Goal: Task Accomplishment & Management: Complete application form

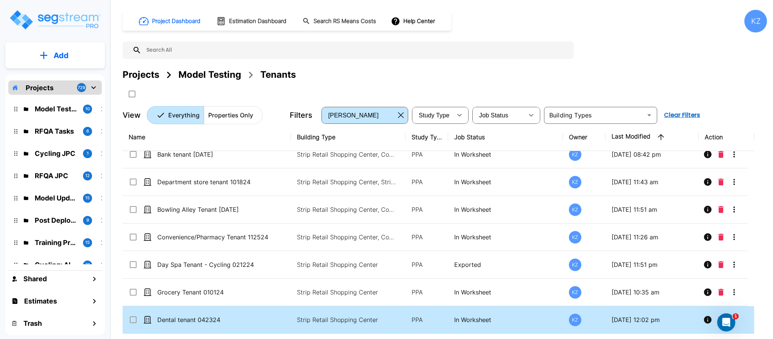
scroll to position [1452, 0]
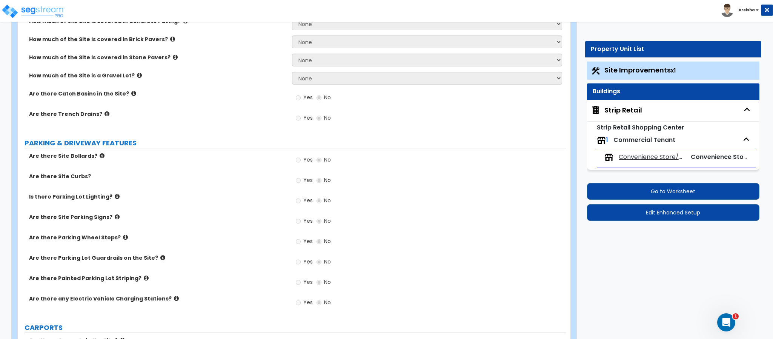
scroll to position [223, 0]
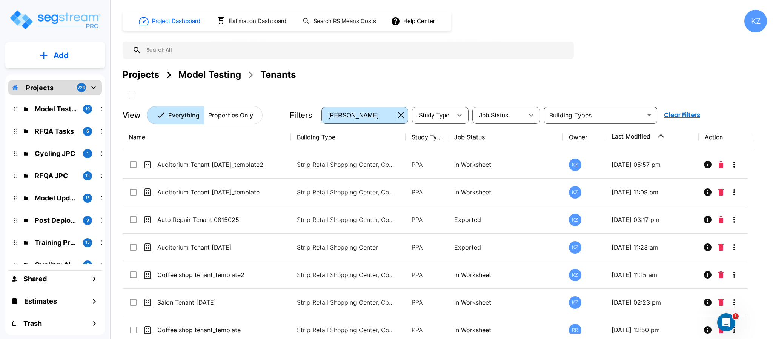
click at [228, 79] on div "Model Testing" at bounding box center [210, 75] width 63 height 14
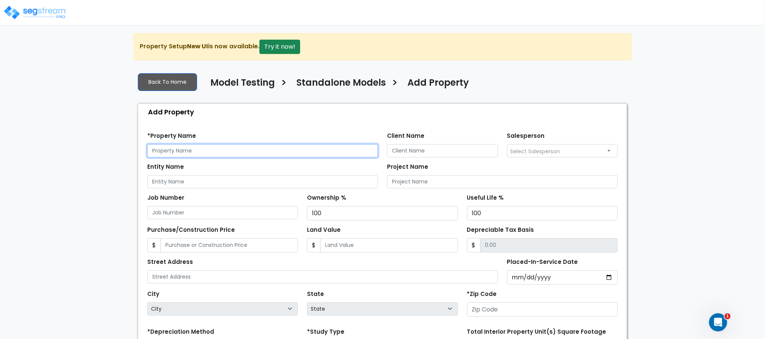
click at [203, 148] on input "text" at bounding box center [262, 150] width 231 height 13
click at [640, 160] on div "We are Building your Property. So please grab a coffee and let us do the heavy …" at bounding box center [382, 243] width 765 height 420
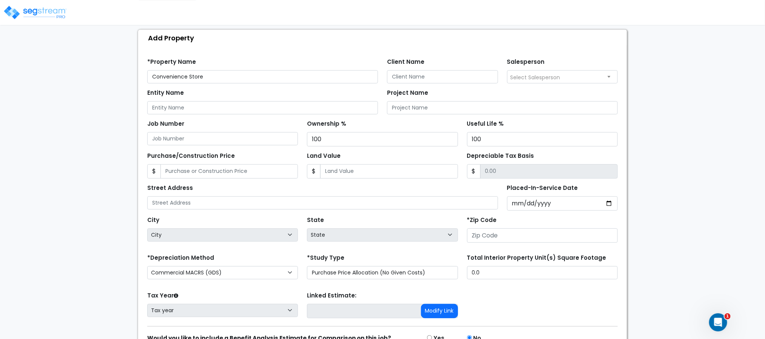
scroll to position [75, 0]
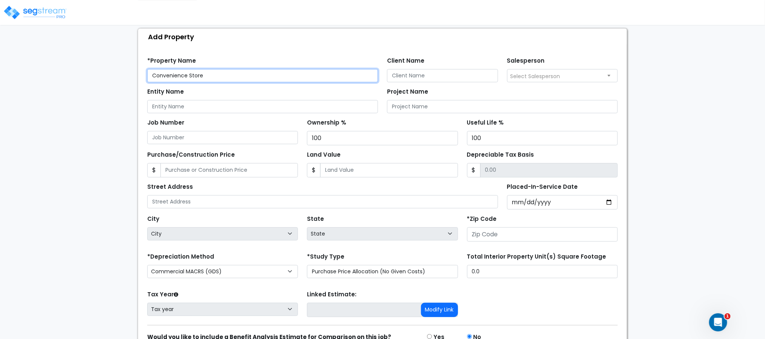
click at [259, 73] on input "Convenience Store" at bounding box center [262, 75] width 231 height 13
type input "Convenience Store/ Pharmacy"
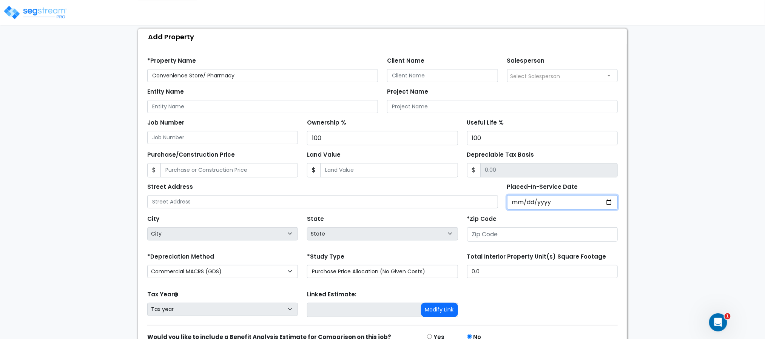
click at [513, 204] on input "Placed-In-Service Date" at bounding box center [562, 202] width 111 height 14
type input "0201-01-01"
select select "201"
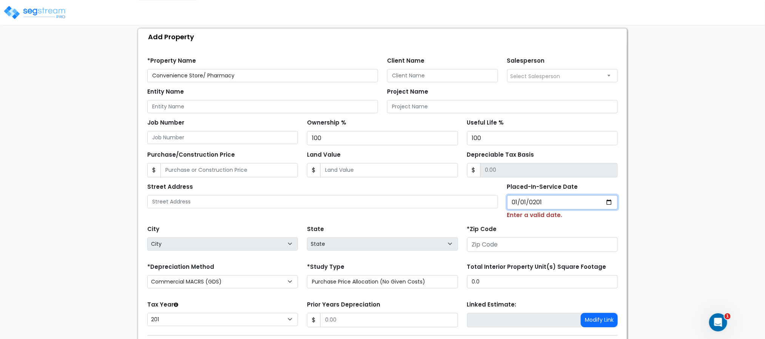
type input "2017-01-01"
select select "2017"
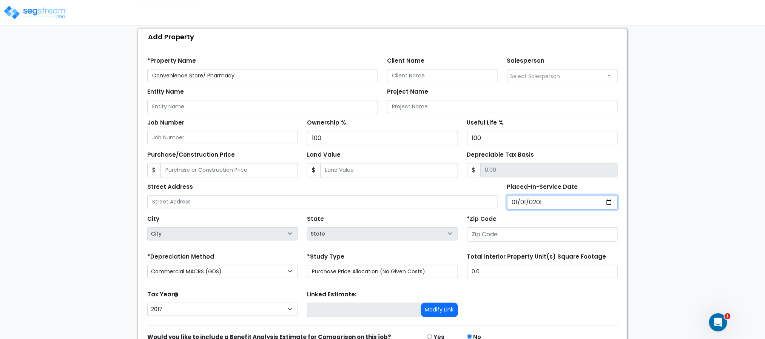
click at [547, 203] on input "2017-01-01" at bounding box center [562, 202] width 111 height 14
click at [659, 188] on div "We are Building your Property. So please grab a coffee and let us do the heavy …" at bounding box center [382, 168] width 765 height 420
click at [538, 206] on input "2017-01-01" at bounding box center [562, 202] width 111 height 14
type input "2019-01-01"
select select "2019"
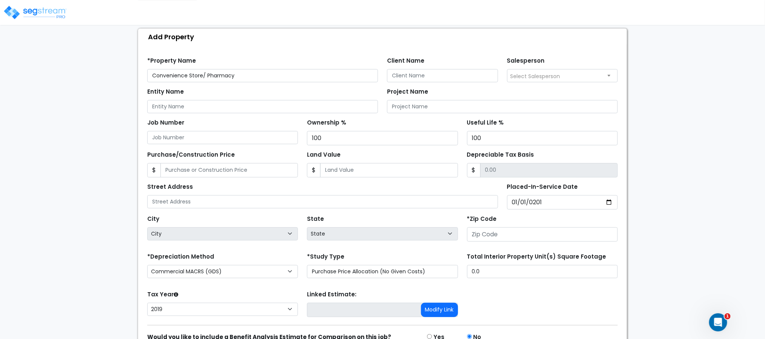
click at [668, 195] on div "We are Building your Property. So please grab a coffee and let us do the heavy …" at bounding box center [382, 168] width 765 height 420
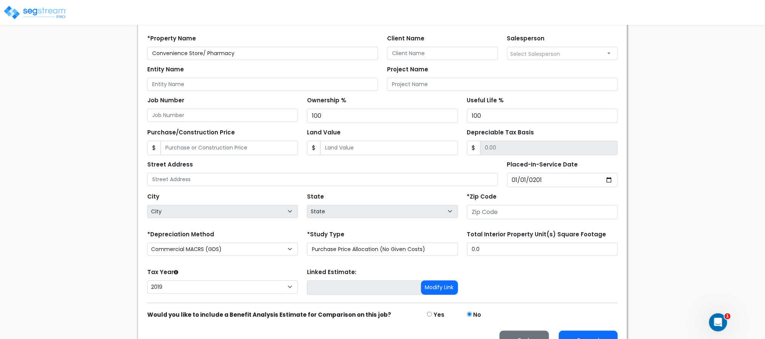
scroll to position [119, 0]
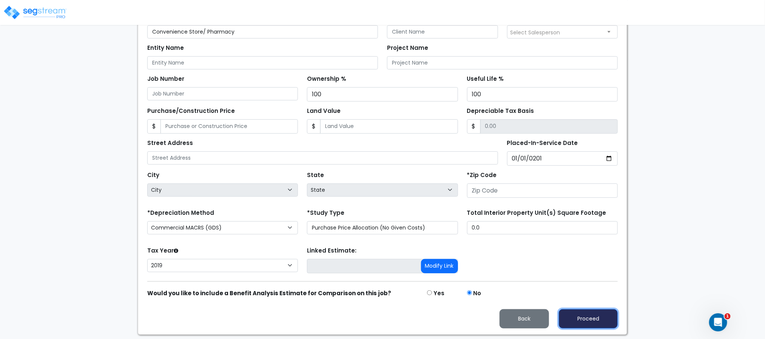
click at [599, 323] on button "Proceed" at bounding box center [588, 318] width 59 height 19
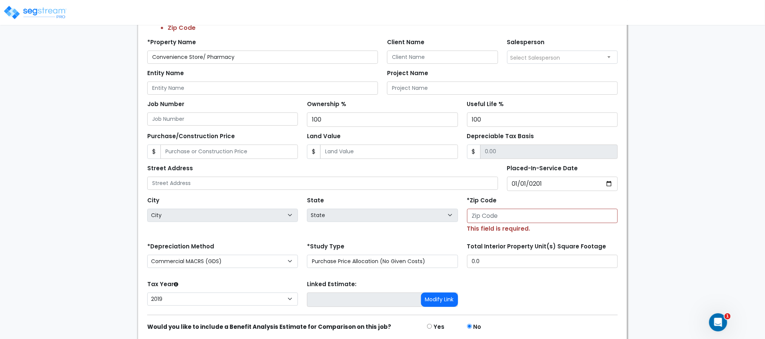
click at [489, 228] on small "This field is required." at bounding box center [498, 228] width 63 height 9
click at [489, 219] on input "number" at bounding box center [542, 216] width 151 height 14
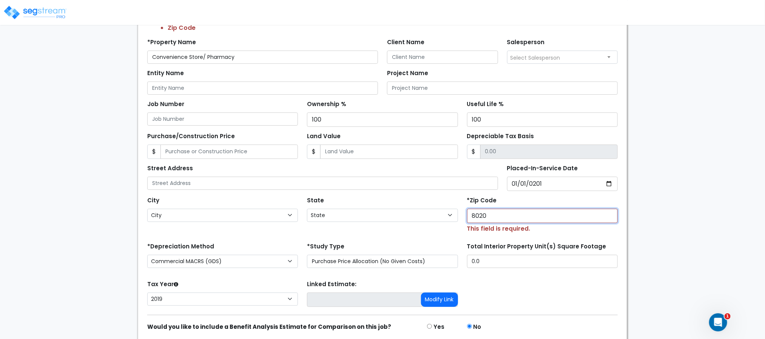
type input "80206"
select select "CO"
type input "80206"
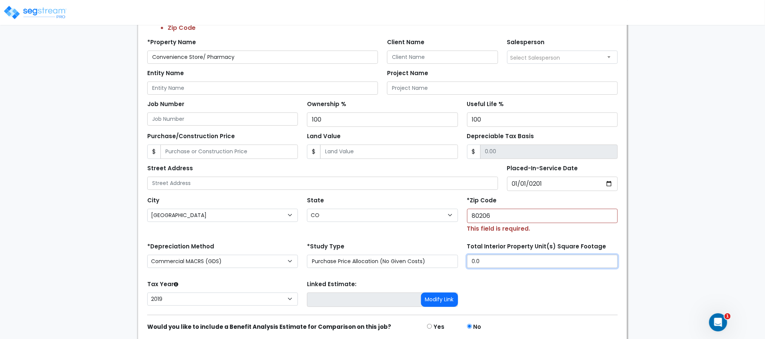
click at [512, 268] on input "0.0" at bounding box center [542, 261] width 151 height 13
click at [516, 281] on form "*Property Name Convenience Store/ Pharmacy Client Name Salesperson Select Sales…" at bounding box center [382, 197] width 470 height 329
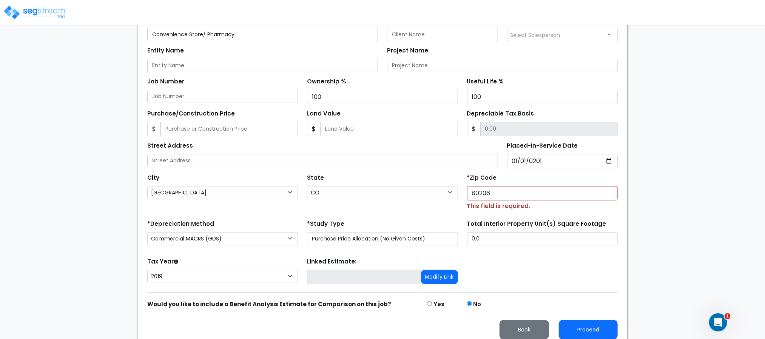
scroll to position [152, 0]
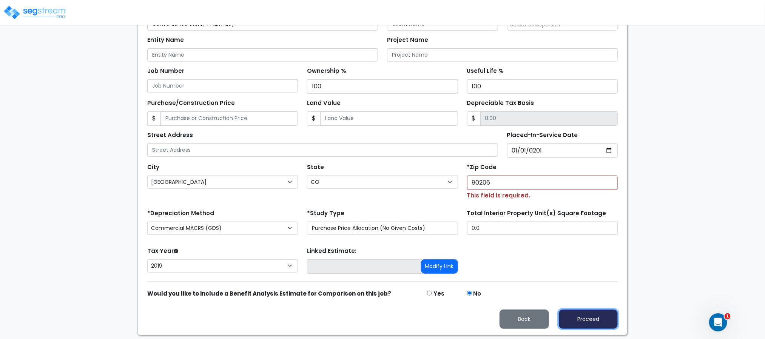
click at [565, 316] on button "Proceed" at bounding box center [588, 318] width 59 height 19
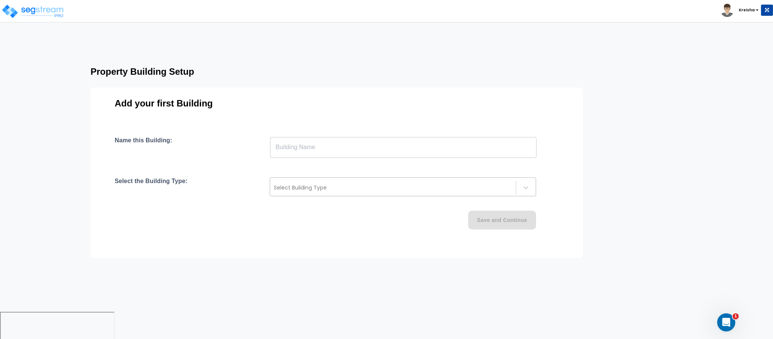
click at [337, 190] on div at bounding box center [393, 187] width 238 height 9
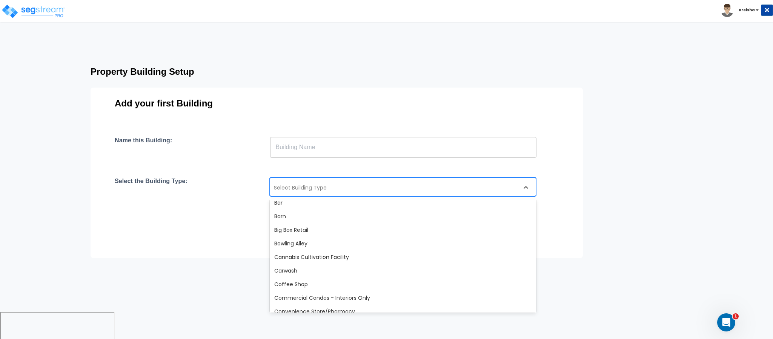
scroll to position [75, 0]
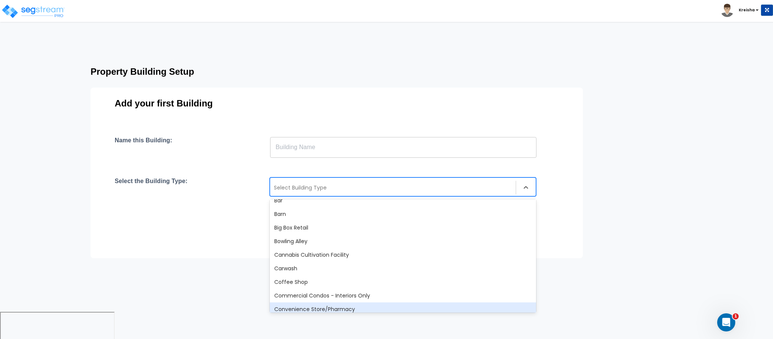
click at [302, 305] on div "Convenience Store/Pharmacy" at bounding box center [403, 309] width 266 height 14
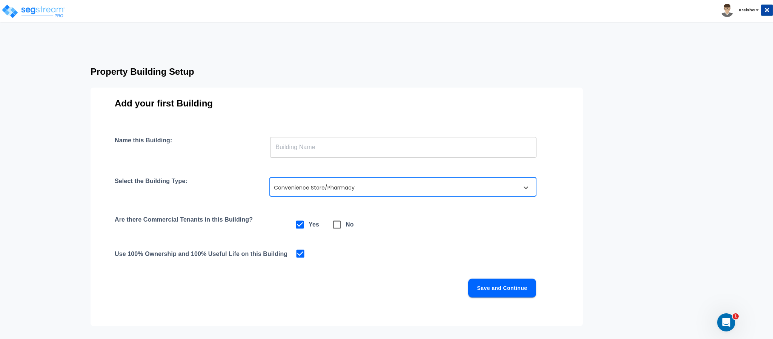
click at [323, 146] on input "text" at bounding box center [403, 147] width 266 height 21
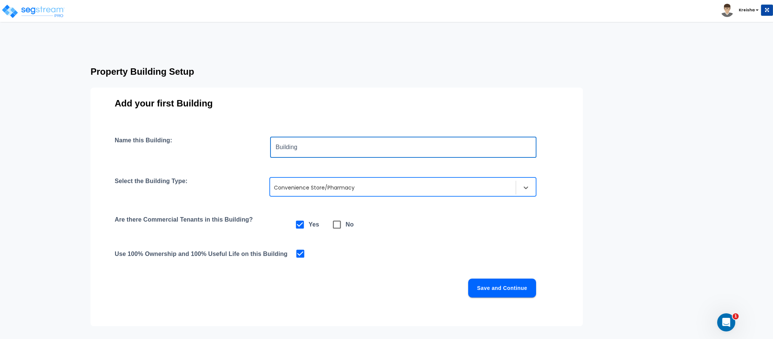
type input "Building"
click at [503, 287] on button "Save and Continue" at bounding box center [502, 288] width 68 height 19
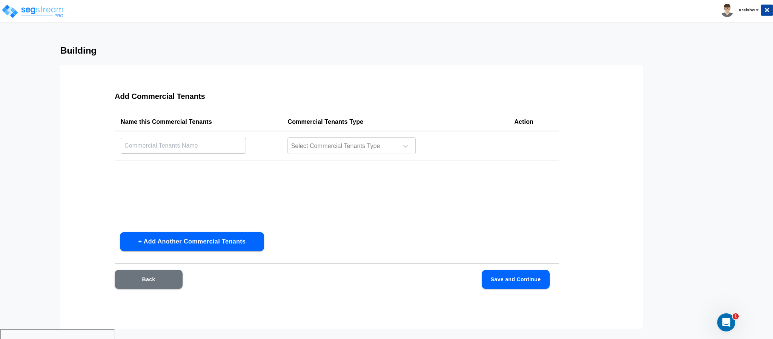
click at [170, 279] on button "Back" at bounding box center [149, 279] width 68 height 19
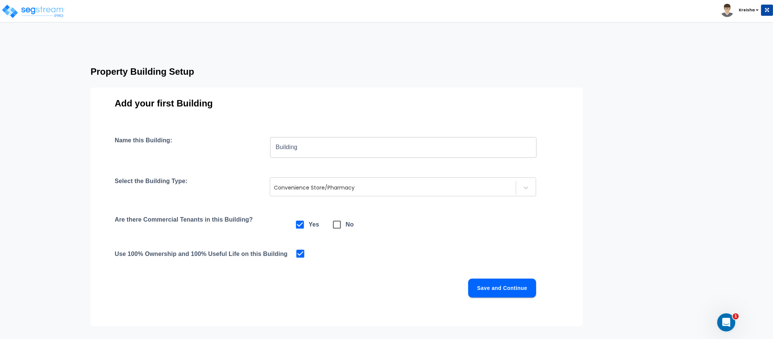
click at [338, 227] on icon at bounding box center [337, 224] width 11 height 11
checkbox input "false"
checkbox input "true"
click at [493, 282] on button "Save and Continue" at bounding box center [502, 288] width 68 height 19
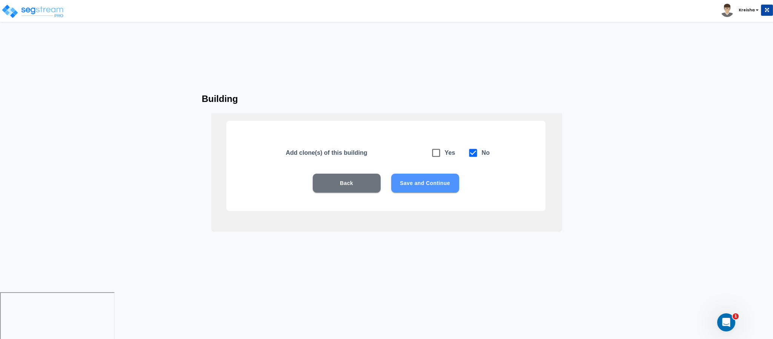
click at [430, 182] on button "Save and Continue" at bounding box center [425, 183] width 68 height 19
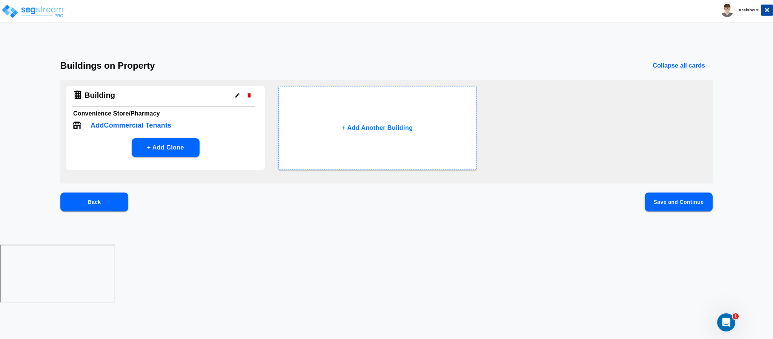
click at [663, 204] on button "Save and Continue" at bounding box center [679, 201] width 68 height 19
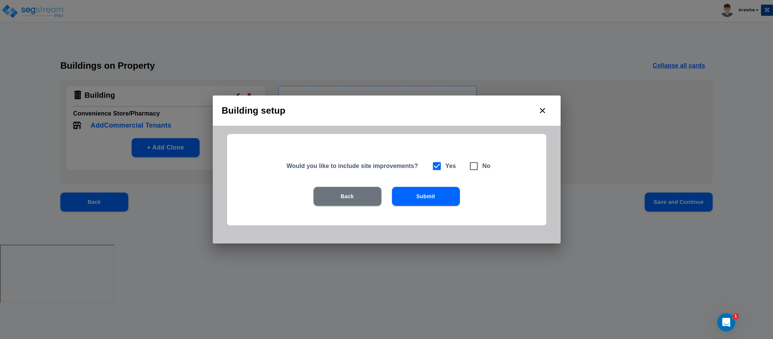
click at [451, 199] on button "Submit" at bounding box center [426, 196] width 68 height 19
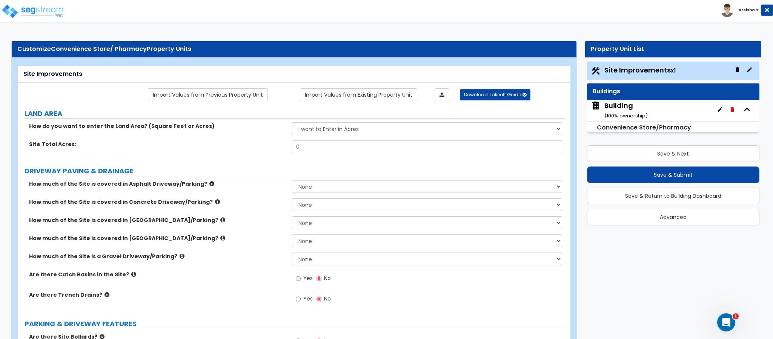
drag, startPoint x: 450, startPoint y: 197, endPoint x: 386, endPoint y: 152, distance: 77.9
drag, startPoint x: 386, startPoint y: 152, endPoint x: 255, endPoint y: 186, distance: 135.7
click at [255, 186] on label "How much of the Site is covered in Asphalt Driveway/Parking?" at bounding box center [157, 184] width 257 height 8
select select "2"
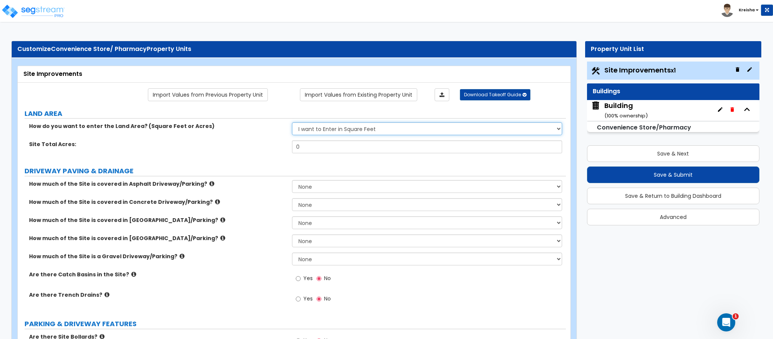
click at [292, 123] on select "I want to Enter in Acres I want to Enter in Square Feet" at bounding box center [427, 128] width 271 height 13
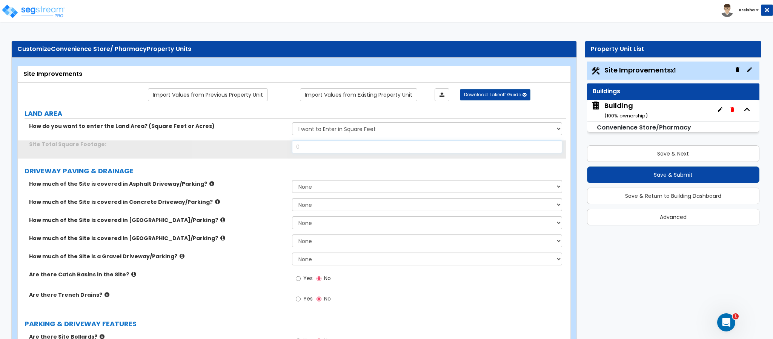
click at [317, 153] on input "0" at bounding box center [427, 146] width 271 height 13
click at [319, 152] on input "0" at bounding box center [427, 146] width 271 height 13
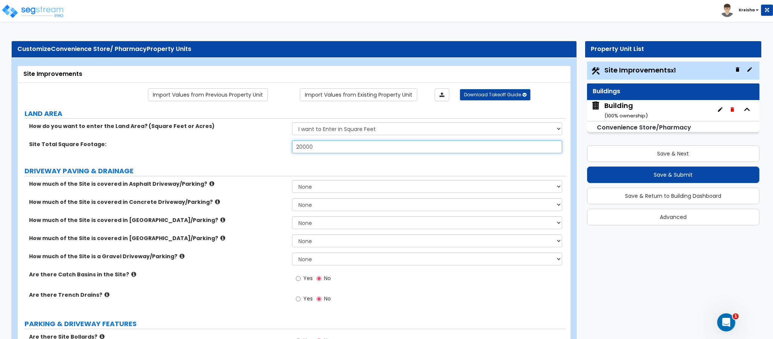
type input "20,000"
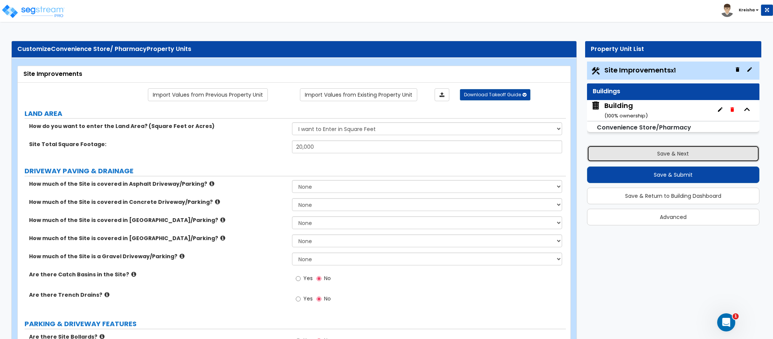
click at [648, 159] on button "Save & Next" at bounding box center [673, 153] width 172 height 17
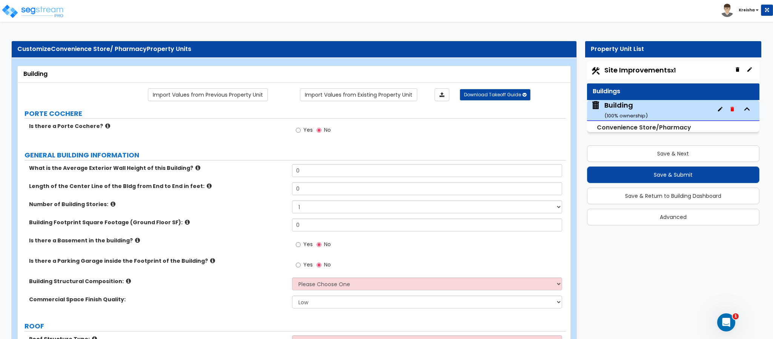
click at [303, 135] on label "Yes" at bounding box center [304, 131] width 17 height 13
click at [301, 134] on input "Yes" at bounding box center [298, 130] width 5 height 8
radio input "true"
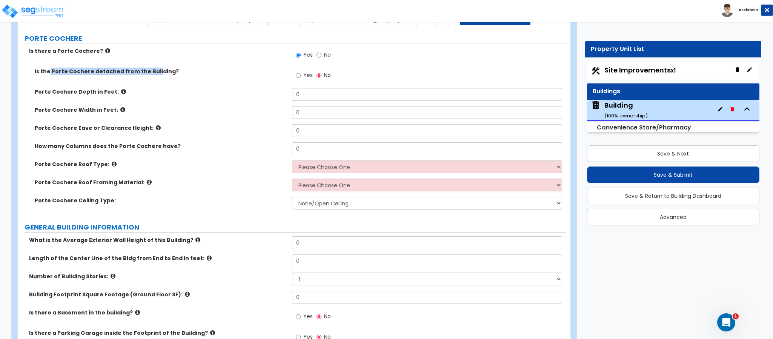
drag, startPoint x: 49, startPoint y: 73, endPoint x: 152, endPoint y: 76, distance: 103.5
click at [152, 75] on label "Is the Porte Cochere detached from the Building?" at bounding box center [161, 72] width 252 height 8
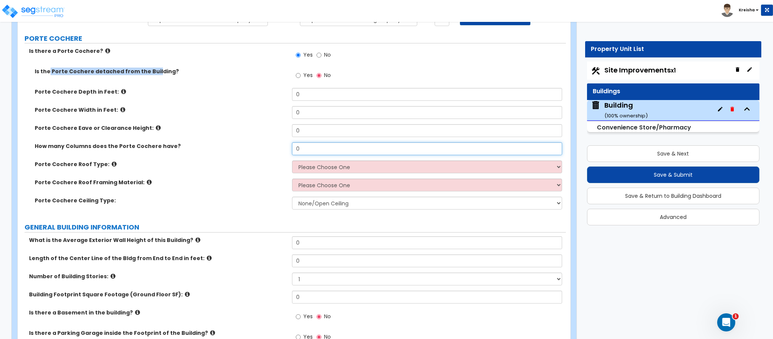
click at [300, 149] on input "0" at bounding box center [427, 148] width 271 height 13
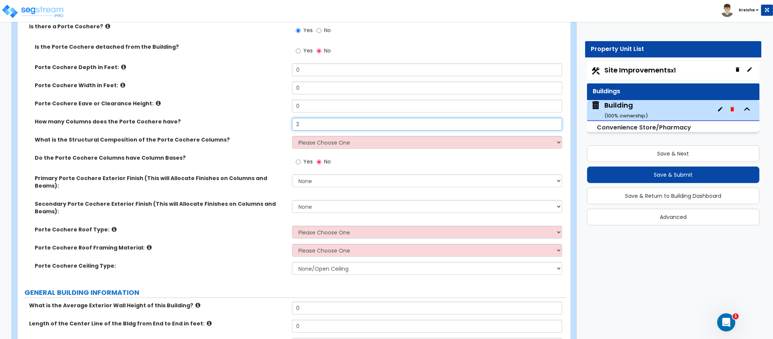
scroll to position [113, 0]
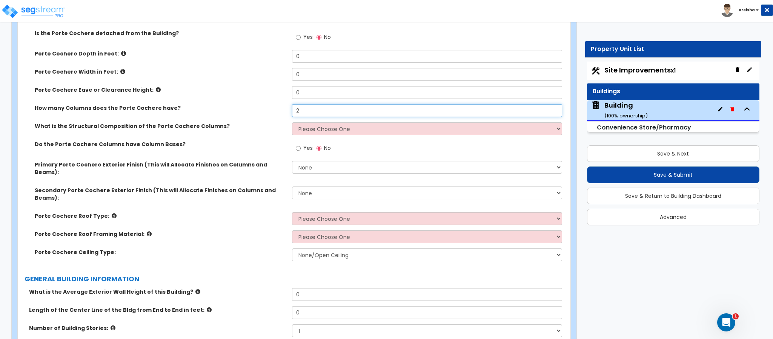
type input "2"
click at [299, 145] on input "Yes" at bounding box center [298, 148] width 5 height 8
radio input "true"
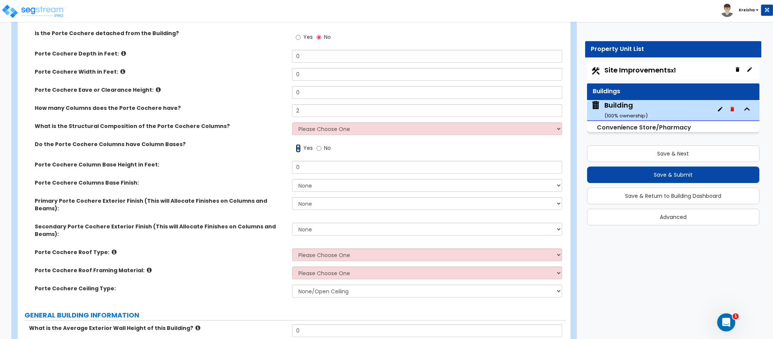
scroll to position [188, 0]
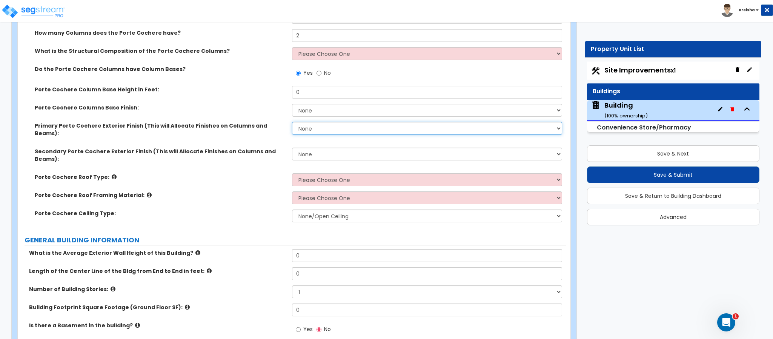
click at [309, 131] on select "None Paint Finish Stucco Finish Tile Finish Brick Veneer Stone Veneer Metal Com…" at bounding box center [427, 128] width 271 height 13
click at [309, 132] on select "None Paint Finish Stucco Finish Tile Finish Brick Veneer Stone Veneer Metal Com…" at bounding box center [427, 128] width 271 height 13
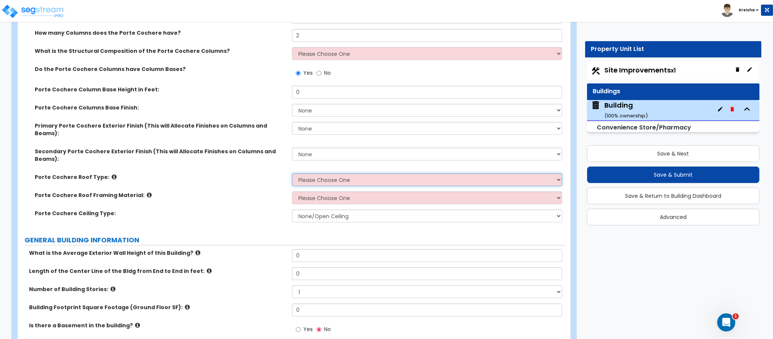
click at [309, 173] on select "Please Choose One Gabled Roof Flat Roof" at bounding box center [427, 179] width 271 height 13
click at [292, 173] on select "Please Choose One Gabled Roof Flat Roof" at bounding box center [427, 179] width 271 height 13
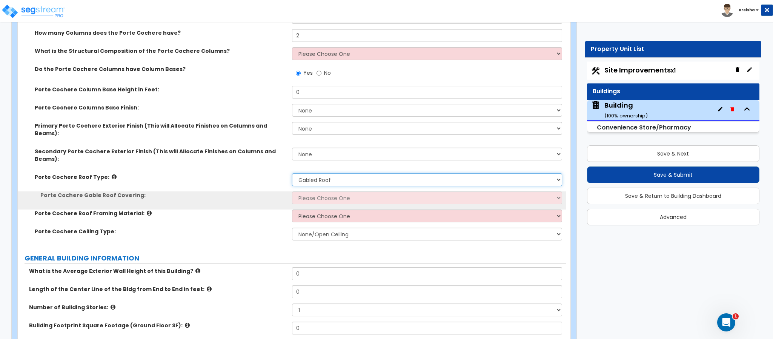
select select "2"
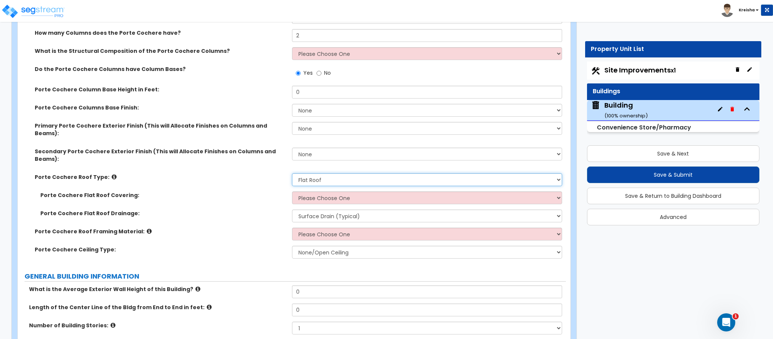
scroll to position [226, 0]
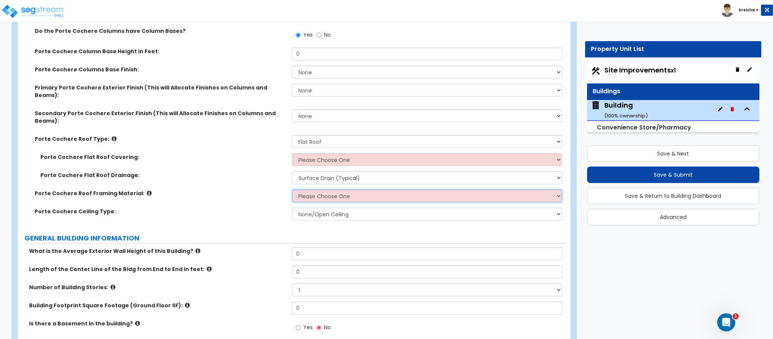
click at [315, 189] on select "Please Choose One Wood Metal" at bounding box center [427, 195] width 271 height 13
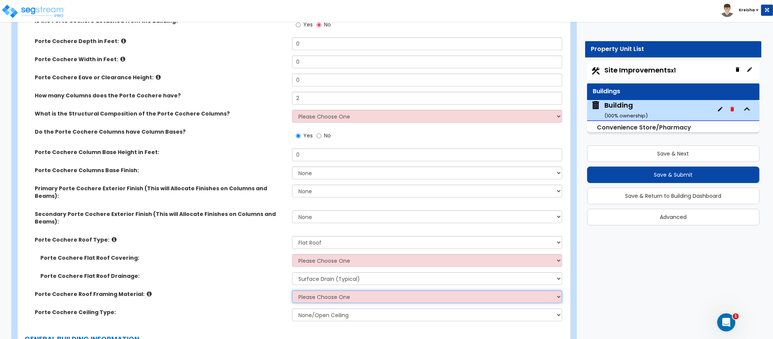
scroll to position [75, 0]
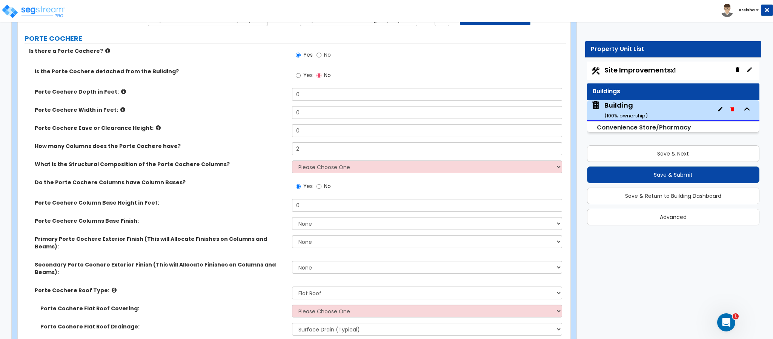
click at [328, 54] on span "No" at bounding box center [327, 55] width 7 height 8
click at [322, 54] on input "No" at bounding box center [319, 55] width 5 height 8
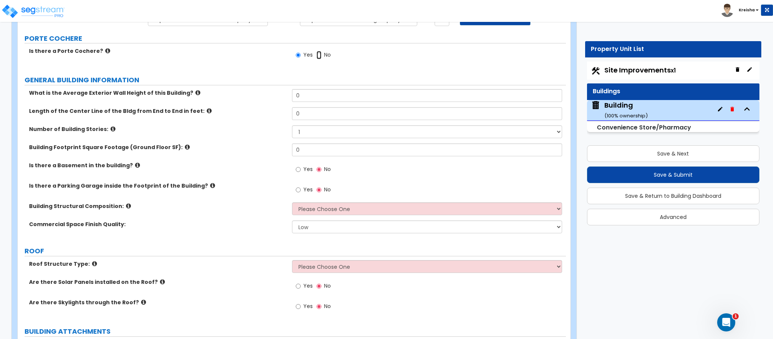
radio input "false"
radio input "true"
click at [306, 99] on input "0" at bounding box center [427, 95] width 271 height 13
type input "18"
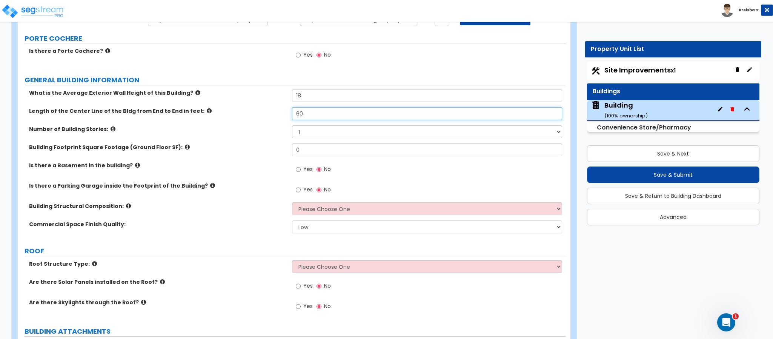
type input "60"
select select "2"
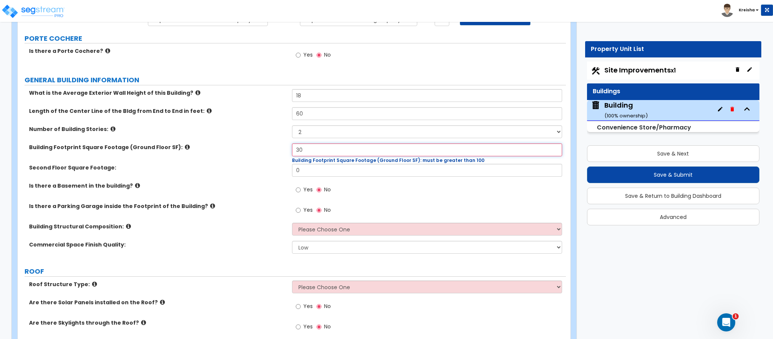
type input "3"
type input "3000"
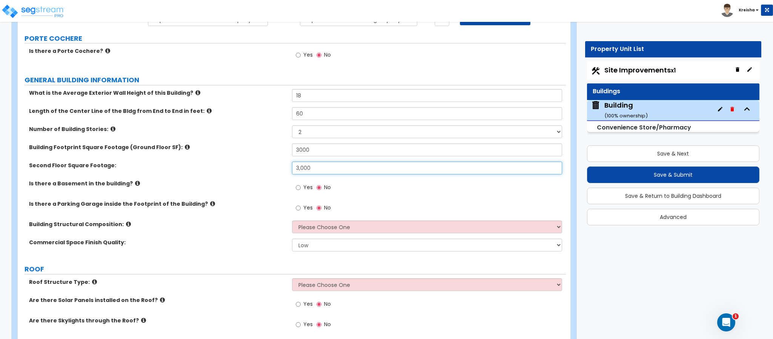
type input "3,000"
click at [228, 171] on div "Second Floor Square Footage: 3,000" at bounding box center [292, 171] width 548 height 18
click at [296, 183] on label "Yes" at bounding box center [304, 188] width 17 height 13
click at [296, 183] on input "Yes" at bounding box center [298, 187] width 5 height 8
radio input "true"
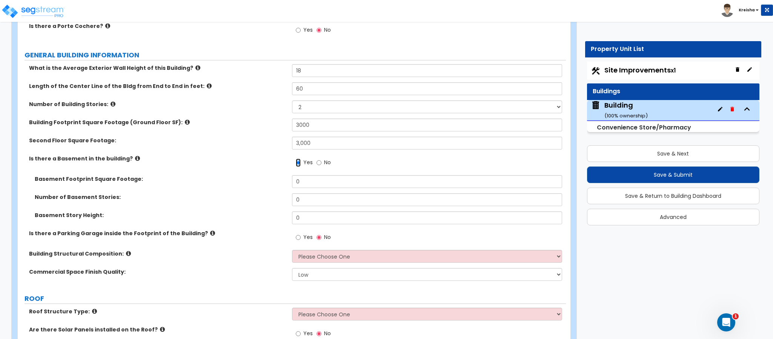
scroll to position [113, 0]
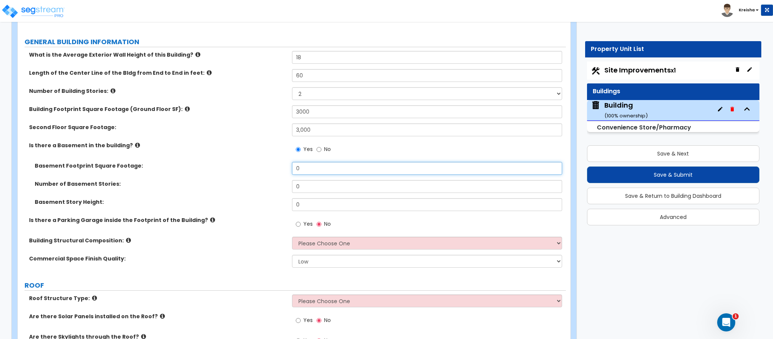
click at [297, 169] on input "0" at bounding box center [427, 168] width 271 height 13
click at [253, 168] on label "Basement Footprint Square Footage:" at bounding box center [161, 166] width 252 height 8
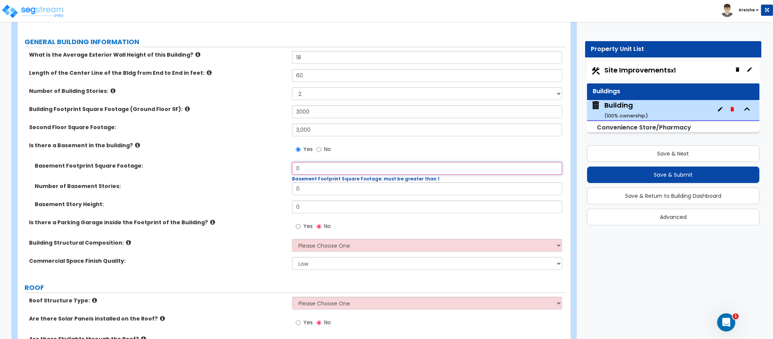
click at [304, 167] on input "0" at bounding box center [427, 168] width 271 height 13
click at [304, 168] on input "0" at bounding box center [427, 168] width 271 height 13
click at [236, 192] on div "Number of Basement Stories: 0" at bounding box center [292, 191] width 548 height 18
click at [242, 189] on label "Number of Basement Stories:" at bounding box center [161, 186] width 252 height 8
click at [297, 162] on div "What is the Average Exterior Wall Height of this Building? 18 Length of the Cen…" at bounding box center [291, 163] width 537 height 224
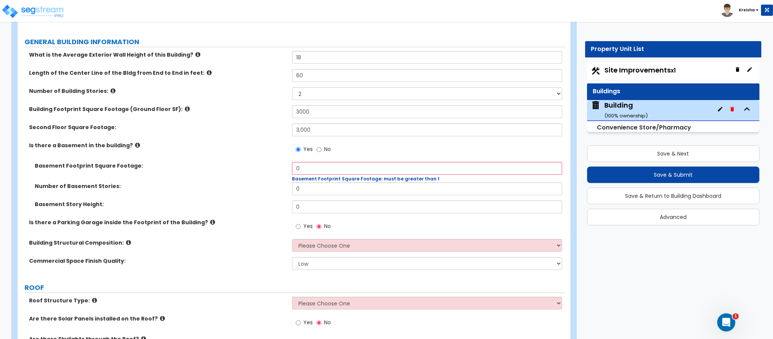
click at [297, 162] on div "Yes No" at bounding box center [429, 152] width 274 height 20
click at [297, 167] on input "0" at bounding box center [427, 168] width 271 height 13
click at [302, 118] on input "3000" at bounding box center [427, 111] width 271 height 13
type input "2"
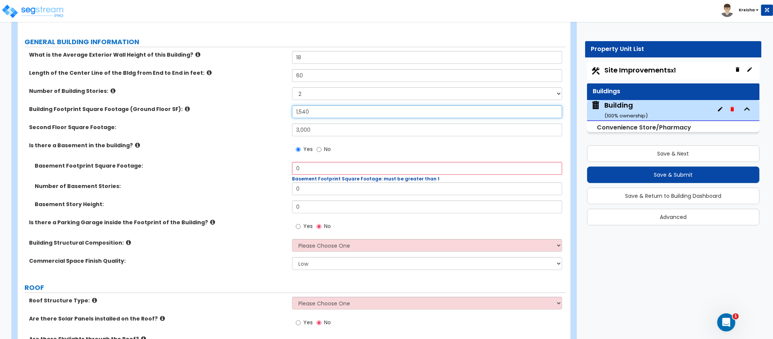
type input "1,540"
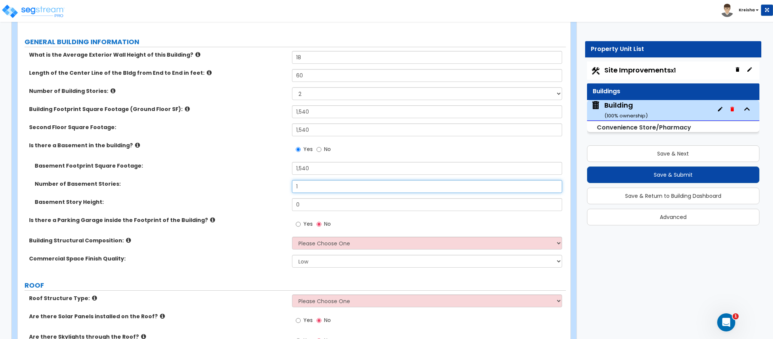
type input "1"
type input "8"
click at [296, 220] on input "Yes" at bounding box center [298, 224] width 5 height 8
radio input "true"
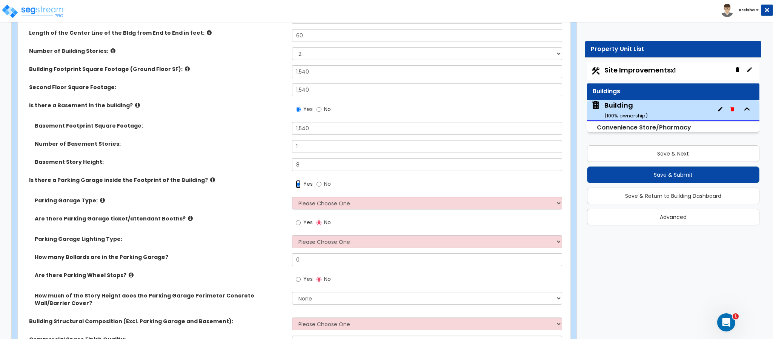
scroll to position [226, 0]
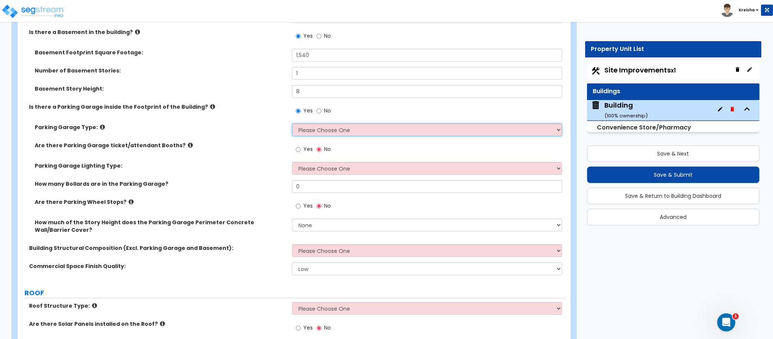
click at [311, 132] on select "Please Choose One Concrete Parking Stilt Parking Rooftop Parking" at bounding box center [427, 129] width 271 height 13
click at [215, 171] on div "Parking Garage Lighting Type: Please Choose One Bay Lighting Strip Lighting" at bounding box center [292, 171] width 548 height 18
click at [303, 149] on span "Yes" at bounding box center [307, 149] width 9 height 8
click at [301, 149] on input "Yes" at bounding box center [298, 149] width 5 height 8
radio input "true"
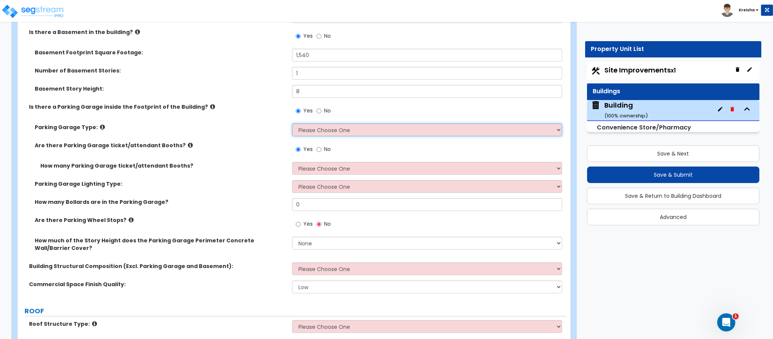
click at [320, 131] on select "Please Choose One Concrete Parking Stilt Parking Rooftop Parking" at bounding box center [427, 129] width 271 height 13
click at [292, 125] on select "Please Choose One Concrete Parking Stilt Parking Rooftop Parking" at bounding box center [427, 129] width 271 height 13
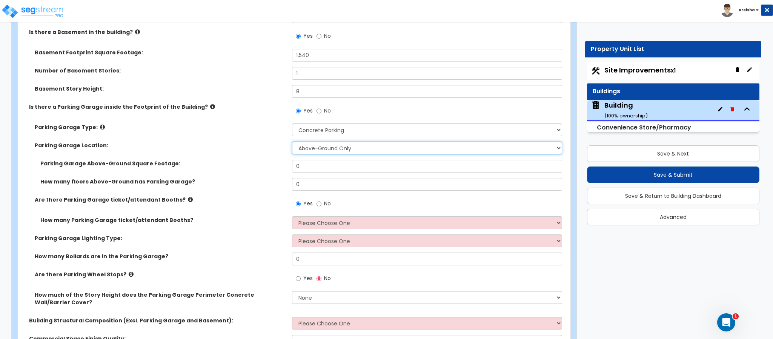
click at [318, 151] on select "Above-Ground Only Underground Only Both" at bounding box center [427, 148] width 271 height 13
click at [317, 132] on select "Please Choose One Concrete Parking Stilt Parking Rooftop Parking" at bounding box center [427, 129] width 271 height 13
click at [292, 125] on select "Please Choose One Concrete Parking Stilt Parking Rooftop Parking" at bounding box center [427, 129] width 271 height 13
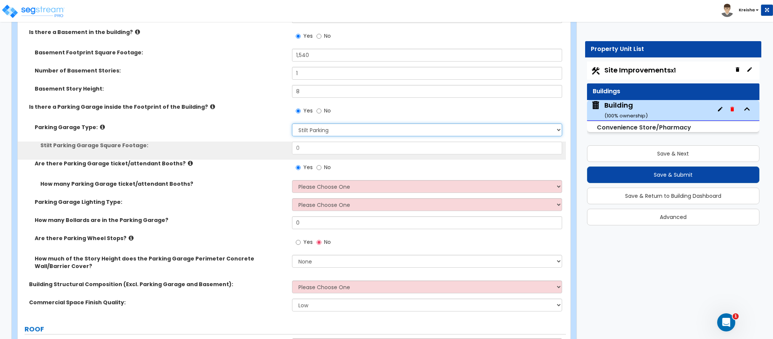
click at [320, 132] on select "Please Choose One Concrete Parking Stilt Parking Rooftop Parking" at bounding box center [427, 129] width 271 height 13
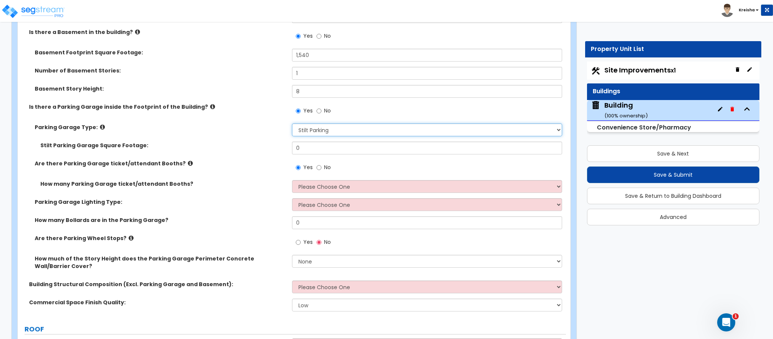
select select "3"
click at [292, 125] on select "Please Choose One Concrete Parking Stilt Parking Rooftop Parking" at bounding box center [427, 129] width 271 height 13
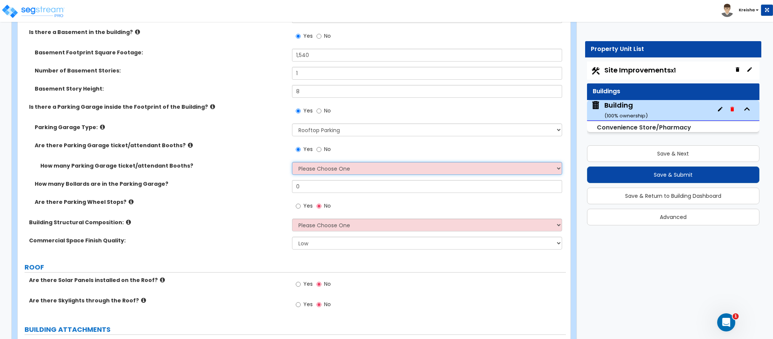
click at [315, 170] on select "Please Choose One 1 2 3 4 5" at bounding box center [427, 168] width 271 height 13
select select "1"
click at [292, 163] on select "Please Choose One 1 2 3 4 5" at bounding box center [427, 168] width 271 height 13
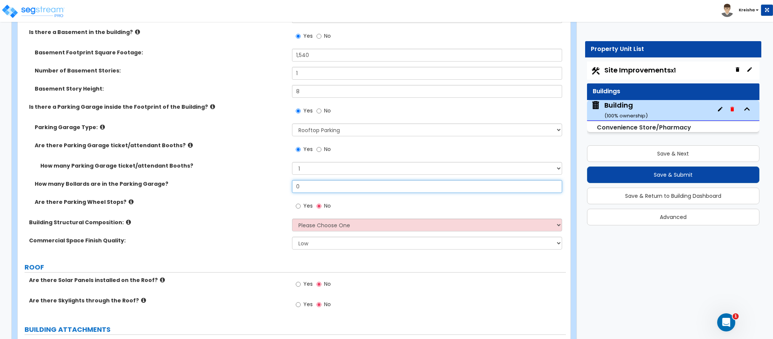
click at [309, 190] on input "0" at bounding box center [427, 186] width 271 height 13
click at [314, 214] on div "Yes No" at bounding box center [313, 206] width 43 height 17
click at [307, 208] on span "Yes" at bounding box center [307, 206] width 9 height 8
click at [301, 208] on input "Yes" at bounding box center [298, 206] width 5 height 8
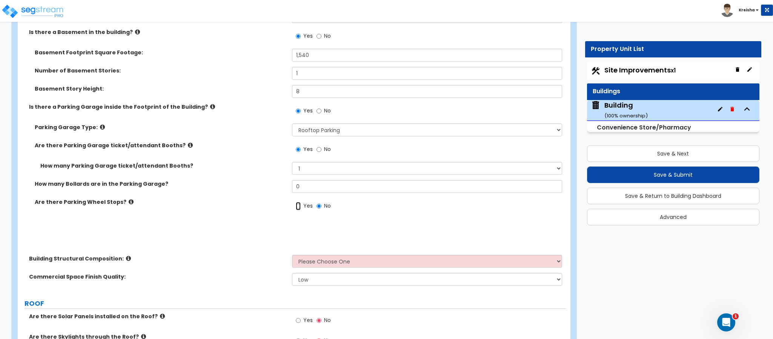
radio input "true"
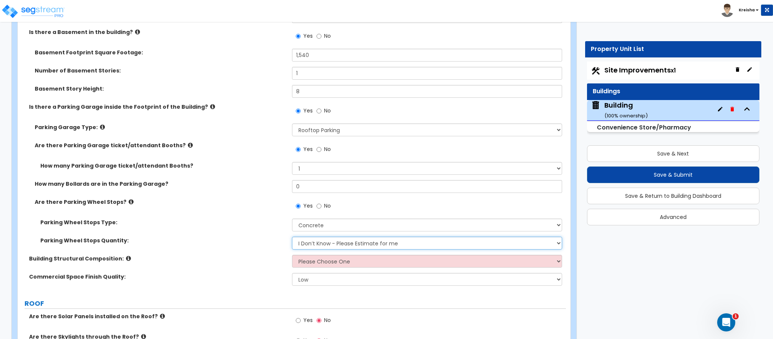
click at [320, 245] on select "I Don’t Know - Please Estimate for me I Want to Enter the Number of Wheel Stops" at bounding box center [427, 243] width 271 height 13
select select "1"
click at [292, 238] on select "I Don’t Know - Please Estimate for me I Want to Enter the Number of Wheel Stops" at bounding box center [427, 243] width 271 height 13
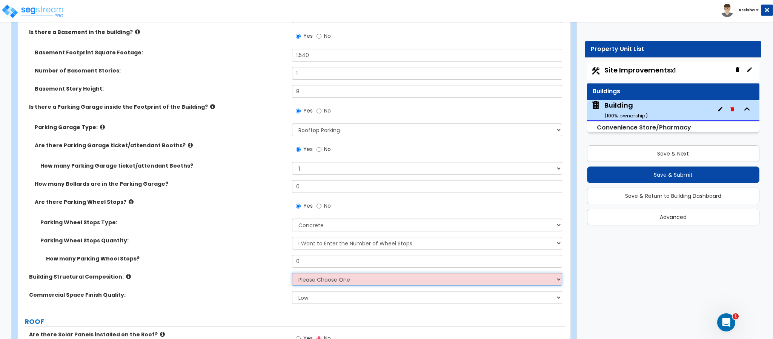
click at [311, 275] on select "Please Choose One Reinforced Concrete Structural Steel" at bounding box center [427, 279] width 271 height 13
click at [323, 118] on label "No" at bounding box center [324, 111] width 14 height 13
click at [322, 115] on input "No" at bounding box center [319, 111] width 5 height 8
radio input "false"
radio input "true"
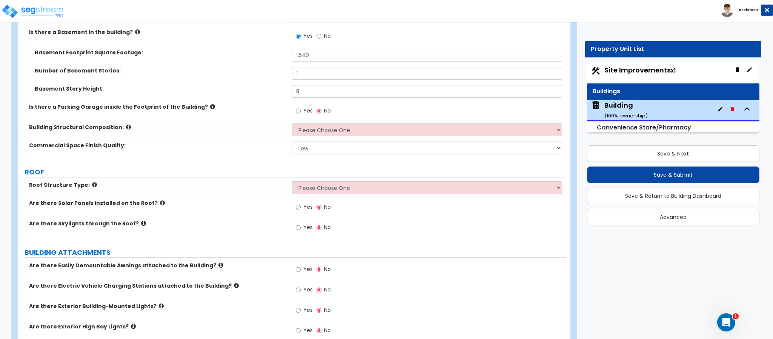
click at [316, 123] on div "Yes No" at bounding box center [429, 113] width 274 height 20
click at [315, 129] on select "Please Choose One Tilt-up Wall Construction Reinforced Concrete Structural Stee…" at bounding box center [427, 129] width 271 height 13
click at [292, 125] on select "Please Choose One Tilt-up Wall Construction Reinforced Concrete Structural Stee…" at bounding box center [427, 129] width 271 height 13
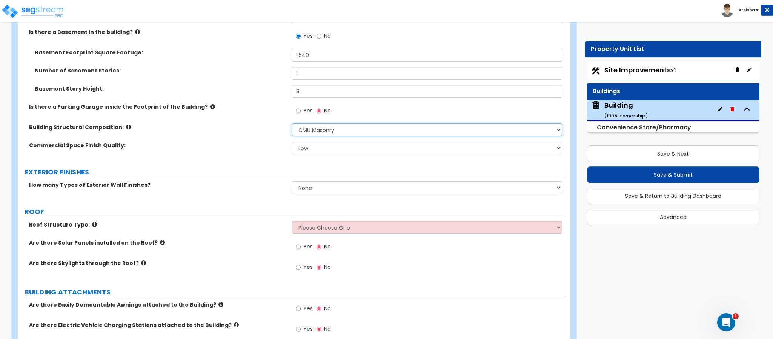
select select "5"
click at [322, 151] on select "Low Average High" at bounding box center [427, 148] width 271 height 13
select select "1"
click at [292, 143] on select "Low Average High" at bounding box center [427, 148] width 271 height 13
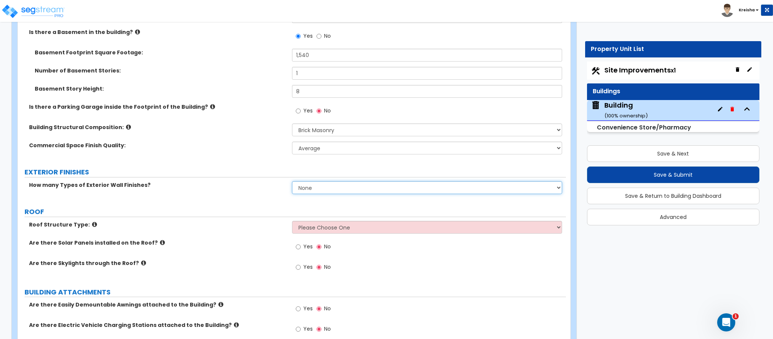
click at [311, 187] on select "None 1 2 3" at bounding box center [427, 187] width 271 height 13
click at [292, 182] on select "None 1 2 3" at bounding box center [427, 187] width 271 height 13
select select "2"
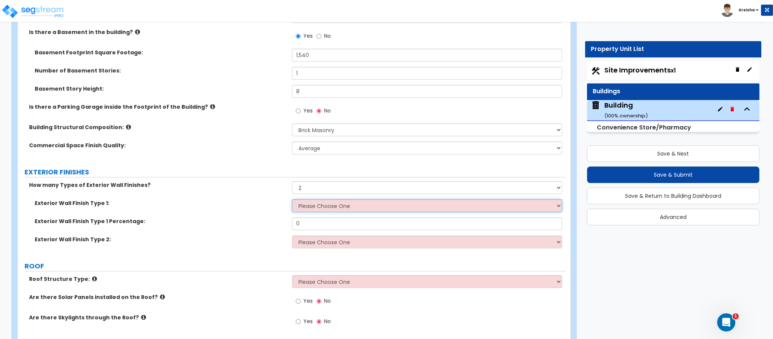
select select "1"
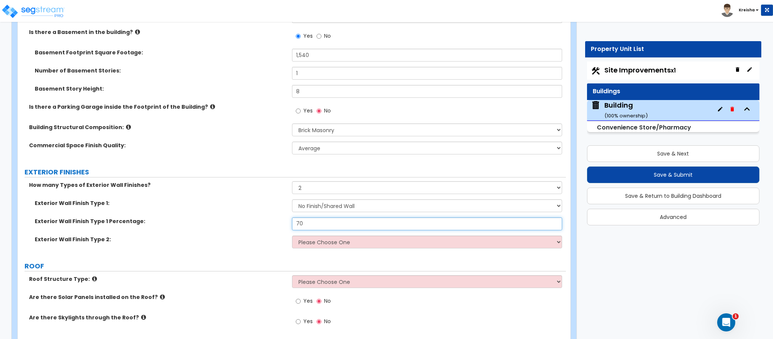
type input "70"
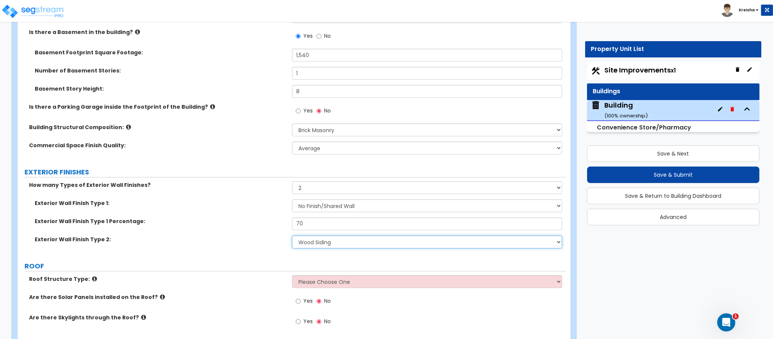
select select "5"
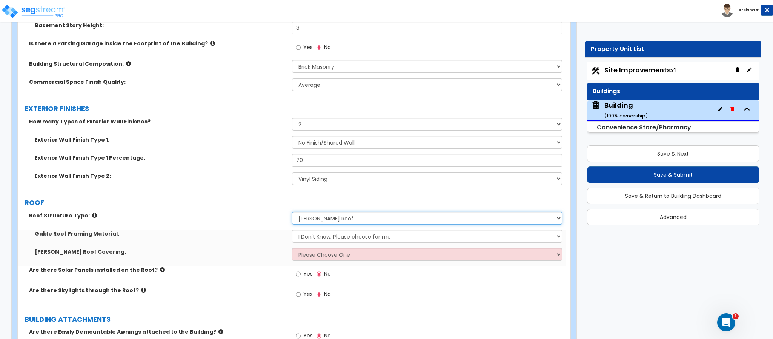
scroll to position [377, 0]
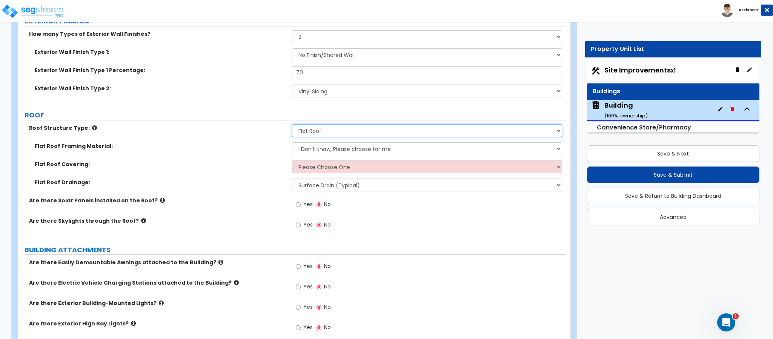
select select "3"
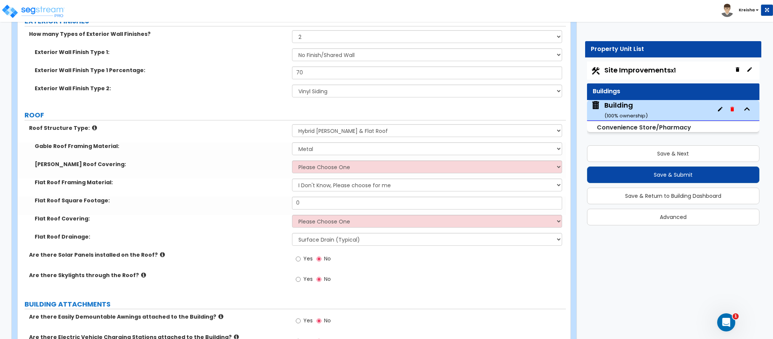
select select "2"
select select "1"
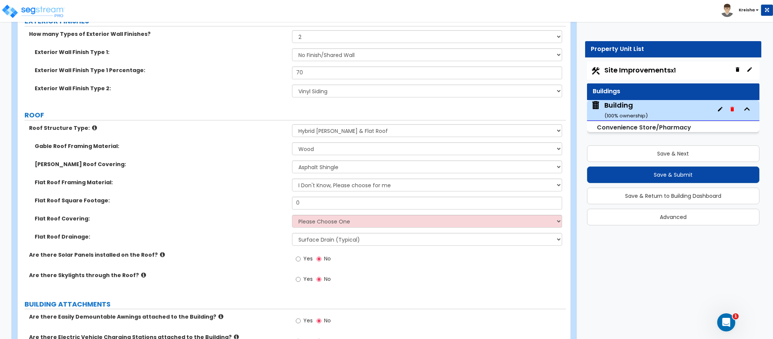
click at [349, 193] on div "Flat Roof Framing Material: I Don't Know, Please choose for me Metal Wood" at bounding box center [292, 188] width 548 height 18
click at [347, 193] on div "Flat Roof Framing Material: I Don't Know, Please choose for me Metal Wood" at bounding box center [292, 188] width 548 height 18
click at [347, 186] on select "I Don't Know, Please choose for me Metal Wood" at bounding box center [427, 185] width 271 height 13
select select "2"
click at [292, 179] on select "I Don't Know, Please choose for me Metal Wood" at bounding box center [427, 185] width 271 height 13
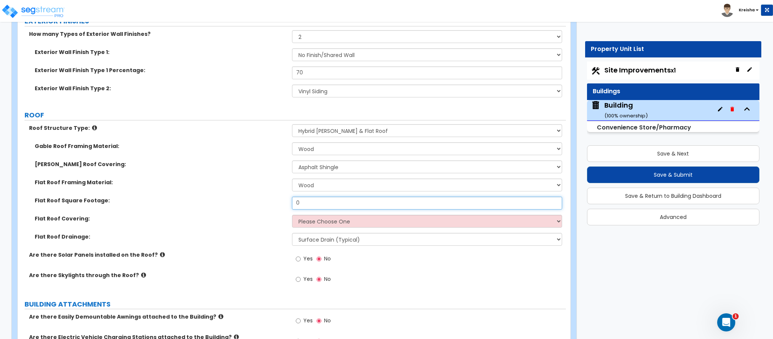
click at [303, 199] on input "0" at bounding box center [427, 203] width 271 height 13
click at [307, 184] on select "I Don't Know, Please choose for me Metal Wood" at bounding box center [427, 185] width 271 height 13
click at [246, 205] on div "Flat Roof Square Footage: 0" at bounding box center [292, 206] width 548 height 18
click at [325, 198] on input "0" at bounding box center [427, 203] width 271 height 13
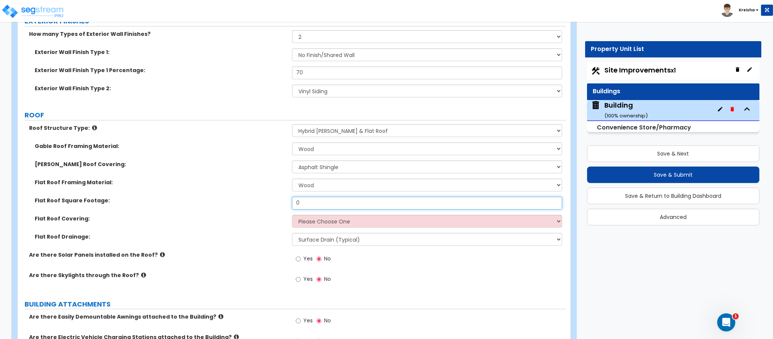
click at [303, 204] on input "0" at bounding box center [427, 203] width 271 height 13
type input "1,000"
click at [189, 224] on div "Flat Roof Covering: Please Choose One Rolled Asphalt PVC Membrane Plastic (EPDM…" at bounding box center [292, 224] width 548 height 18
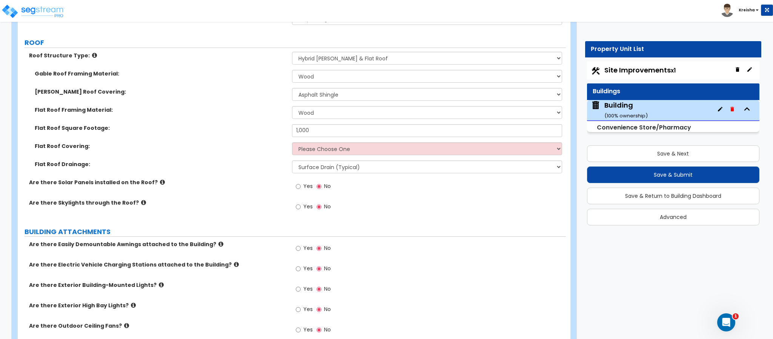
scroll to position [453, 0]
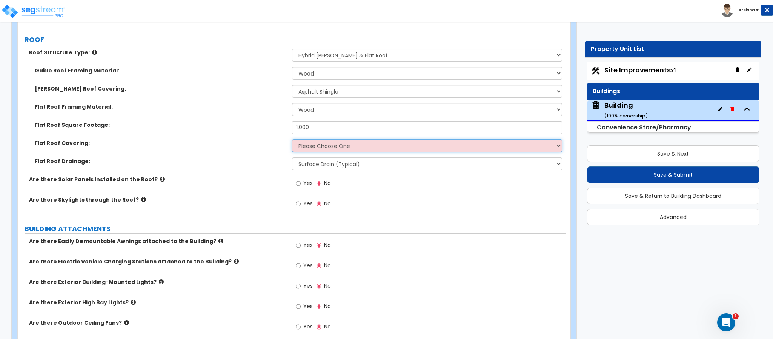
click at [317, 146] on select "Please Choose One Rolled Asphalt PVC Membrane Plastic (EPDM) Membrane Asphalt F…" at bounding box center [427, 145] width 271 height 13
select select "2"
click at [292, 140] on select "Please Choose One Rolled Asphalt PVC Membrane Plastic (EPDM) Membrane Asphalt F…" at bounding box center [427, 145] width 271 height 13
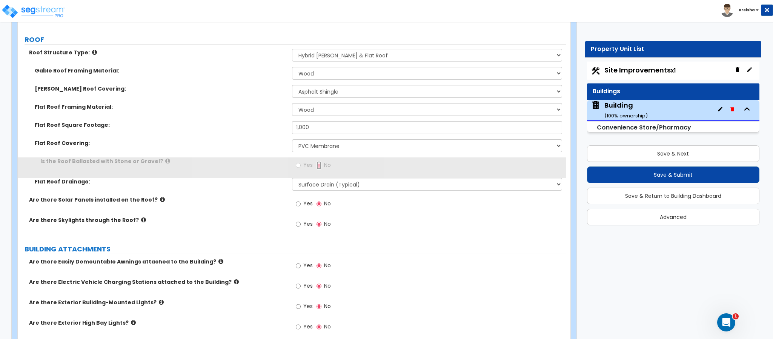
click at [317, 169] on input "No" at bounding box center [319, 165] width 5 height 8
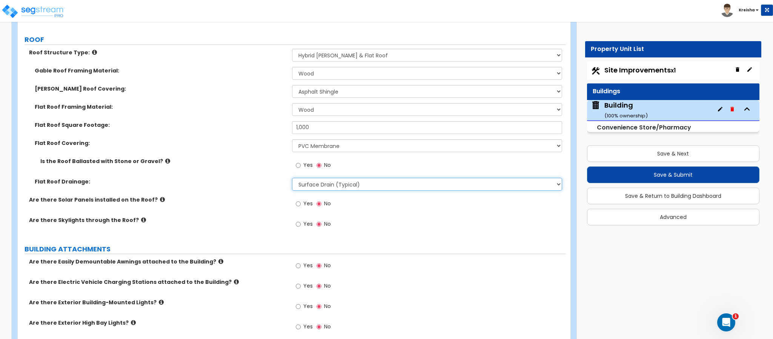
click at [308, 185] on select "Surface Drain (Typical) Gutters Downspout Only" at bounding box center [427, 184] width 271 height 13
click at [225, 212] on div "Are there Solar Panels installed on the Roof? Yes No" at bounding box center [292, 206] width 548 height 20
click at [317, 211] on label "No" at bounding box center [324, 204] width 14 height 13
click at [317, 208] on input "No" at bounding box center [319, 204] width 5 height 8
click at [302, 204] on label "Yes" at bounding box center [304, 204] width 17 height 13
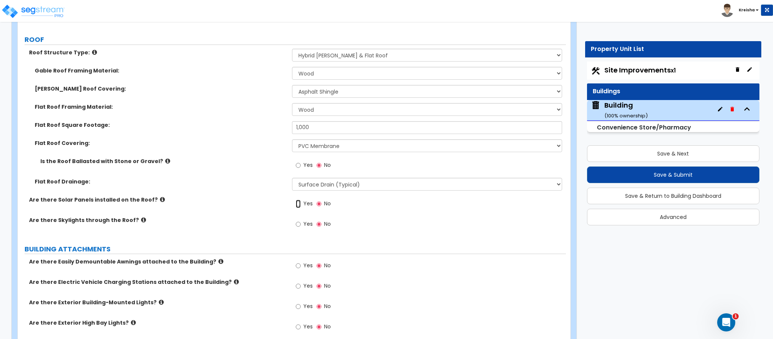
click at [301, 204] on input "Yes" at bounding box center [298, 204] width 5 height 8
radio input "true"
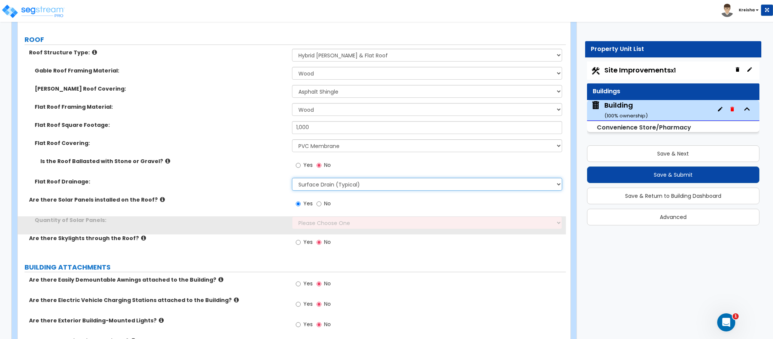
click at [326, 186] on select "Surface Drain (Typical) Gutters Downspout Only" at bounding box center [427, 184] width 271 height 13
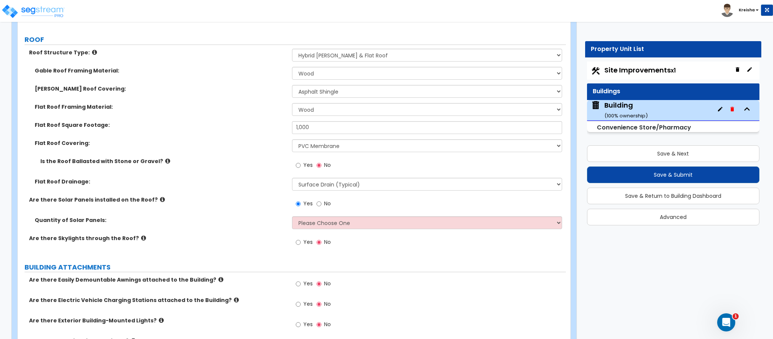
click at [225, 183] on label "Flat Roof Drainage:" at bounding box center [161, 182] width 252 height 8
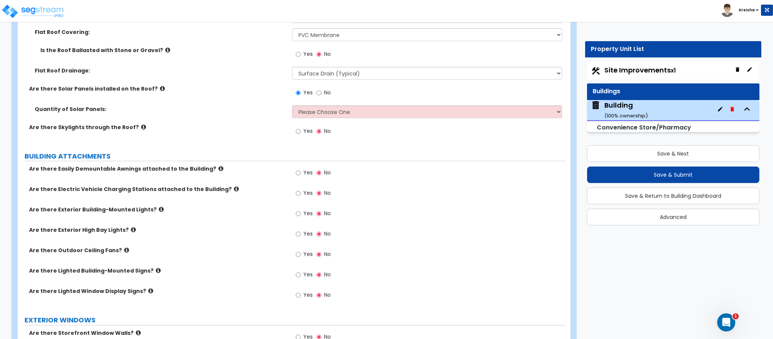
scroll to position [566, 0]
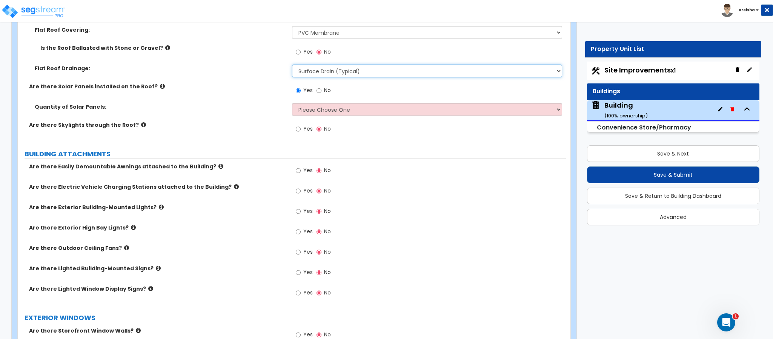
click at [317, 77] on select "Surface Drain (Typical) Gutters Downspout Only" at bounding box center [427, 71] width 271 height 13
select select "2"
click at [292, 66] on select "Surface Drain (Typical) Gutters Downspout Only" at bounding box center [427, 71] width 271 height 13
click at [257, 120] on div "Quantity of Solar Panels: Please Choose One Enter the Percentage of Roof Covere…" at bounding box center [292, 112] width 548 height 18
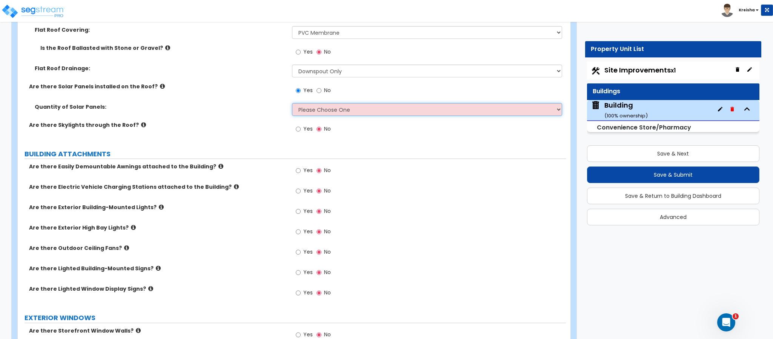
click at [332, 108] on select "Please Choose One Enter the Percentage of Roof Covered by Solar Panels Enter th…" at bounding box center [427, 109] width 271 height 13
click at [292, 104] on select "Please Choose One Enter the Percentage of Roof Covered by Solar Panels Enter th…" at bounding box center [427, 109] width 271 height 13
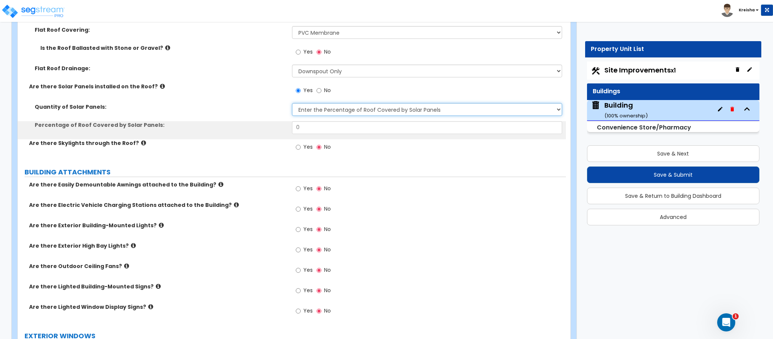
select select "2"
click at [325, 131] on input "0" at bounding box center [427, 127] width 271 height 13
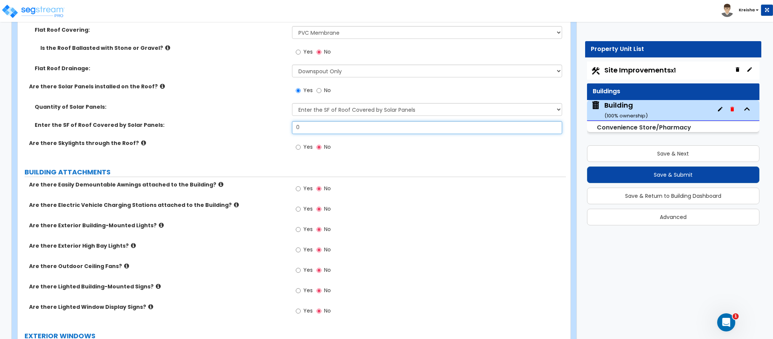
click at [324, 131] on input "0" at bounding box center [427, 127] width 271 height 13
type input "80"
click at [303, 152] on label "Yes" at bounding box center [304, 148] width 17 height 13
click at [301, 151] on input "Yes" at bounding box center [298, 147] width 5 height 8
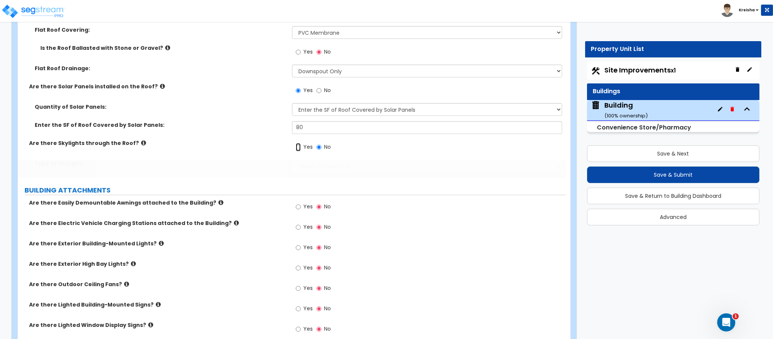
radio input "true"
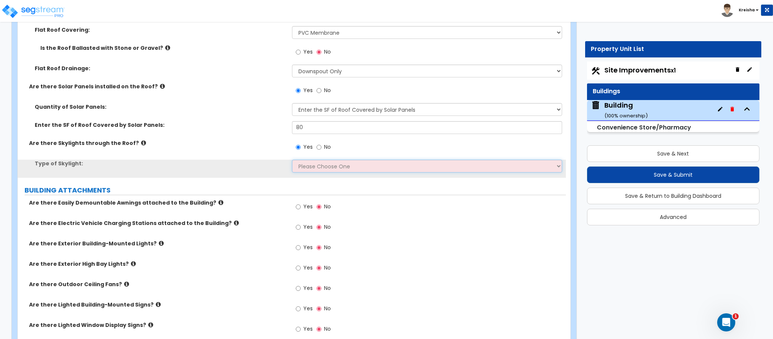
click at [306, 163] on select "Please Choose One Sandwich Panels Fixed Rectangular Glass Barrel Vault Dome Squ…" at bounding box center [427, 166] width 271 height 13
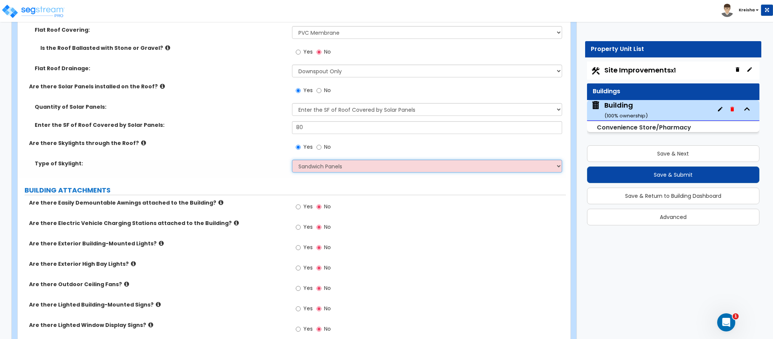
click at [292, 161] on select "Please Choose One Sandwich Panels Fixed Rectangular Glass Barrel Vault Dome Squ…" at bounding box center [427, 166] width 271 height 13
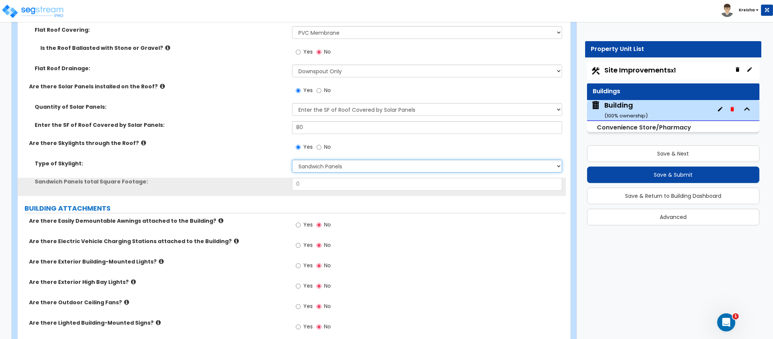
select select "2"
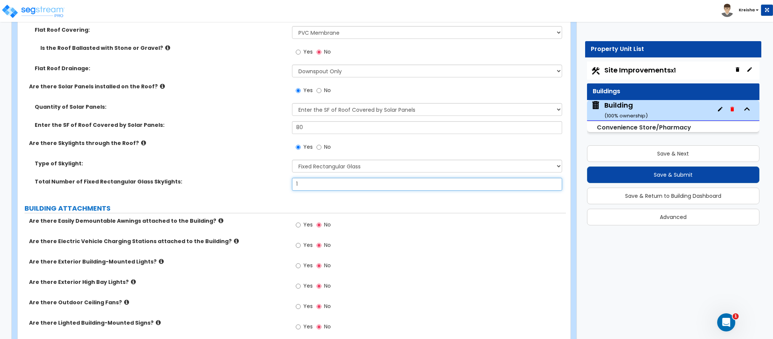
type input "1"
click at [296, 221] on input "Yes" at bounding box center [298, 225] width 5 height 8
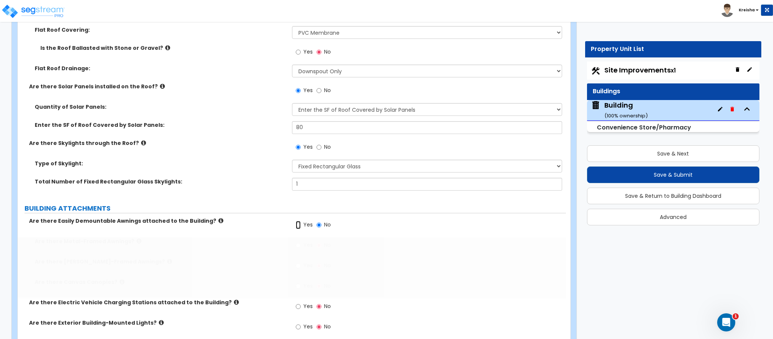
radio input "true"
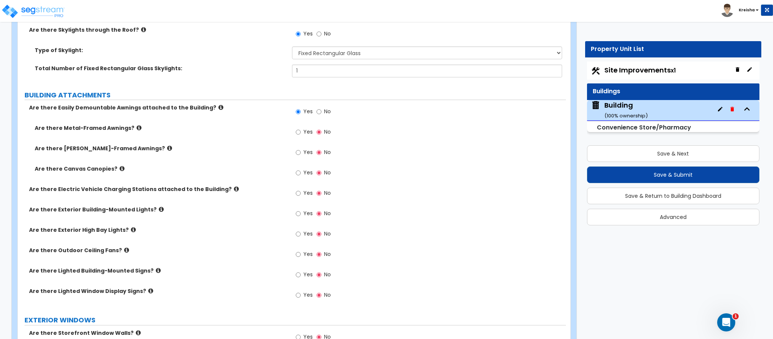
click at [302, 131] on label "Yes" at bounding box center [304, 132] width 17 height 13
click at [301, 131] on input "Yes" at bounding box center [298, 132] width 5 height 8
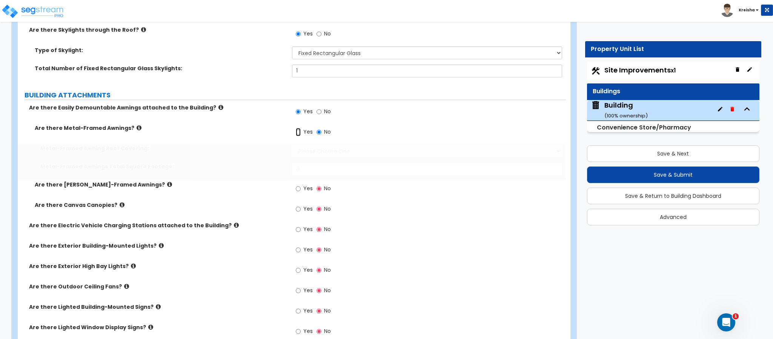
radio input "true"
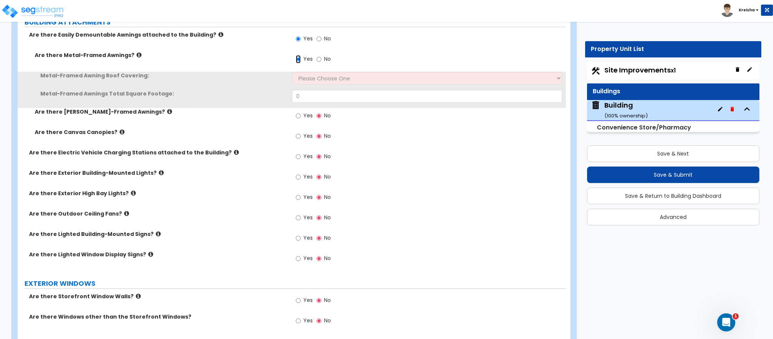
scroll to position [754, 0]
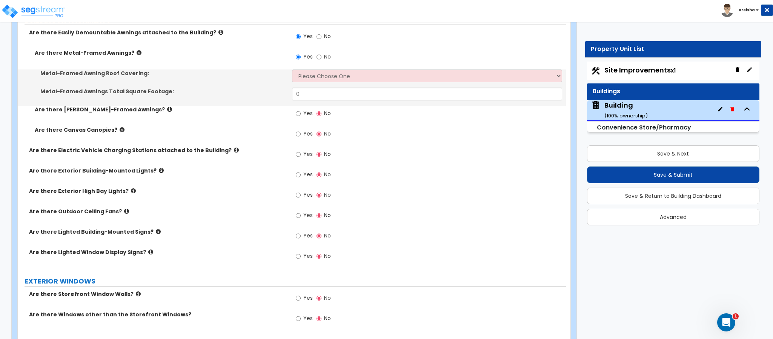
click at [308, 112] on span "Yes" at bounding box center [307, 113] width 9 height 8
click at [301, 112] on input "Yes" at bounding box center [298, 113] width 5 height 8
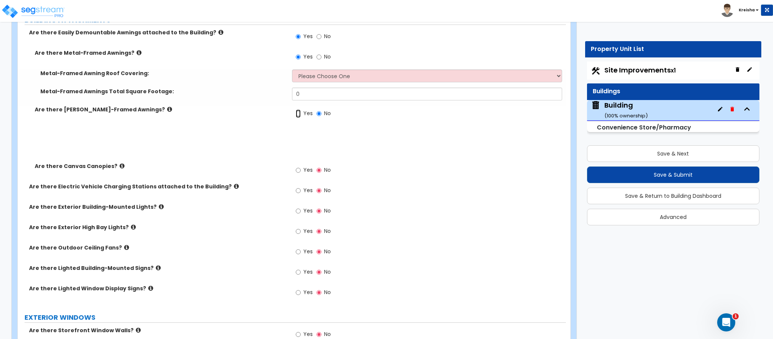
radio input "true"
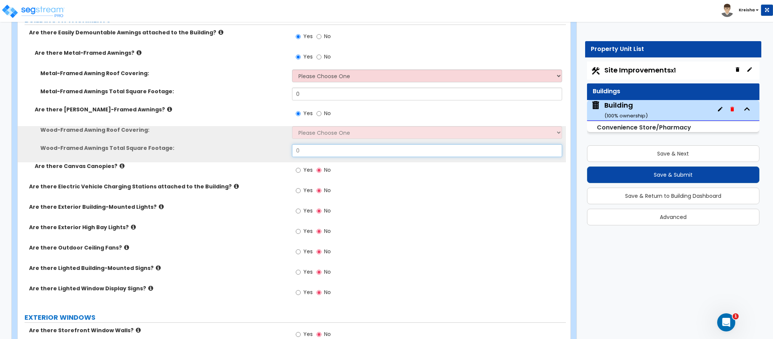
click at [303, 157] on input "0" at bounding box center [427, 150] width 271 height 13
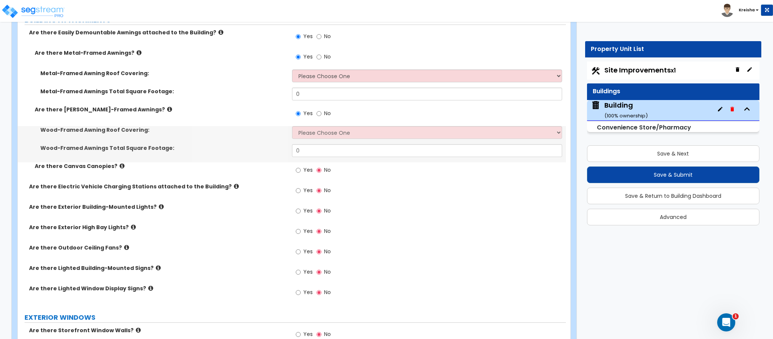
click at [303, 169] on label "Yes" at bounding box center [304, 171] width 17 height 13
click at [301, 169] on input "Yes" at bounding box center [298, 170] width 5 height 8
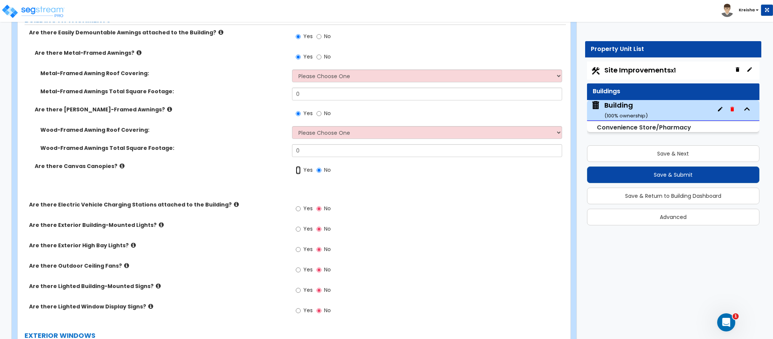
radio input "true"
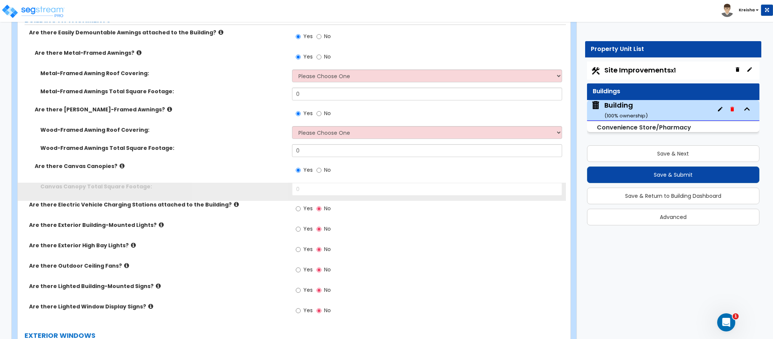
click at [303, 170] on span "Yes" at bounding box center [307, 170] width 9 height 8
click at [301, 170] on input "Yes" at bounding box center [298, 170] width 5 height 8
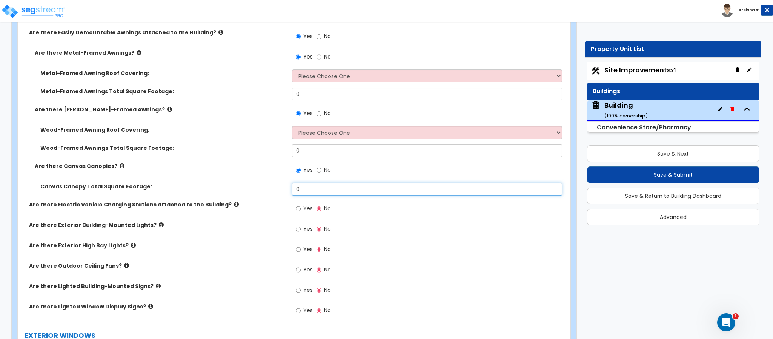
click at [303, 185] on input "0" at bounding box center [427, 189] width 271 height 13
click at [303, 186] on input "0" at bounding box center [427, 189] width 271 height 13
type input "35"
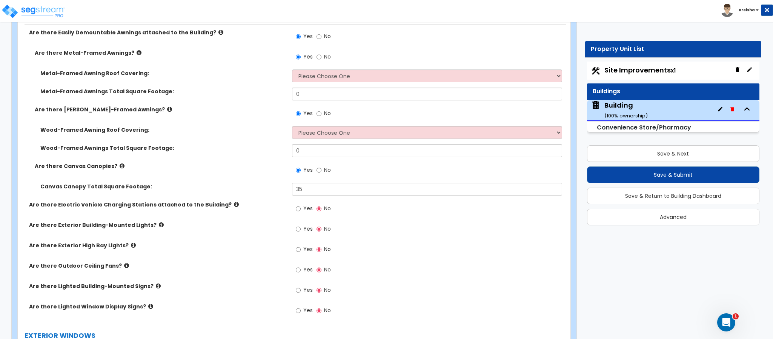
click at [325, 113] on span "No" at bounding box center [327, 113] width 7 height 8
click at [322, 113] on input "No" at bounding box center [319, 113] width 5 height 8
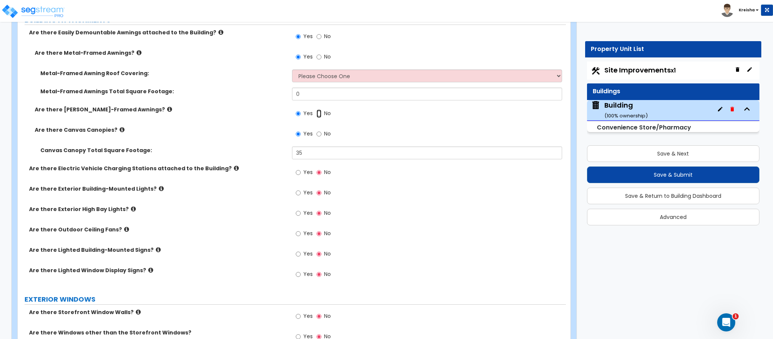
radio input "false"
radio input "true"
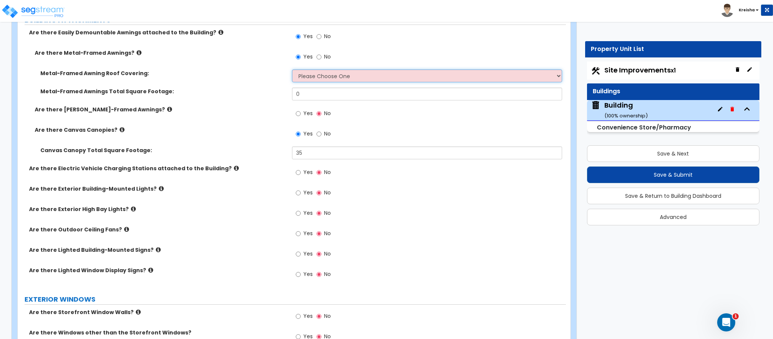
click at [332, 79] on select "Please Choose One Plastic Metal Glass" at bounding box center [427, 75] width 271 height 13
select select "1"
click at [292, 71] on select "Please Choose One Plastic Metal Glass" at bounding box center [427, 75] width 271 height 13
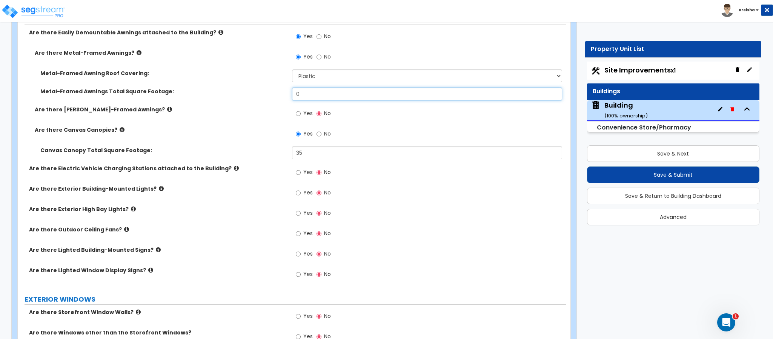
click at [326, 88] on div "Metal-Framed Awning Roof Covering: Please Choose One Plastic Metal Glass Metal-…" at bounding box center [291, 87] width 537 height 36
click at [326, 88] on div "Metal-Framed Awning Roof Covering: Please Choose One Plastic Metal Glass" at bounding box center [292, 78] width 548 height 18
click at [319, 99] on input "0" at bounding box center [427, 94] width 271 height 13
type input "45"
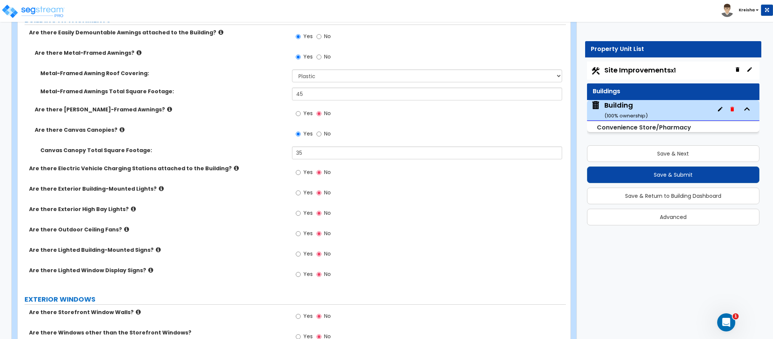
click at [312, 178] on label "Yes" at bounding box center [304, 173] width 17 height 13
click at [301, 177] on input "Yes" at bounding box center [298, 172] width 5 height 8
radio input "true"
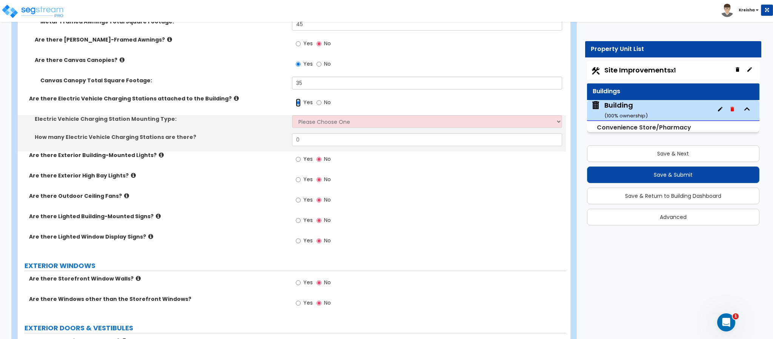
scroll to position [830, 0]
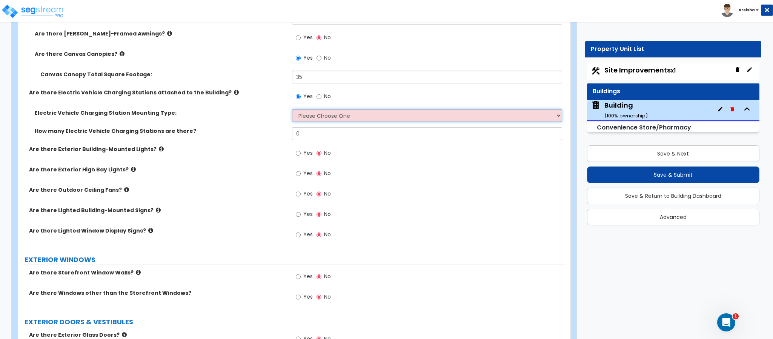
click at [338, 116] on select "Please Choose One Freestanding Wall-mounted" at bounding box center [427, 115] width 271 height 13
select select "1"
click at [292, 110] on select "Please Choose One Freestanding Wall-mounted" at bounding box center [427, 115] width 271 height 13
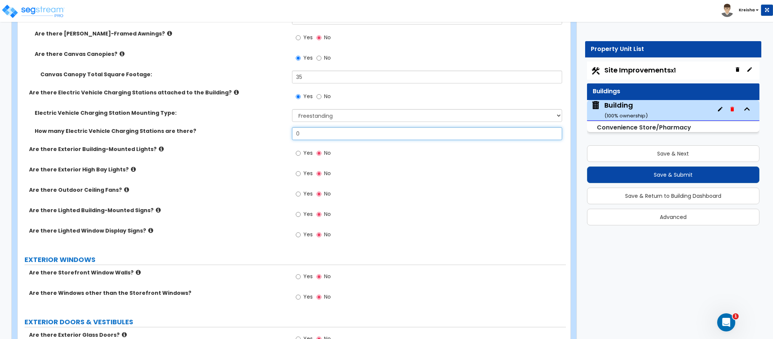
click at [320, 135] on input "0" at bounding box center [427, 133] width 271 height 13
type input "1"
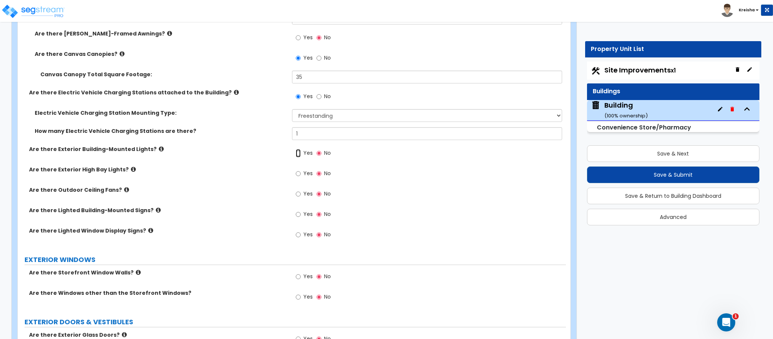
click at [296, 149] on input "Yes" at bounding box center [298, 153] width 5 height 8
radio input "true"
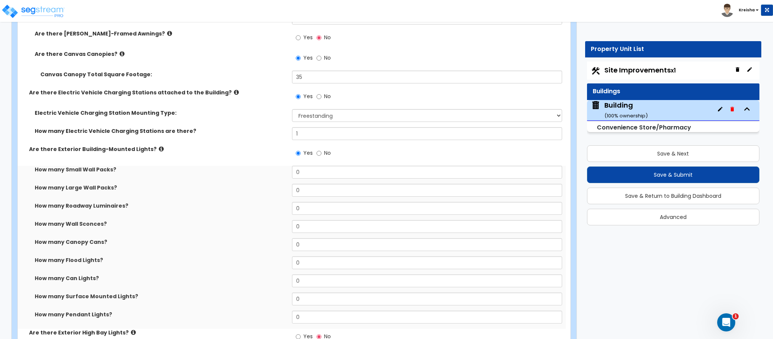
click at [210, 242] on label "How many Canopy Cans?" at bounding box center [161, 242] width 252 height 8
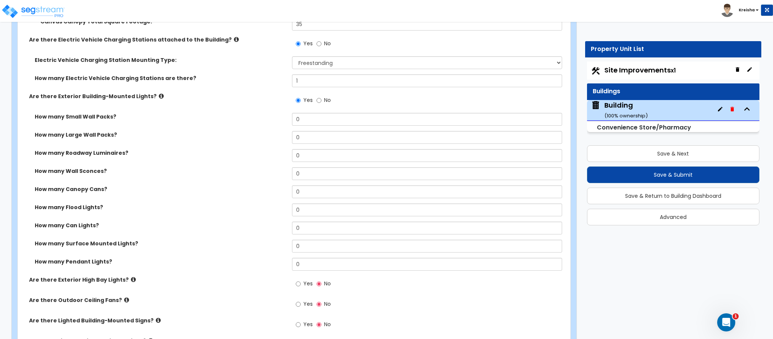
scroll to position [944, 0]
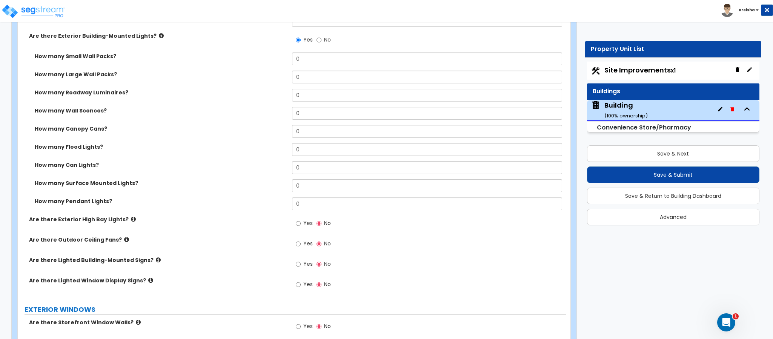
click at [307, 226] on span "Yes" at bounding box center [307, 223] width 9 height 8
click at [301, 226] on input "Yes" at bounding box center [298, 223] width 5 height 8
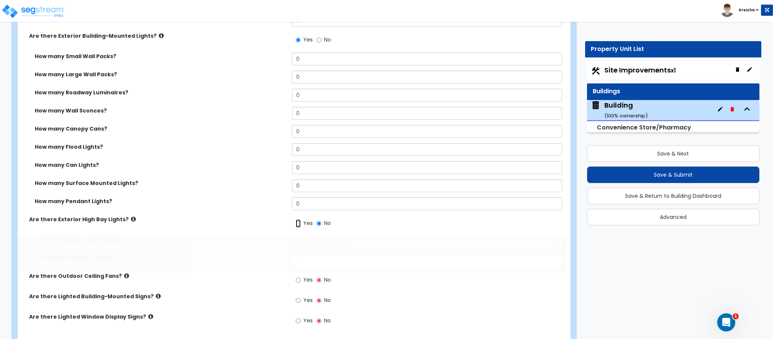
radio input "true"
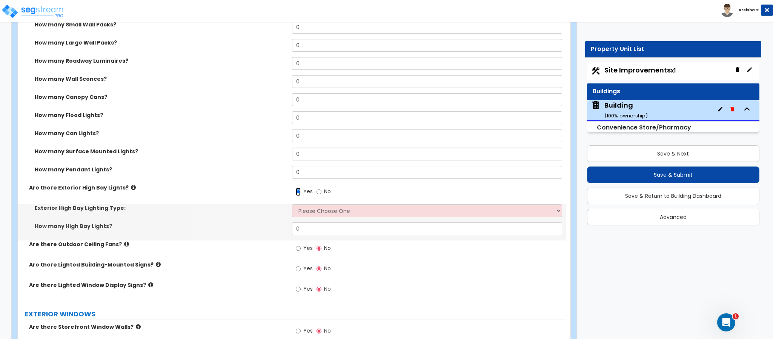
scroll to position [1019, 0]
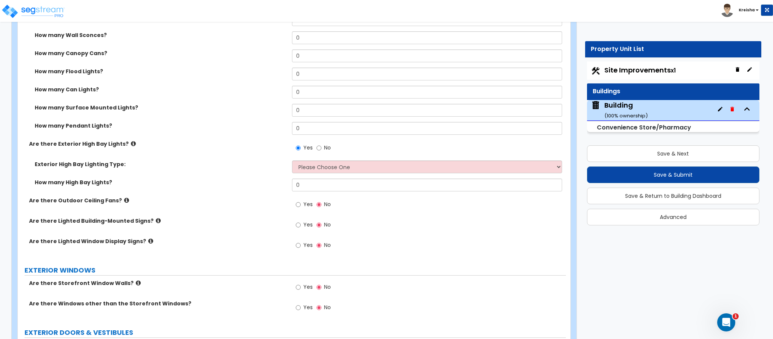
click at [304, 207] on span "Yes" at bounding box center [307, 204] width 9 height 8
click at [301, 207] on input "Yes" at bounding box center [298, 204] width 5 height 8
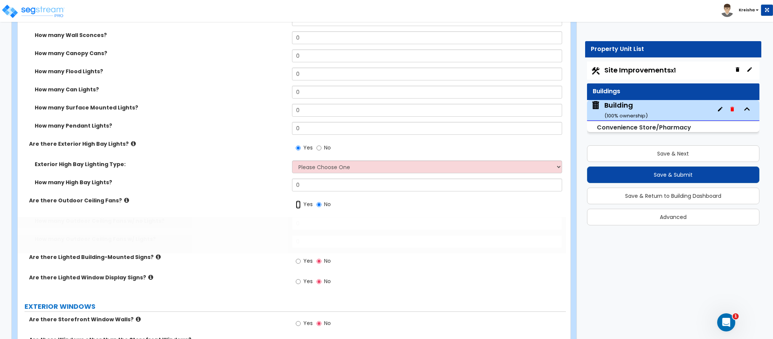
radio input "true"
click at [297, 262] on input "Yes" at bounding box center [298, 261] width 5 height 8
radio input "true"
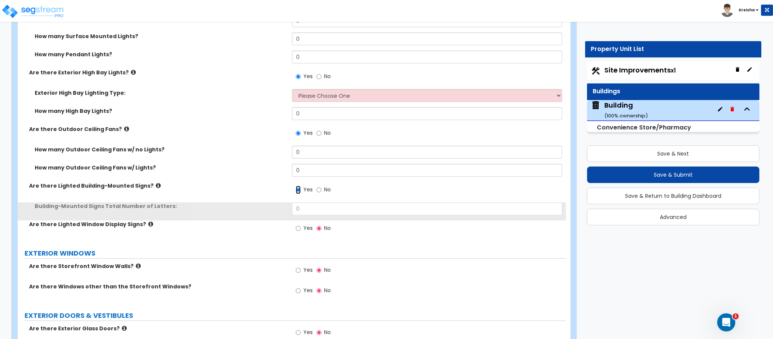
scroll to position [1094, 0]
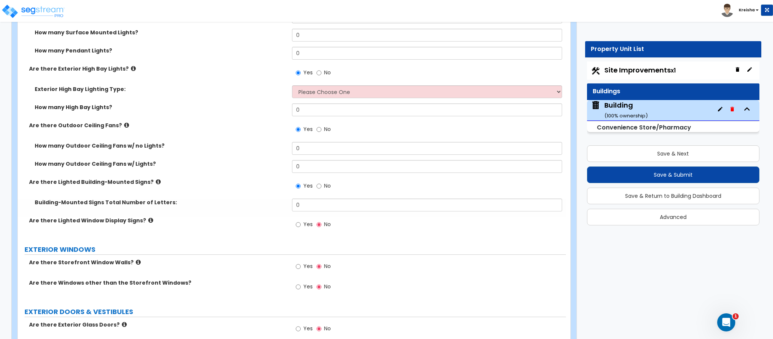
click at [308, 223] on span "Yes" at bounding box center [307, 224] width 9 height 8
click at [301, 223] on input "Yes" at bounding box center [298, 224] width 5 height 8
radio input "true"
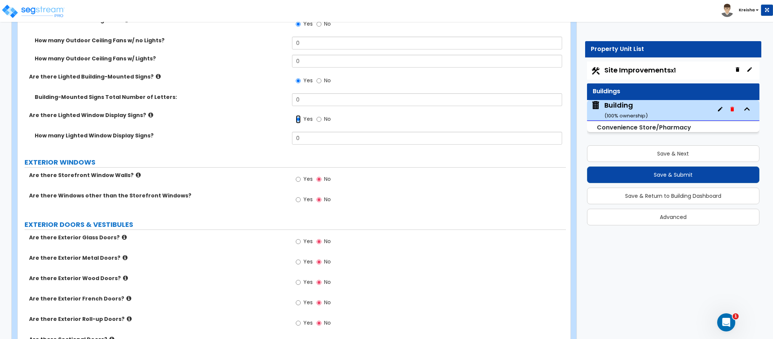
scroll to position [1207, 0]
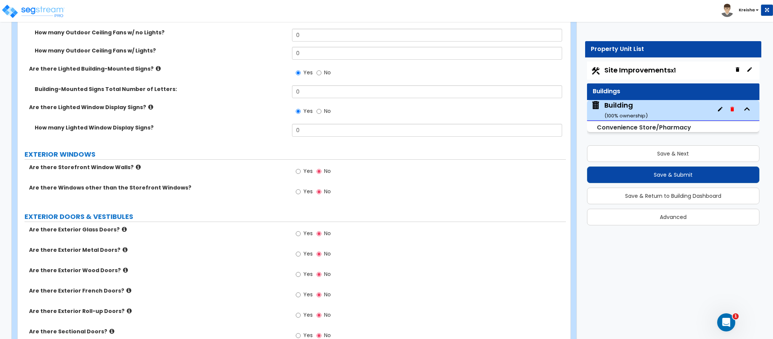
click at [306, 174] on span "Yes" at bounding box center [307, 171] width 9 height 8
click at [301, 174] on input "Yes" at bounding box center [298, 171] width 5 height 8
radio input "true"
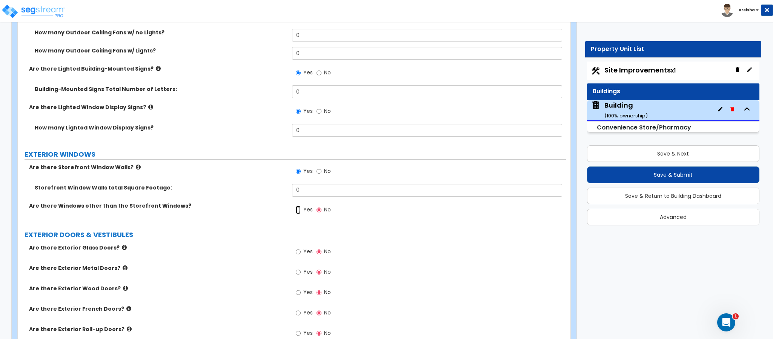
click at [296, 206] on input "Yes" at bounding box center [298, 210] width 5 height 8
radio input "true"
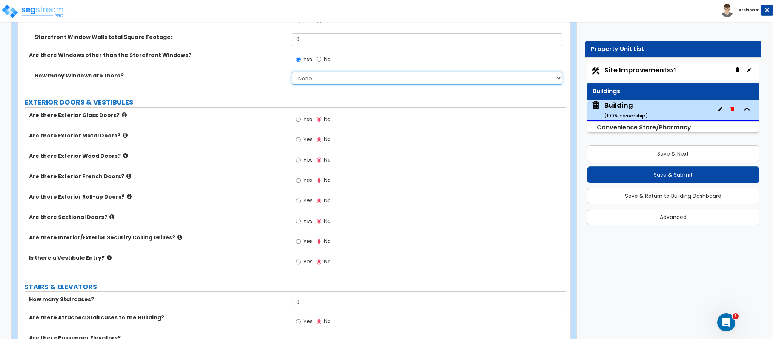
scroll to position [1359, 0]
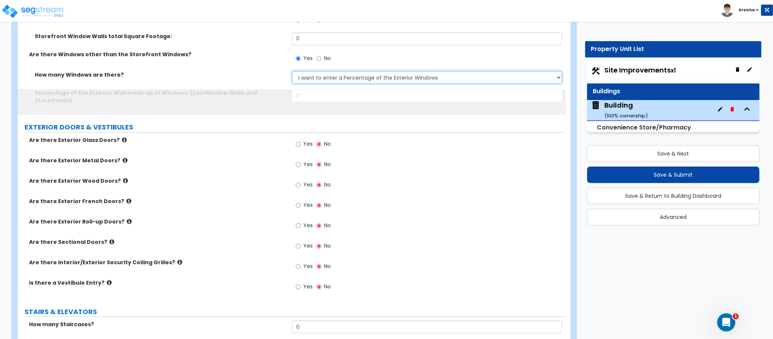
select select "2"
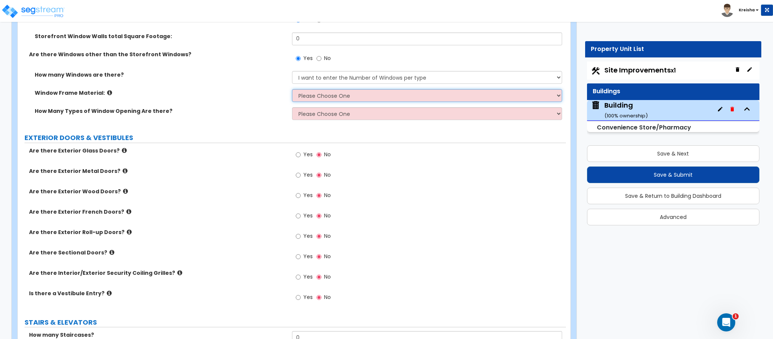
select select "1"
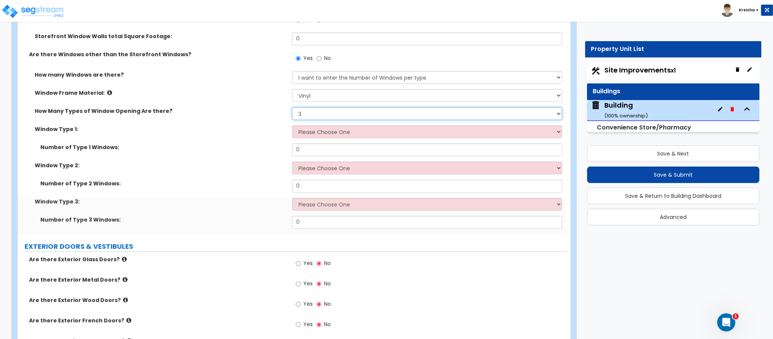
select select "2"
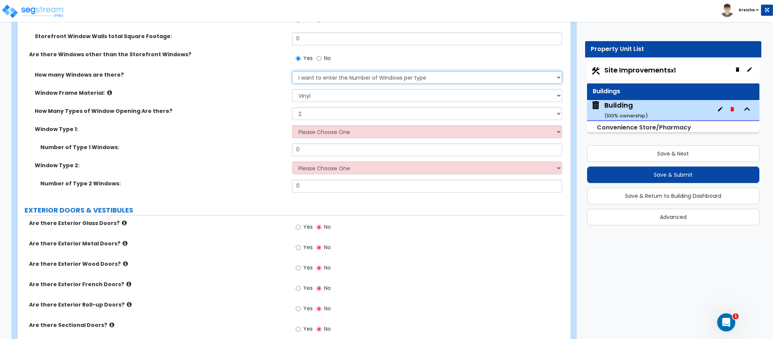
select select "1"
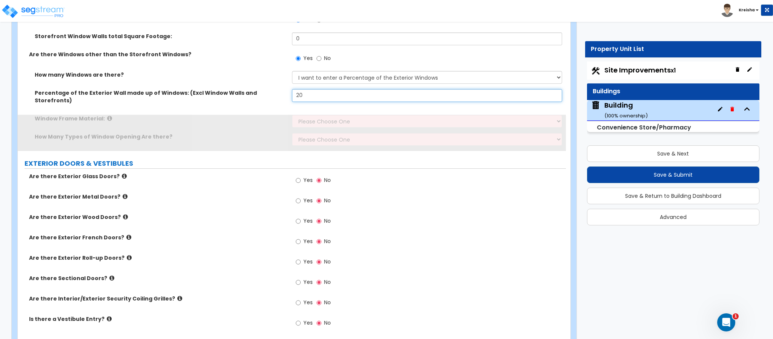
type input "20"
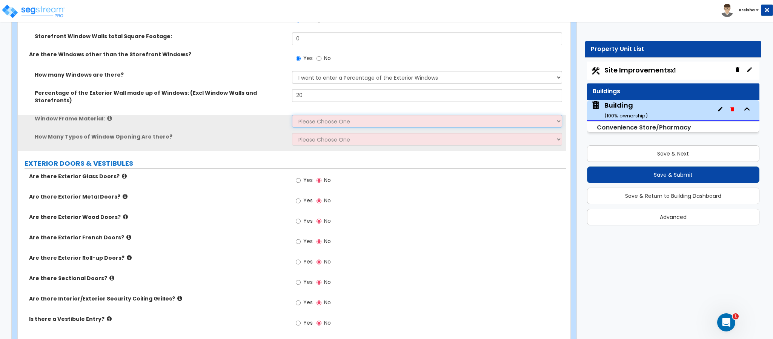
select select "1"
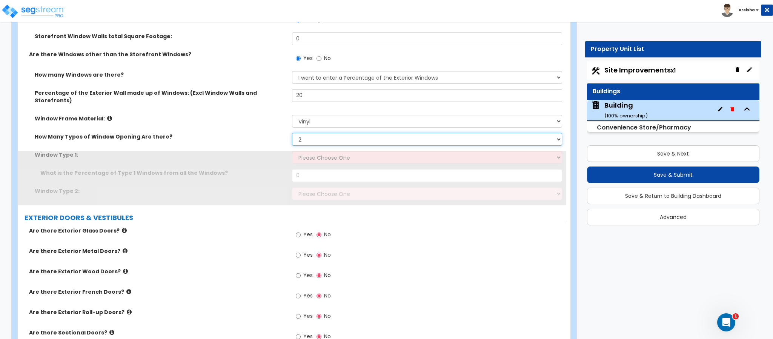
select select "3"
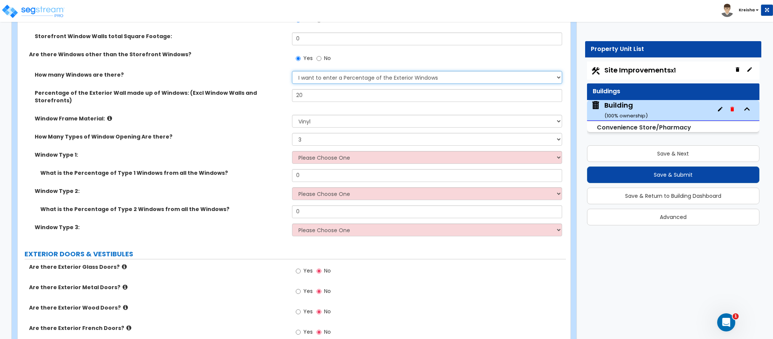
select select "2"
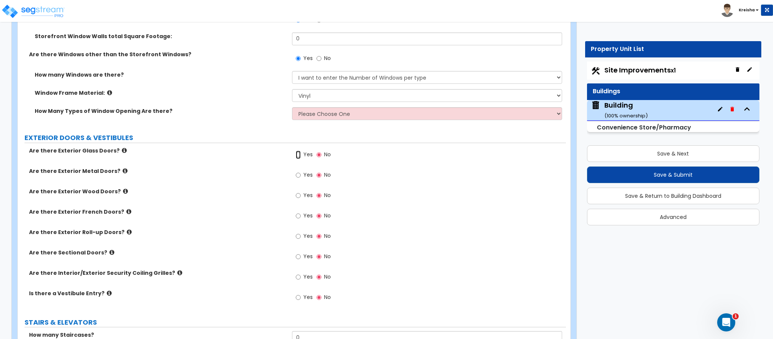
click at [296, 151] on input "Yes" at bounding box center [298, 155] width 5 height 8
radio input "true"
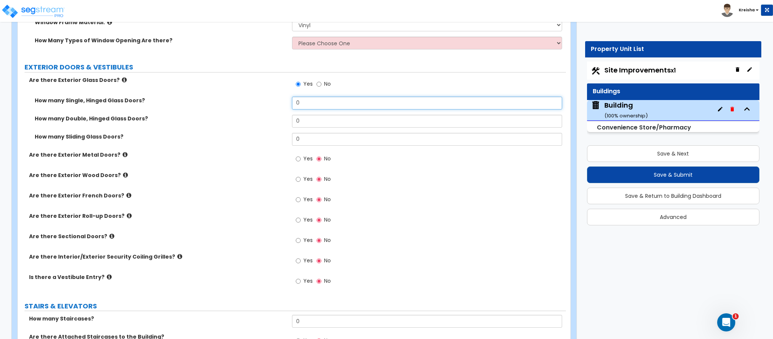
scroll to position [1434, 0]
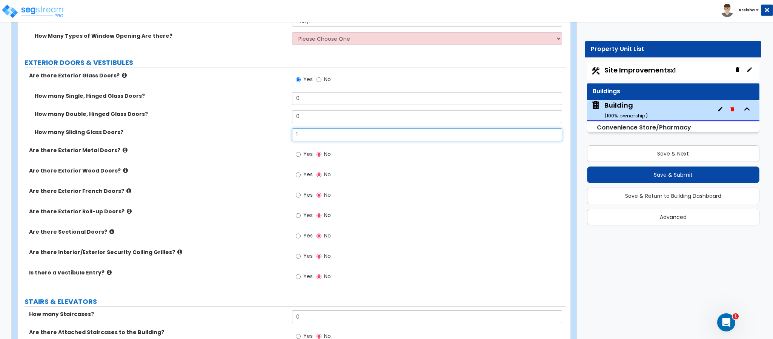
type input "1"
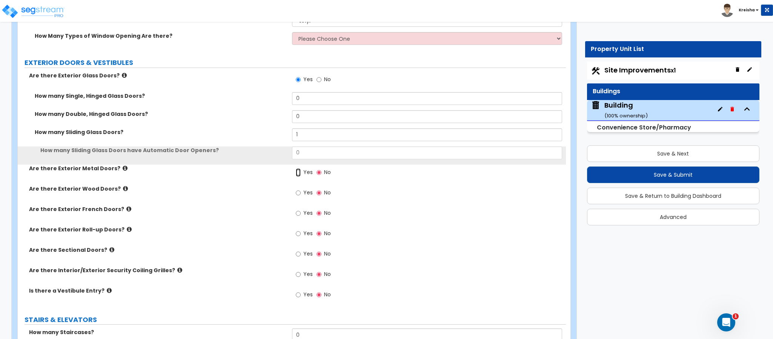
click at [296, 168] on input "Yes" at bounding box center [298, 172] width 5 height 8
radio input "true"
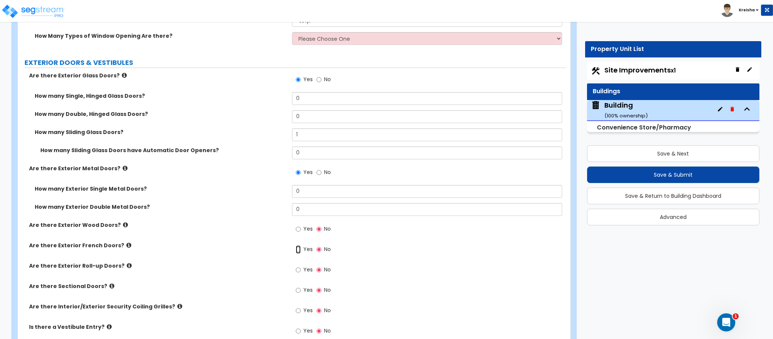
click at [296, 245] on input "Yes" at bounding box center [298, 249] width 5 height 8
radio input "true"
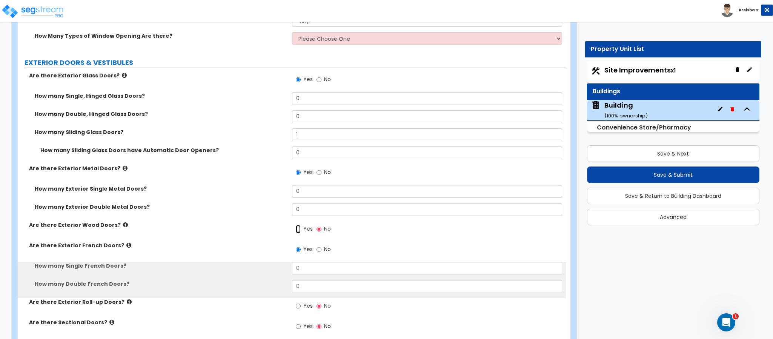
click at [296, 225] on input "Yes" at bounding box center [298, 229] width 5 height 8
radio input "true"
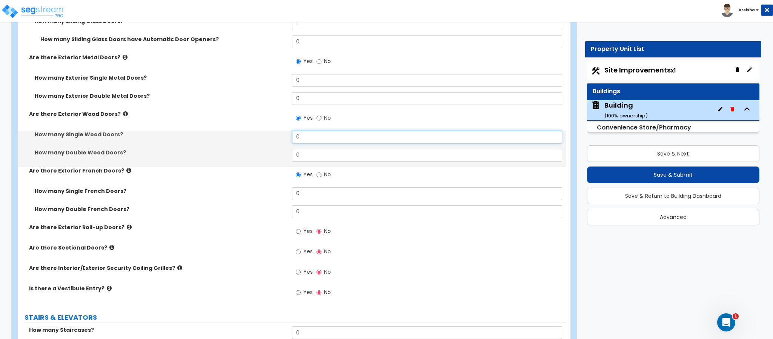
scroll to position [1623, 0]
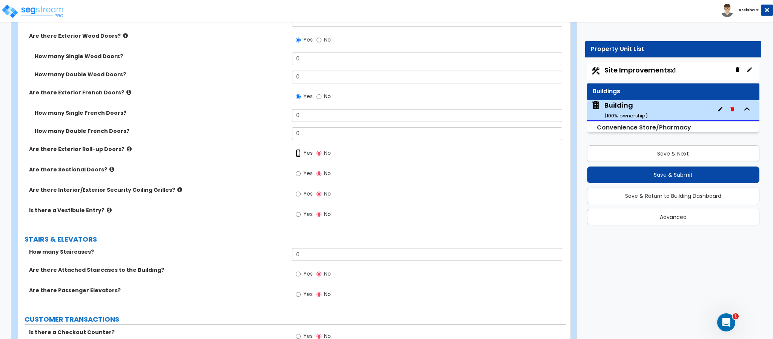
click at [296, 149] on input "Yes" at bounding box center [298, 153] width 5 height 8
radio input "true"
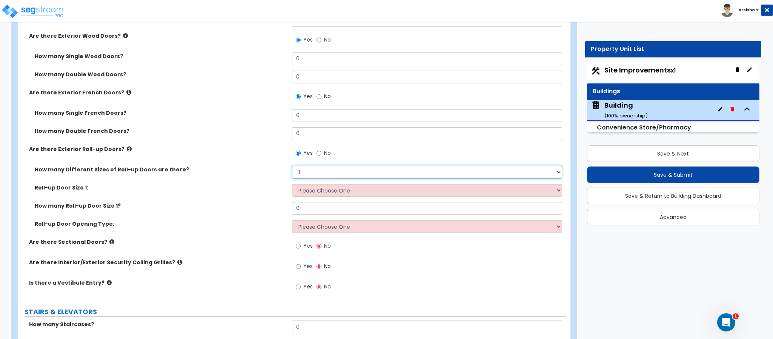
select select "0"
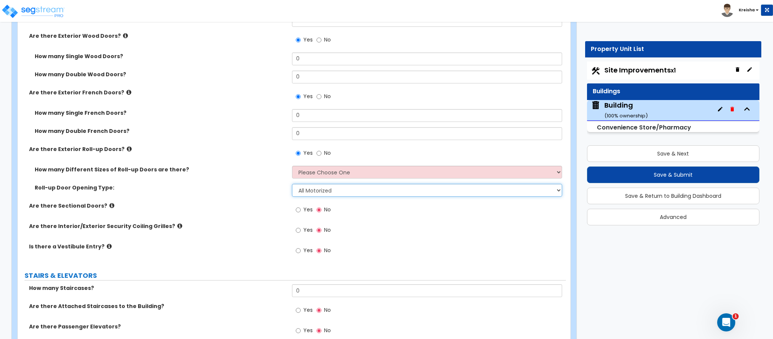
select select "3"
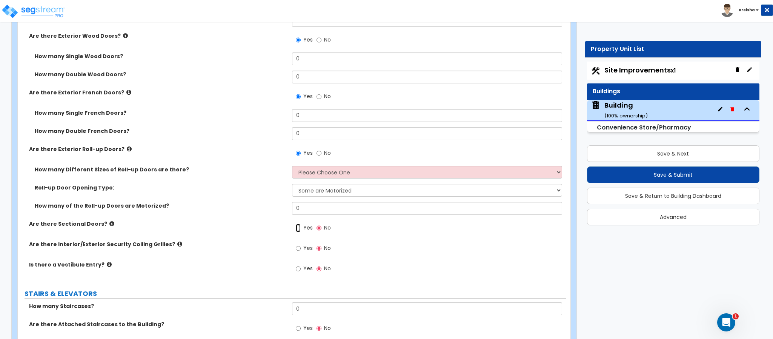
click at [296, 224] on input "Yes" at bounding box center [298, 228] width 5 height 8
radio input "true"
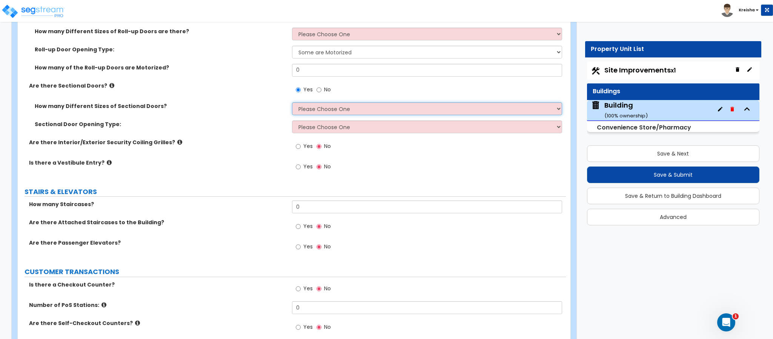
scroll to position [1773, 0]
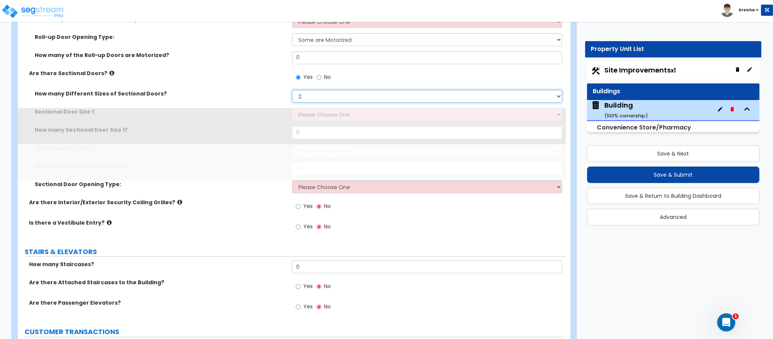
select select "3"
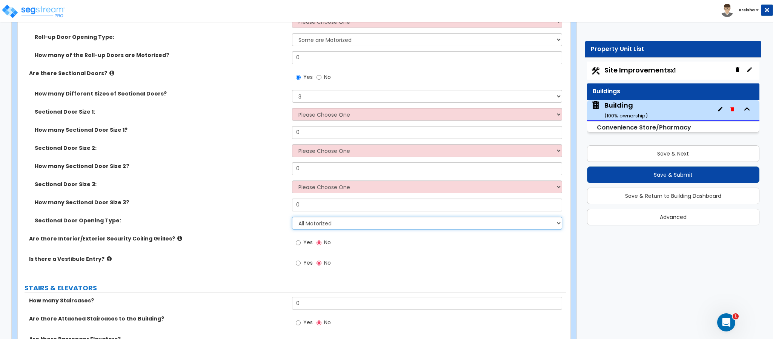
select select "3"
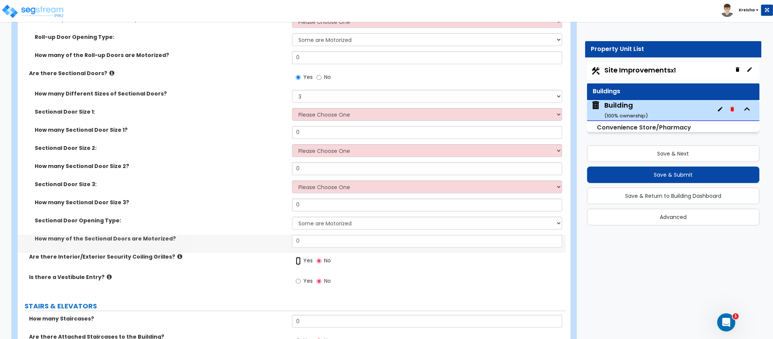
click at [296, 257] on input "Yes" at bounding box center [298, 261] width 5 height 8
radio input "true"
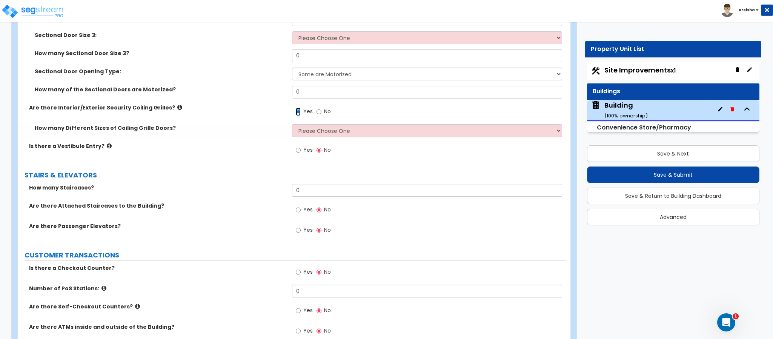
scroll to position [1925, 0]
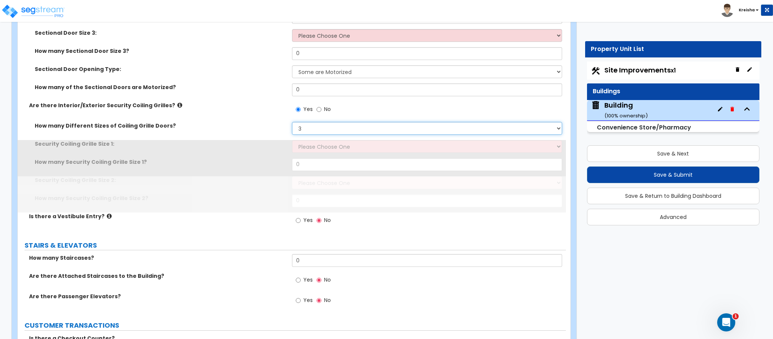
select select "4"
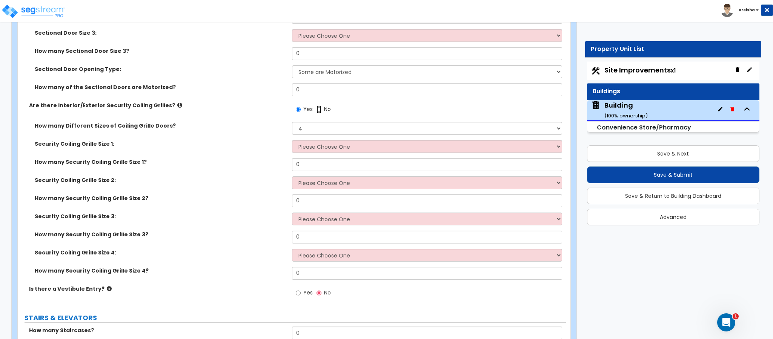
click at [317, 105] on input "No" at bounding box center [319, 109] width 5 height 8
radio input "true"
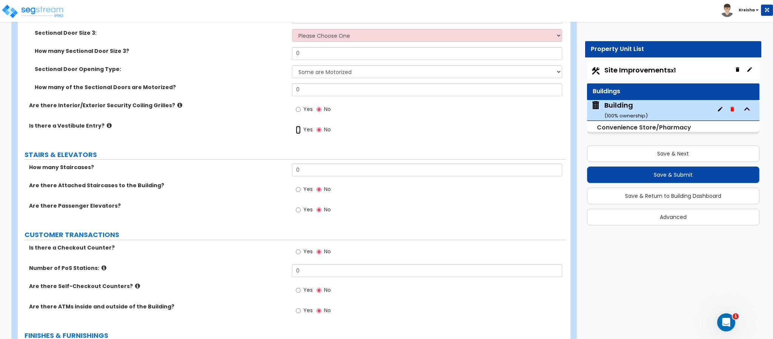
click at [296, 126] on input "Yes" at bounding box center [298, 130] width 5 height 8
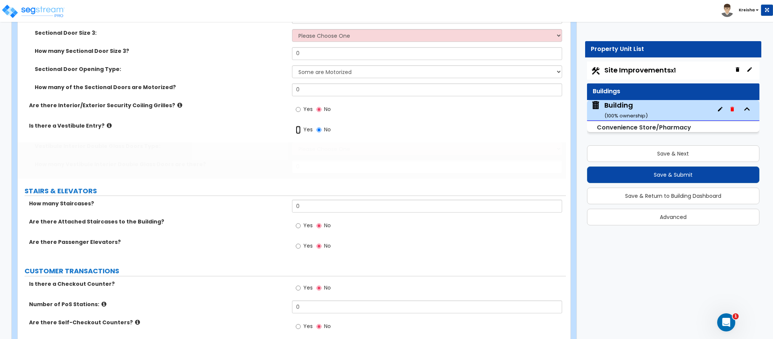
radio input "true"
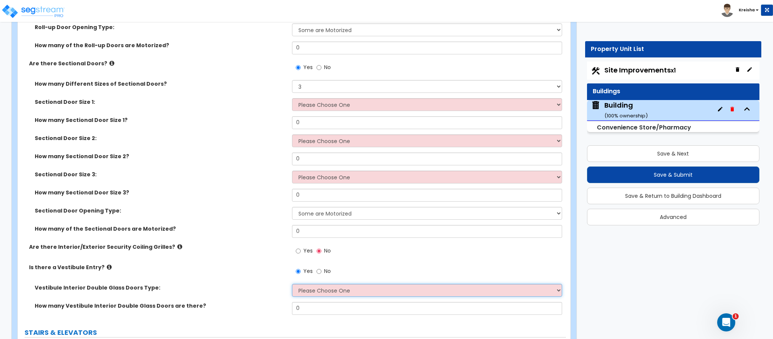
scroll to position [1736, 0]
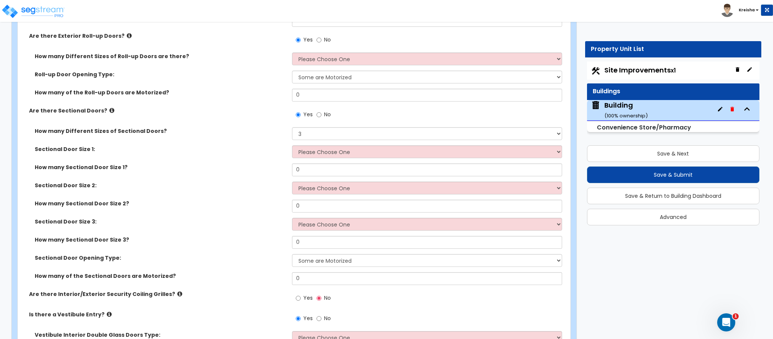
click at [329, 109] on label "No" at bounding box center [324, 115] width 14 height 13
click at [322, 111] on input "No" at bounding box center [319, 115] width 5 height 8
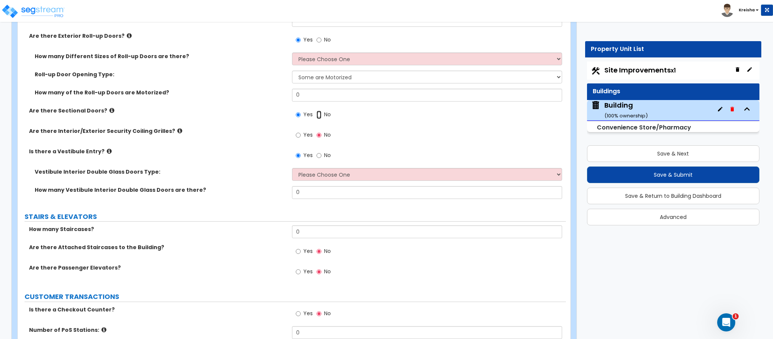
radio input "false"
radio input "true"
click at [329, 31] on div "How many Double French Doors? 0" at bounding box center [292, 23] width 548 height 18
click at [328, 33] on div "Yes No" at bounding box center [313, 40] width 43 height 17
click at [325, 38] on span "No" at bounding box center [327, 40] width 7 height 8
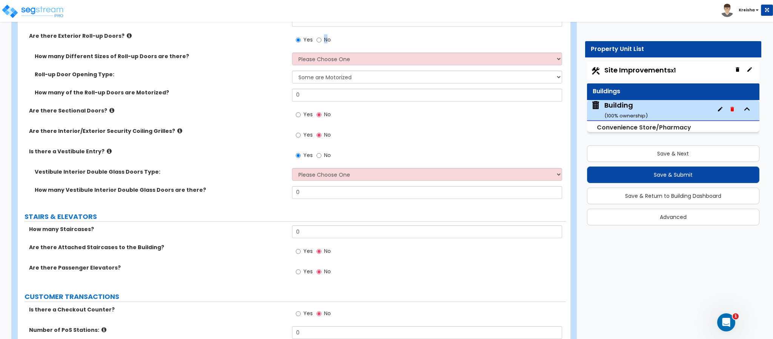
click at [323, 36] on label "No" at bounding box center [324, 40] width 14 height 13
click at [322, 36] on input "No" at bounding box center [319, 40] width 5 height 8
radio input "false"
radio input "true"
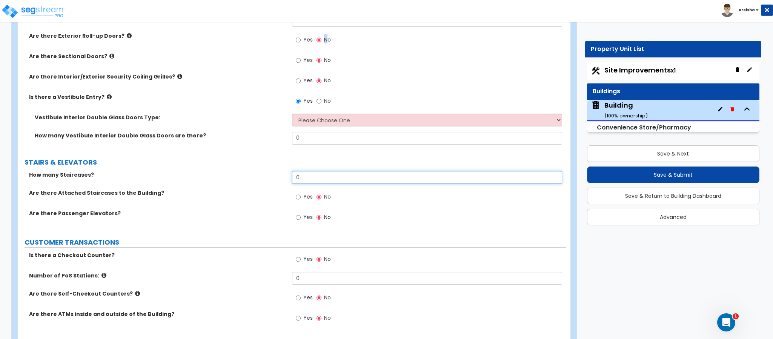
click at [312, 174] on input "0" at bounding box center [427, 177] width 271 height 13
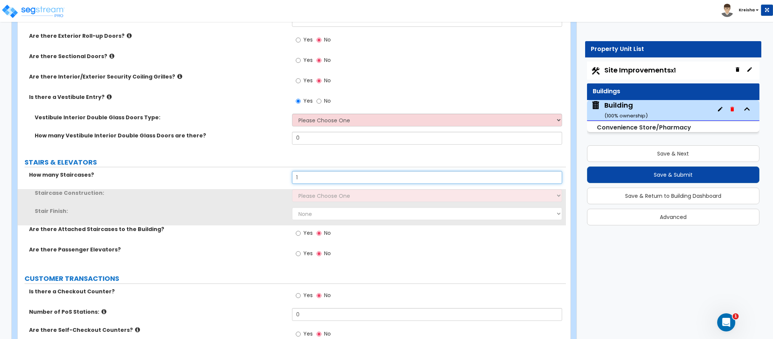
type input "1"
click at [302, 204] on div "Staircase Construction: Please Choose One Concrete Steel Wood Please Choose For…" at bounding box center [292, 198] width 548 height 18
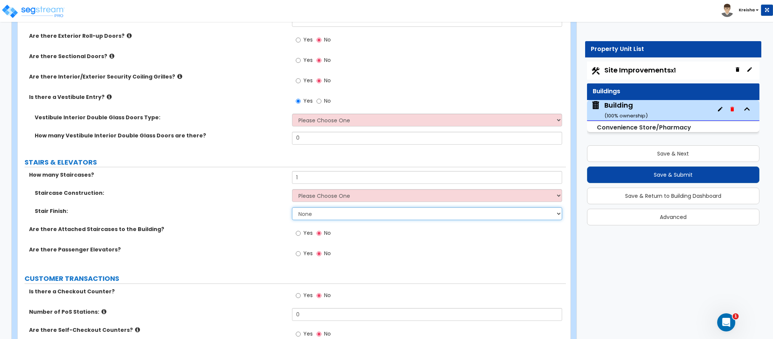
click at [305, 212] on select "None Tile Wood Laminate VCT Sheet Carpet Sheet Vinyl Carpet Tile" at bounding box center [427, 213] width 271 height 13
click at [306, 214] on select "None Tile Wood Laminate VCT Sheet Carpet Sheet Vinyl Carpet Tile" at bounding box center [427, 213] width 271 height 13
click at [292, 208] on select "None Tile Wood Laminate VCT Sheet Carpet Sheet Vinyl Carpet Tile" at bounding box center [427, 213] width 271 height 13
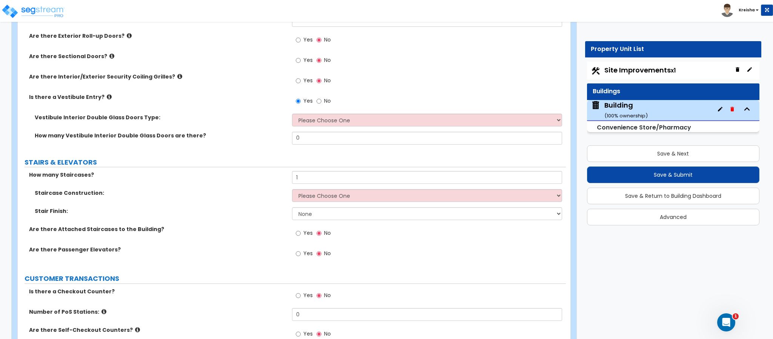
drag, startPoint x: 302, startPoint y: 234, endPoint x: 302, endPoint y: 238, distance: 4.2
click at [302, 235] on label "Yes" at bounding box center [304, 234] width 17 height 13
click at [301, 235] on input "Yes" at bounding box center [298, 233] width 5 height 8
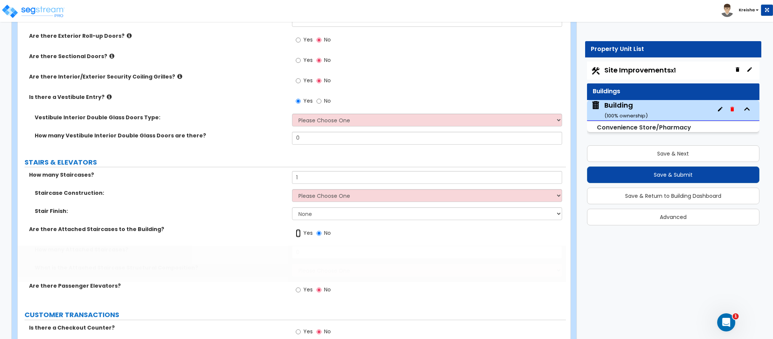
radio input "true"
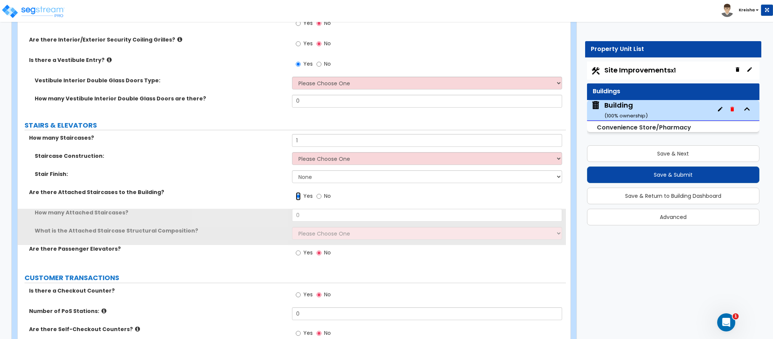
scroll to position [1849, 0]
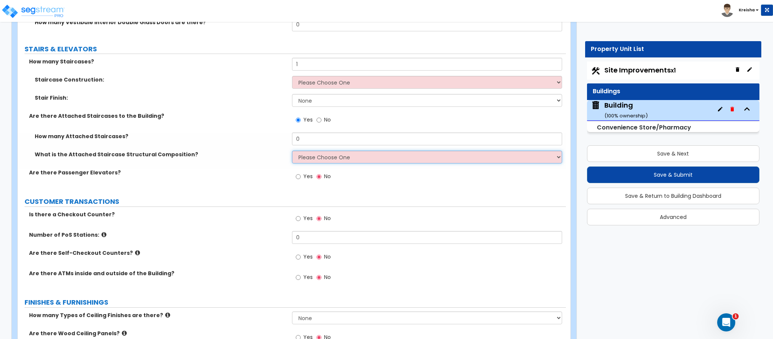
click at [309, 162] on select "Please Choose One Reinforced Concrete Structural Steel Wood" at bounding box center [427, 157] width 271 height 13
click at [292, 151] on select "Please Choose One Reinforced Concrete Structural Steel Wood" at bounding box center [427, 157] width 271 height 13
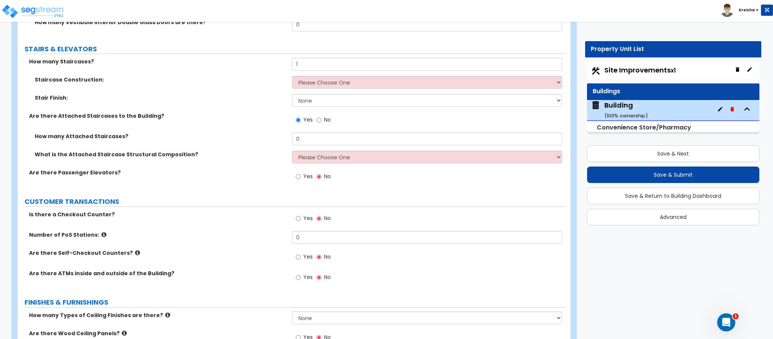
click at [309, 179] on span "Yes" at bounding box center [307, 176] width 9 height 8
click at [301, 179] on input "Yes" at bounding box center [298, 176] width 5 height 8
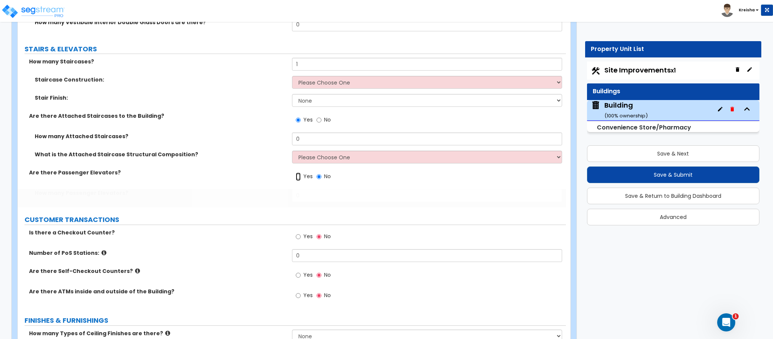
radio input "true"
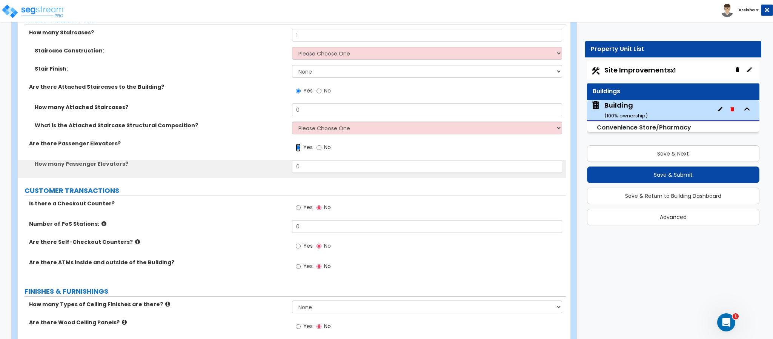
scroll to position [1887, 0]
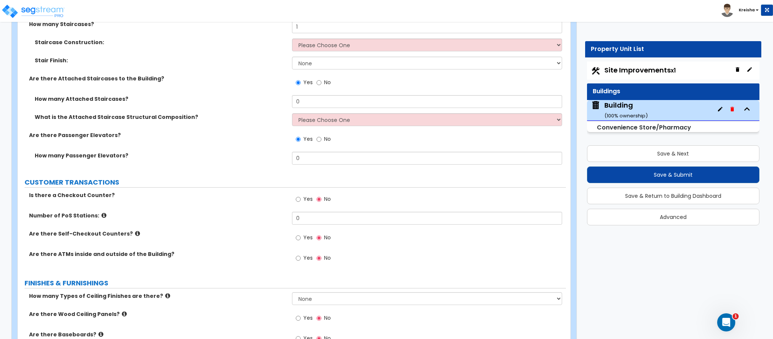
click at [302, 204] on label "Yes" at bounding box center [304, 200] width 17 height 13
click at [301, 203] on input "Yes" at bounding box center [298, 199] width 5 height 8
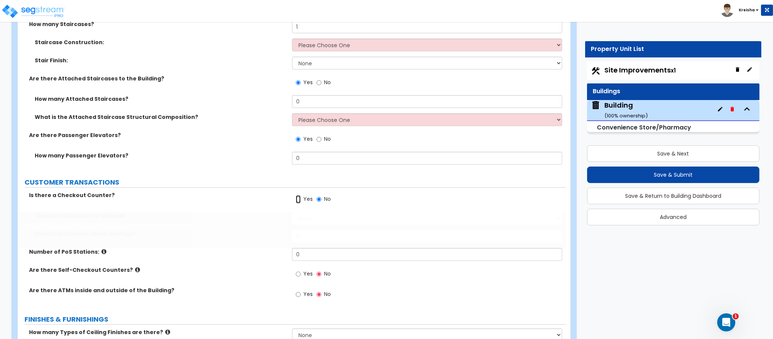
radio input "true"
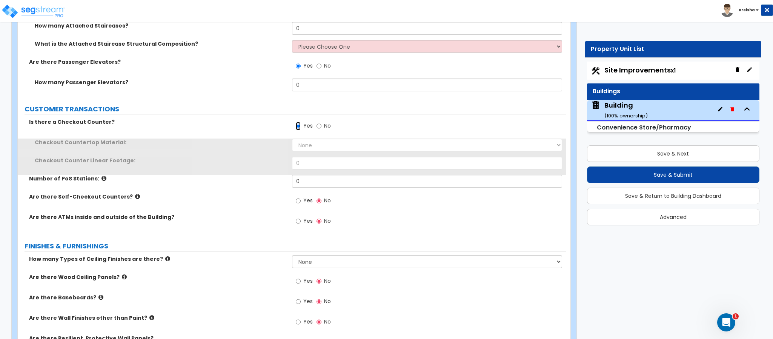
scroll to position [1963, 0]
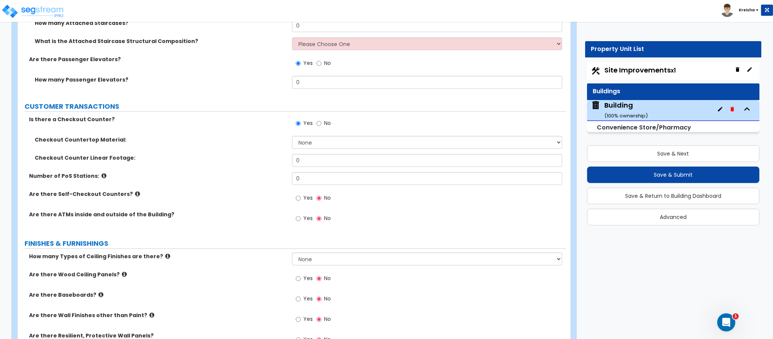
click at [302, 197] on label "Yes" at bounding box center [304, 198] width 17 height 13
click at [301, 197] on input "Yes" at bounding box center [298, 198] width 5 height 8
radio input "true"
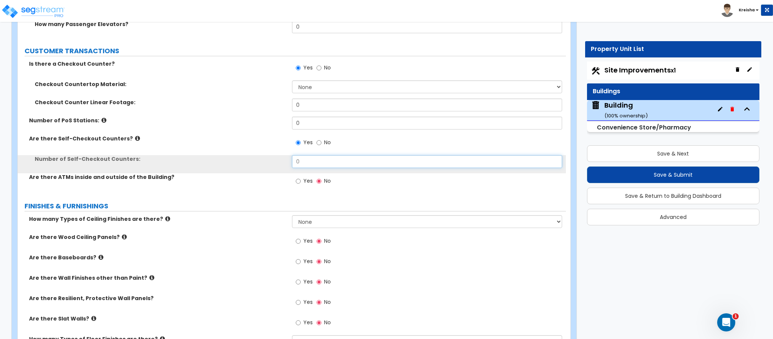
scroll to position [2038, 0]
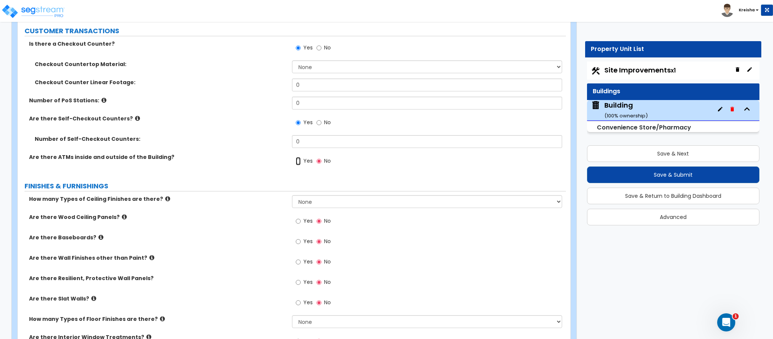
click at [296, 157] on input "Yes" at bounding box center [298, 161] width 5 height 8
radio input "true"
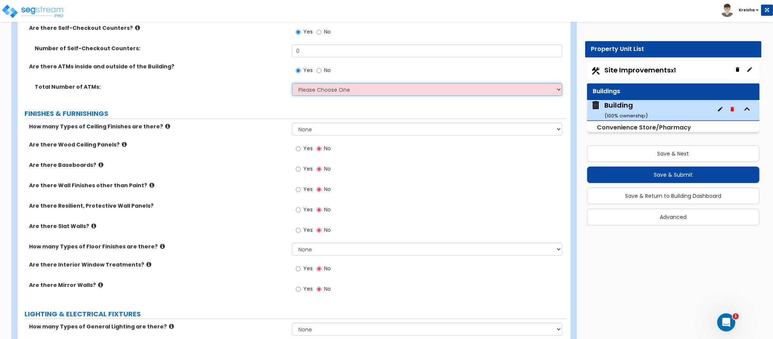
scroll to position [2189, 0]
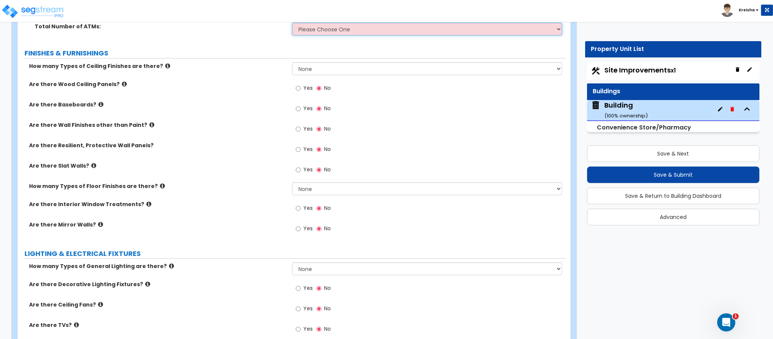
select select "1"
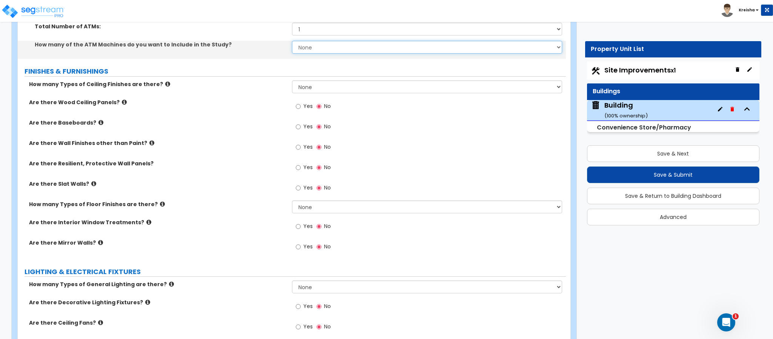
select select "1"
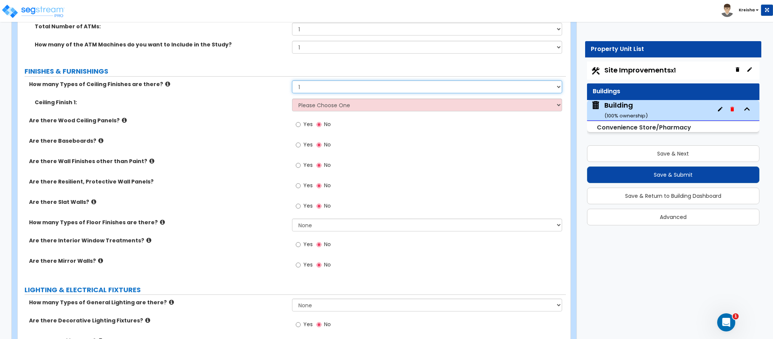
select select "0"
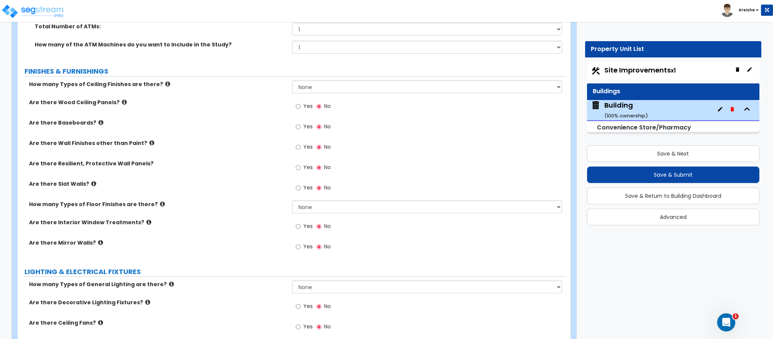
click at [296, 102] on input "Yes" at bounding box center [298, 106] width 5 height 8
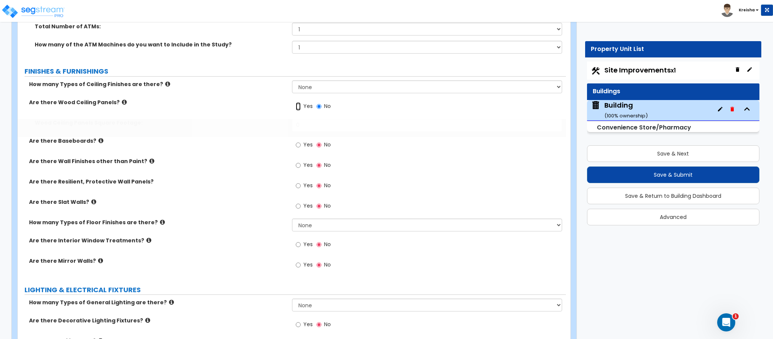
radio input "true"
click at [296, 141] on input "Yes" at bounding box center [298, 145] width 5 height 8
radio input "true"
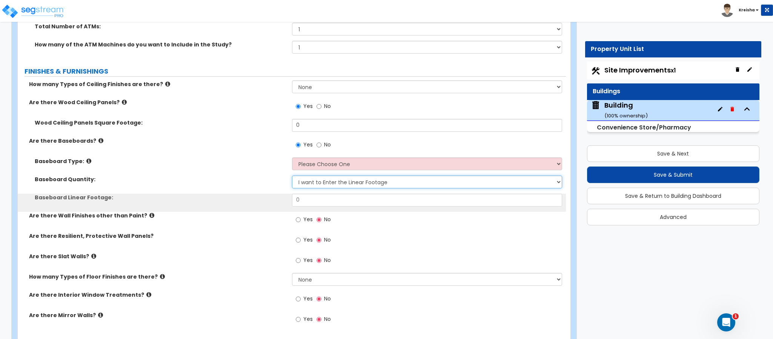
select select "0"
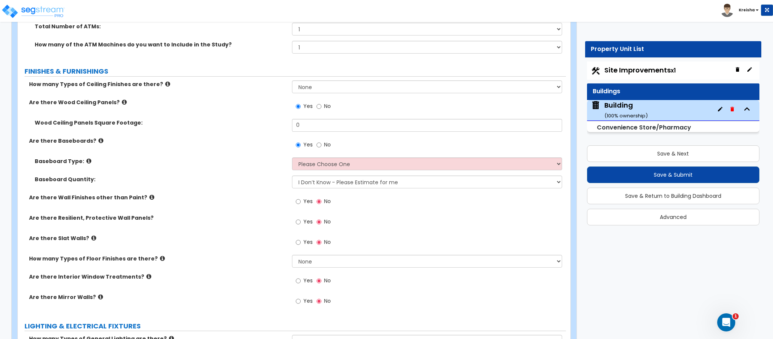
click at [296, 197] on input "Yes" at bounding box center [298, 201] width 5 height 8
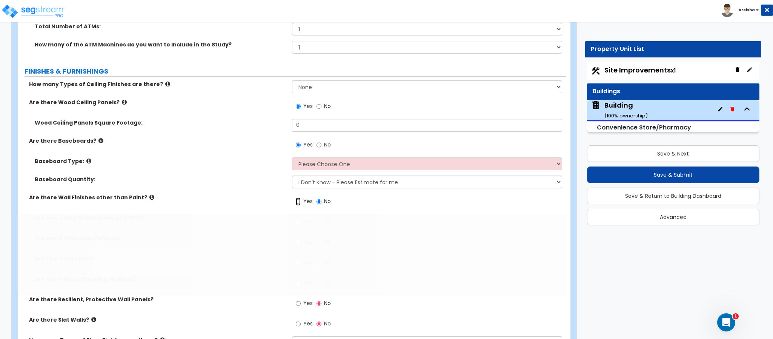
radio input "true"
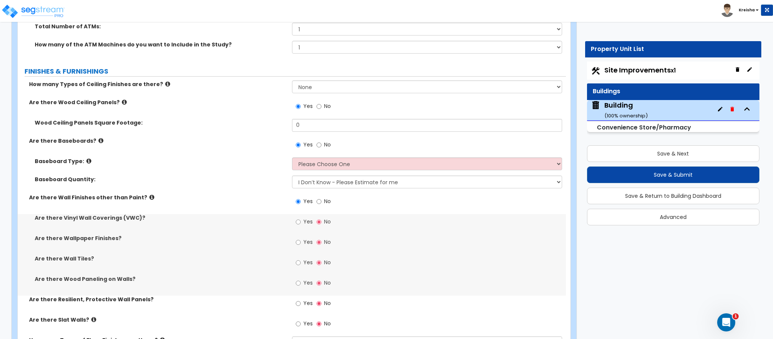
click at [296, 218] on input "Yes" at bounding box center [298, 222] width 5 height 8
radio input "true"
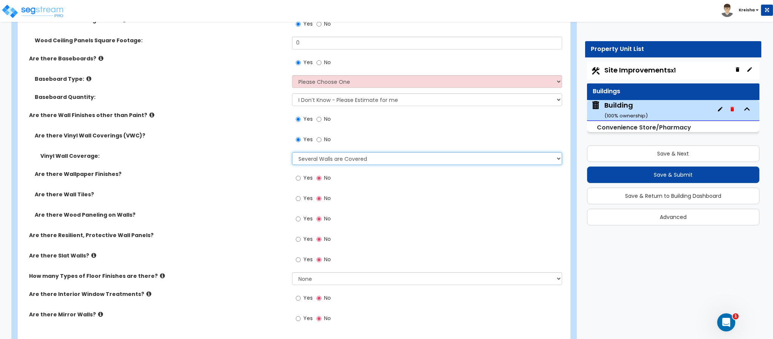
scroll to position [2302, 0]
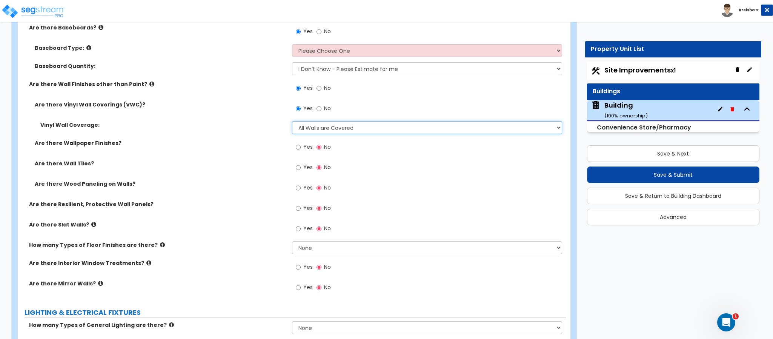
select select "5"
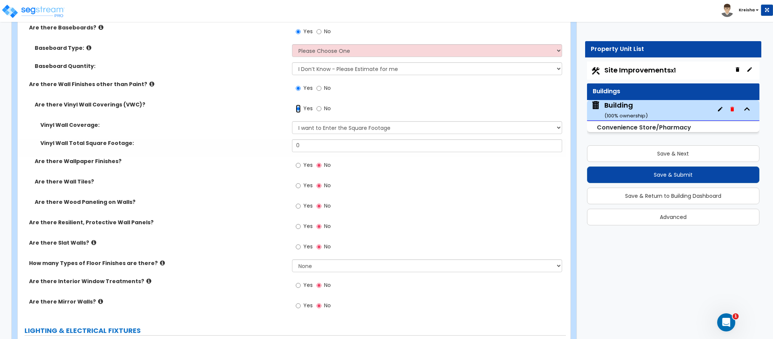
click at [317, 105] on input "No" at bounding box center [319, 109] width 5 height 8
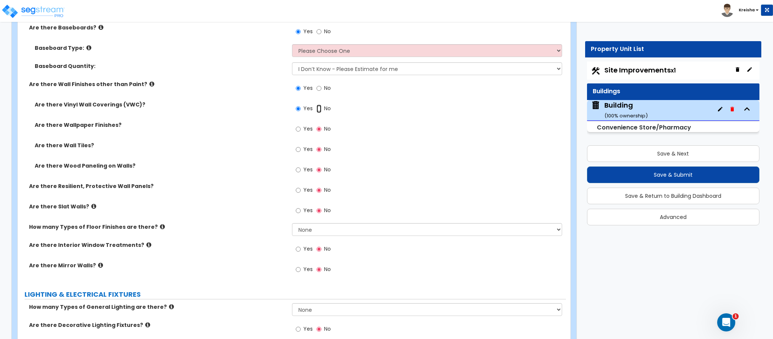
radio input "false"
radio input "true"
click at [296, 125] on input "Yes" at bounding box center [298, 129] width 5 height 8
radio input "true"
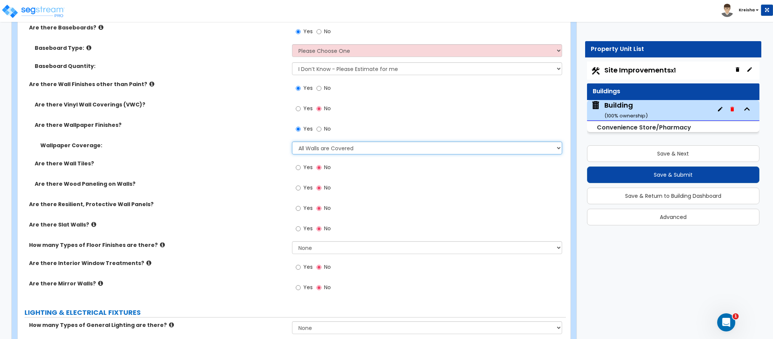
select select "5"
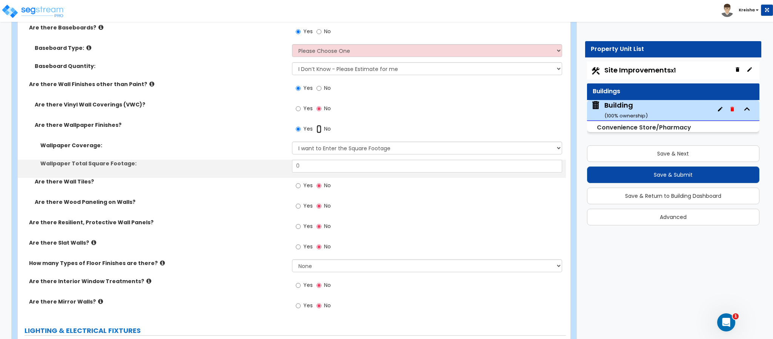
click at [317, 125] on input "No" at bounding box center [319, 129] width 5 height 8
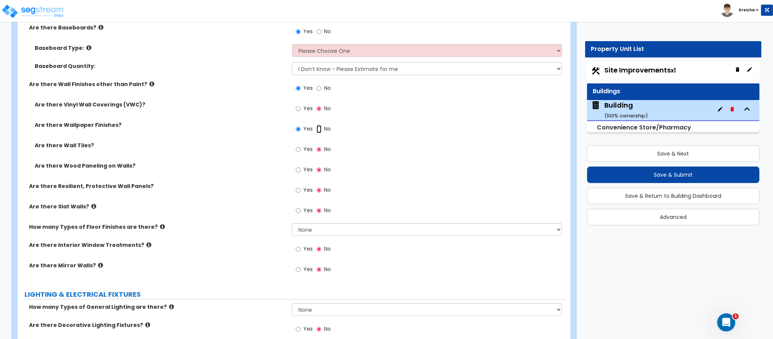
radio input "false"
radio input "true"
click at [296, 145] on input "Yes" at bounding box center [298, 149] width 5 height 8
radio input "true"
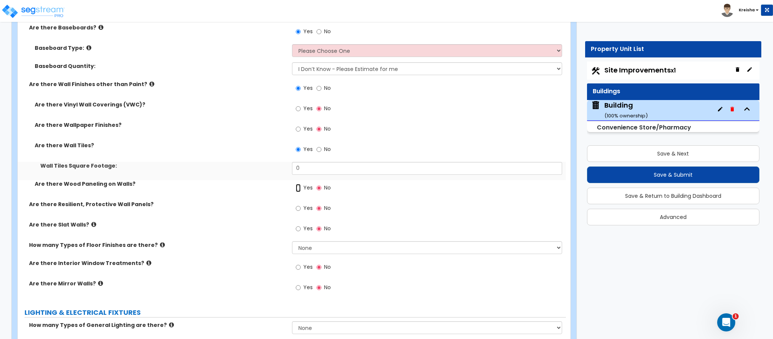
click at [296, 184] on input "Yes" at bounding box center [298, 188] width 5 height 8
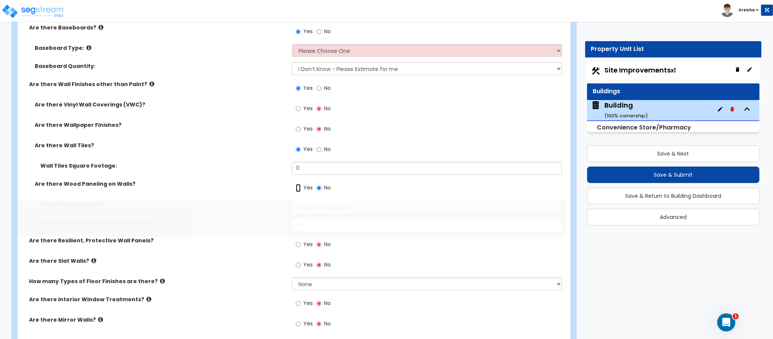
radio input "true"
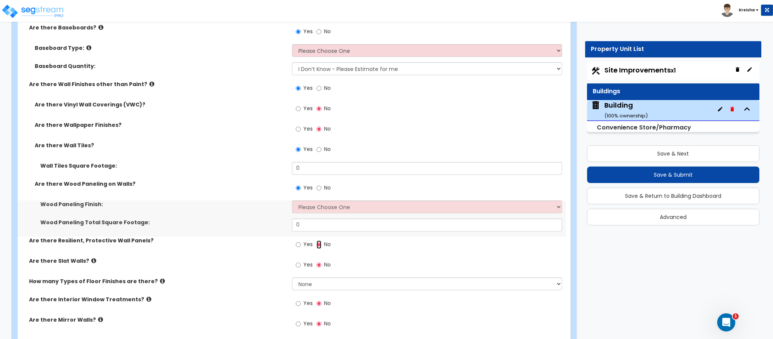
click at [296, 240] on input "Yes" at bounding box center [298, 244] width 5 height 8
radio input "true"
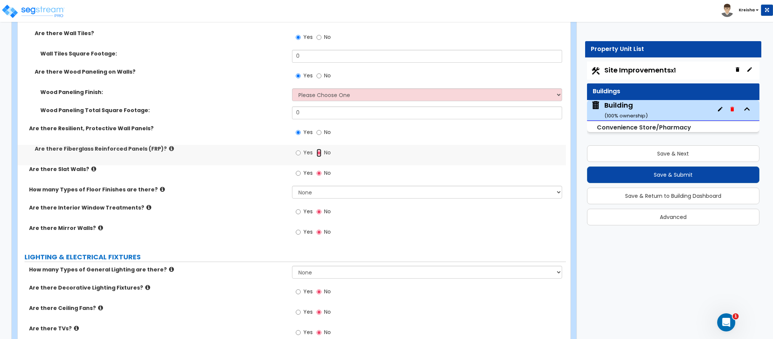
scroll to position [2415, 0]
click at [296, 148] on input "Yes" at bounding box center [298, 152] width 5 height 8
radio input "true"
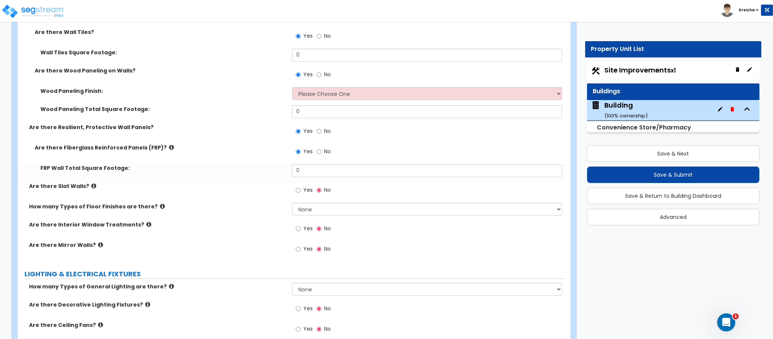
click at [296, 186] on input "Yes" at bounding box center [298, 190] width 5 height 8
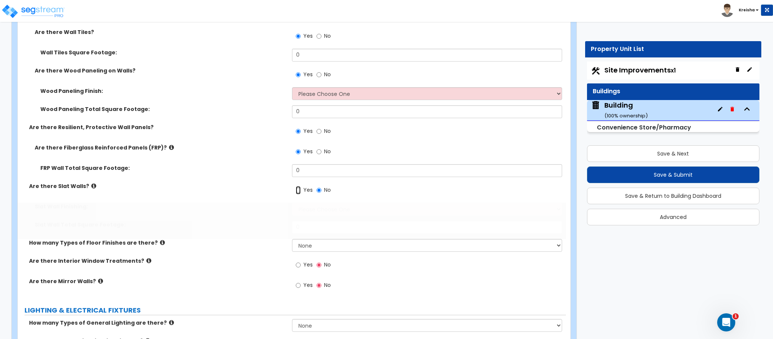
radio input "true"
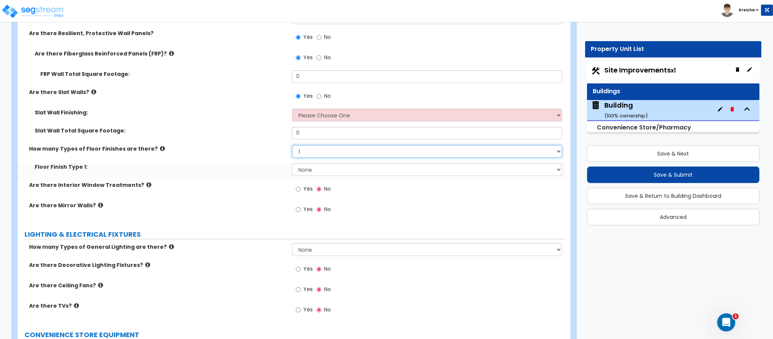
scroll to position [2566, 0]
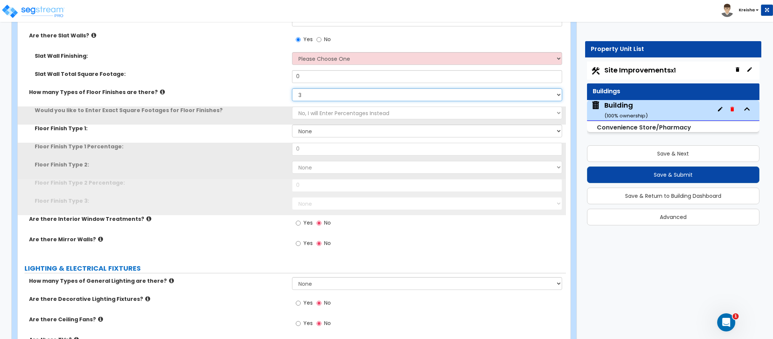
select select "4"
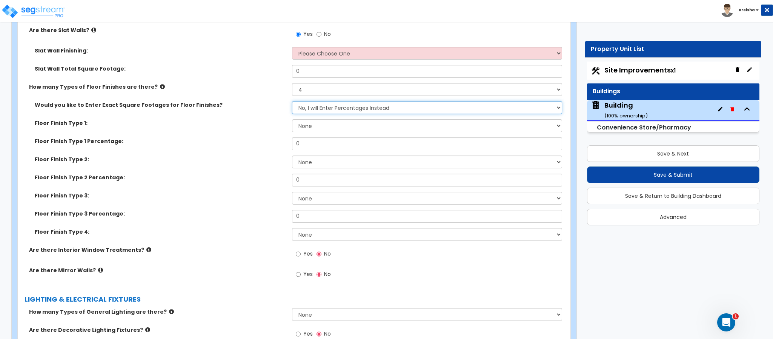
scroll to position [2642, 0]
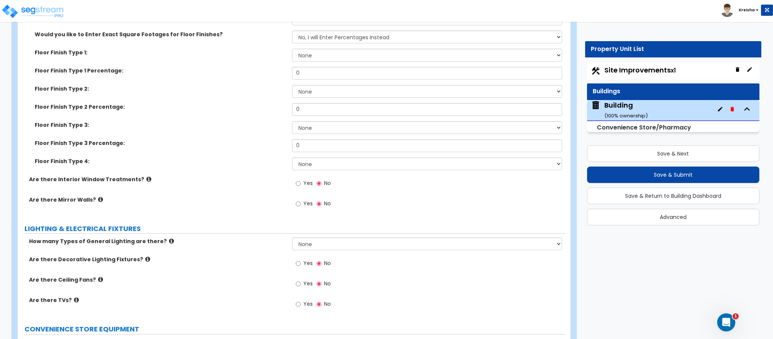
click at [308, 183] on span "Yes" at bounding box center [307, 183] width 9 height 8
click at [301, 183] on input "Yes" at bounding box center [298, 183] width 5 height 8
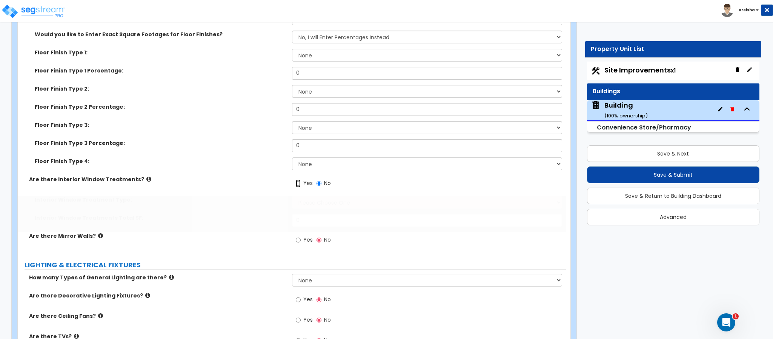
radio input "true"
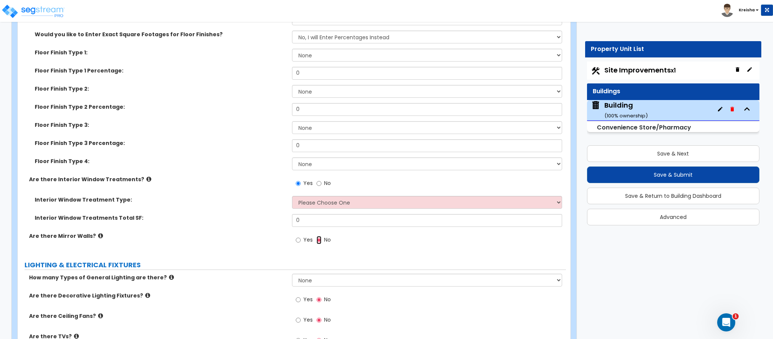
click at [296, 236] on input "Yes" at bounding box center [298, 240] width 5 height 8
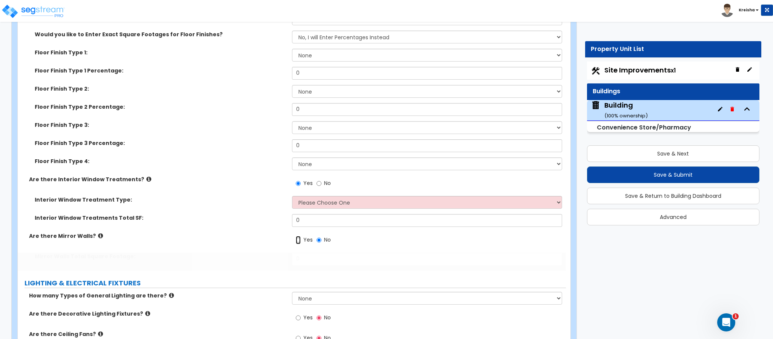
radio input "true"
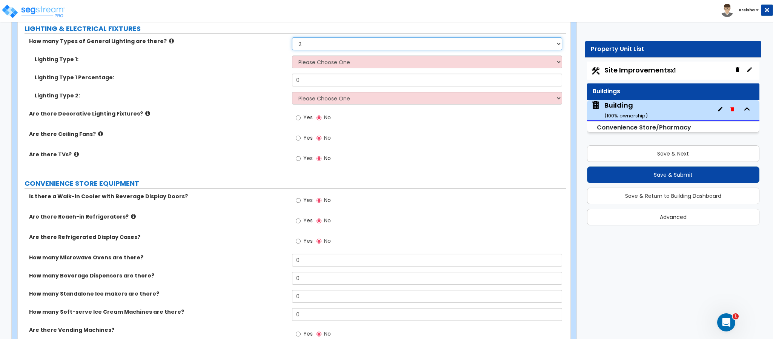
scroll to position [2906, 0]
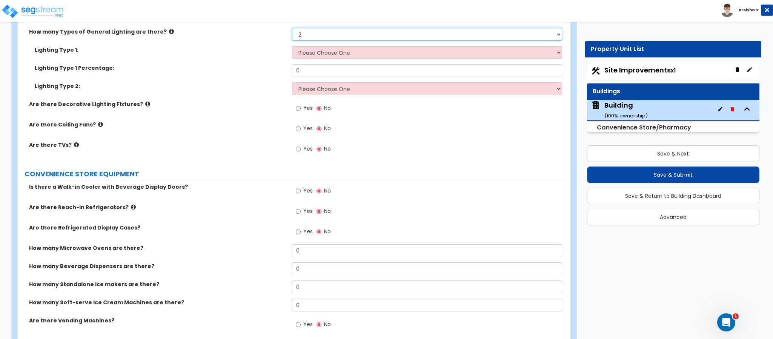
select select "1"
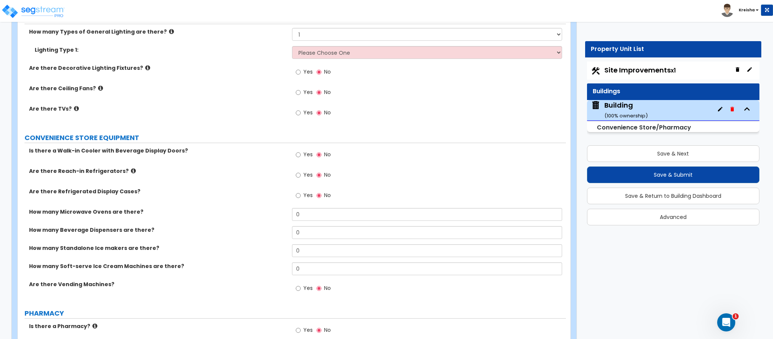
click at [307, 67] on label "Yes" at bounding box center [304, 72] width 17 height 13
click at [301, 68] on input "Yes" at bounding box center [298, 72] width 5 height 8
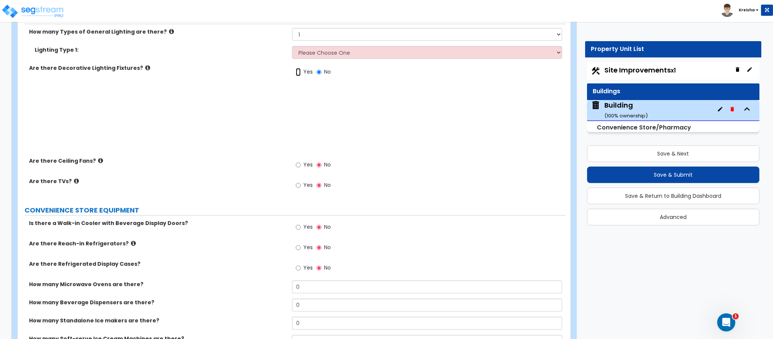
radio input "true"
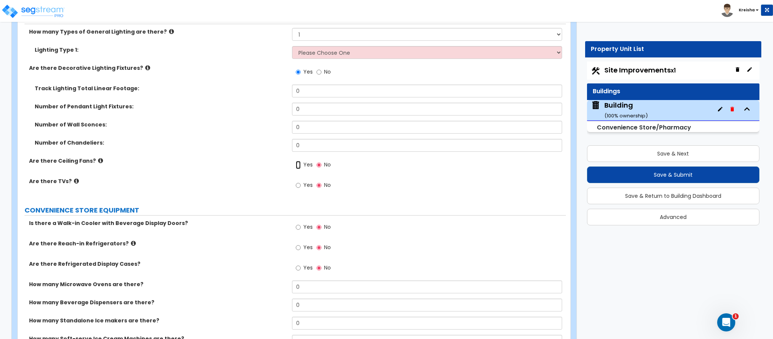
click at [300, 164] on input "Yes" at bounding box center [298, 165] width 5 height 8
radio input "true"
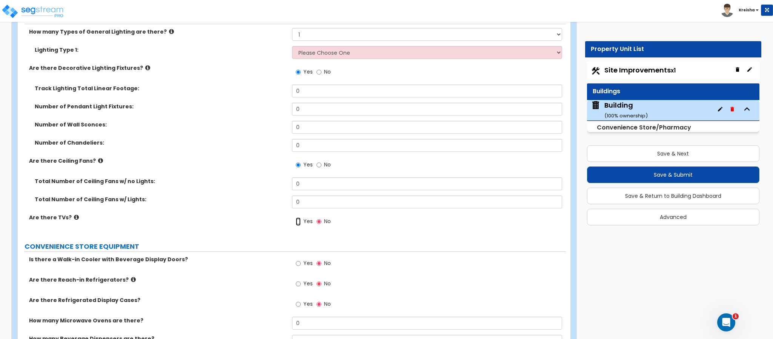
click at [299, 221] on input "Yes" at bounding box center [298, 221] width 5 height 8
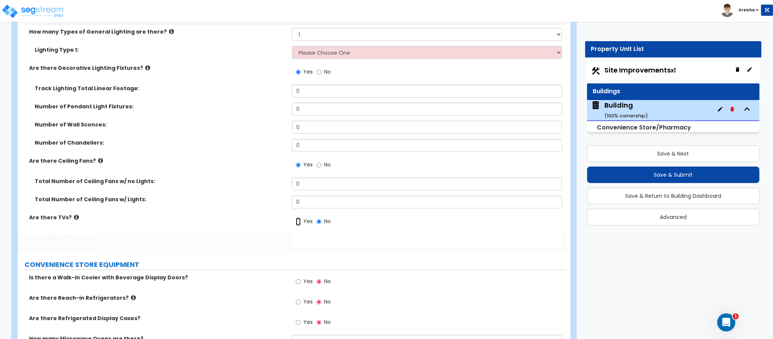
radio input "true"
click at [235, 180] on label "Total Number of Ceiling Fans w/ no Lights:" at bounding box center [161, 181] width 252 height 8
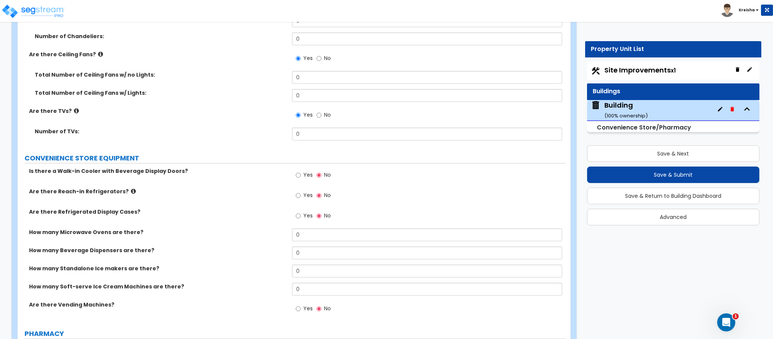
scroll to position [3019, 0]
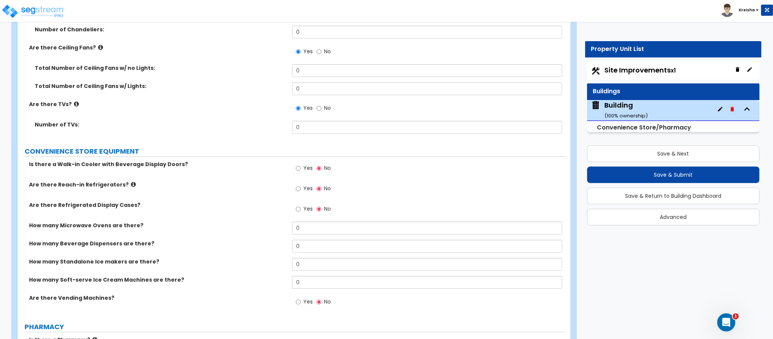
click at [294, 171] on div "Yes No" at bounding box center [313, 168] width 43 height 17
click at [300, 169] on input "Yes" at bounding box center [298, 168] width 5 height 8
radio input "true"
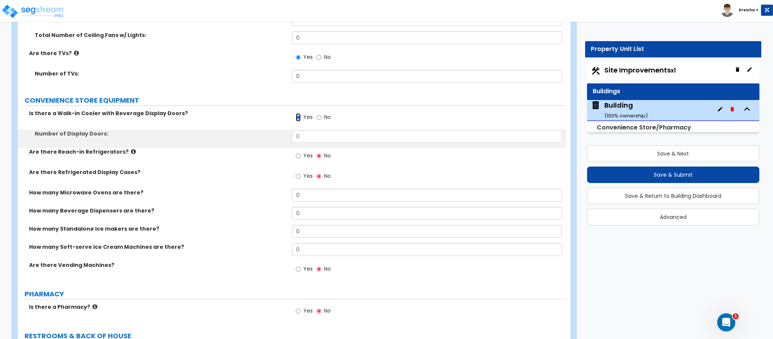
scroll to position [3095, 0]
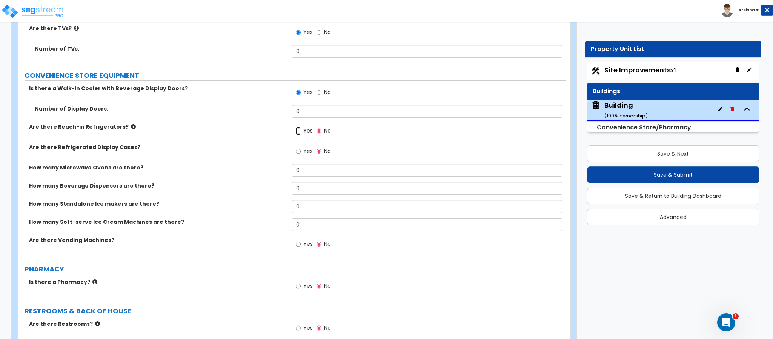
click at [299, 128] on input "Yes" at bounding box center [298, 131] width 5 height 8
radio input "true"
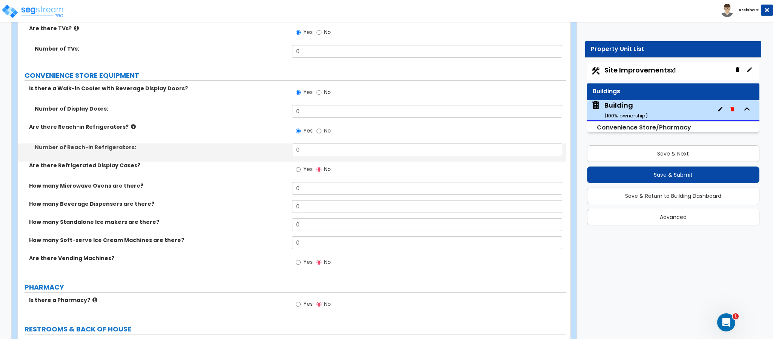
drag, startPoint x: 298, startPoint y: 161, endPoint x: 299, endPoint y: 166, distance: 5.7
click at [298, 161] on div "Number of Reach-in Refrigerators: 0" at bounding box center [292, 152] width 548 height 18
click at [299, 166] on input "Yes" at bounding box center [298, 169] width 5 height 8
radio input "true"
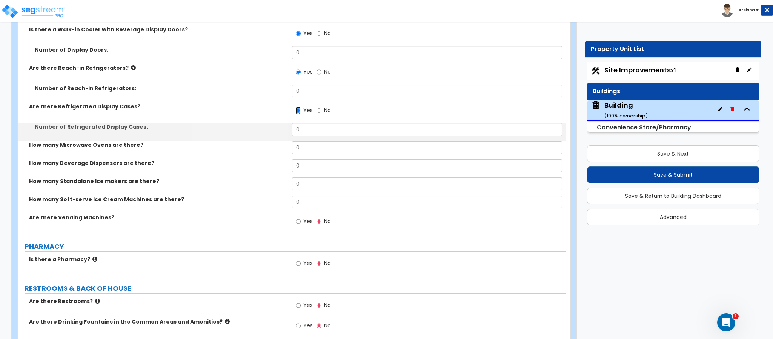
scroll to position [3170, 0]
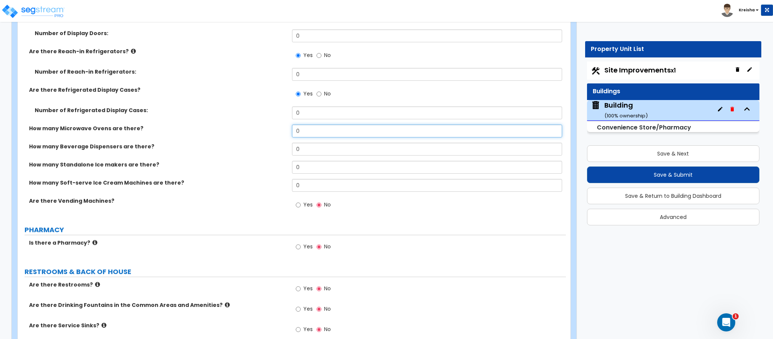
click at [302, 131] on input "0" at bounding box center [427, 131] width 271 height 13
click at [302, 129] on input "0" at bounding box center [427, 131] width 271 height 13
type input "1"
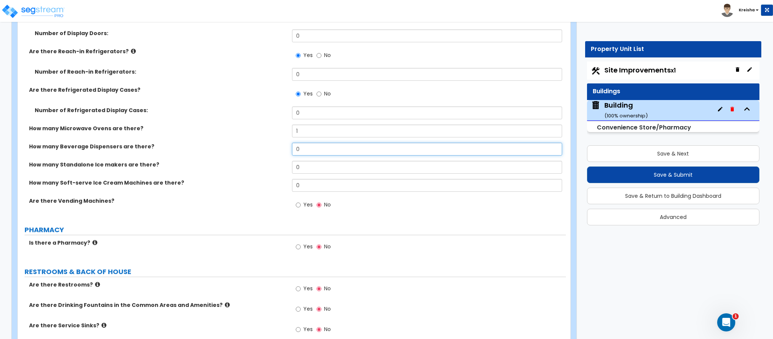
click at [298, 152] on input "0" at bounding box center [427, 149] width 271 height 13
click at [298, 151] on input "0" at bounding box center [427, 149] width 271 height 13
type input "1"
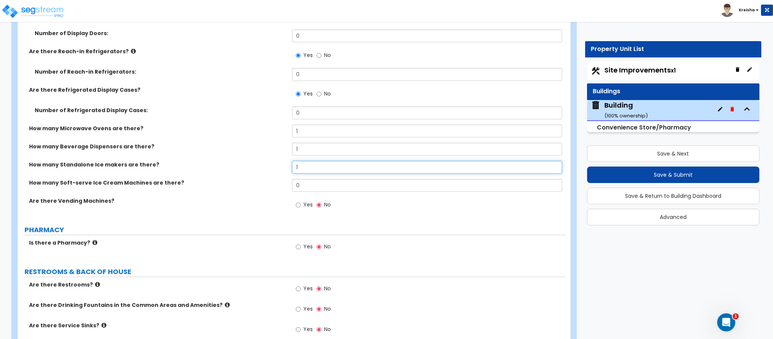
type input "1"
click at [296, 201] on input "Yes" at bounding box center [298, 205] width 5 height 8
radio input "true"
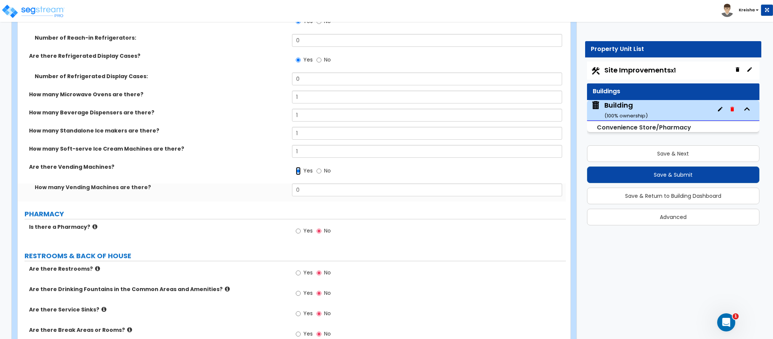
scroll to position [3284, 0]
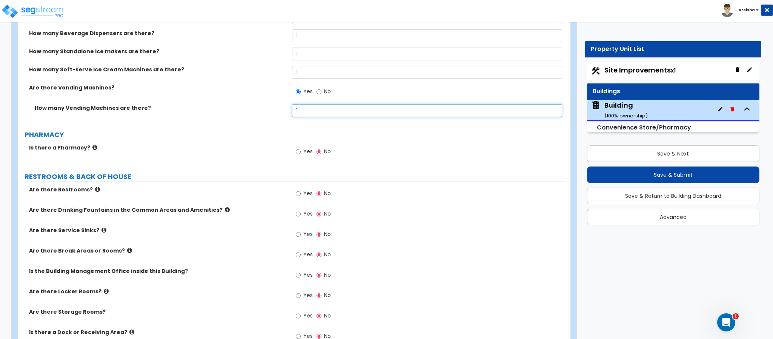
type input "1"
click at [296, 148] on input "Yes" at bounding box center [298, 152] width 5 height 8
radio input "true"
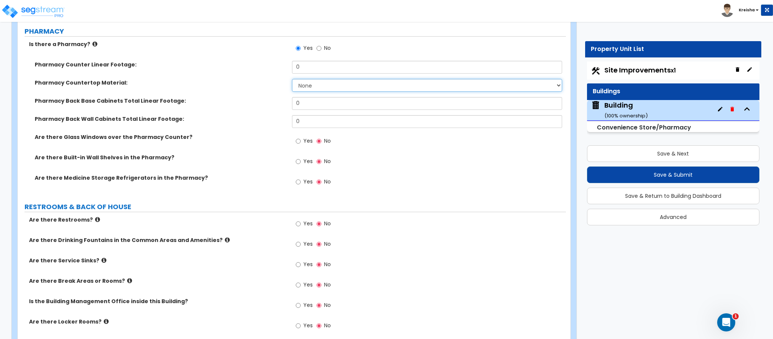
scroll to position [3397, 0]
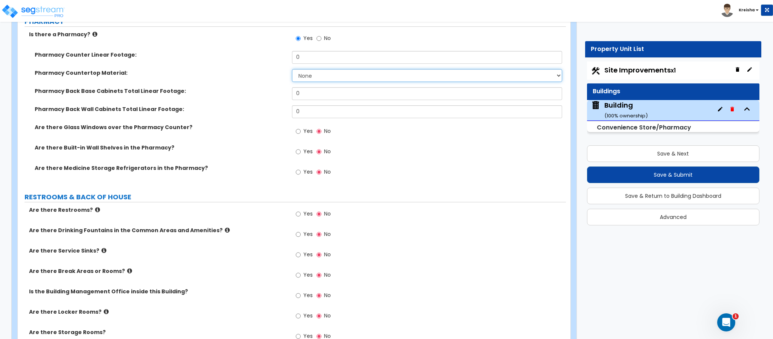
select select "1"
click at [456, 180] on div "Yes No" at bounding box center [429, 174] width 274 height 20
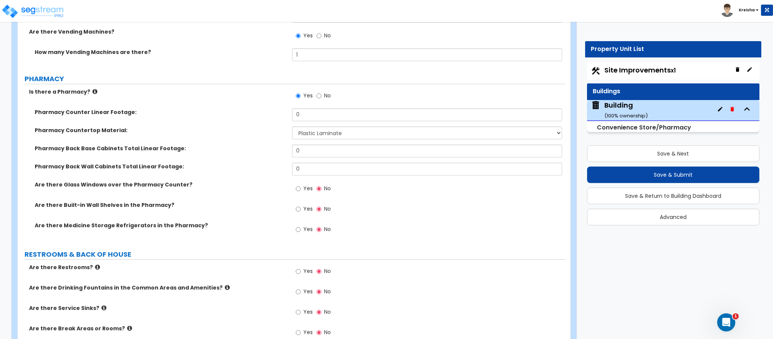
scroll to position [3321, 0]
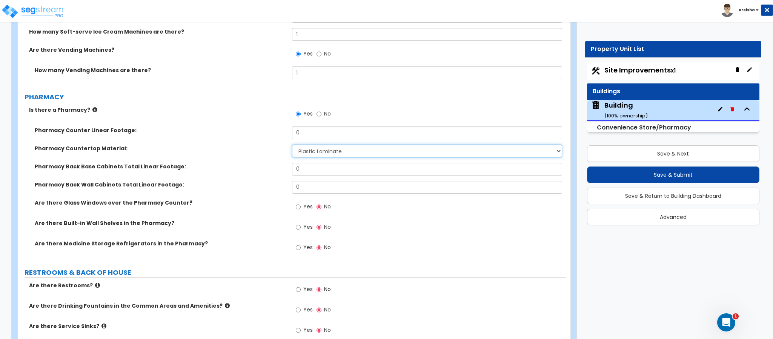
click at [315, 148] on select "None Plastic Laminate Solid Surface Stone Quartz Marble Tile Wood Stainless Ste…" at bounding box center [427, 151] width 271 height 13
click at [273, 214] on div "Are there Glass Windows over the Pharmacy Counter? Yes No" at bounding box center [292, 209] width 548 height 20
click at [306, 207] on span "Yes" at bounding box center [307, 207] width 9 height 8
click at [301, 207] on input "Yes" at bounding box center [298, 207] width 5 height 8
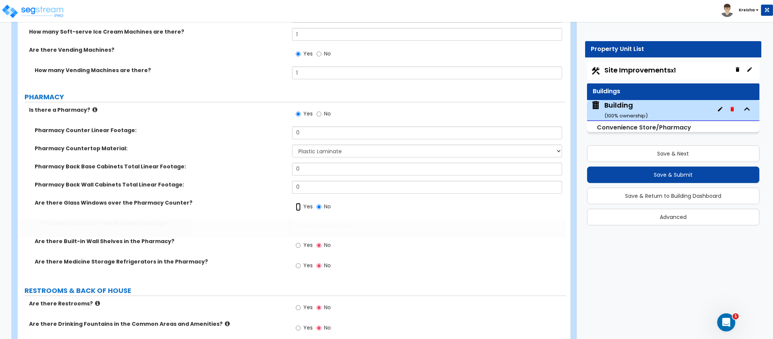
radio input "true"
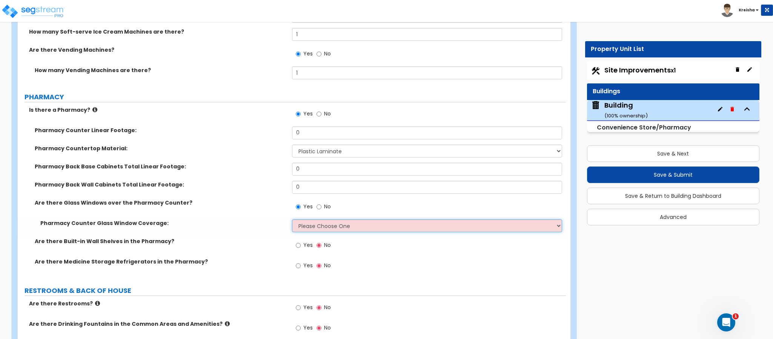
click at [311, 231] on select "Please Choose One Full length of Pharmacy Counter Half length of Pharmacy Count…" at bounding box center [427, 225] width 271 height 13
click at [292, 220] on select "Please Choose One Full length of Pharmacy Counter Half length of Pharmacy Count…" at bounding box center [427, 225] width 271 height 13
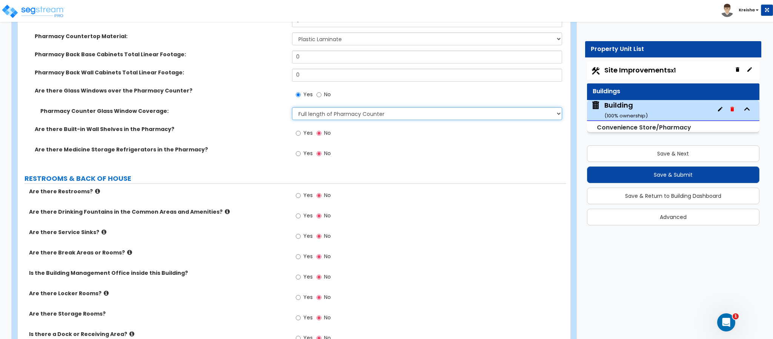
scroll to position [3434, 0]
select select "3"
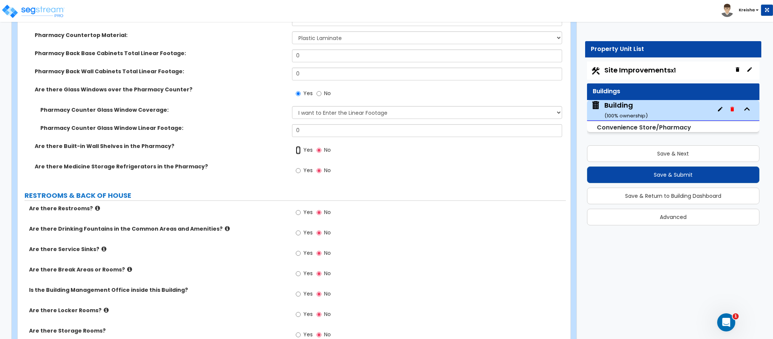
click at [296, 146] on input "Yes" at bounding box center [298, 150] width 5 height 8
radio input "true"
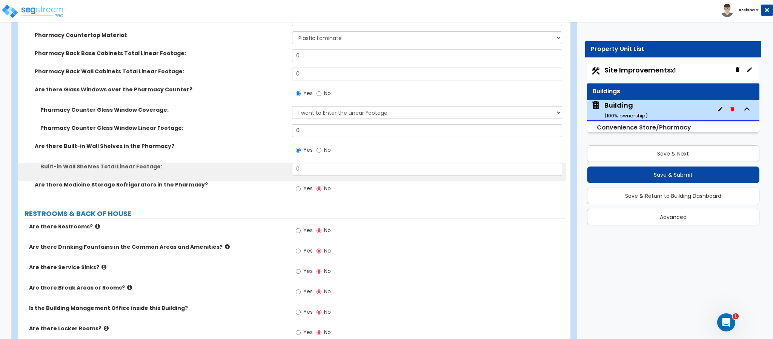
click at [296, 185] on input "Yes" at bounding box center [298, 189] width 5 height 8
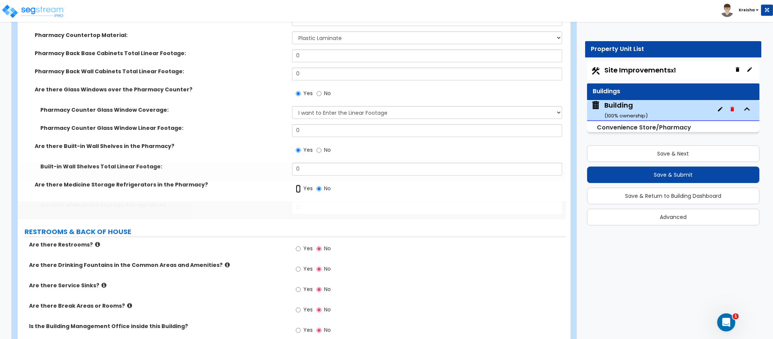
radio input "true"
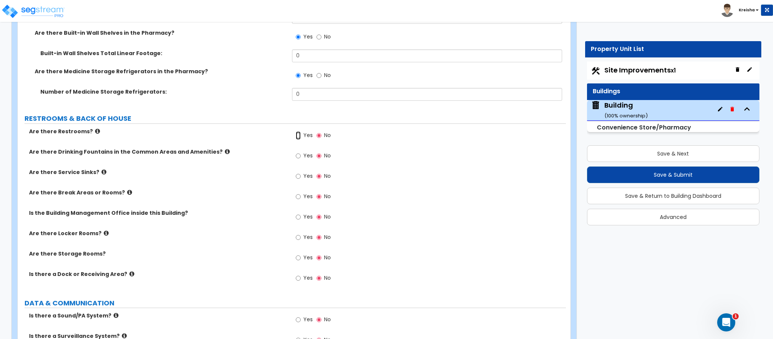
click at [296, 131] on input "Yes" at bounding box center [298, 135] width 5 height 8
radio input "true"
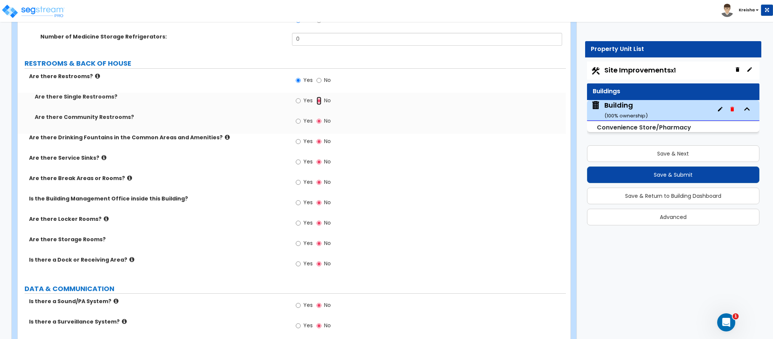
scroll to position [3623, 0]
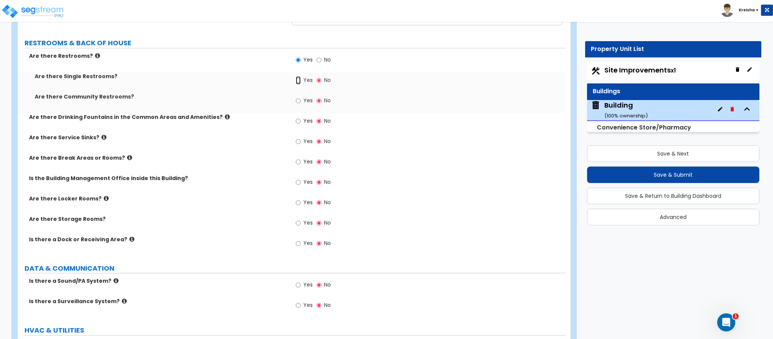
click at [296, 76] on input "Yes" at bounding box center [298, 80] width 5 height 8
radio input "true"
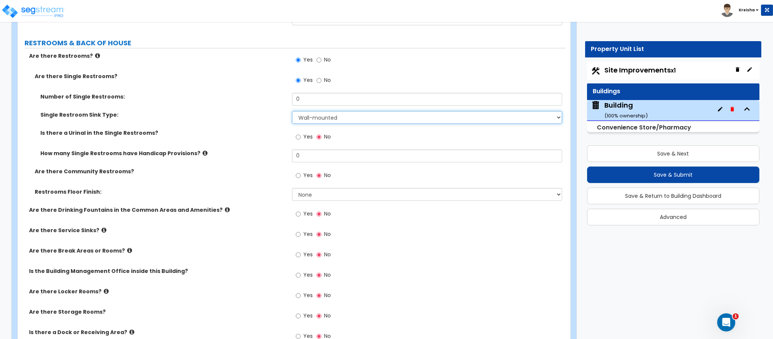
select select "2"
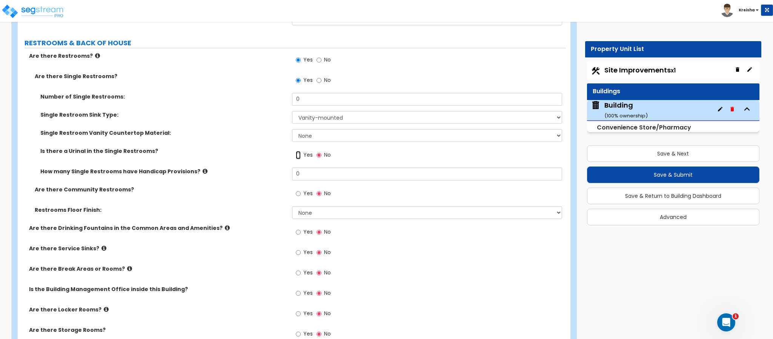
click at [296, 151] on input "Yes" at bounding box center [298, 155] width 5 height 8
radio input "true"
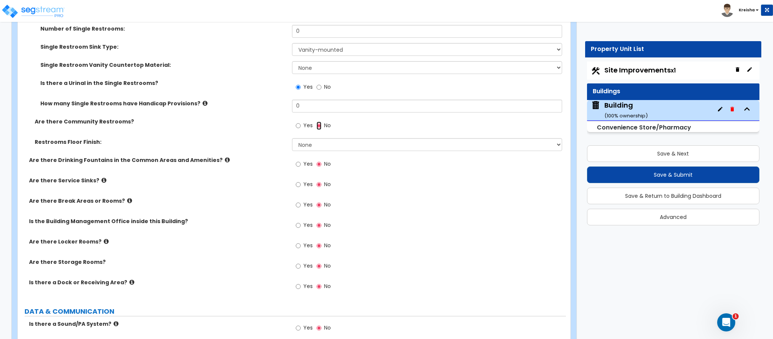
scroll to position [3698, 0]
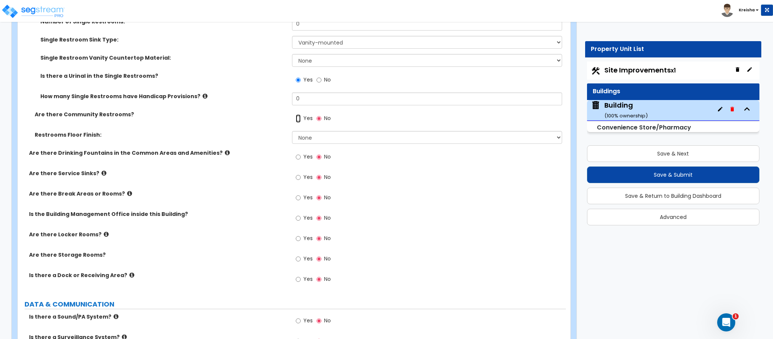
click at [296, 114] on input "Yes" at bounding box center [298, 118] width 5 height 8
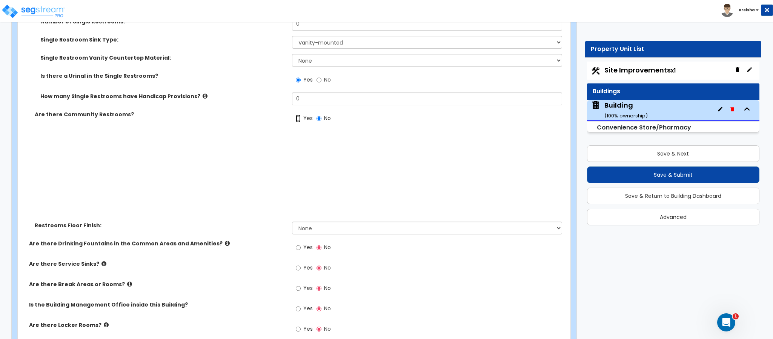
radio input "true"
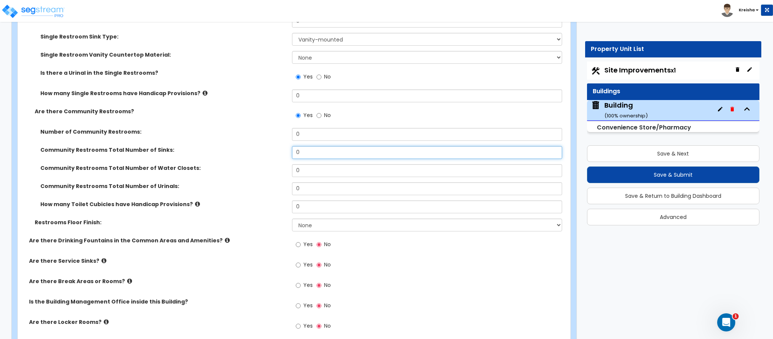
scroll to position [3774, 0]
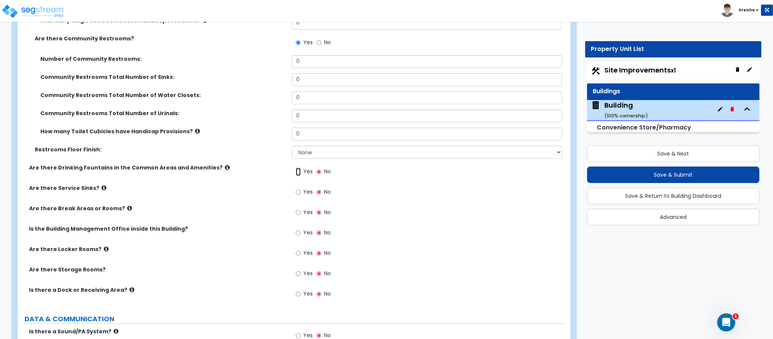
click at [296, 168] on input "Yes" at bounding box center [298, 172] width 5 height 8
radio input "true"
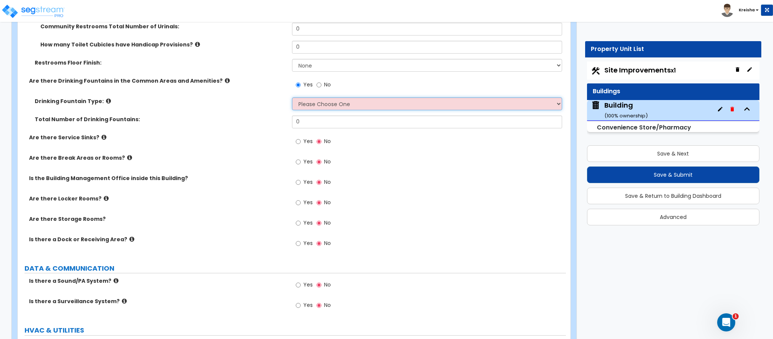
scroll to position [3925, 0]
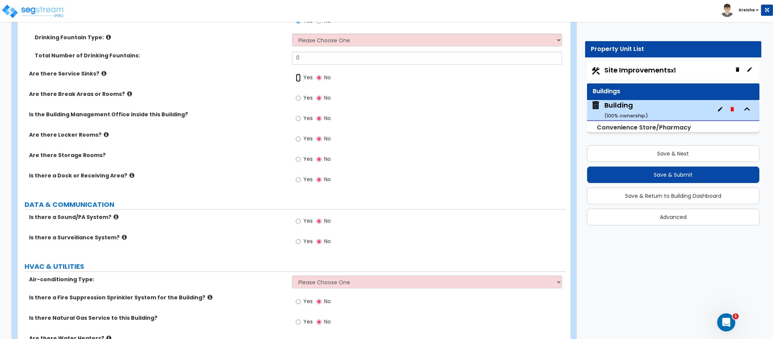
click at [296, 74] on input "Yes" at bounding box center [298, 78] width 5 height 8
radio input "true"
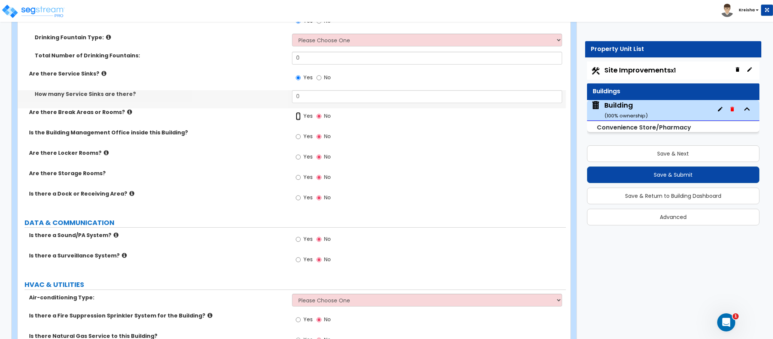
click at [296, 112] on input "Yes" at bounding box center [298, 116] width 5 height 8
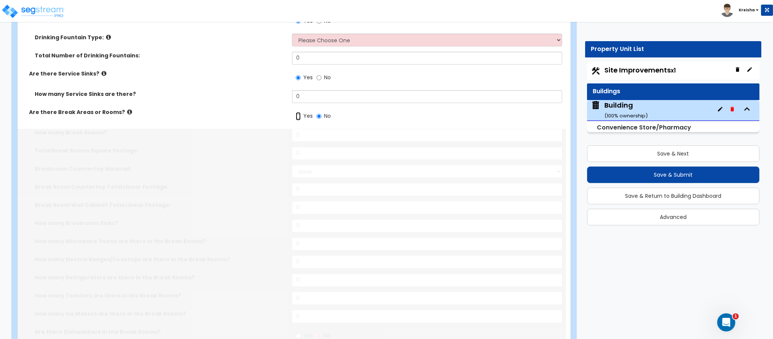
radio input "true"
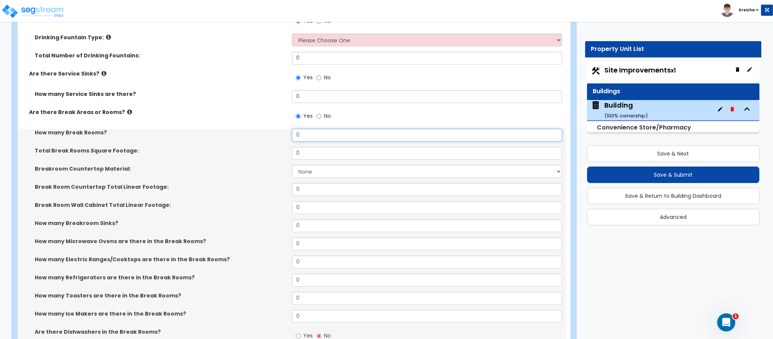
scroll to position [4001, 0]
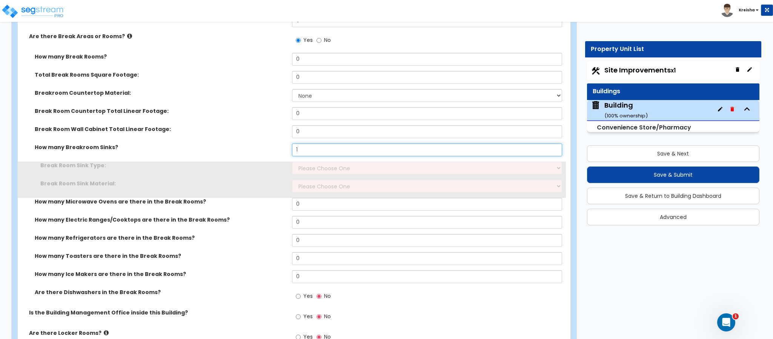
type input "1"
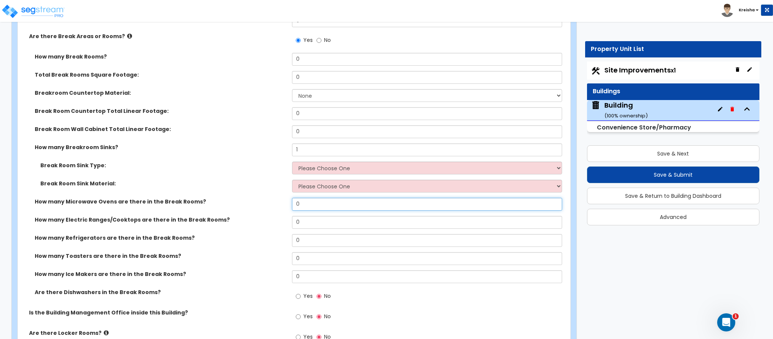
type input "1"
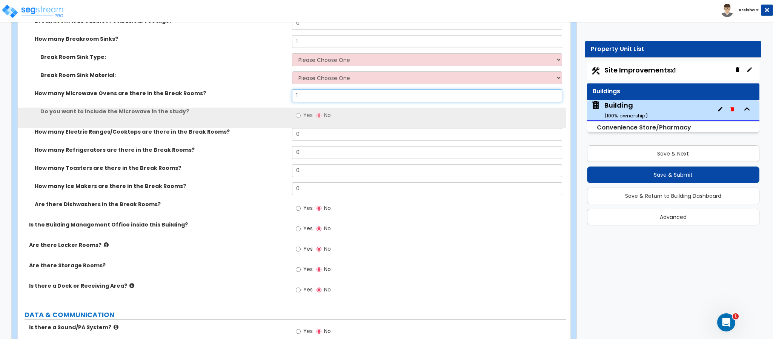
scroll to position [4114, 0]
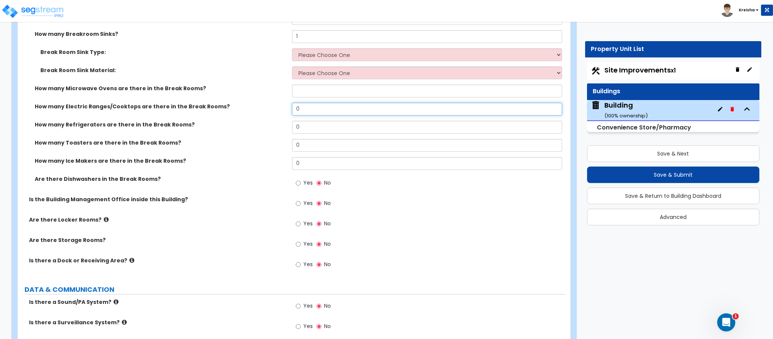
type input "1"
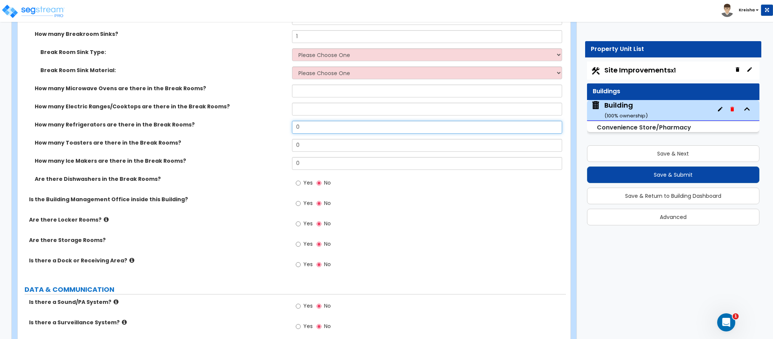
type input "1"
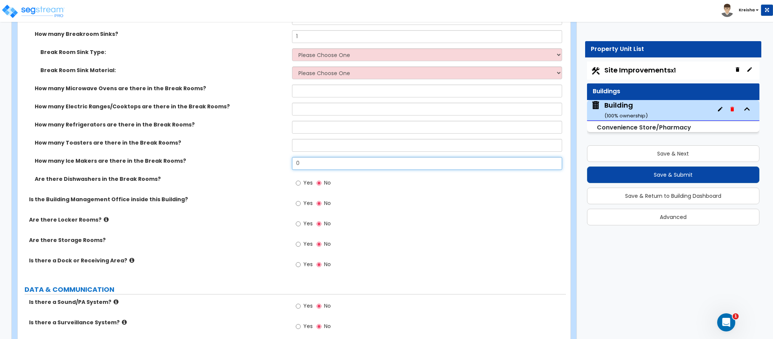
type input "1"
click at [296, 179] on input "Yes" at bounding box center [298, 183] width 5 height 8
radio input "true"
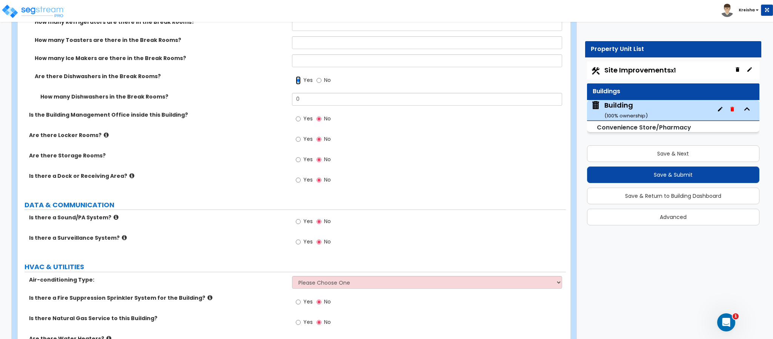
scroll to position [4227, 0]
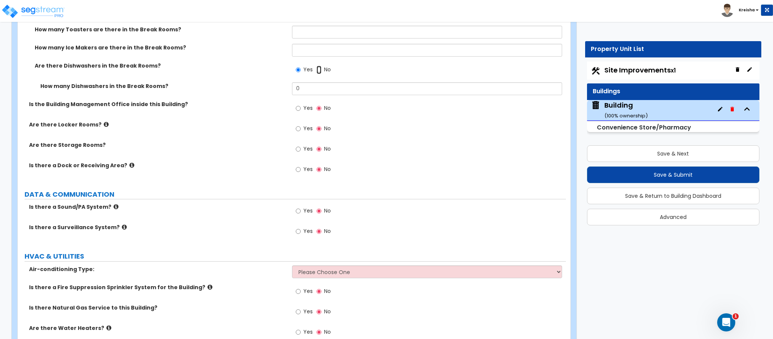
click at [317, 66] on input "No" at bounding box center [319, 70] width 5 height 8
radio input "true"
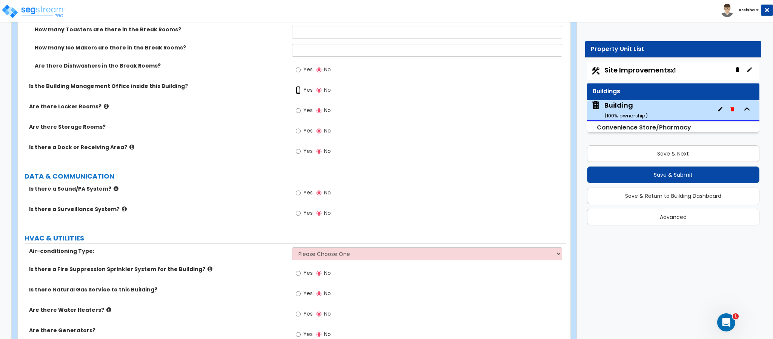
click at [296, 86] on input "Yes" at bounding box center [298, 90] width 5 height 8
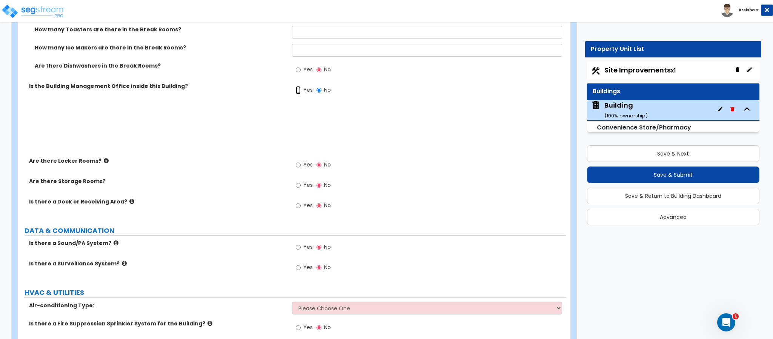
radio input "true"
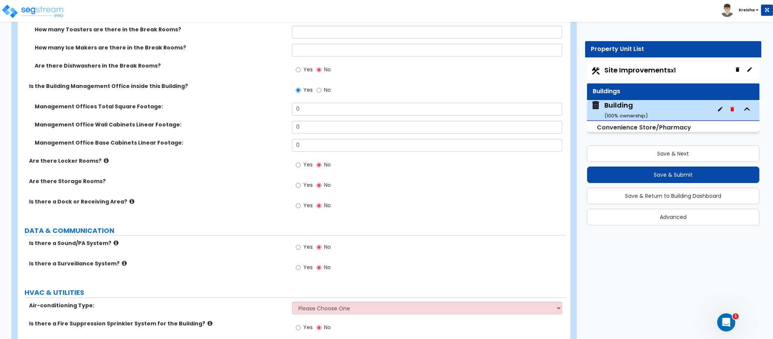
click at [302, 166] on label "Yes" at bounding box center [304, 165] width 17 height 13
click at [301, 166] on input "Yes" at bounding box center [298, 165] width 5 height 8
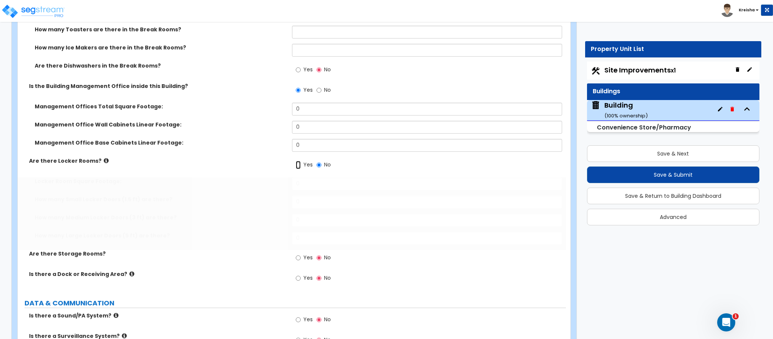
radio input "true"
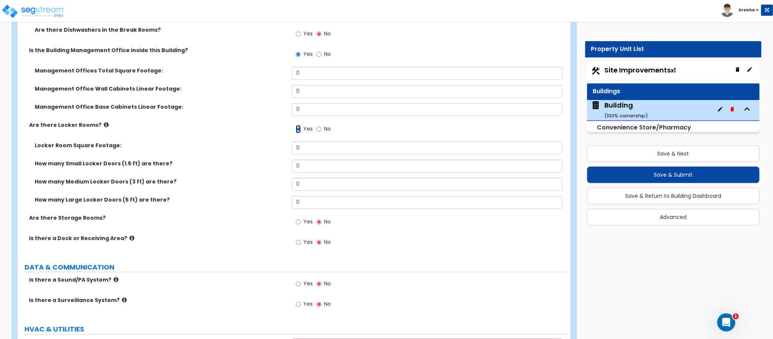
scroll to position [4264, 0]
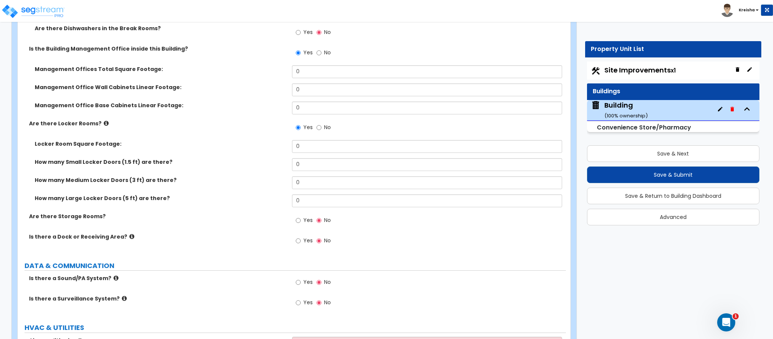
click at [306, 220] on span "Yes" at bounding box center [307, 220] width 9 height 8
click at [301, 220] on input "Yes" at bounding box center [298, 220] width 5 height 8
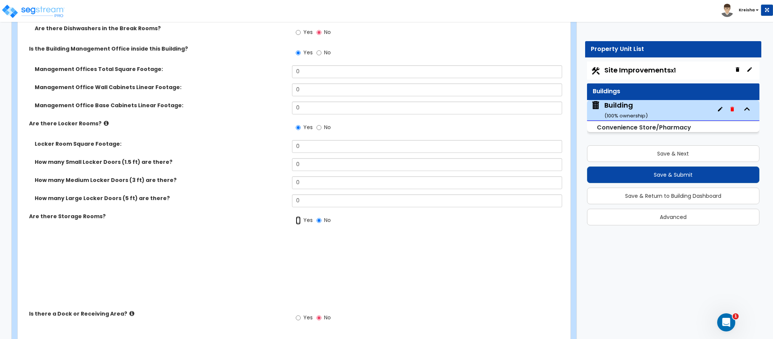
radio input "true"
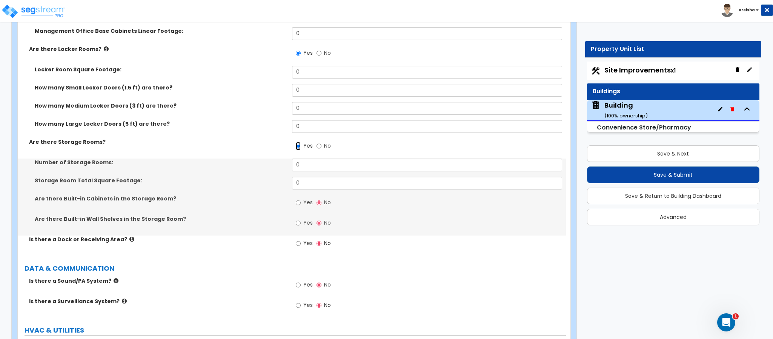
scroll to position [4340, 0]
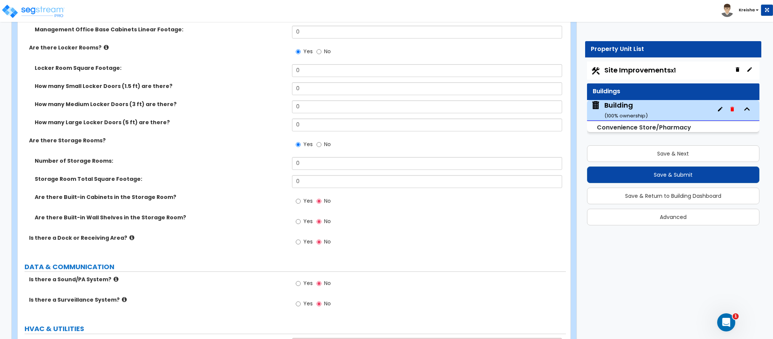
click at [309, 198] on span "Yes" at bounding box center [307, 201] width 9 height 8
click at [301, 198] on input "Yes" at bounding box center [298, 201] width 5 height 8
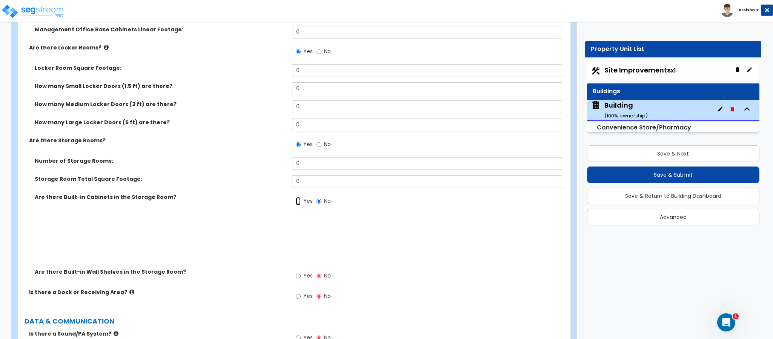
radio input "true"
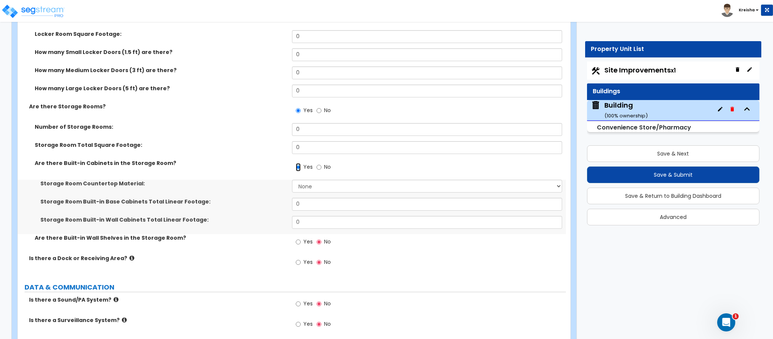
scroll to position [4416, 0]
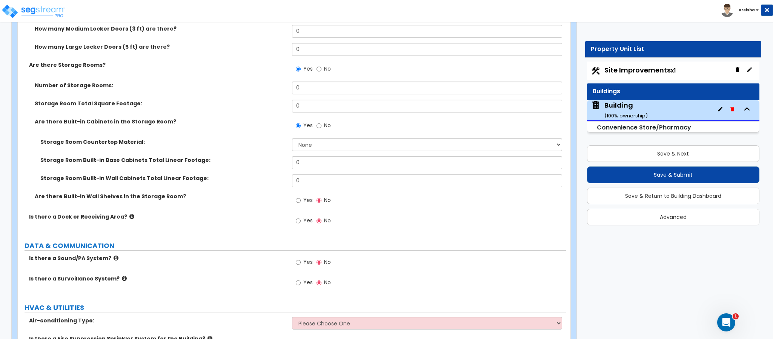
click at [307, 203] on span "Yes" at bounding box center [307, 200] width 9 height 8
click at [301, 203] on input "Yes" at bounding box center [298, 200] width 5 height 8
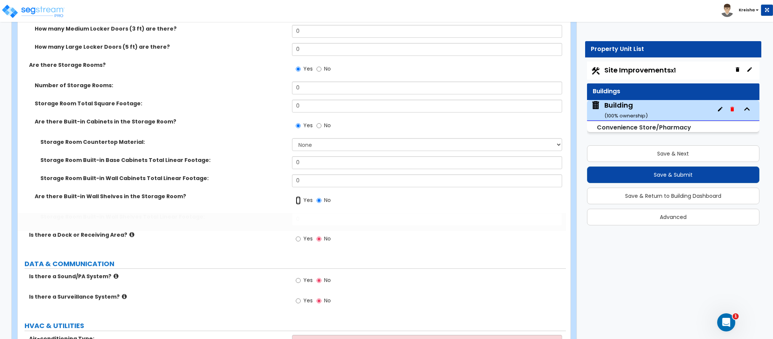
radio input "true"
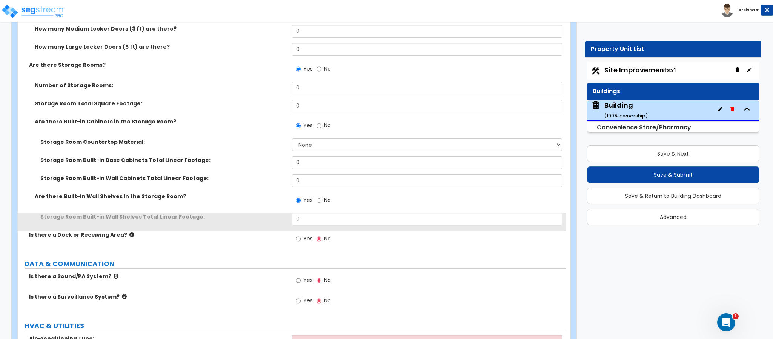
click at [323, 154] on div "Storage Room Countertop Material: None Plastic Laminate Solid Surface Stone Qua…" at bounding box center [292, 147] width 548 height 18
click at [328, 147] on select "None Plastic Laminate Solid Surface Stone Quartz Marble Tile Wood Stainless Ste…" at bounding box center [427, 144] width 271 height 13
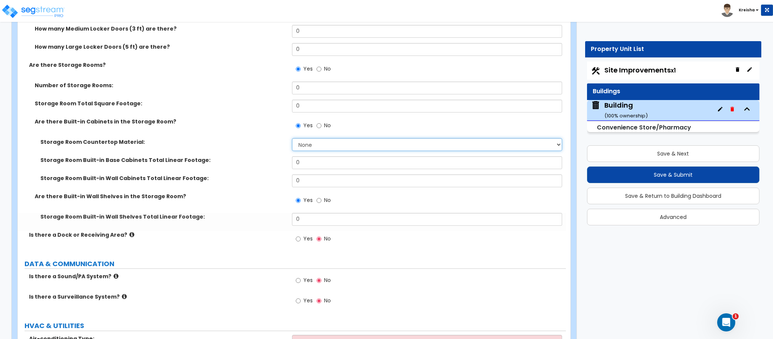
select select "2"
click at [292, 138] on select "None Plastic Laminate Solid Surface Stone Quartz Marble Tile Wood Stainless Ste…" at bounding box center [427, 144] width 271 height 13
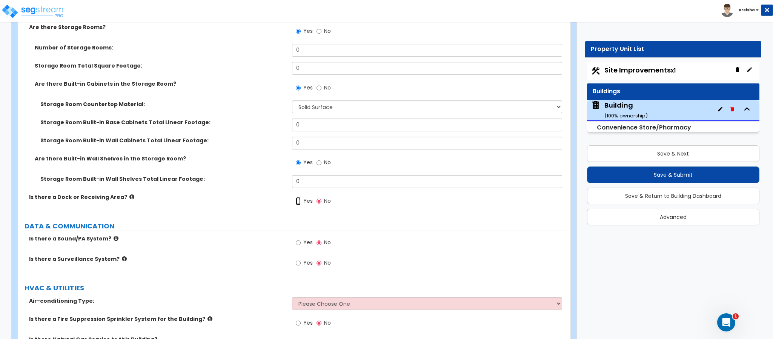
click at [300, 200] on input "Yes" at bounding box center [298, 201] width 5 height 8
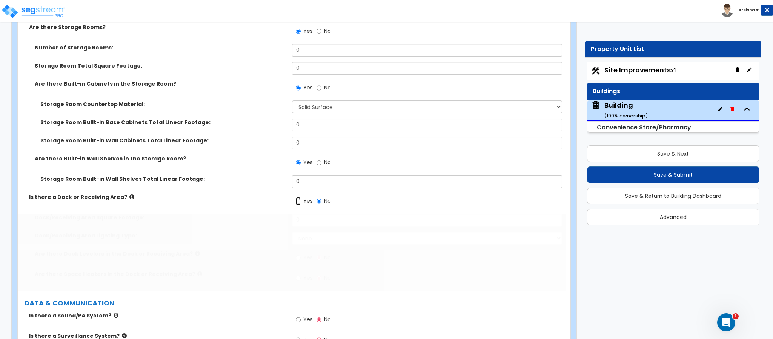
radio input "true"
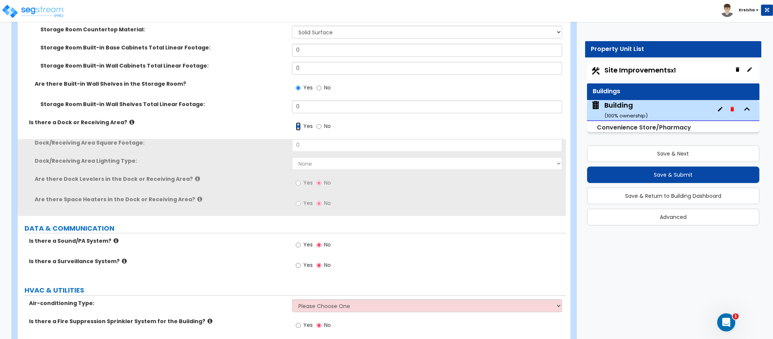
scroll to position [4529, 0]
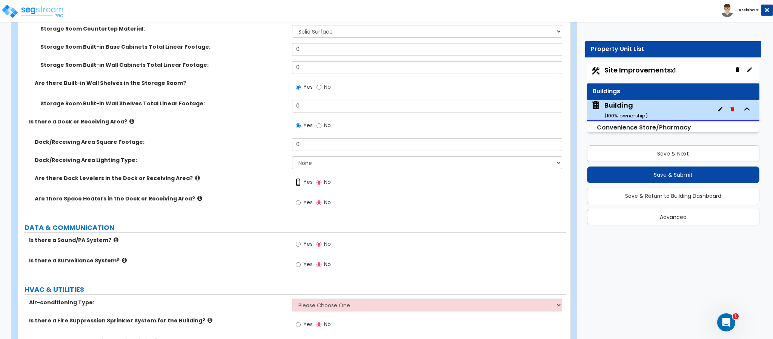
click at [298, 183] on input "Yes" at bounding box center [298, 182] width 5 height 8
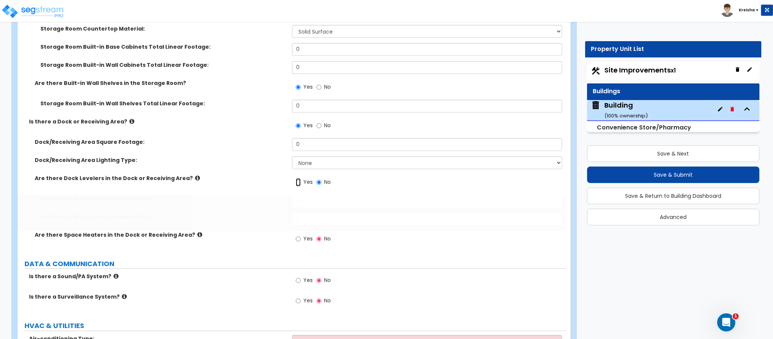
radio input "true"
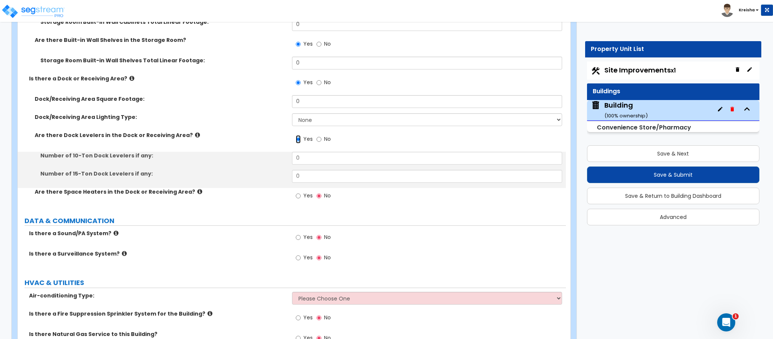
scroll to position [4604, 0]
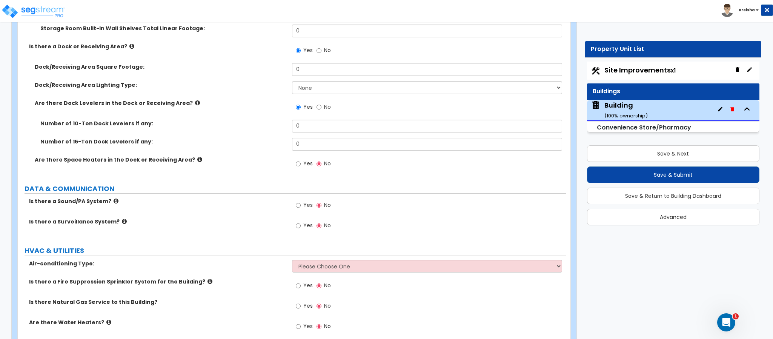
click at [307, 169] on label "Yes" at bounding box center [304, 164] width 17 height 13
click at [301, 168] on input "Yes" at bounding box center [298, 164] width 5 height 8
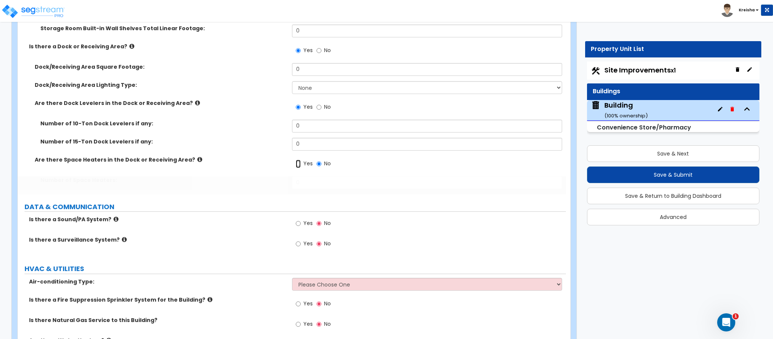
radio input "true"
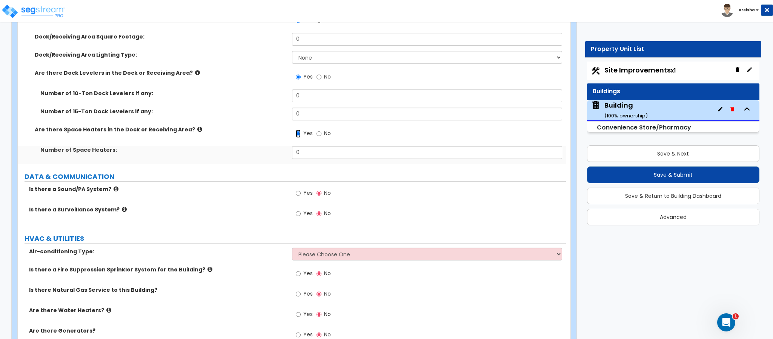
scroll to position [4678, 0]
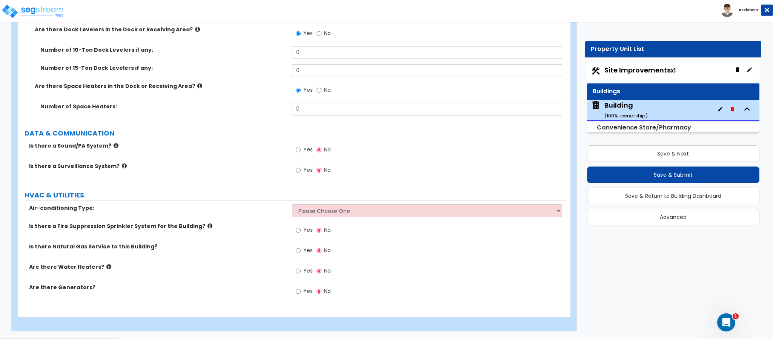
click at [309, 148] on span "Yes" at bounding box center [307, 150] width 9 height 8
click at [301, 148] on input "Yes" at bounding box center [298, 150] width 5 height 8
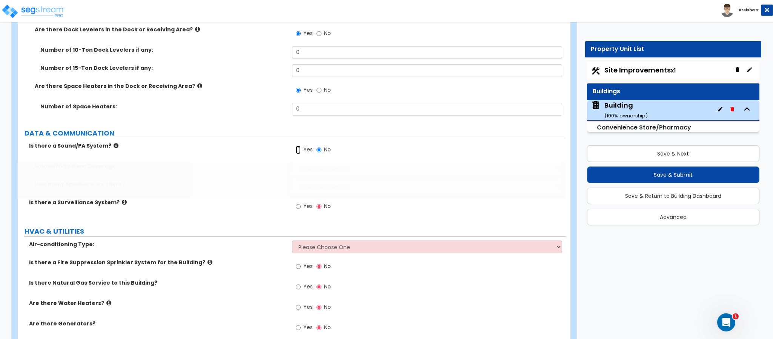
radio input "true"
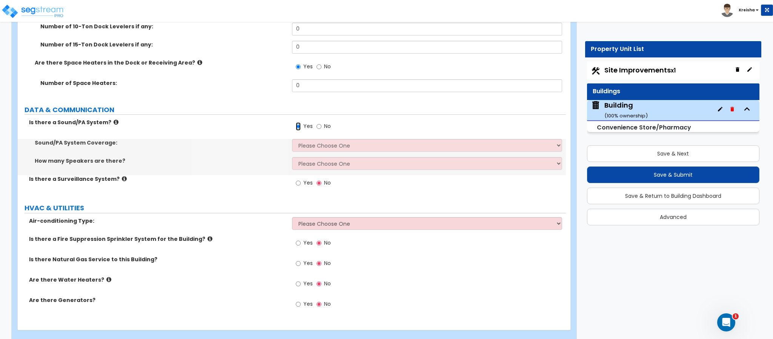
scroll to position [4714, 0]
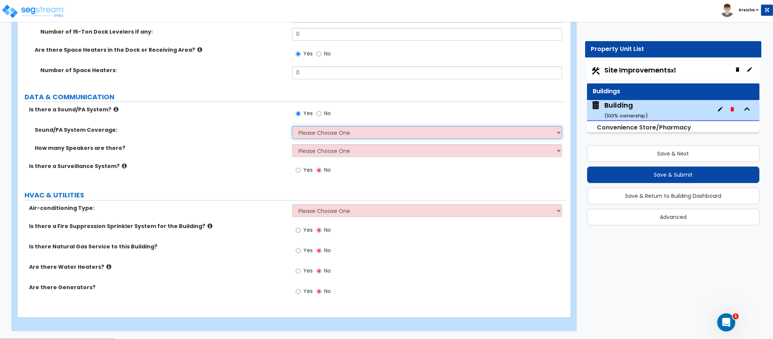
click at [309, 135] on select "Please Choose One All Areas Enter Percent Coverage" at bounding box center [427, 132] width 271 height 13
click at [292, 126] on select "Please Choose One All Areas Enter Percent Coverage" at bounding box center [427, 132] width 271 height 13
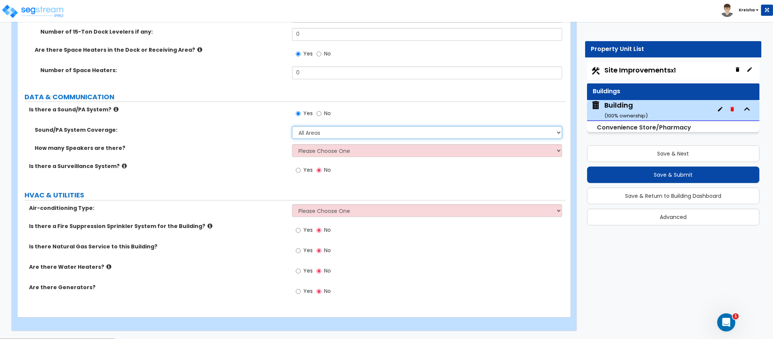
select select "2"
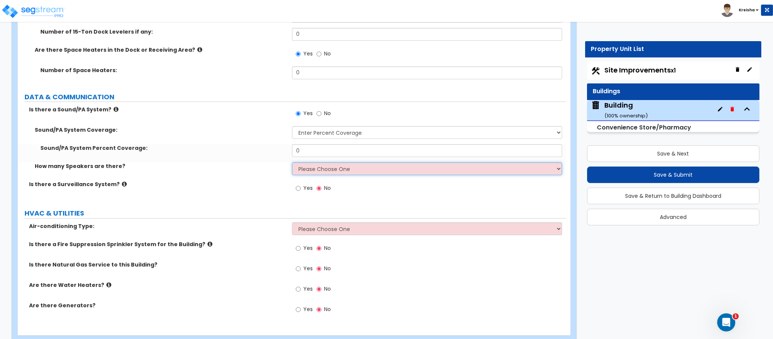
click at [316, 167] on select "Please Choose One Enter Number of Speakers Please Estimate for me" at bounding box center [427, 168] width 271 height 13
click at [292, 162] on select "Please Choose One Enter Number of Speakers Please Estimate for me" at bounding box center [427, 168] width 271 height 13
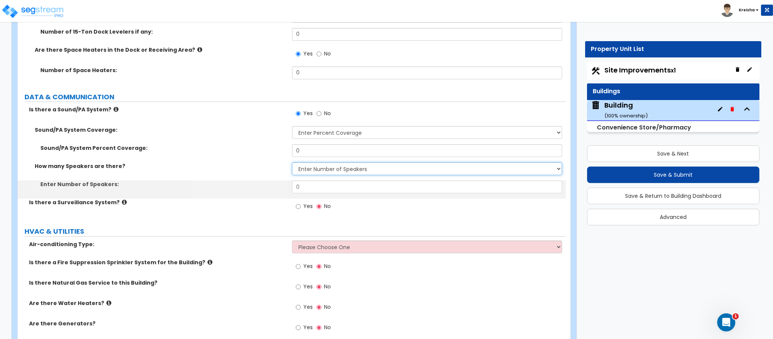
select select "2"
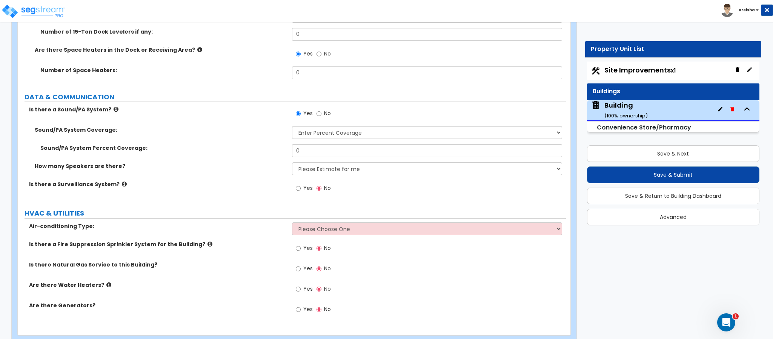
click at [311, 192] on label "Yes" at bounding box center [304, 189] width 17 height 13
click at [301, 192] on input "Yes" at bounding box center [298, 188] width 5 height 8
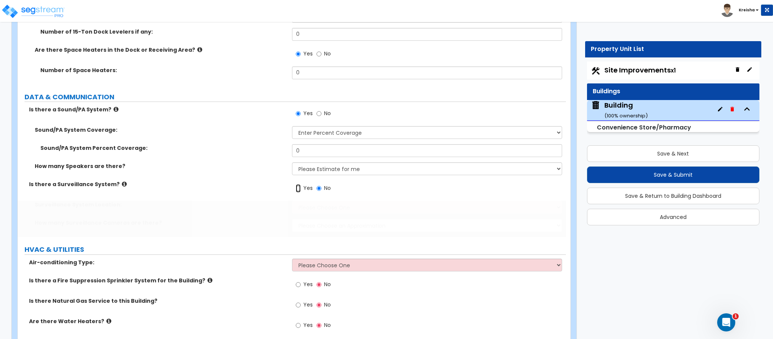
radio input "true"
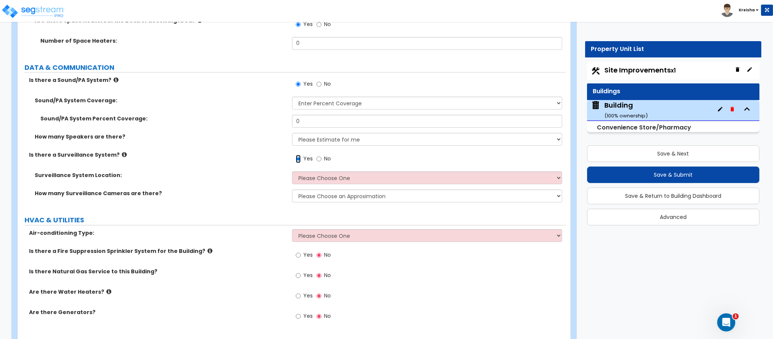
scroll to position [4768, 0]
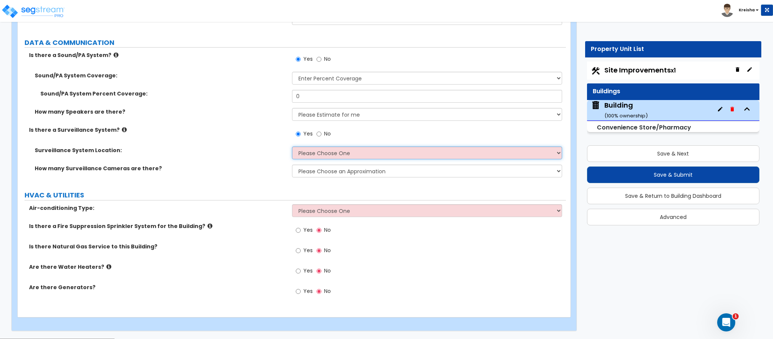
click at [332, 156] on select "Please Choose One Inside the Building Outside the Building Both Inside & Outside" at bounding box center [427, 152] width 271 height 13
click at [332, 155] on select "Please Choose One Inside the Building Outside the Building Both Inside & Outside" at bounding box center [427, 152] width 271 height 13
click at [326, 174] on select "Please Choose an Approximation Barely Noticed Any Noticed a Couple Frequently S…" at bounding box center [427, 171] width 271 height 13
click at [292, 165] on select "Please Choose an Approximation Barely Noticed Any Noticed a Couple Frequently S…" at bounding box center [427, 171] width 271 height 13
select select "2"
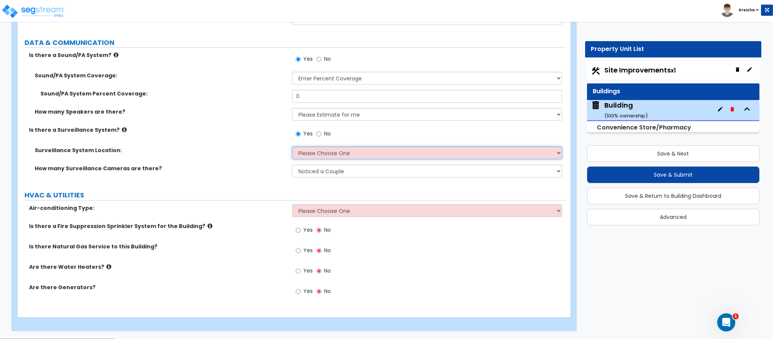
click at [315, 159] on select "Please Choose One Inside the Building Outside the Building Both Inside & Outside" at bounding box center [427, 152] width 271 height 13
select select "1"
click at [292, 146] on select "Please Choose One Inside the Building Outside the Building Both Inside & Outside" at bounding box center [427, 152] width 271 height 13
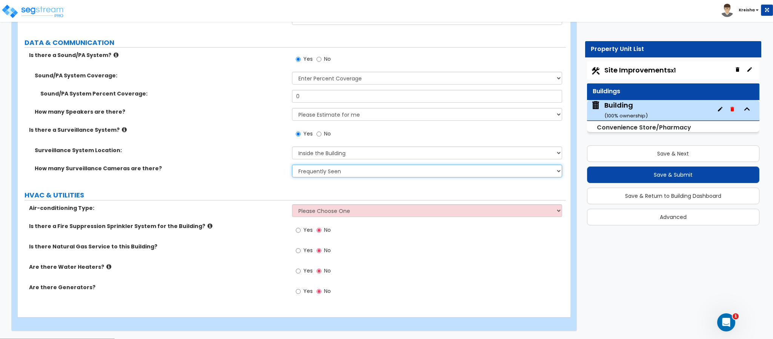
select select "4"
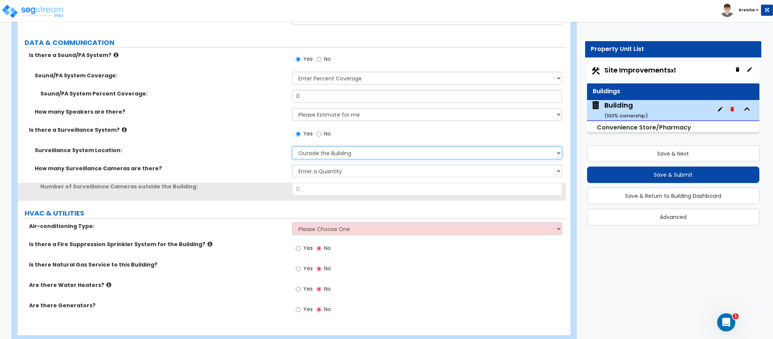
select select "3"
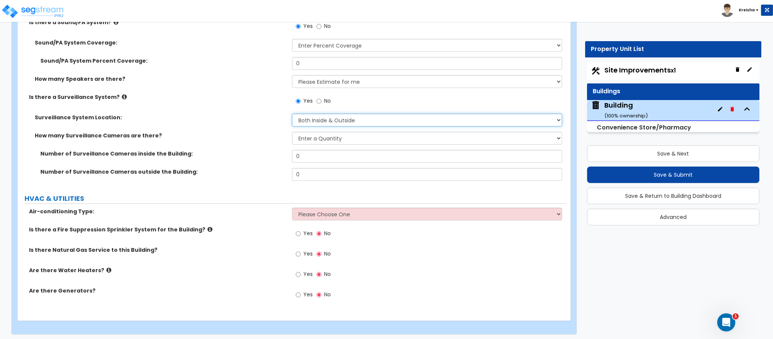
scroll to position [4804, 0]
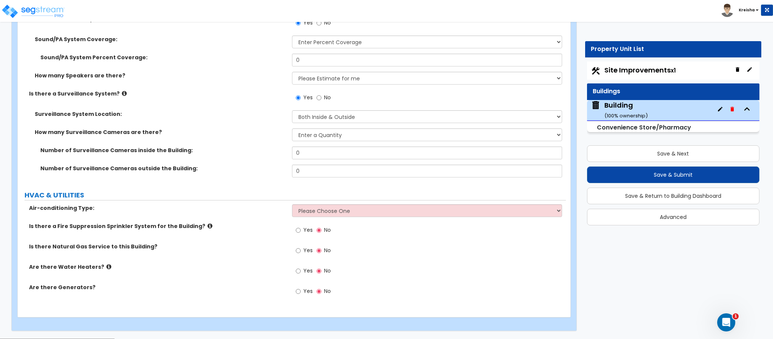
click at [312, 214] on select "Please Choose One Rooftop Unit Furnace-Condenser Forced Air Split Heating/Cooli…" at bounding box center [427, 210] width 271 height 13
click at [292, 204] on select "Please Choose One Rooftop Unit Furnace-Condenser Forced Air Split Heating/Cooli…" at bounding box center [427, 210] width 271 height 13
click at [304, 225] on div "Yes No" at bounding box center [313, 230] width 43 height 17
click at [304, 231] on span "Yes" at bounding box center [307, 230] width 9 height 8
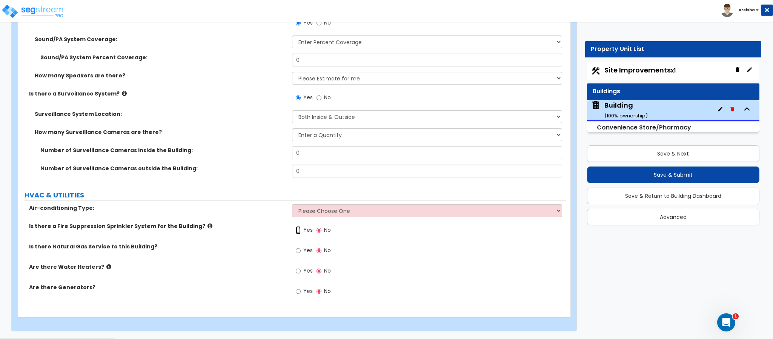
click at [301, 231] on input "Yes" at bounding box center [298, 230] width 5 height 8
click at [305, 232] on span "Yes" at bounding box center [307, 230] width 9 height 8
click at [301, 232] on input "Yes" at bounding box center [298, 230] width 5 height 8
radio input "true"
click at [296, 246] on input "Yes" at bounding box center [298, 250] width 5 height 8
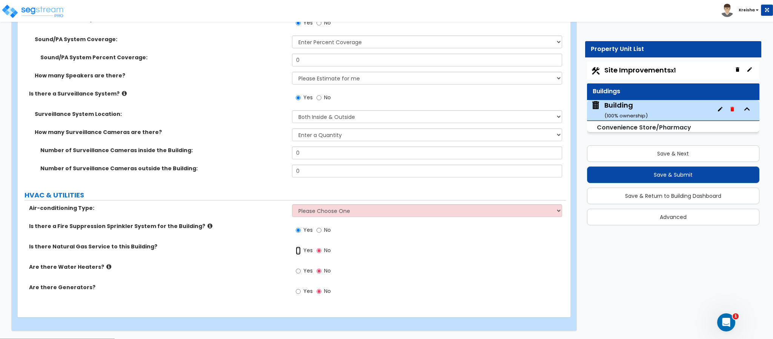
radio input "true"
click at [296, 267] on input "Yes" at bounding box center [298, 271] width 5 height 8
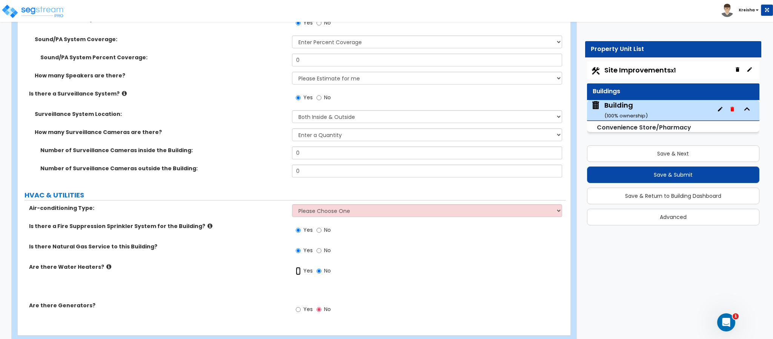
radio input "true"
select select "1"
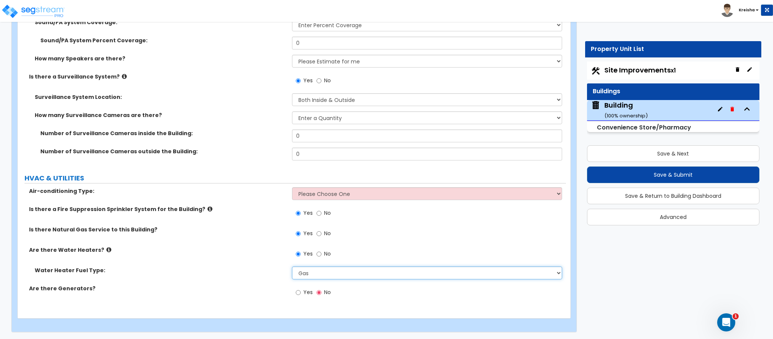
scroll to position [4823, 0]
click at [296, 287] on input "Yes" at bounding box center [298, 291] width 5 height 8
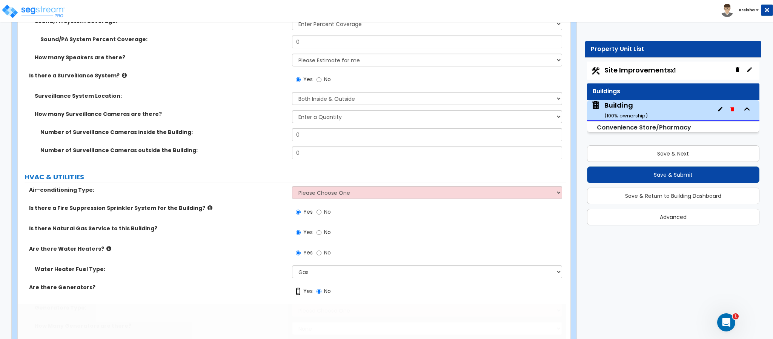
radio input "true"
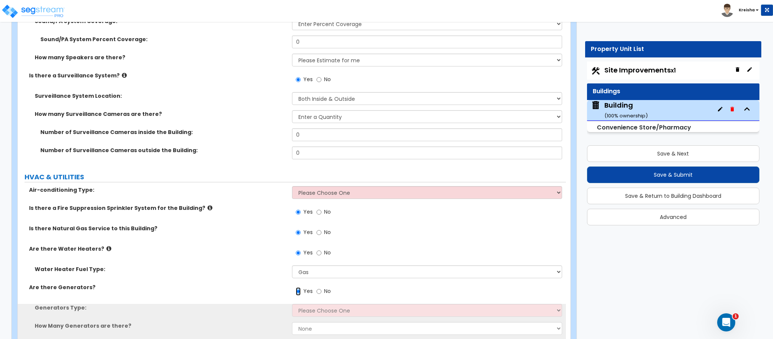
scroll to position [4859, 0]
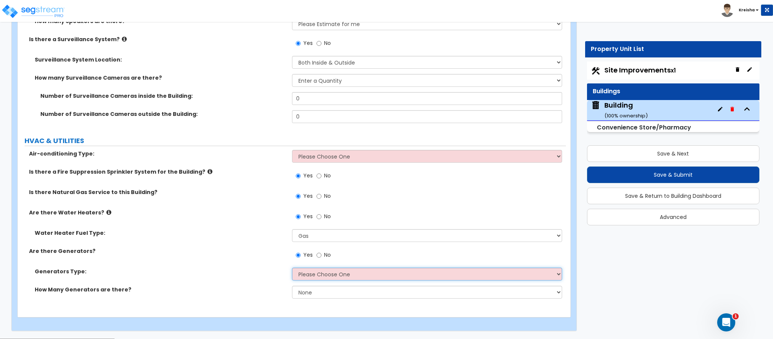
select select "1"
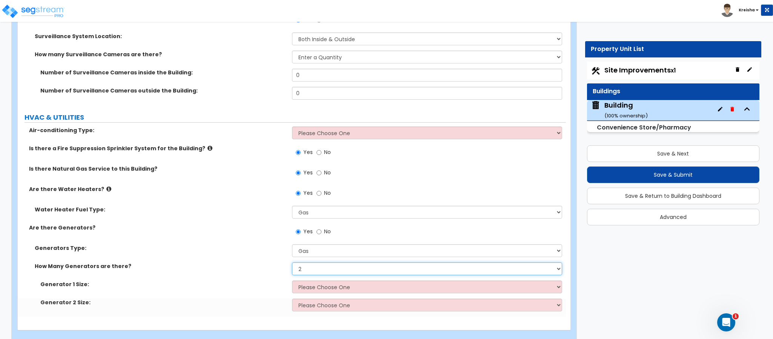
scroll to position [4895, 0]
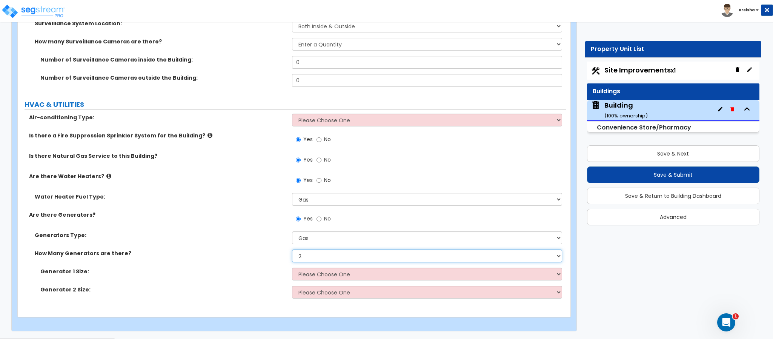
select select "3"
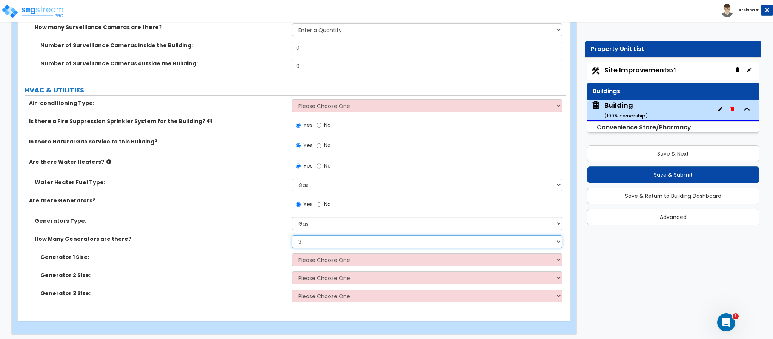
scroll to position [4913, 0]
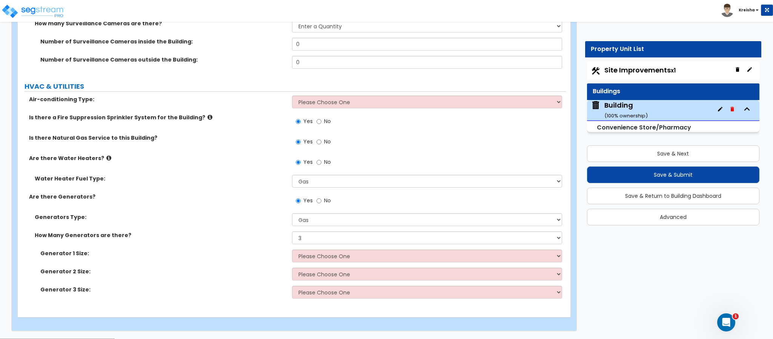
click at [180, 152] on div "Is there Natural Gas Service to this Building? Yes No" at bounding box center [292, 144] width 548 height 20
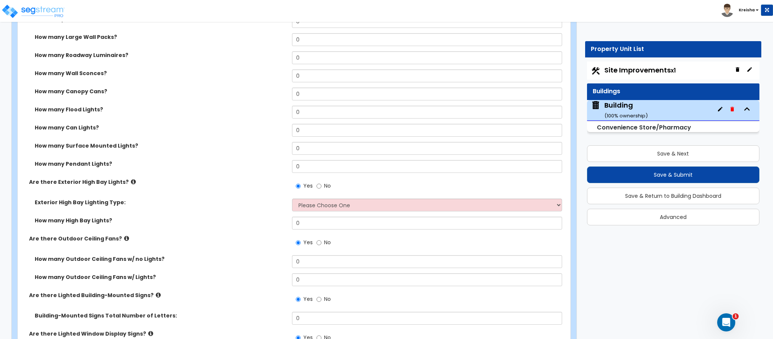
scroll to position [944, 0]
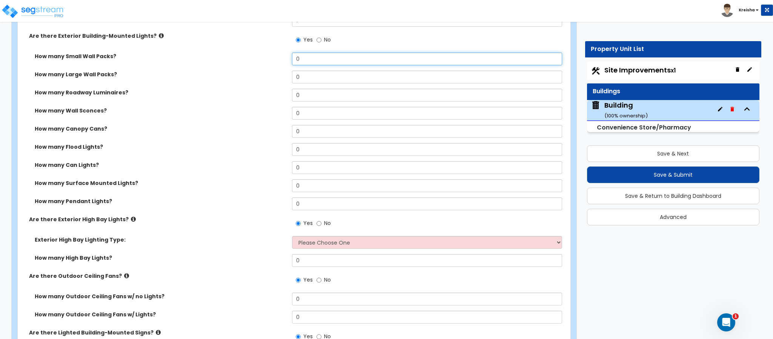
click at [312, 59] on input "0" at bounding box center [427, 58] width 271 height 13
type input "2"
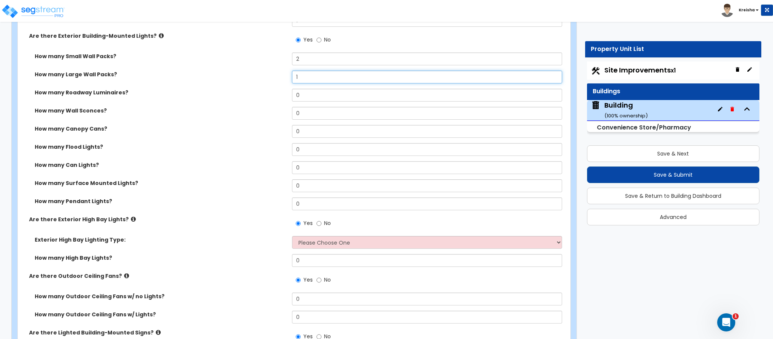
type input "1"
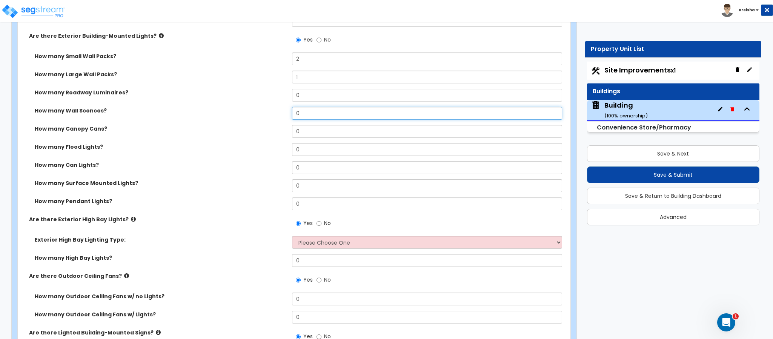
click at [301, 117] on input "0" at bounding box center [427, 113] width 271 height 13
type input "1"
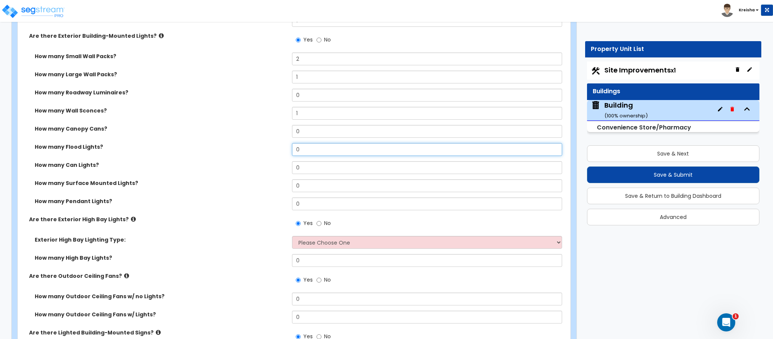
click at [300, 147] on input "0" at bounding box center [427, 149] width 271 height 13
type input "1"
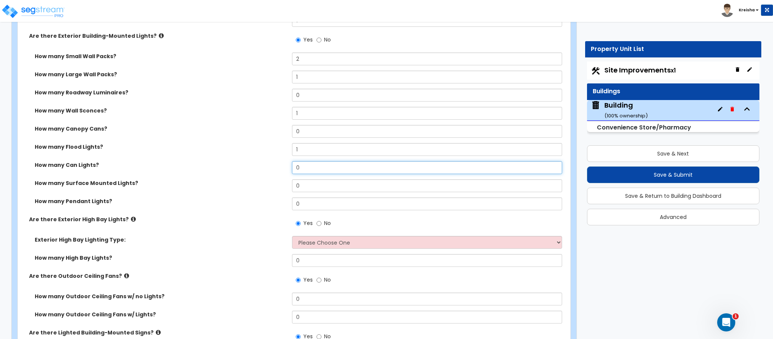
click at [299, 169] on input "0" at bounding box center [427, 167] width 271 height 13
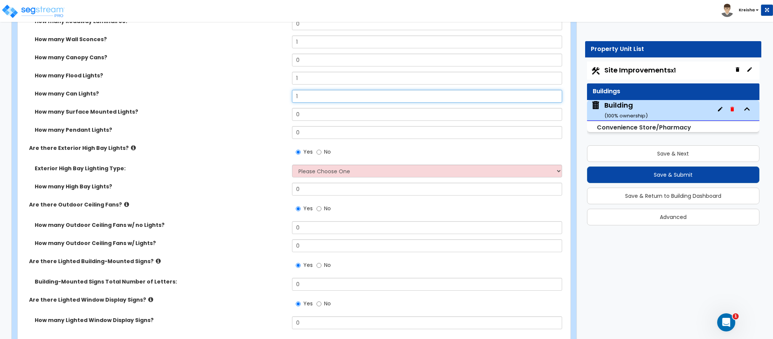
scroll to position [1019, 0]
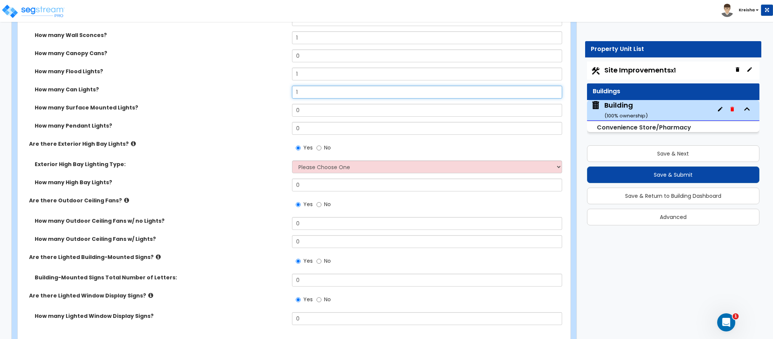
type input "1"
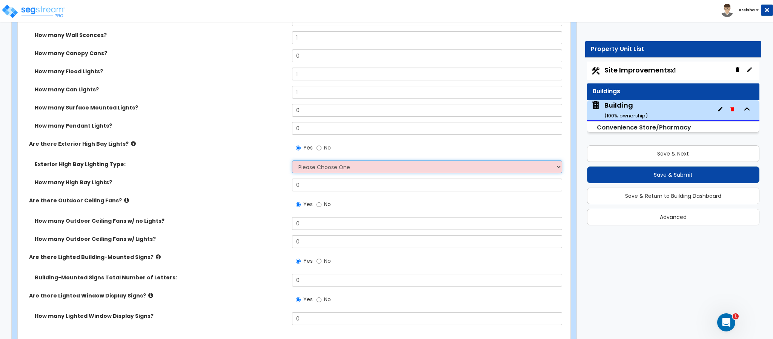
click at [316, 166] on select "Please Choose One High Intensity Discharge (HID) Lighting High Bay LED High Bay…" at bounding box center [427, 166] width 271 height 13
click at [323, 150] on label "No" at bounding box center [324, 148] width 14 height 13
click at [322, 150] on input "No" at bounding box center [319, 148] width 5 height 8
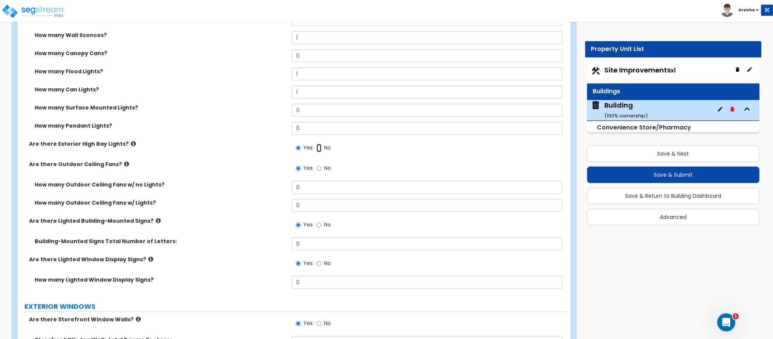
radio input "false"
radio input "true"
click at [312, 184] on input "0" at bounding box center [427, 187] width 271 height 13
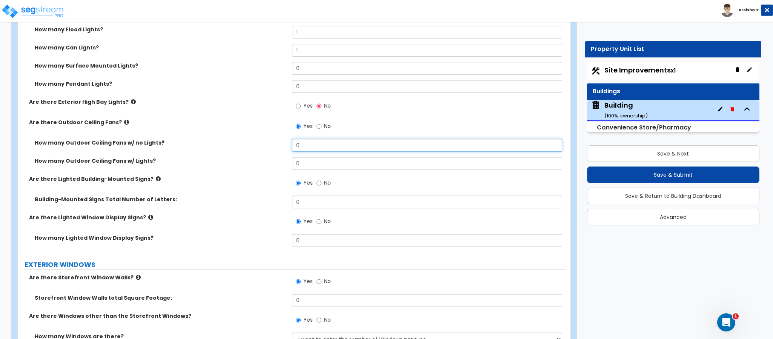
scroll to position [1094, 0]
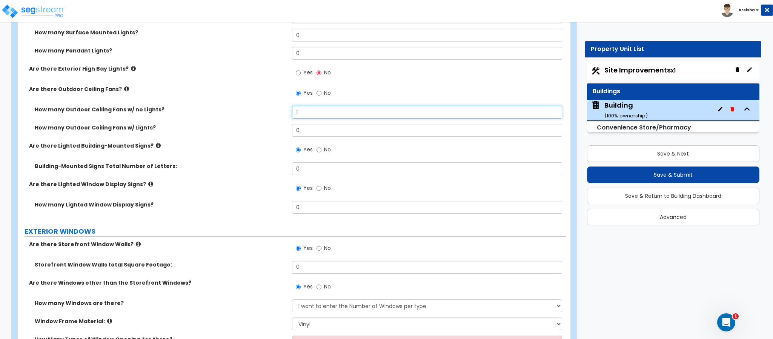
type input "1"
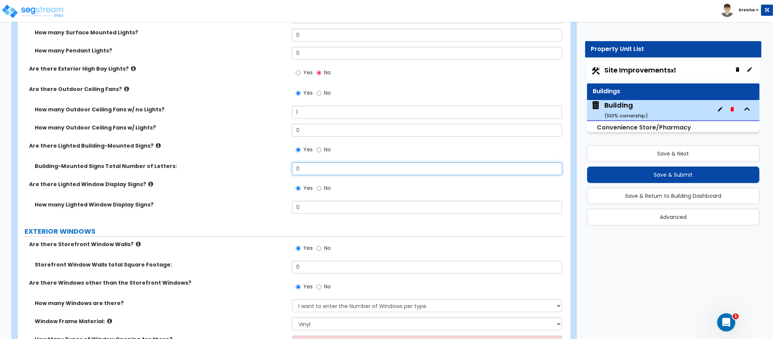
click at [305, 166] on input "0" at bounding box center [427, 168] width 271 height 13
type input "5"
click at [306, 201] on div "Yes No" at bounding box center [429, 190] width 274 height 20
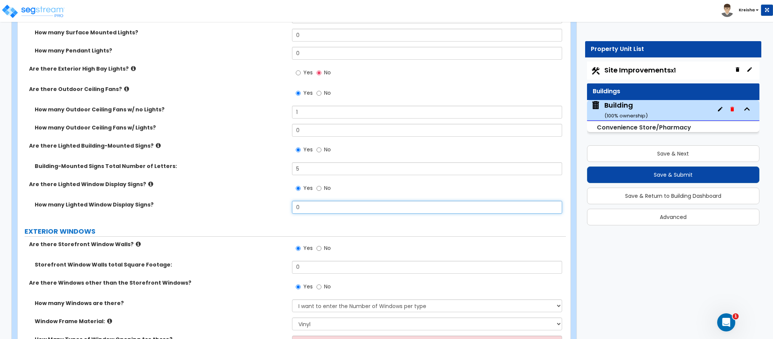
click at [304, 209] on input "0" at bounding box center [427, 207] width 271 height 13
click at [303, 209] on input "0" at bounding box center [427, 207] width 271 height 13
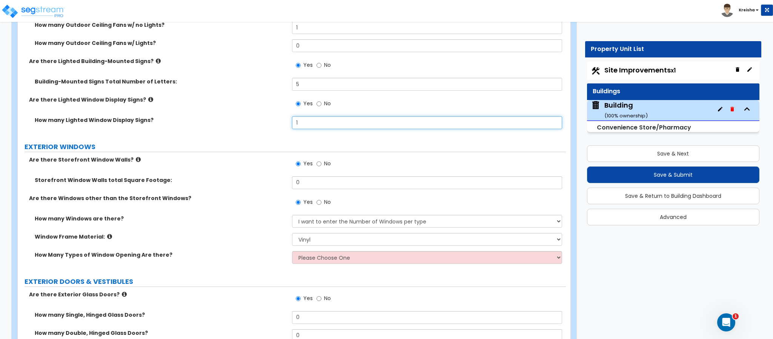
scroll to position [1207, 0]
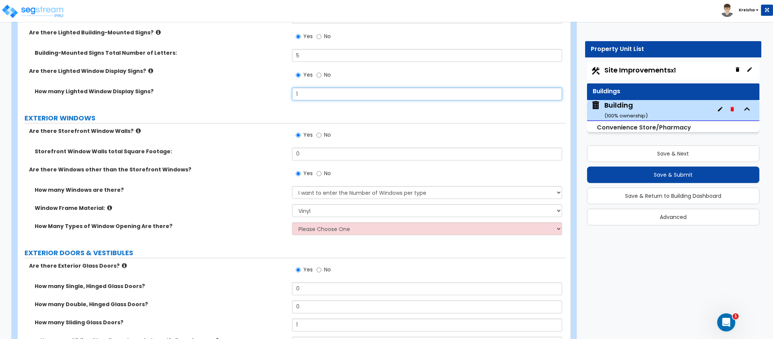
type input "1"
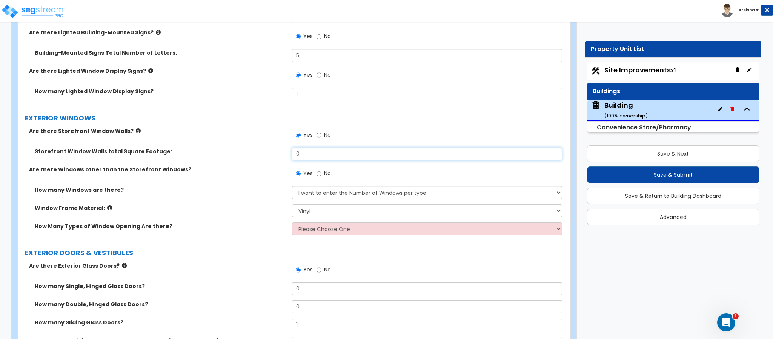
click at [308, 154] on input "0" at bounding box center [427, 154] width 271 height 13
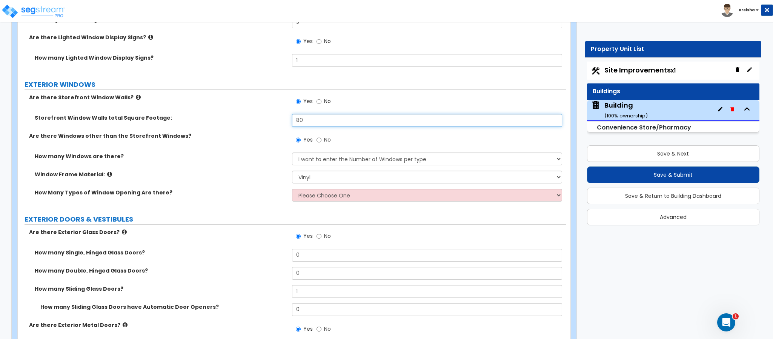
scroll to position [1245, 0]
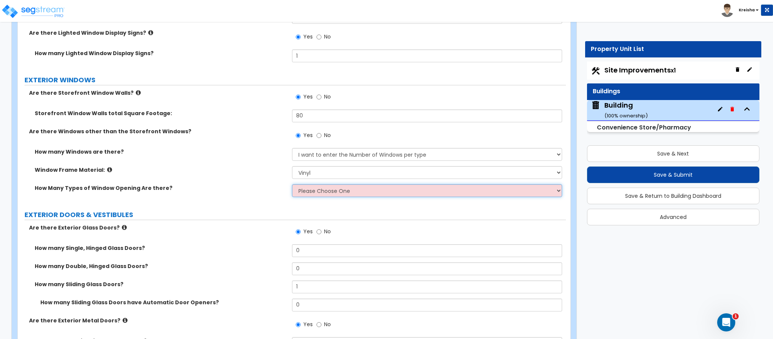
click at [307, 196] on select "Please Choose One 1 2 3 4" at bounding box center [427, 190] width 271 height 13
click at [314, 194] on select "Please Choose One 1 2 3 4" at bounding box center [427, 190] width 271 height 13
click at [292, 185] on select "Please Choose One 1 2 3 4" at bounding box center [427, 190] width 271 height 13
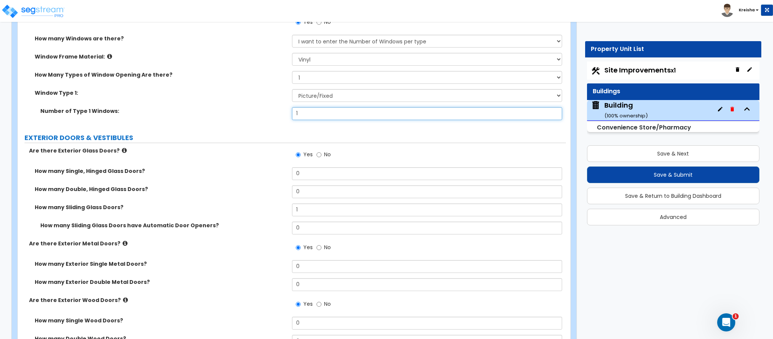
scroll to position [1434, 0]
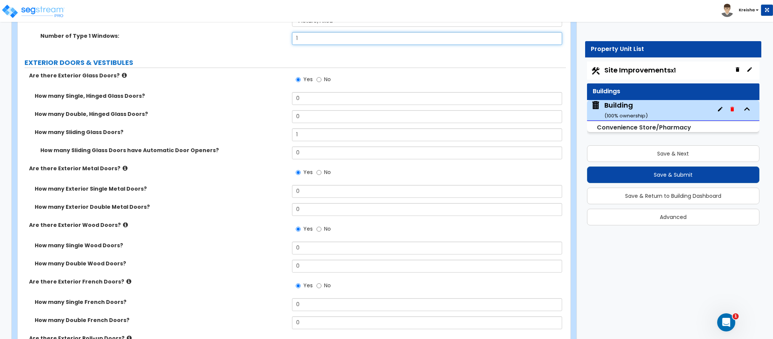
drag, startPoint x: 267, startPoint y: 30, endPoint x: 266, endPoint y: 49, distance: 18.9
click at [266, 29] on div "How many Windows are there? None I want to enter a Percentage of the Exterior W…" at bounding box center [291, 5] width 537 height 91
click at [268, 59] on label "EXTERIOR DOORS & VESTIBULES" at bounding box center [296, 63] width 542 height 10
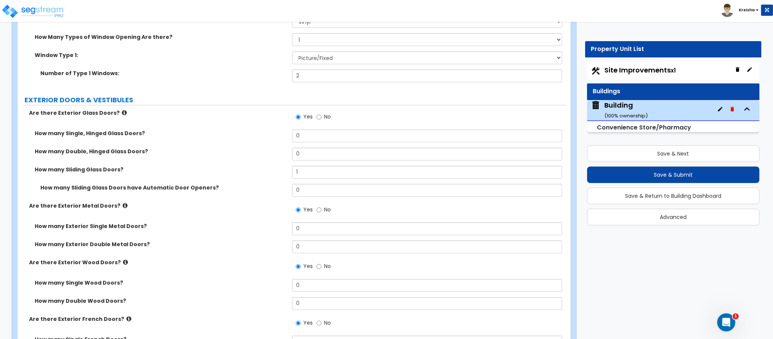
scroll to position [1359, 0]
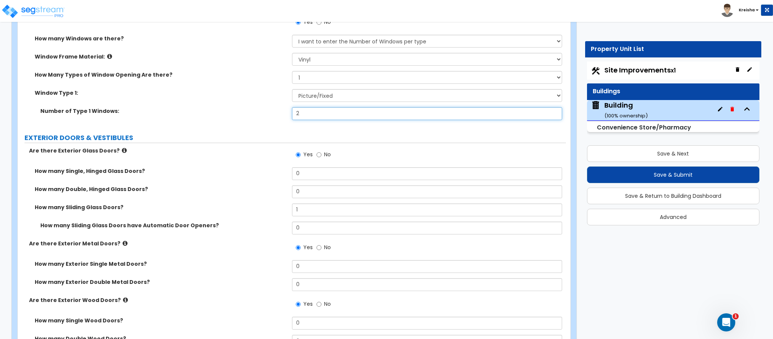
click at [307, 117] on input "2" at bounding box center [427, 113] width 271 height 13
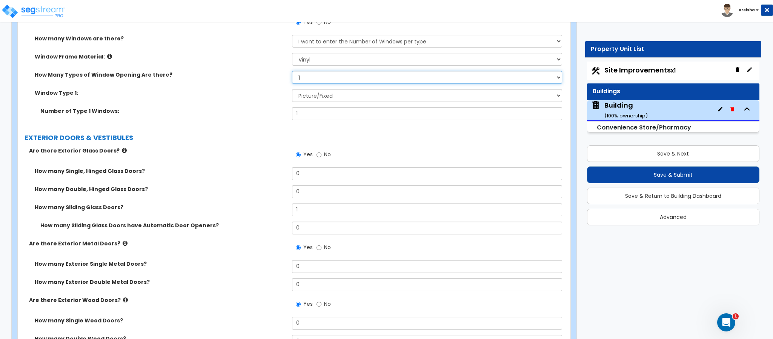
click at [317, 77] on select "Please Choose One 1 2 3 4" at bounding box center [427, 77] width 271 height 13
click at [292, 72] on select "Please Choose One 1 2 3 4" at bounding box center [427, 77] width 271 height 13
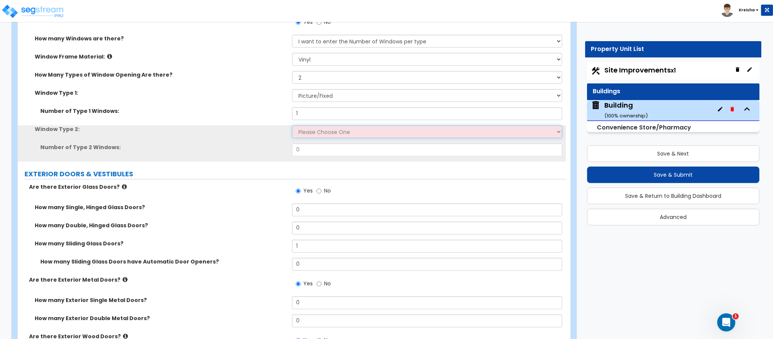
click at [306, 137] on select "Please Choose One Sliding Picture/Fixed Double/Single Hung Awning Swing" at bounding box center [427, 131] width 271 height 13
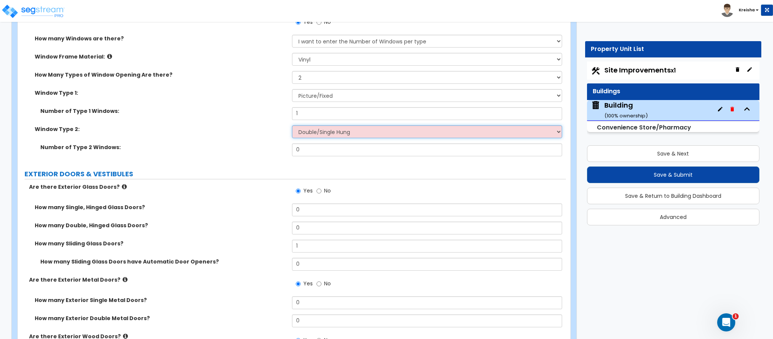
click at [292, 126] on select "Please Choose One Sliding Picture/Fixed Double/Single Hung Awning Swing" at bounding box center [427, 131] width 271 height 13
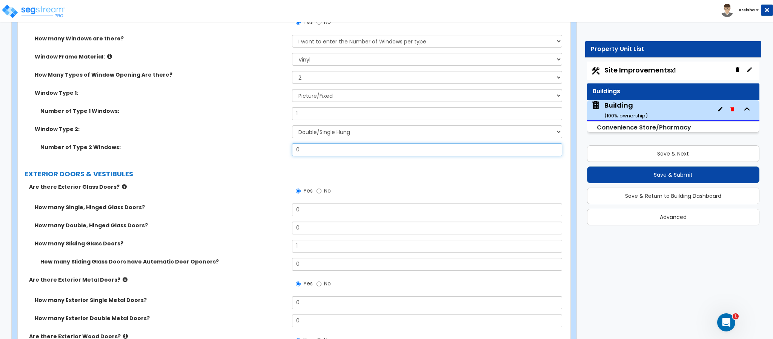
click at [320, 154] on input "0" at bounding box center [427, 149] width 271 height 13
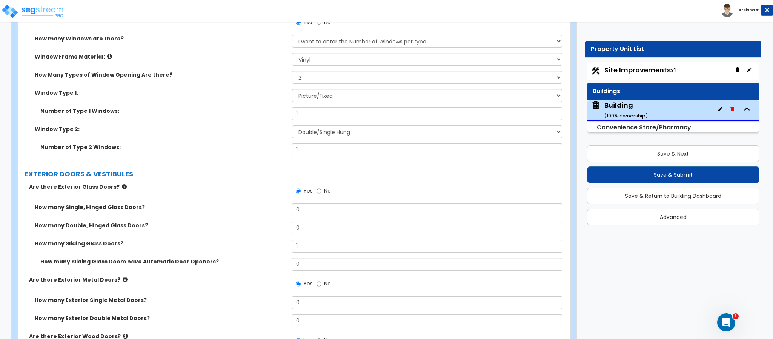
click at [281, 186] on label "Are there Exterior Glass Doors?" at bounding box center [157, 187] width 257 height 8
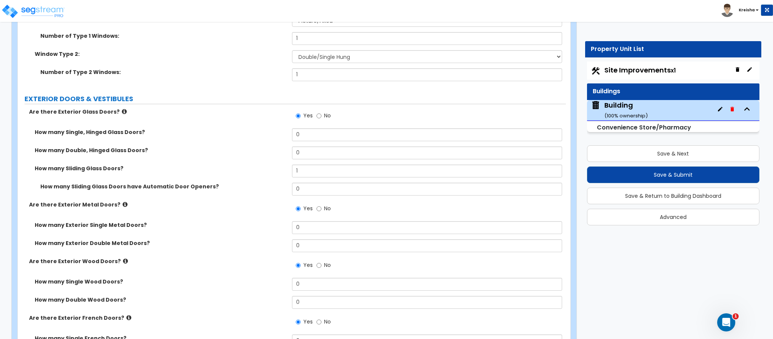
click at [279, 142] on div "How many Single, Hinged Glass Doors? 0" at bounding box center [292, 137] width 548 height 18
click at [294, 139] on input "0" at bounding box center [427, 134] width 271 height 13
drag, startPoint x: 294, startPoint y: 139, endPoint x: 292, endPoint y: 143, distance: 4.6
click at [294, 138] on input "0" at bounding box center [427, 134] width 271 height 13
click at [282, 171] on div "How many Sliding Glass Doors? 1" at bounding box center [292, 174] width 548 height 18
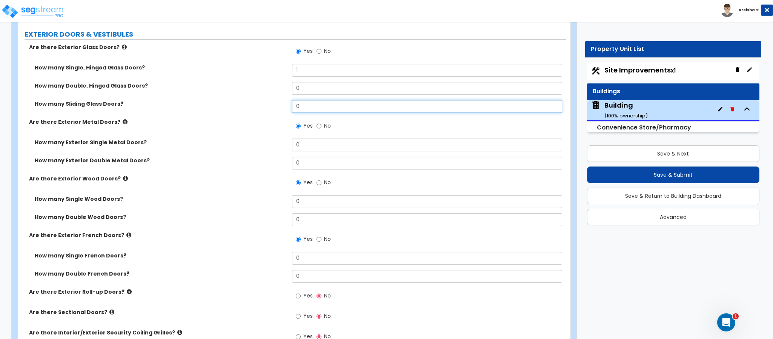
scroll to position [1510, 0]
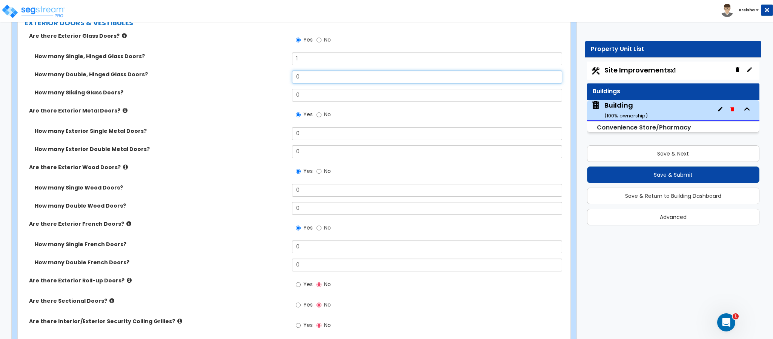
click at [298, 76] on input "0" at bounding box center [427, 77] width 271 height 13
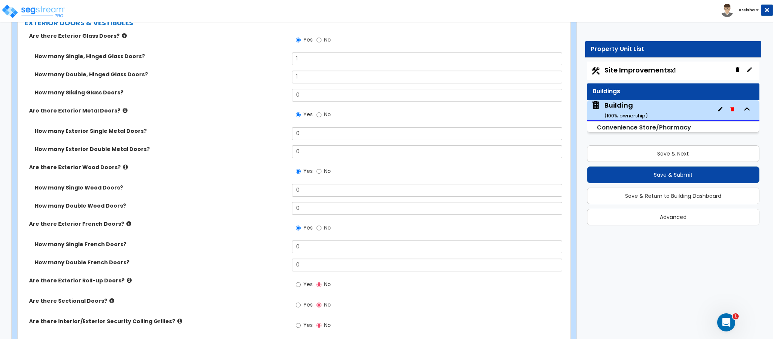
click at [260, 114] on label "Are there Exterior Metal Doors?" at bounding box center [157, 111] width 257 height 8
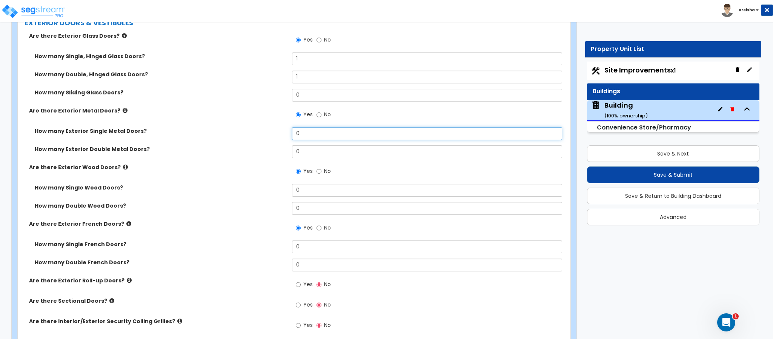
click at [298, 133] on input "0" at bounding box center [427, 133] width 271 height 13
click at [298, 132] on input "0" at bounding box center [427, 133] width 271 height 13
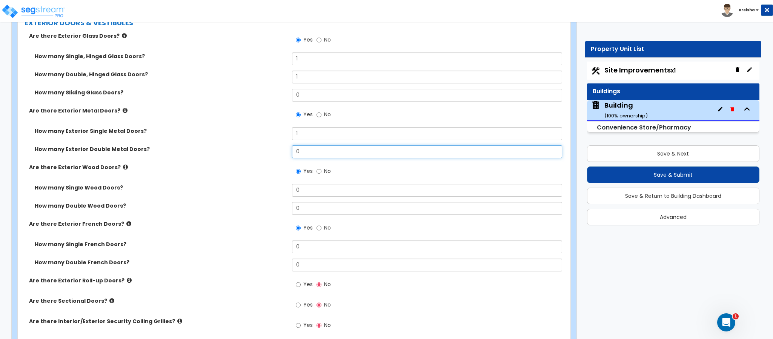
click at [298, 153] on input "0" at bounding box center [427, 151] width 271 height 13
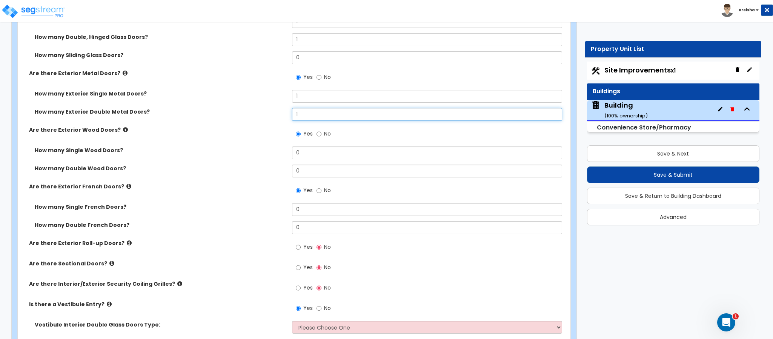
scroll to position [1585, 0]
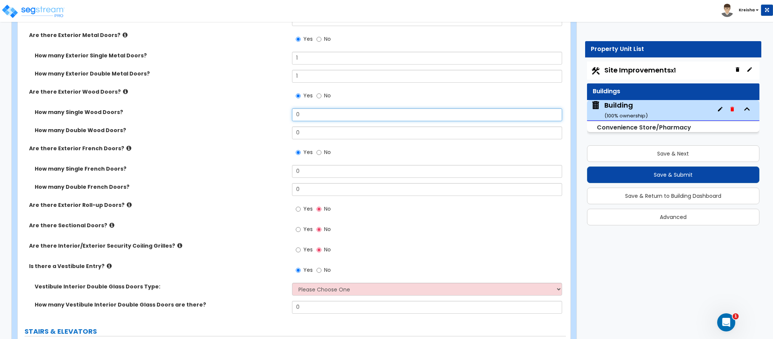
click at [302, 119] on input "0" at bounding box center [427, 114] width 271 height 13
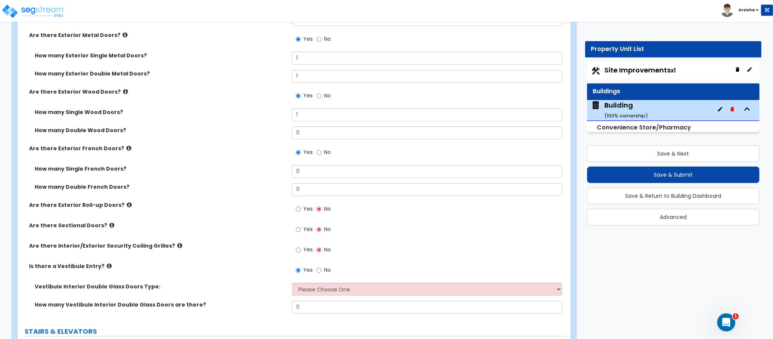
click at [278, 161] on div "Are there Exterior French Doors? Yes No" at bounding box center [292, 155] width 548 height 20
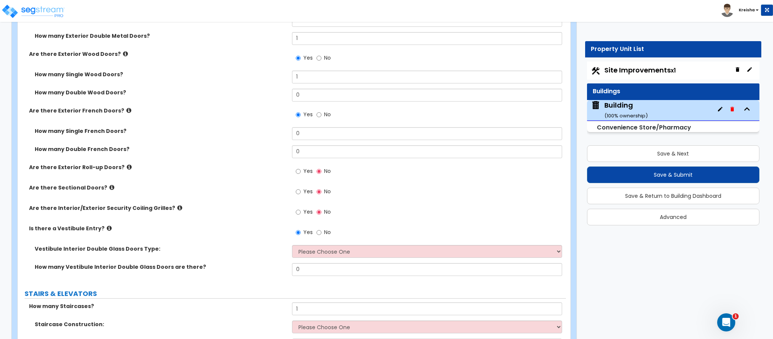
click at [307, 172] on span "Yes" at bounding box center [307, 171] width 9 height 8
click at [301, 172] on input "Yes" at bounding box center [298, 171] width 5 height 8
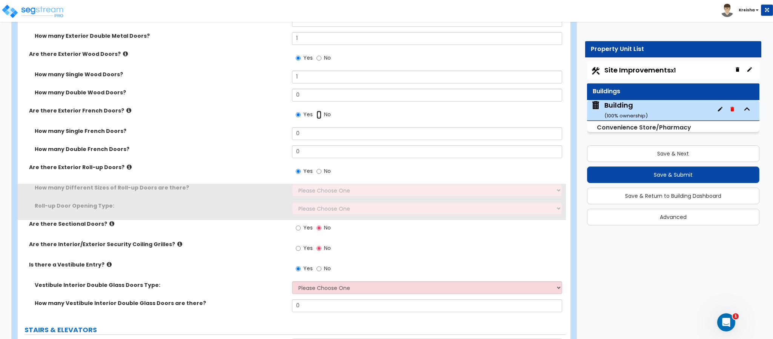
click at [320, 112] on input "No" at bounding box center [319, 115] width 5 height 8
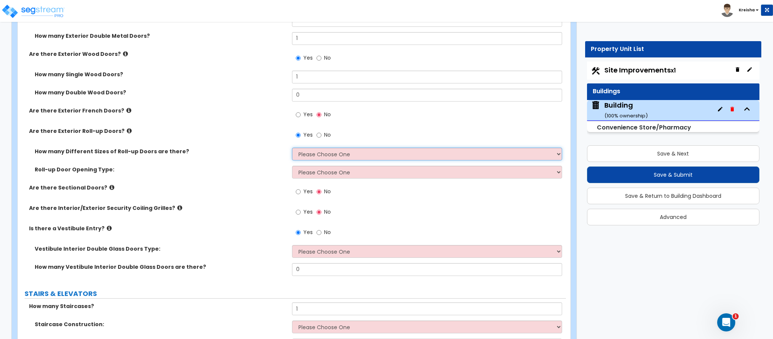
click at [308, 157] on select "Please Choose One 1 2 3" at bounding box center [427, 154] width 271 height 13
click at [292, 148] on select "Please Choose One 1 2 3" at bounding box center [427, 154] width 271 height 13
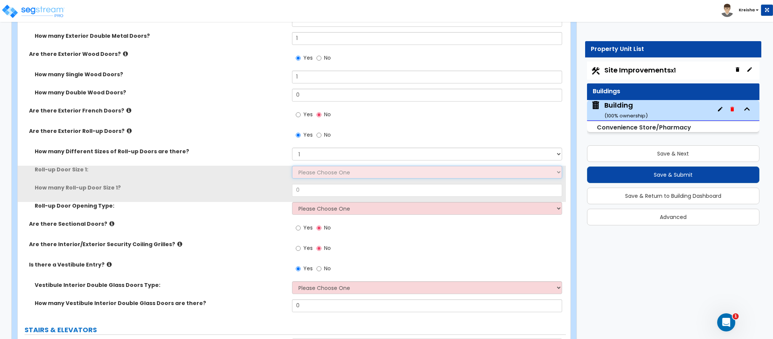
click at [322, 177] on select "Please Choose One 8' x 8' 10' x 10' 12' x 12' 14' x 14' 20' x 12' 20' x 16'" at bounding box center [427, 172] width 271 height 13
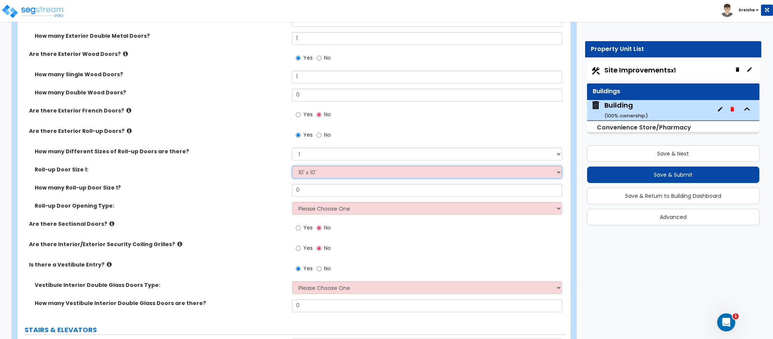
click at [292, 166] on select "Please Choose One 8' x 8' 10' x 10' 12' x 12' 14' x 14' 20' x 12' 20' x 16'" at bounding box center [427, 172] width 271 height 13
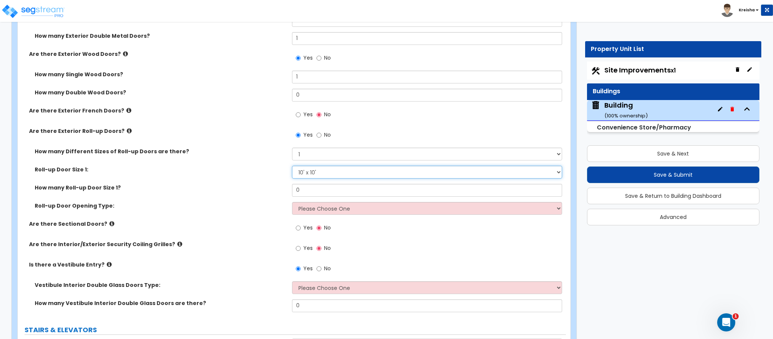
click at [312, 175] on select "Please Choose One 8' x 8' 10' x 10' 12' x 12' 14' x 14' 20' x 12' 20' x 16'" at bounding box center [427, 172] width 271 height 13
click at [292, 166] on select "Please Choose One 8' x 8' 10' x 10' 12' x 12' 14' x 14' 20' x 12' 20' x 16'" at bounding box center [427, 172] width 271 height 13
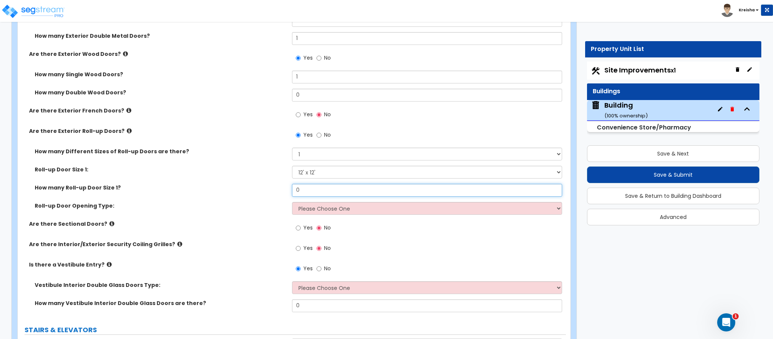
click at [308, 187] on input "0" at bounding box center [427, 190] width 271 height 13
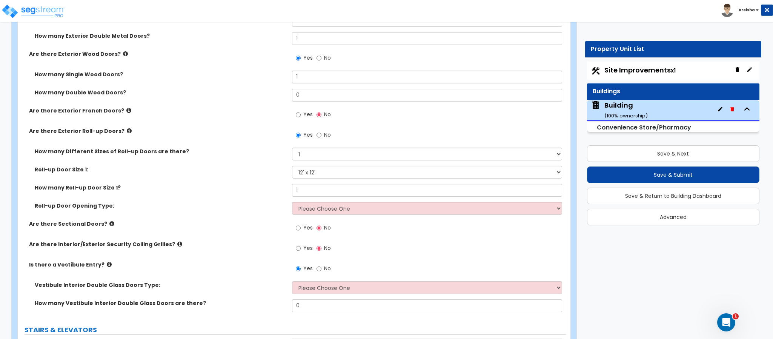
click at [307, 216] on div "Roll-up Door Opening Type: Please Choose One All Manual All Motorized Some are …" at bounding box center [292, 211] width 548 height 18
click at [312, 213] on select "Please Choose One All Manual All Motorized Some are Motorized" at bounding box center [427, 208] width 271 height 13
click at [292, 202] on select "Please Choose One All Manual All Motorized Some are Motorized" at bounding box center [427, 208] width 271 height 13
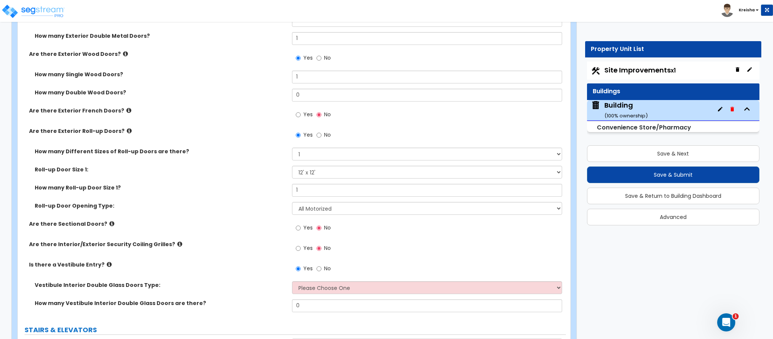
click at [264, 214] on div "Roll-up Door Opening Type: Please Choose One All Manual All Motorized Some are …" at bounding box center [292, 211] width 548 height 18
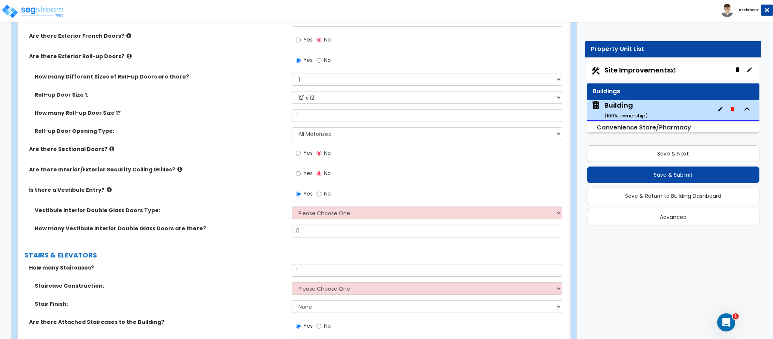
scroll to position [1698, 0]
click at [295, 176] on div "Yes No" at bounding box center [313, 173] width 43 height 17
click at [304, 173] on span "Yes" at bounding box center [307, 173] width 9 height 8
click at [301, 173] on input "Yes" at bounding box center [298, 173] width 5 height 8
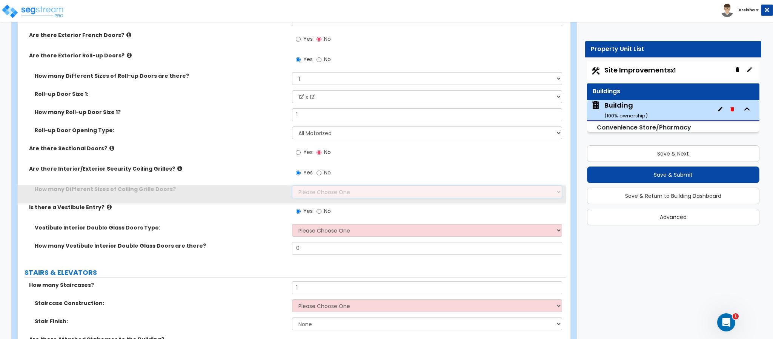
click at [322, 191] on select "Please Choose One 1 2 3 4" at bounding box center [427, 191] width 271 height 13
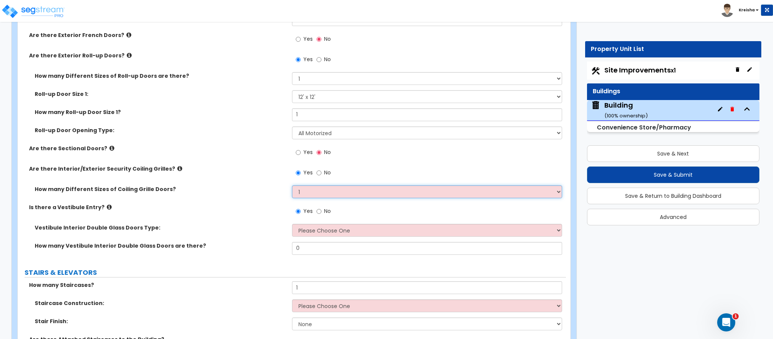
click at [292, 186] on select "Please Choose One 1 2 3 4" at bounding box center [427, 191] width 271 height 13
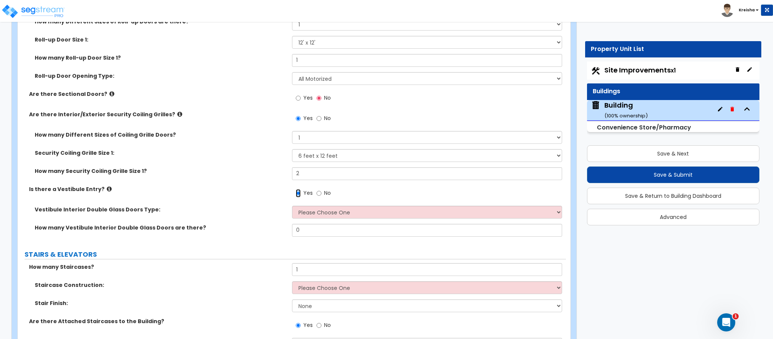
scroll to position [1812, 0]
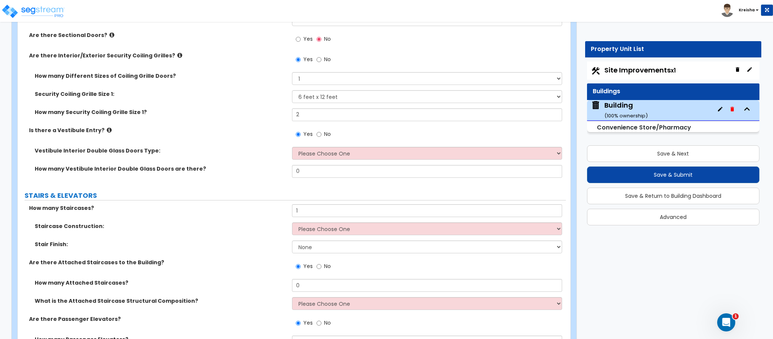
click at [326, 132] on span "No" at bounding box center [327, 134] width 7 height 8
click at [322, 132] on input "No" at bounding box center [319, 134] width 5 height 8
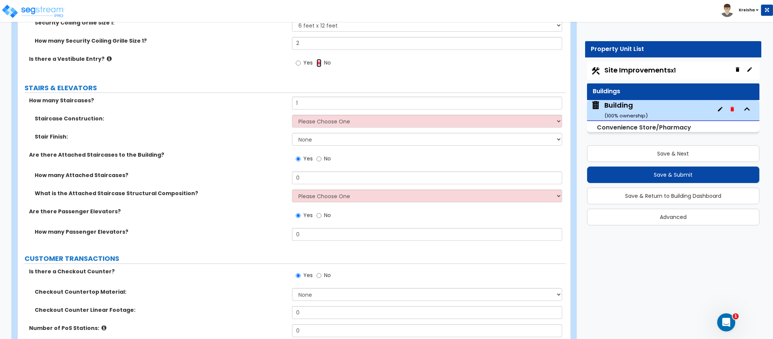
scroll to position [1887, 0]
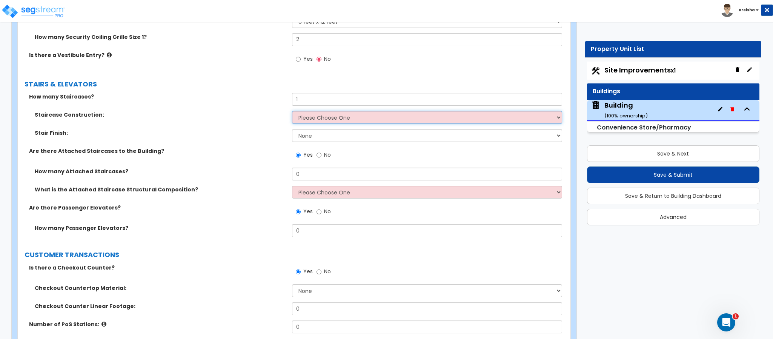
click at [308, 120] on select "Please Choose One Concrete Steel Wood Please Choose For Me" at bounding box center [427, 117] width 271 height 13
click at [292, 112] on select "Please Choose One Concrete Steel Wood Please Choose For Me" at bounding box center [427, 117] width 271 height 13
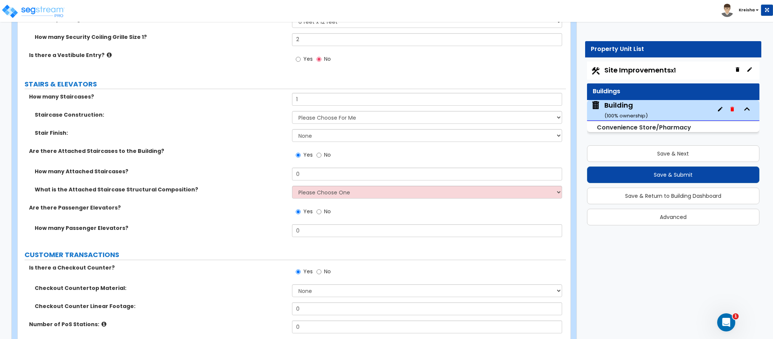
click at [320, 128] on div "Staircase Construction: Please Choose One Concrete Steel Wood Please Choose For…" at bounding box center [292, 120] width 548 height 18
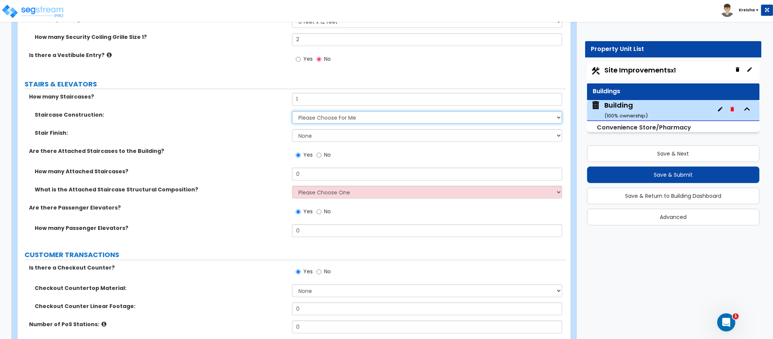
click at [325, 119] on select "Please Choose One Concrete Steel Wood Please Choose For Me" at bounding box center [427, 117] width 271 height 13
click at [292, 112] on select "Please Choose One Concrete Steel Wood Please Choose For Me" at bounding box center [427, 117] width 271 height 13
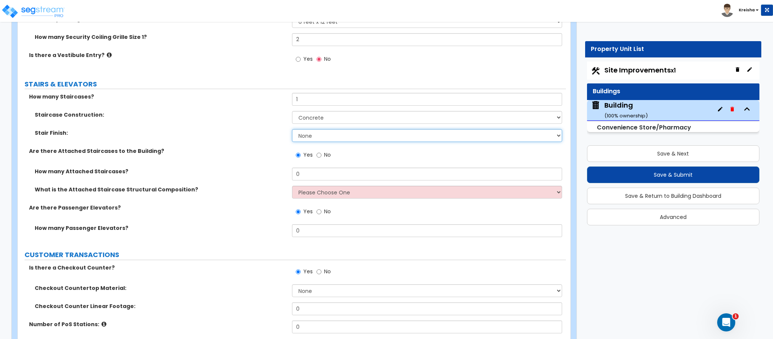
click at [317, 136] on select "None Tile Wood Laminate VCT Sheet Carpet Sheet Vinyl Carpet Tile" at bounding box center [427, 135] width 271 height 13
click at [292, 130] on select "None Tile Wood Laminate VCT Sheet Carpet Sheet Vinyl Carpet Tile" at bounding box center [427, 135] width 271 height 13
click at [263, 161] on div "Are there Attached Staircases to the Building? Yes No" at bounding box center [292, 157] width 548 height 20
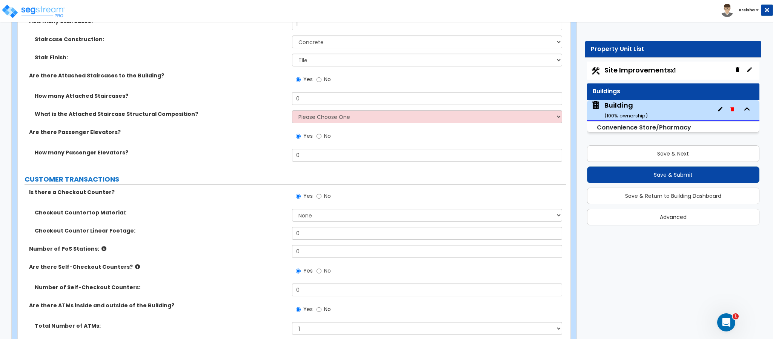
scroll to position [1963, 0]
click at [329, 80] on span "No" at bounding box center [327, 79] width 7 height 8
click at [322, 80] on input "No" at bounding box center [319, 79] width 5 height 8
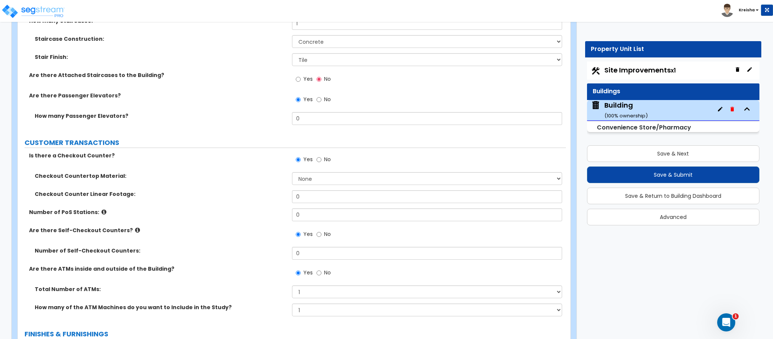
click at [307, 84] on label "Yes" at bounding box center [304, 80] width 17 height 13
click at [301, 83] on input "Yes" at bounding box center [298, 79] width 5 height 8
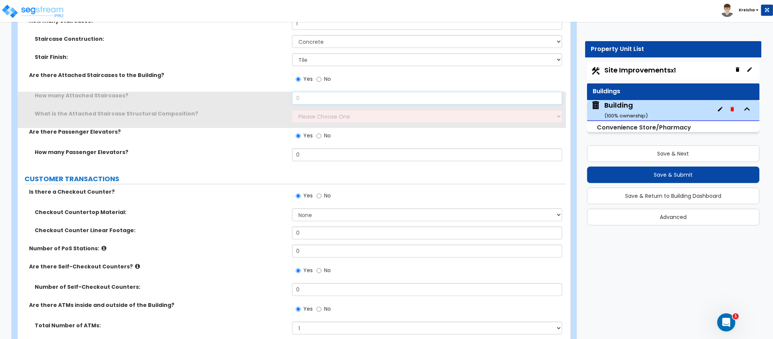
click at [306, 97] on input "0" at bounding box center [427, 98] width 271 height 13
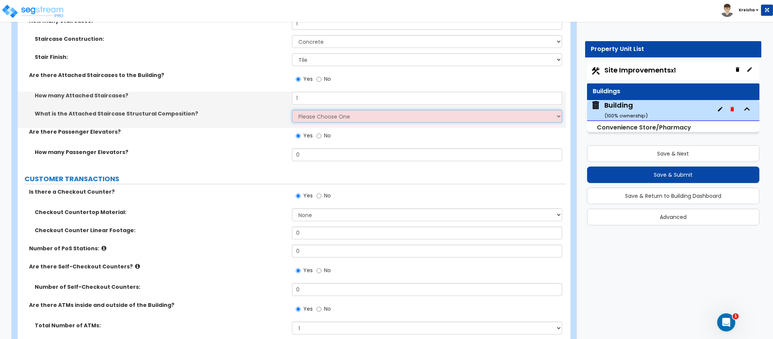
click at [307, 112] on select "Please Choose One Reinforced Concrete Structural Steel Wood" at bounding box center [427, 116] width 271 height 13
click at [292, 111] on select "Please Choose One Reinforced Concrete Structural Steel Wood" at bounding box center [427, 116] width 271 height 13
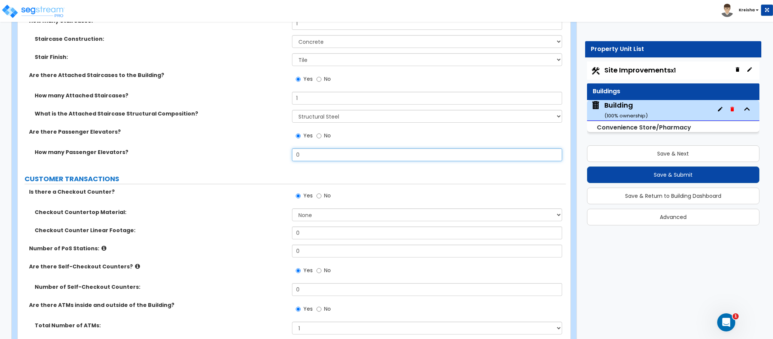
click at [315, 155] on input "0" at bounding box center [427, 154] width 271 height 13
click at [325, 140] on label "No" at bounding box center [324, 136] width 14 height 13
click at [322, 140] on input "No" at bounding box center [319, 136] width 5 height 8
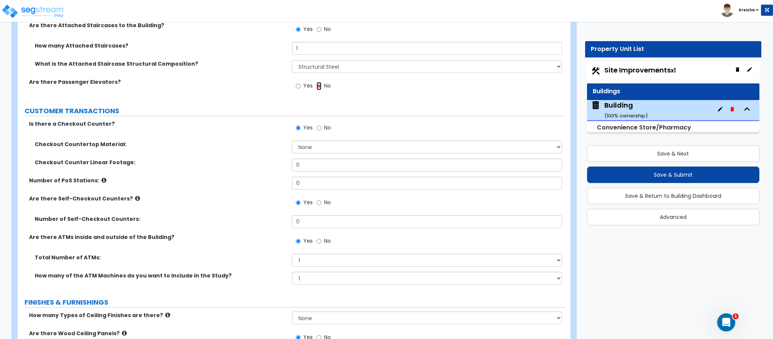
scroll to position [2038, 0]
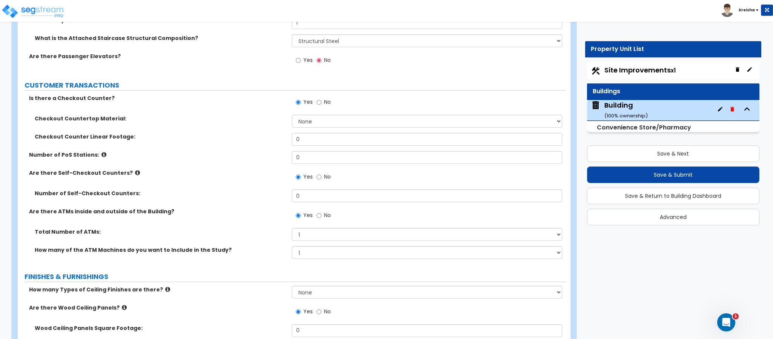
click at [252, 160] on div "Number of PoS Stations: 0" at bounding box center [292, 160] width 548 height 18
click at [315, 118] on select "None Plastic Laminate Solid Surface Stone Quartz Marble Tile Wood Stainless Ste…" at bounding box center [427, 121] width 271 height 13
click at [292, 116] on select "None Plastic Laminate Solid Surface Stone Quartz Marble Tile Wood Stainless Ste…" at bounding box center [427, 121] width 271 height 13
click at [309, 138] on input "0" at bounding box center [427, 139] width 271 height 13
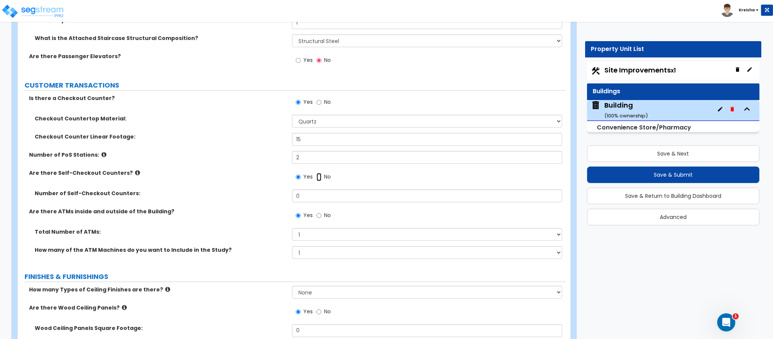
click at [317, 173] on input "No" at bounding box center [319, 177] width 5 height 8
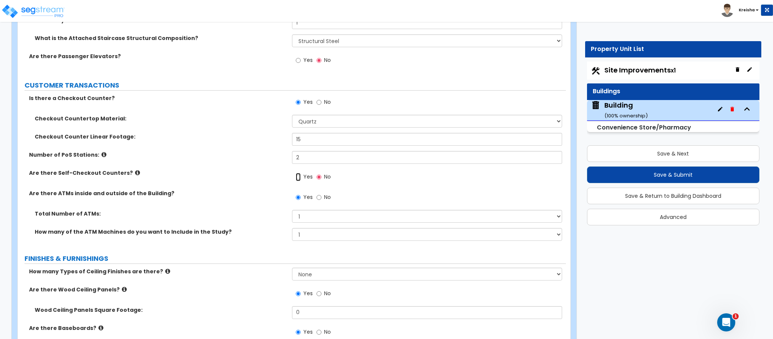
click at [296, 173] on input "Yes" at bounding box center [298, 177] width 5 height 8
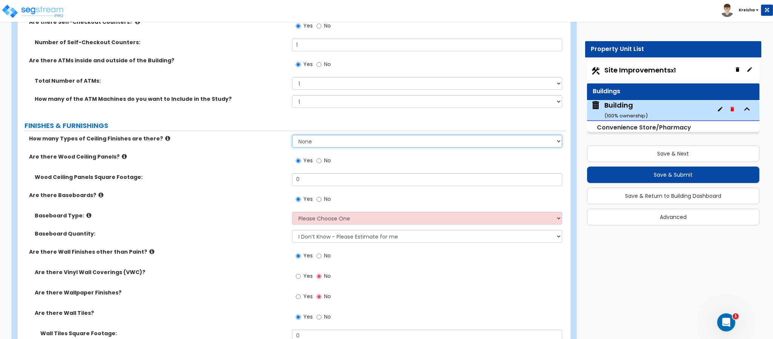
scroll to position [2226, 0]
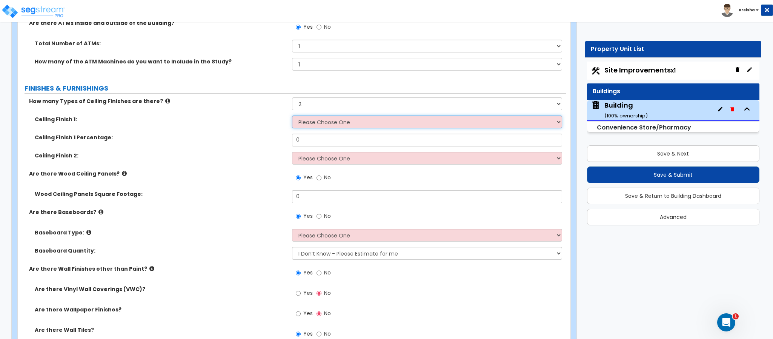
click at [328, 122] on select "Please Choose One Drop Ceiling Open Ceiling Drywall Ceiling" at bounding box center [427, 121] width 271 height 13
click at [292, 116] on select "Please Choose One Drop Ceiling Open Ceiling Drywall Ceiling" at bounding box center [427, 121] width 271 height 13
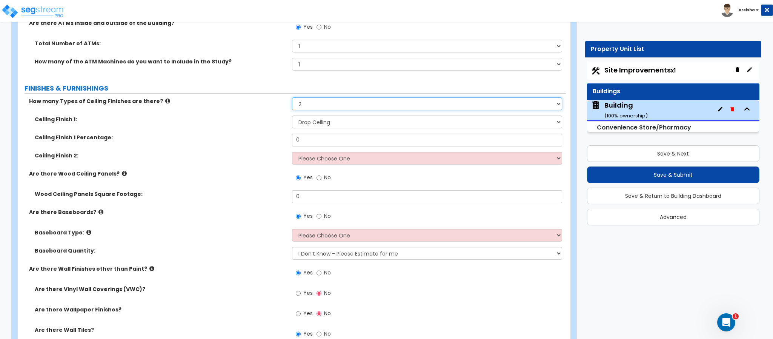
click at [321, 104] on select "None 1 2 3" at bounding box center [427, 103] width 271 height 13
click at [292, 98] on select "None 1 2 3" at bounding box center [427, 103] width 271 height 13
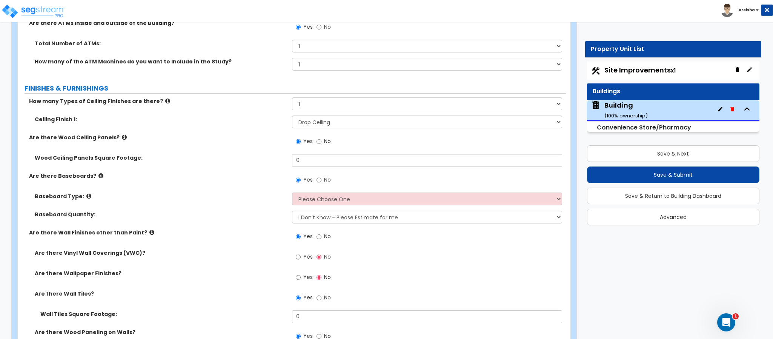
click at [325, 141] on span "No" at bounding box center [327, 141] width 7 height 8
click at [322, 141] on input "No" at bounding box center [319, 141] width 5 height 8
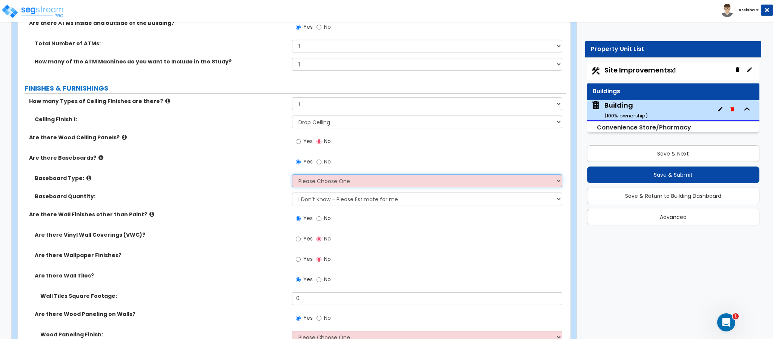
click at [316, 183] on select "Please Choose One Wood Vinyl Carpet Tile" at bounding box center [427, 180] width 271 height 13
click at [292, 175] on select "Please Choose One Wood Vinyl Carpet Tile" at bounding box center [427, 180] width 271 height 13
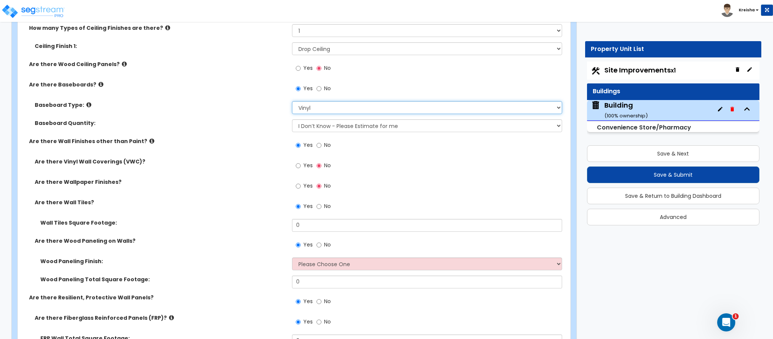
scroll to position [2302, 0]
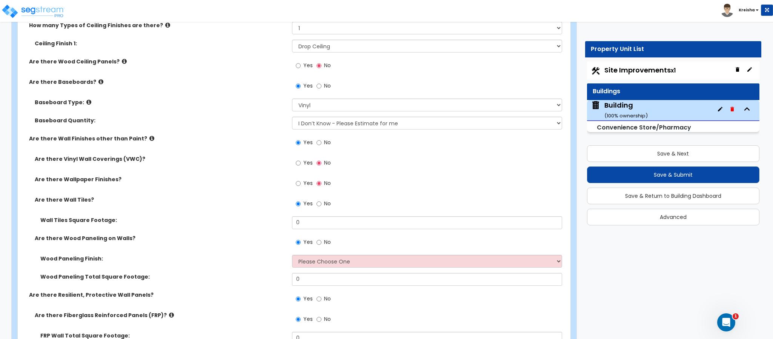
click at [308, 163] on span "Yes" at bounding box center [307, 163] width 9 height 8
click at [301, 163] on input "Yes" at bounding box center [298, 163] width 5 height 8
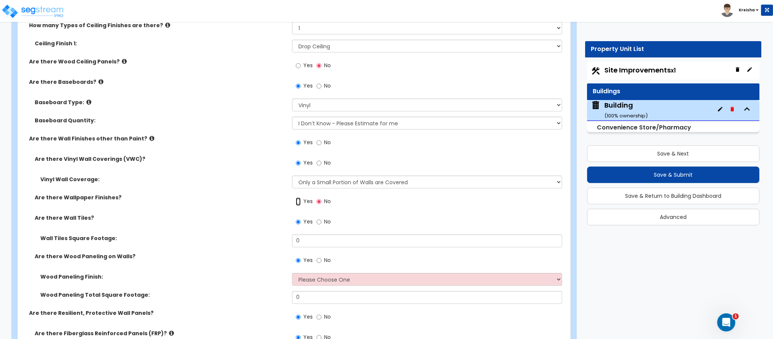
click at [296, 197] on input "Yes" at bounding box center [298, 201] width 5 height 8
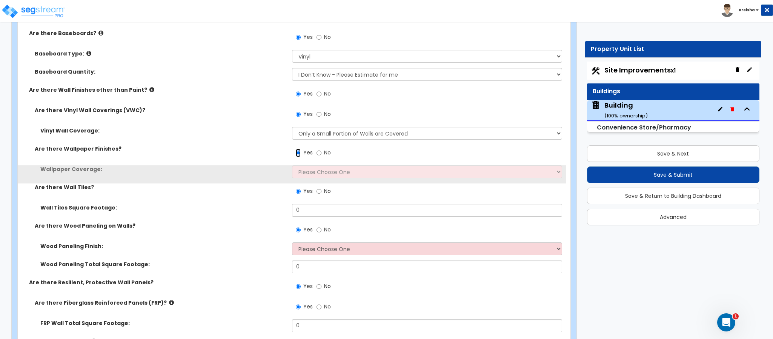
scroll to position [2453, 0]
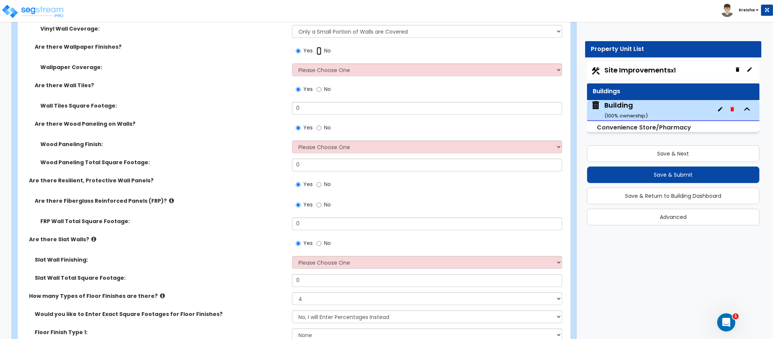
click at [317, 47] on input "No" at bounding box center [319, 51] width 5 height 8
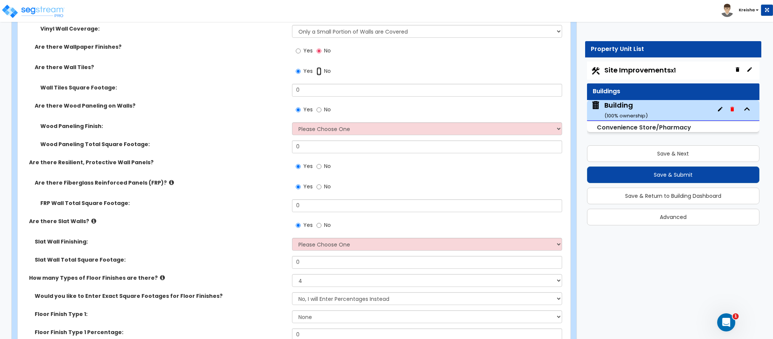
click at [317, 67] on input "No" at bounding box center [319, 71] width 5 height 8
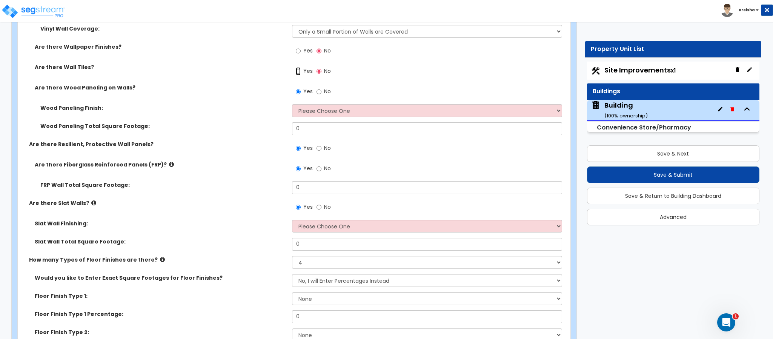
click at [296, 67] on input "Yes" at bounding box center [298, 71] width 5 height 8
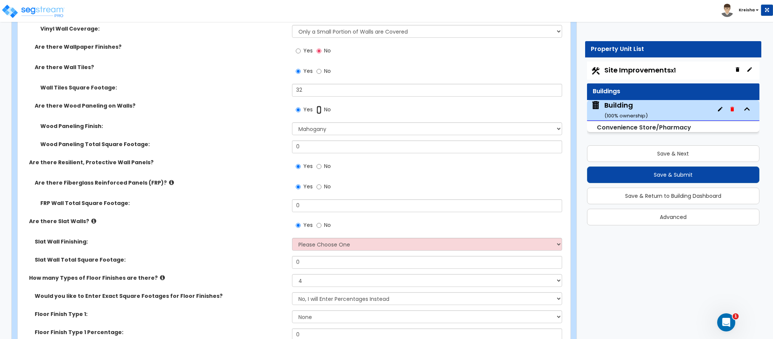
click at [317, 106] on input "No" at bounding box center [319, 110] width 5 height 8
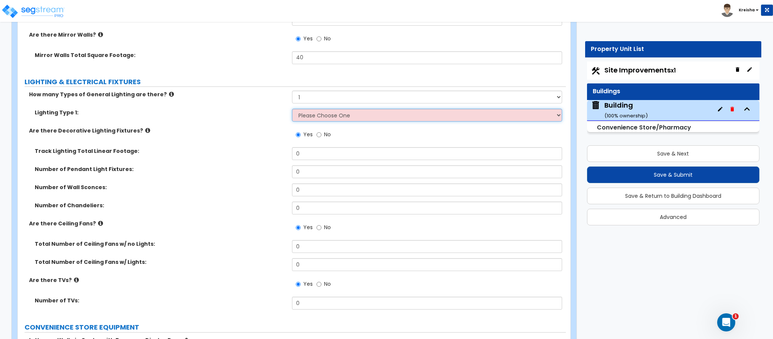
scroll to position [2831, 0]
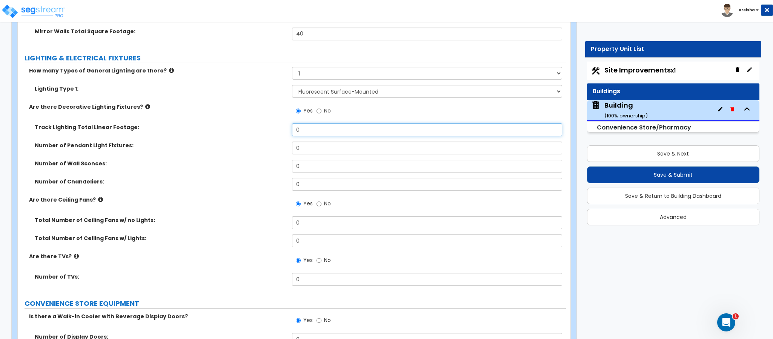
click at [314, 128] on input "0" at bounding box center [427, 129] width 271 height 13
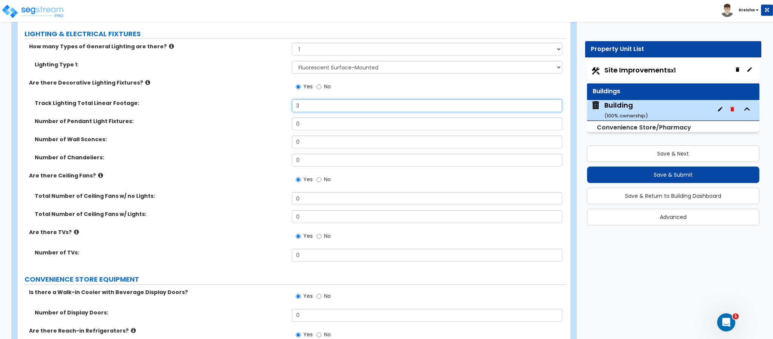
scroll to position [2868, 0]
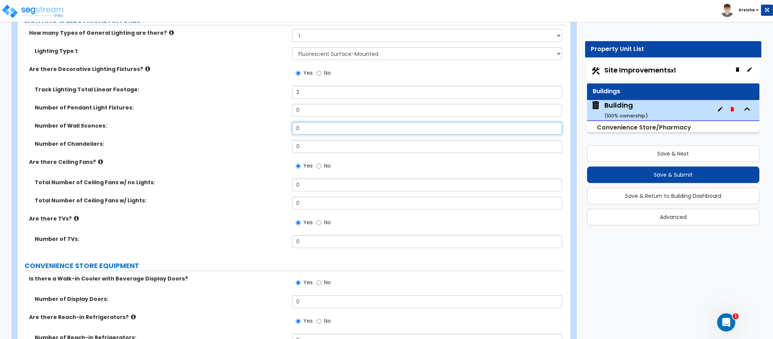
click at [300, 132] on input "0" at bounding box center [427, 128] width 271 height 13
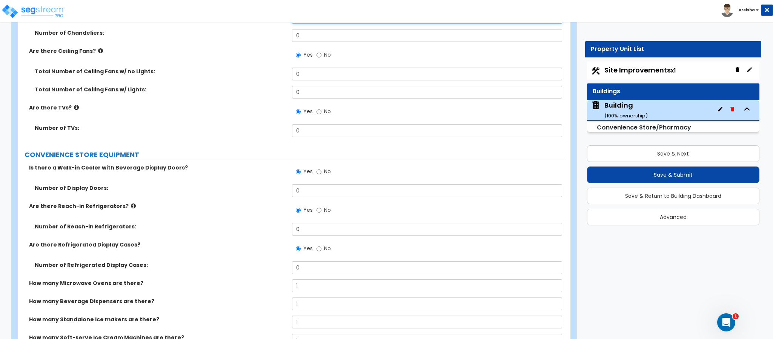
scroll to position [2982, 0]
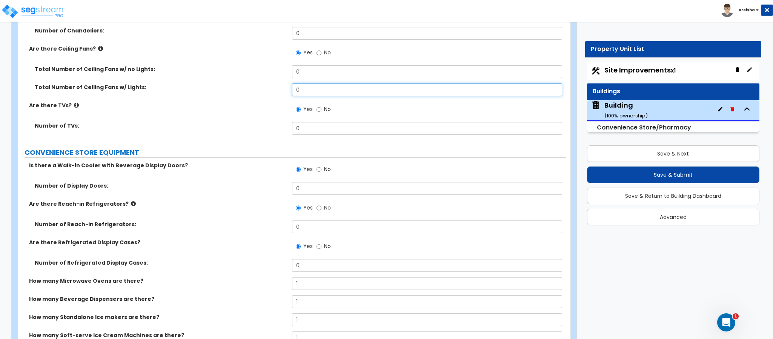
click at [303, 86] on input "0" at bounding box center [427, 89] width 271 height 13
drag, startPoint x: 303, startPoint y: 86, endPoint x: 291, endPoint y: 99, distance: 17.3
click at [303, 86] on input "0" at bounding box center [427, 89] width 271 height 13
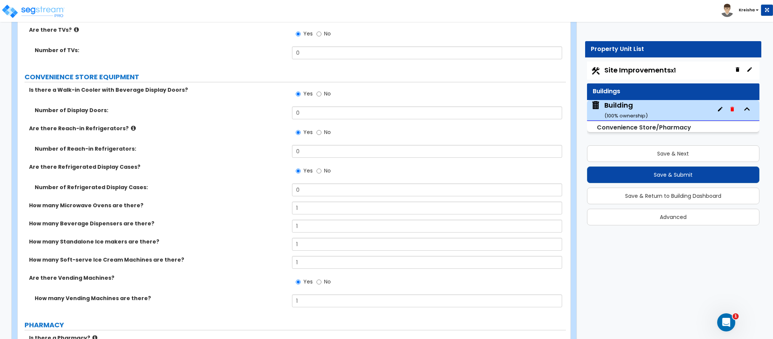
click at [302, 54] on input "0" at bounding box center [427, 52] width 271 height 13
click at [302, 53] on input "0" at bounding box center [427, 52] width 271 height 13
click at [264, 88] on label "Is there a Walk-in Cooler with Beverage Display Doors?" at bounding box center [157, 90] width 257 height 8
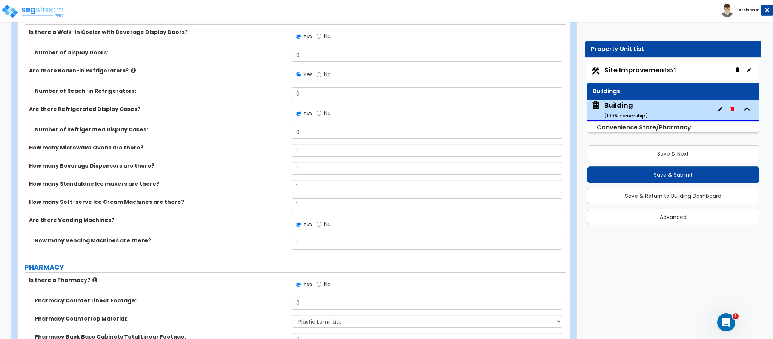
scroll to position [3132, 0]
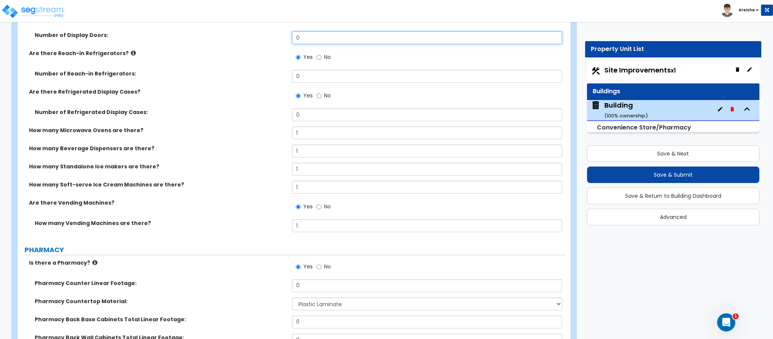
click at [293, 37] on input "0" at bounding box center [427, 37] width 271 height 13
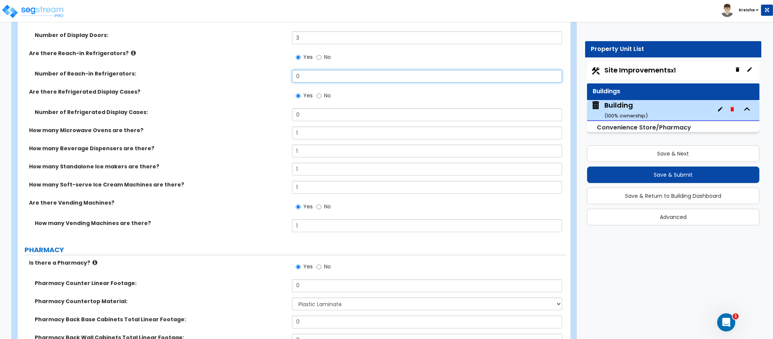
click at [297, 80] on input "0" at bounding box center [427, 76] width 271 height 13
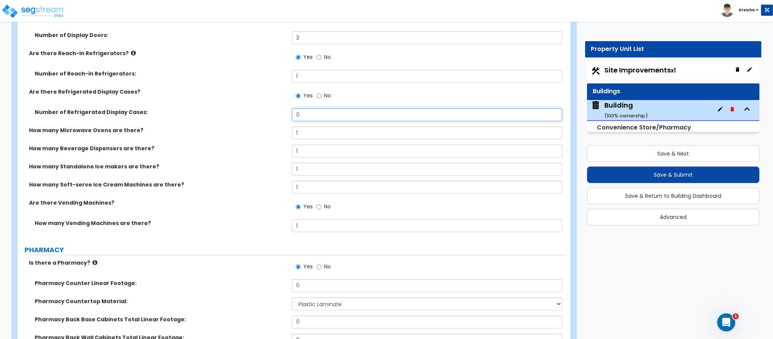
click at [295, 115] on input "0" at bounding box center [427, 114] width 271 height 13
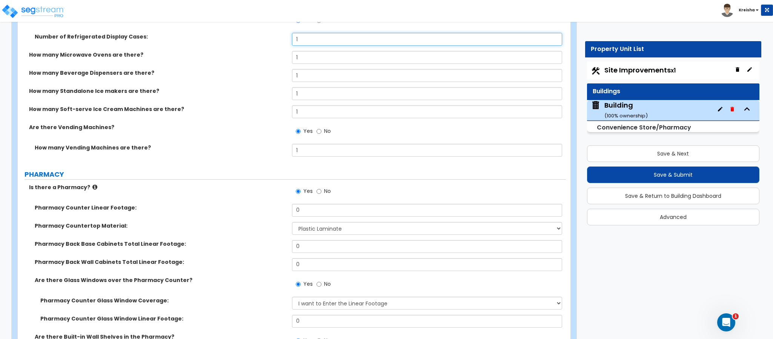
scroll to position [3208, 0]
click at [303, 55] on input "1" at bounding box center [427, 57] width 271 height 13
click at [267, 89] on label "How many Standalone Ice makers are there?" at bounding box center [157, 91] width 257 height 8
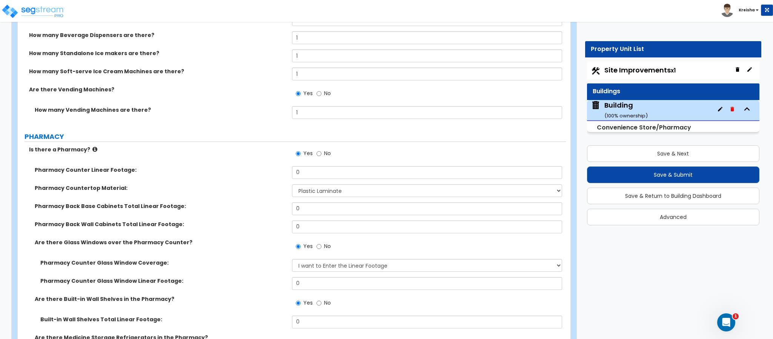
scroll to position [3359, 0]
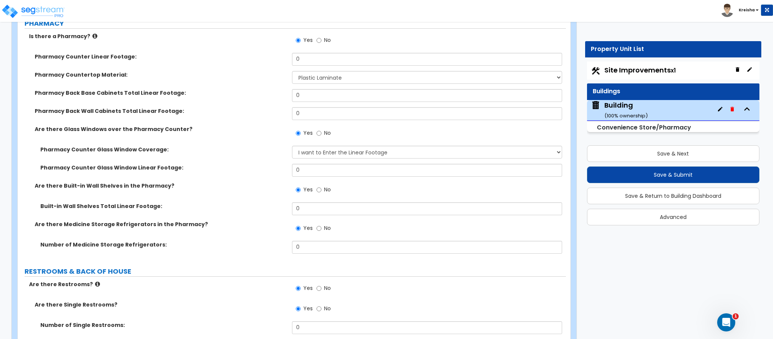
click at [317, 51] on div "Yes No" at bounding box center [429, 42] width 274 height 20
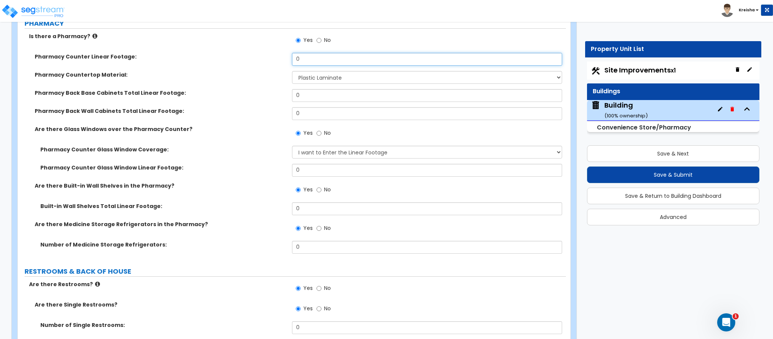
click at [312, 58] on input "0" at bounding box center [427, 59] width 271 height 13
click at [312, 59] on input "0" at bounding box center [427, 59] width 271 height 13
click at [309, 61] on input "150" at bounding box center [427, 59] width 271 height 13
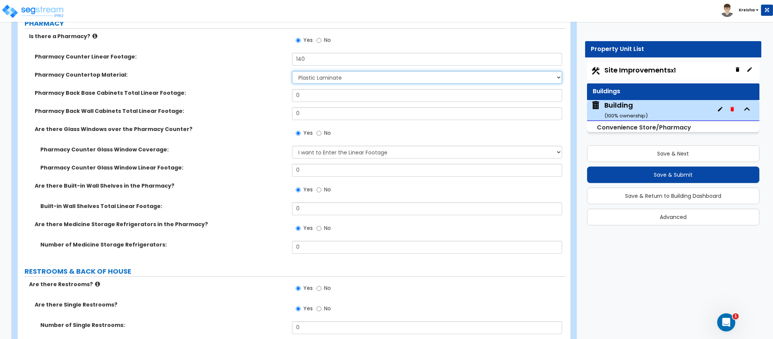
click at [309, 72] on div "Pharmacy Counter Linear Footage: 140 Pharmacy Countertop Material: None Plastic…" at bounding box center [291, 156] width 537 height 206
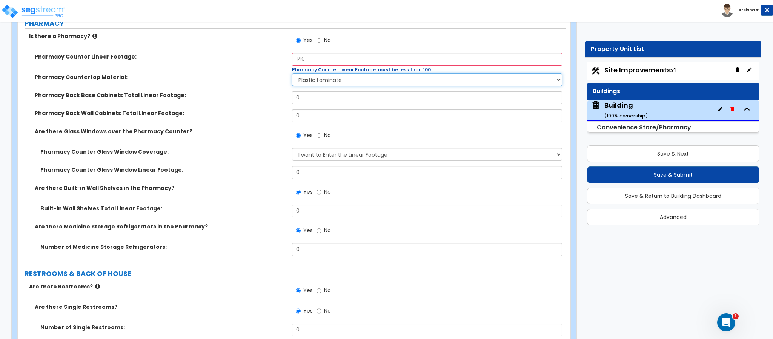
click at [300, 83] on select "None Plastic Laminate Solid Surface Stone Quartz Marble Tile Wood Stainless Ste…" at bounding box center [427, 79] width 271 height 13
click at [315, 56] on input "140" at bounding box center [427, 59] width 271 height 13
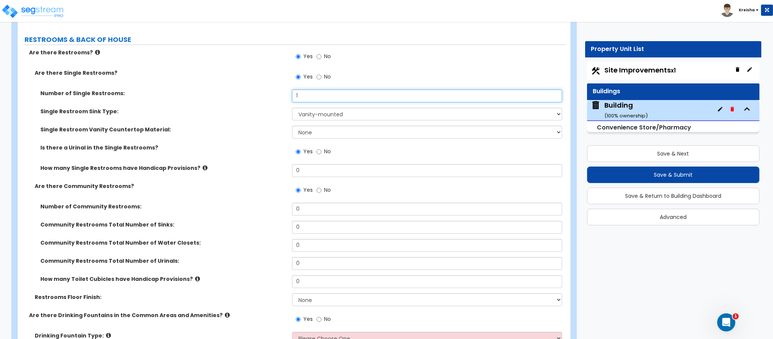
scroll to position [3585, 0]
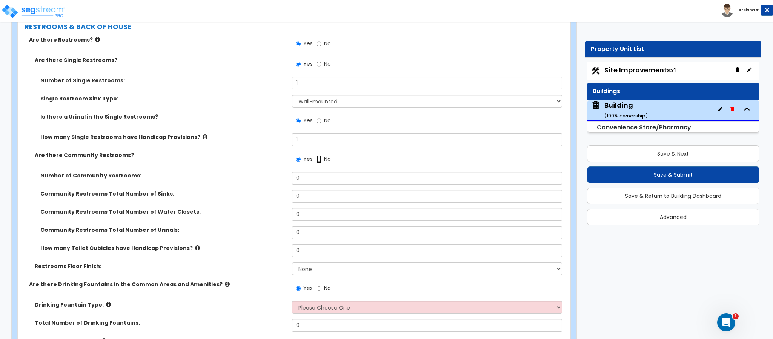
click at [317, 155] on input "No" at bounding box center [319, 159] width 5 height 8
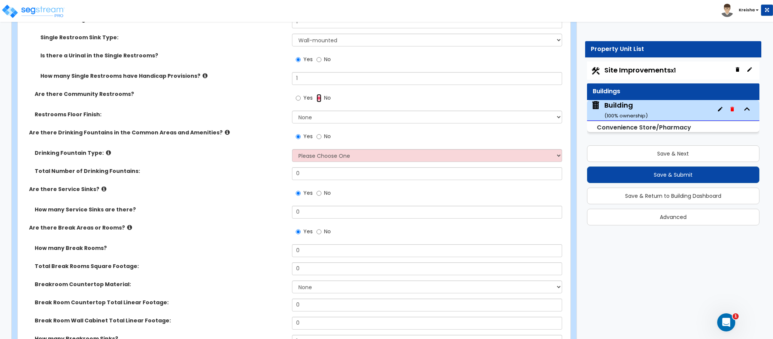
scroll to position [3698, 0]
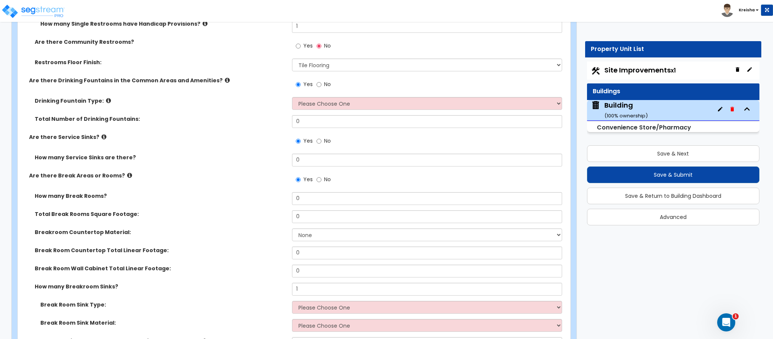
click at [317, 80] on input "No" at bounding box center [319, 84] width 5 height 8
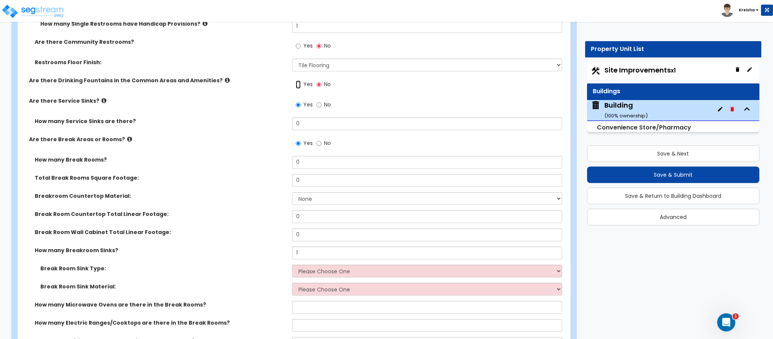
click at [296, 80] on input "Yes" at bounding box center [298, 84] width 5 height 8
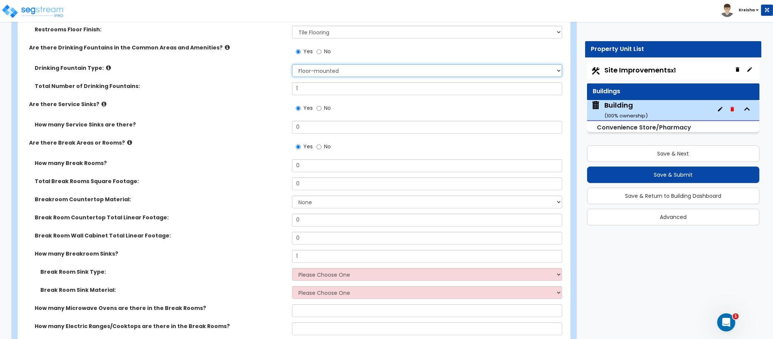
scroll to position [3774, 0]
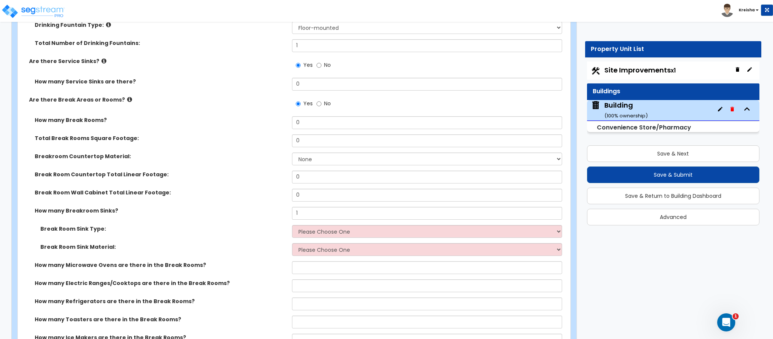
click at [246, 128] on div "How many Break Rooms? 0" at bounding box center [292, 125] width 548 height 18
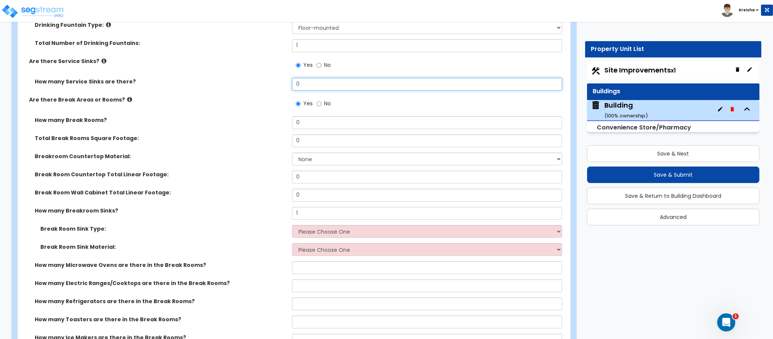
click at [302, 87] on input "0" at bounding box center [427, 84] width 271 height 13
click at [302, 86] on input "0" at bounding box center [427, 84] width 271 height 13
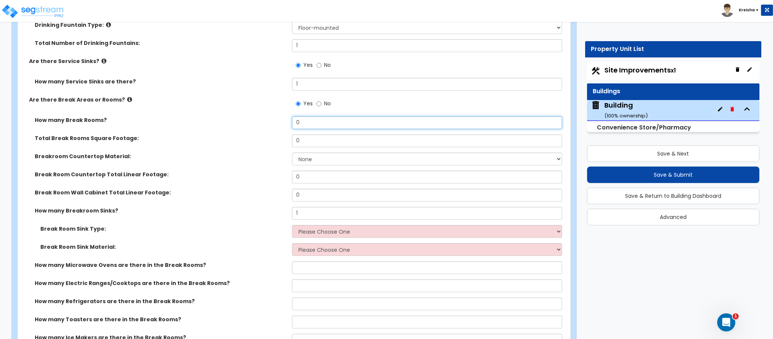
click at [298, 120] on input "0" at bounding box center [427, 122] width 271 height 13
click at [319, 134] on div "How many Break Rooms? 1" at bounding box center [292, 125] width 548 height 18
click at [309, 143] on input "0" at bounding box center [427, 140] width 271 height 13
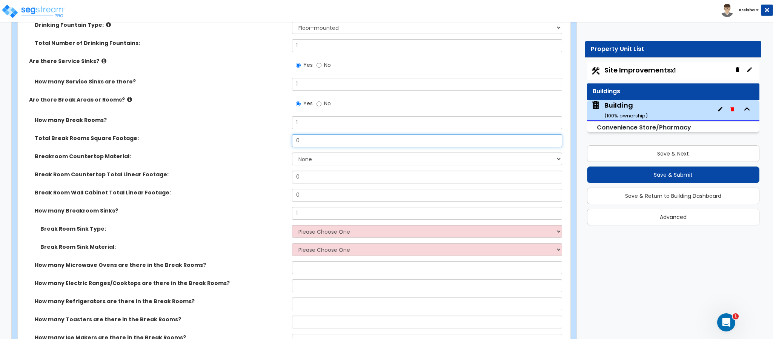
click at [309, 143] on input "0" at bounding box center [427, 140] width 271 height 13
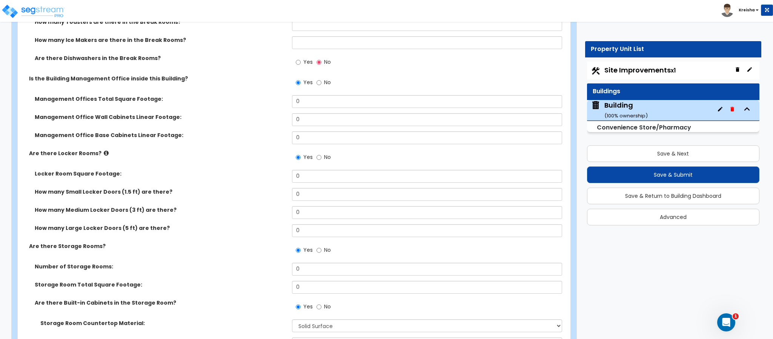
scroll to position [4076, 0]
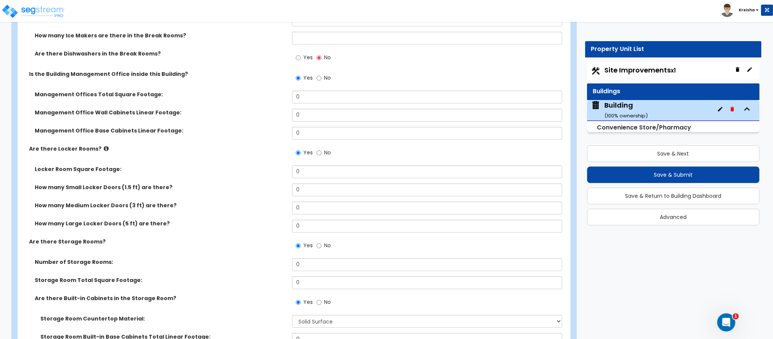
click at [326, 82] on span "No" at bounding box center [327, 78] width 7 height 8
click at [322, 82] on input "No" at bounding box center [319, 78] width 5 height 8
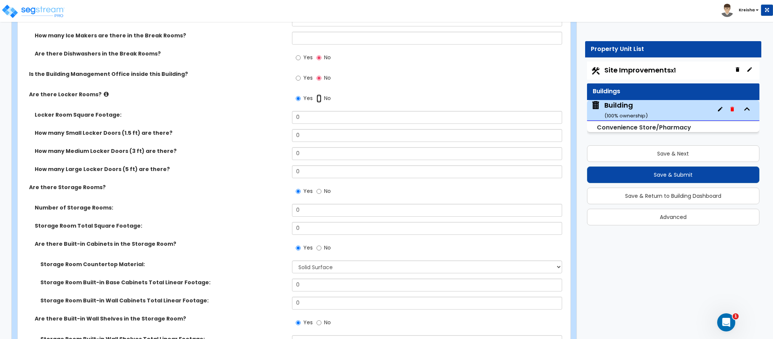
click at [320, 96] on input "No" at bounding box center [319, 98] width 5 height 8
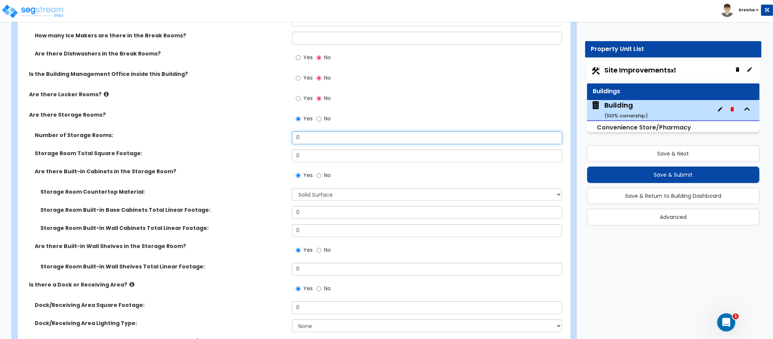
click at [307, 132] on input "0" at bounding box center [427, 137] width 271 height 13
click at [301, 192] on select "None Plastic Laminate Solid Surface Stone Quartz Marble Tile Wood Stainless Ste…" at bounding box center [427, 194] width 271 height 13
click at [292, 188] on select "None Plastic Laminate Solid Surface Stone Quartz Marble Tile Wood Stainless Ste…" at bounding box center [427, 194] width 271 height 13
click at [257, 193] on label "Storage Room Countertop Material:" at bounding box center [163, 192] width 246 height 8
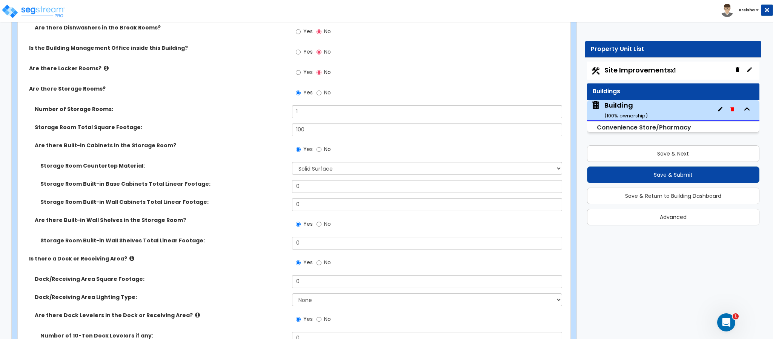
scroll to position [4114, 0]
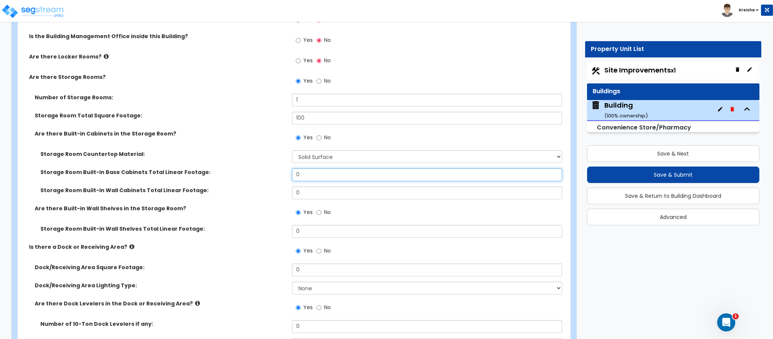
click at [309, 178] on input "0" at bounding box center [427, 174] width 271 height 13
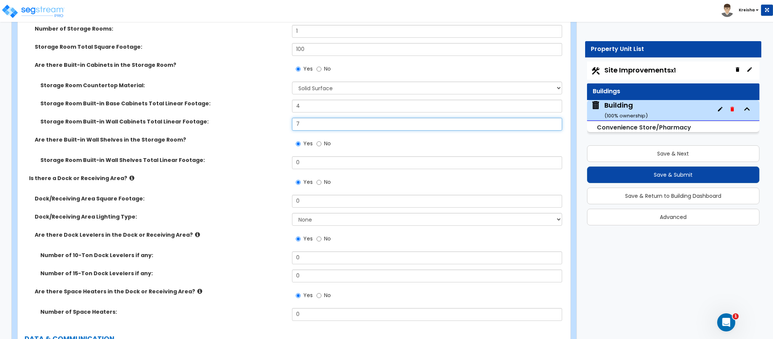
scroll to position [4189, 0]
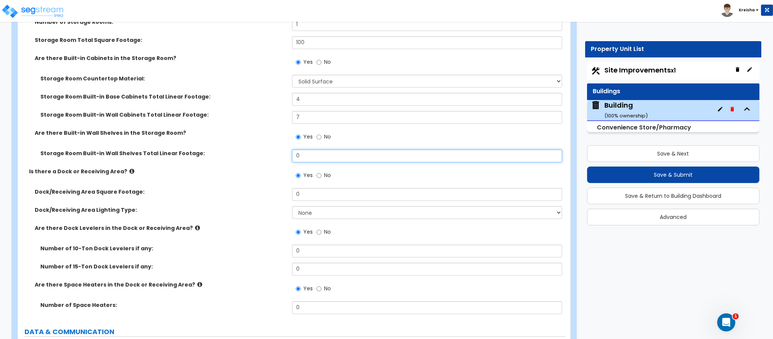
click at [312, 155] on input "0" at bounding box center [427, 155] width 271 height 13
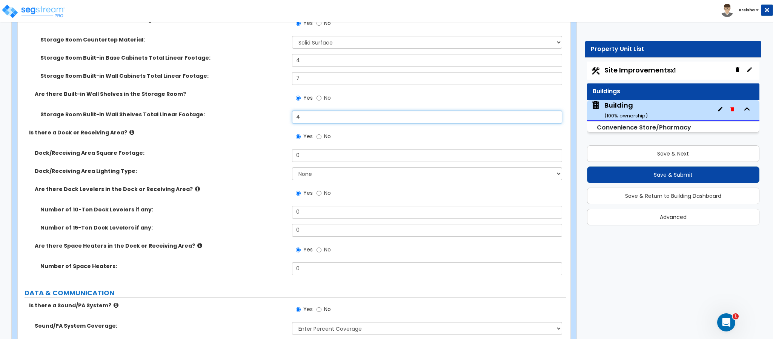
scroll to position [4264, 0]
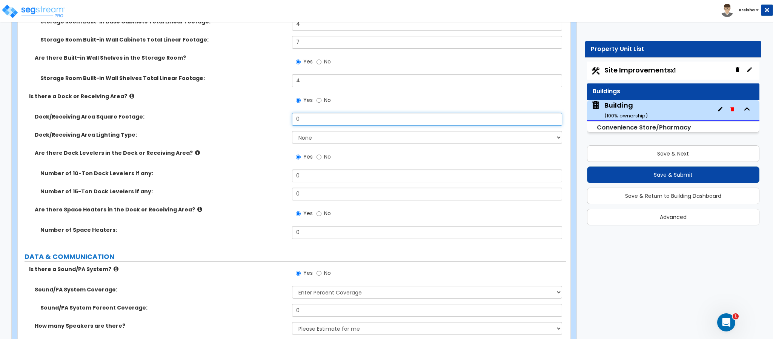
click at [303, 117] on input "0" at bounding box center [427, 119] width 271 height 13
click at [303, 116] on input "0" at bounding box center [427, 119] width 271 height 13
click at [317, 153] on input "No" at bounding box center [319, 157] width 5 height 8
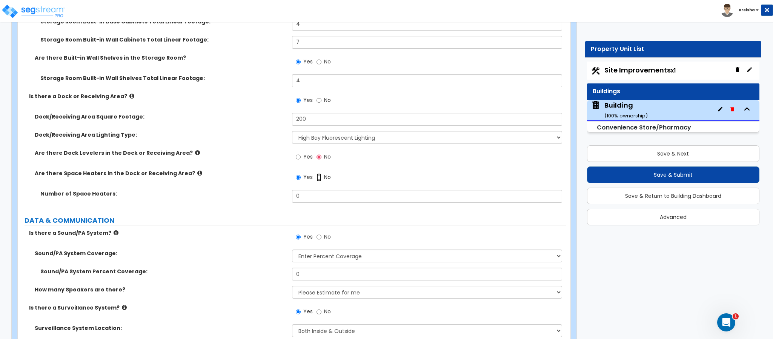
click at [317, 173] on input "No" at bounding box center [319, 177] width 5 height 8
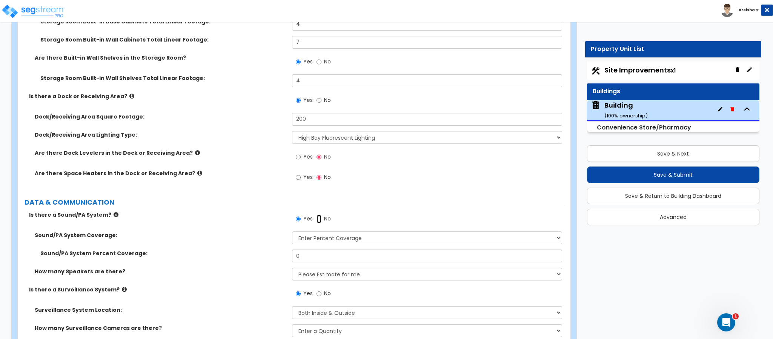
click at [317, 215] on input "No" at bounding box center [319, 219] width 5 height 8
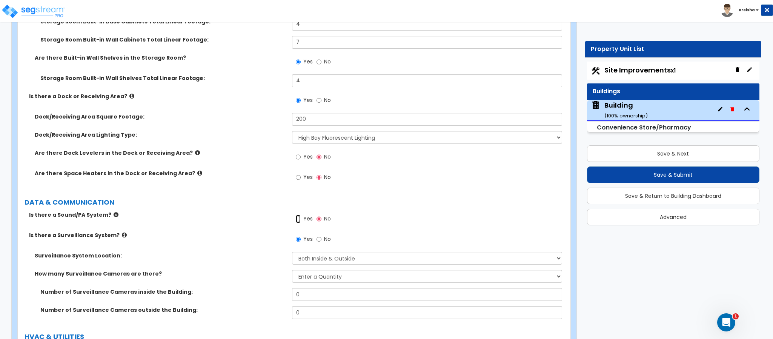
click at [296, 215] on input "Yes" at bounding box center [298, 219] width 5 height 8
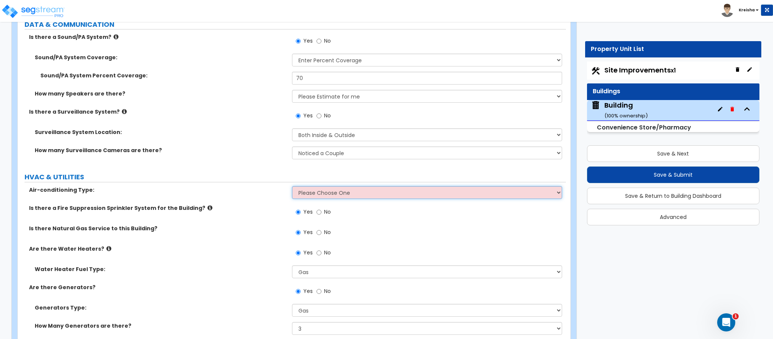
scroll to position [4529, 0]
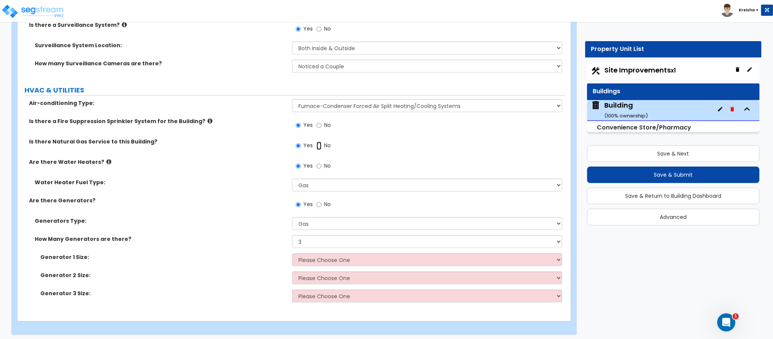
click at [317, 142] on input "No" at bounding box center [319, 146] width 5 height 8
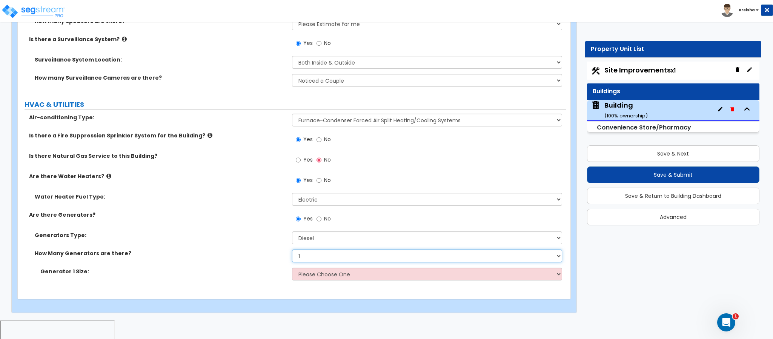
scroll to position [4497, 0]
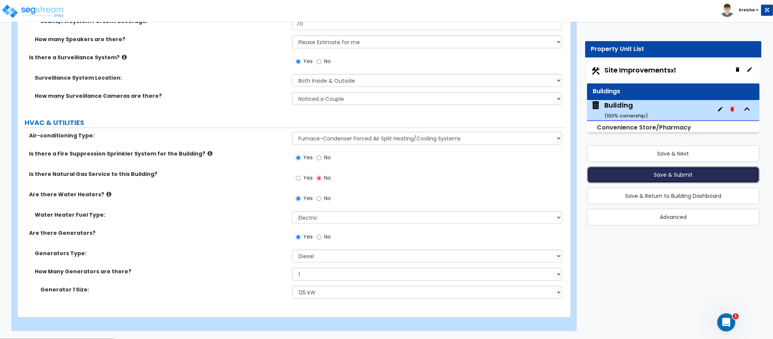
click at [654, 172] on button "Save & Submit" at bounding box center [673, 174] width 172 height 17
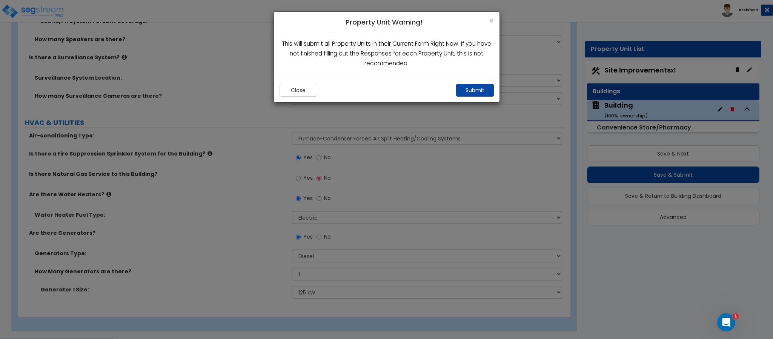
click at [462, 97] on div "Close Submit" at bounding box center [387, 90] width 226 height 25
click at [465, 94] on button "Submit" at bounding box center [475, 90] width 38 height 13
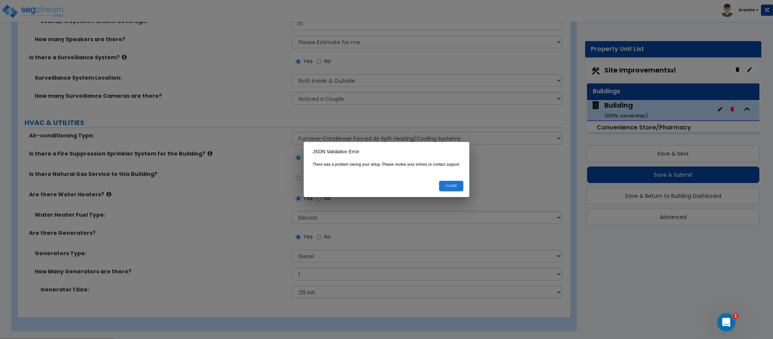
click at [454, 188] on button "Close" at bounding box center [451, 186] width 24 height 10
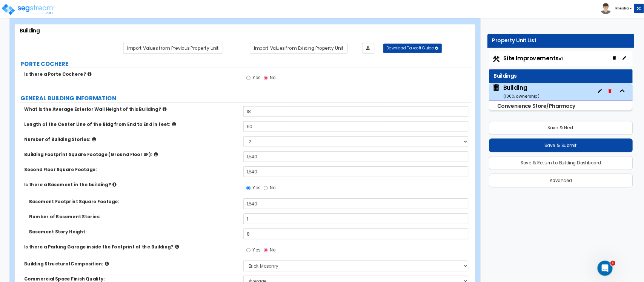
scroll to position [0, 0]
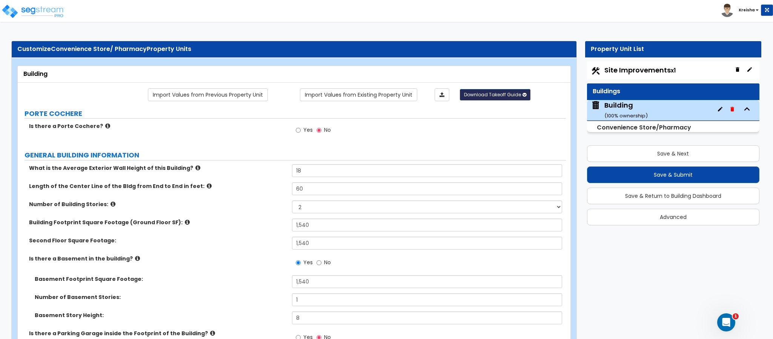
click at [493, 92] on span "Download Takeoff Guide" at bounding box center [492, 94] width 57 height 6
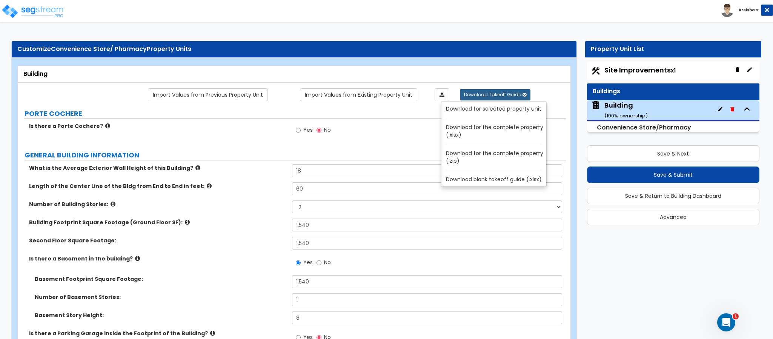
click at [483, 111] on link "Download for selected property unit" at bounding box center [496, 108] width 102 height 11
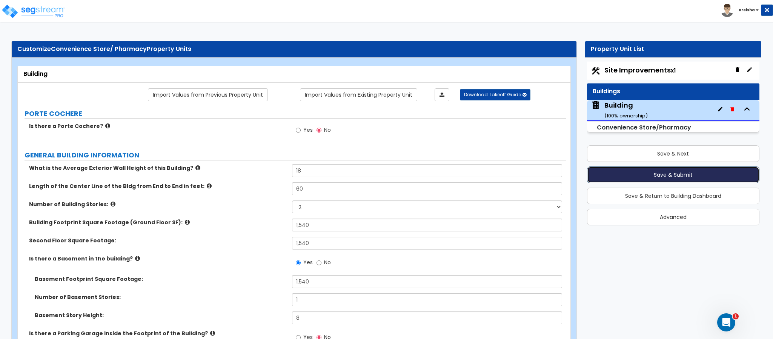
click at [631, 175] on button "Save & Submit" at bounding box center [673, 174] width 172 height 17
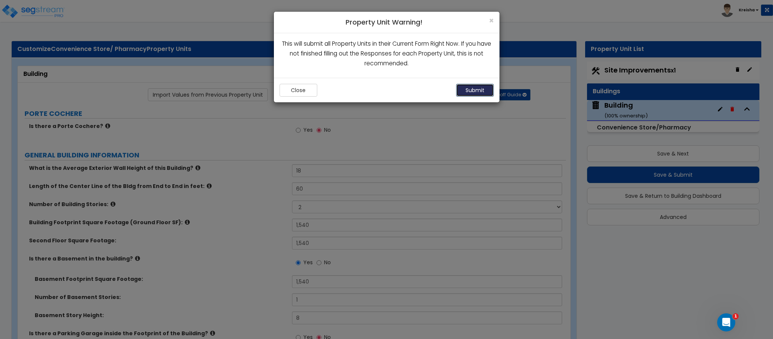
click at [480, 93] on button "Submit" at bounding box center [475, 90] width 38 height 13
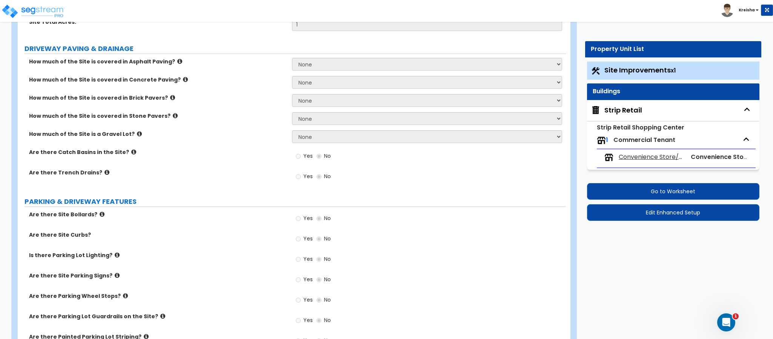
scroll to position [110, 0]
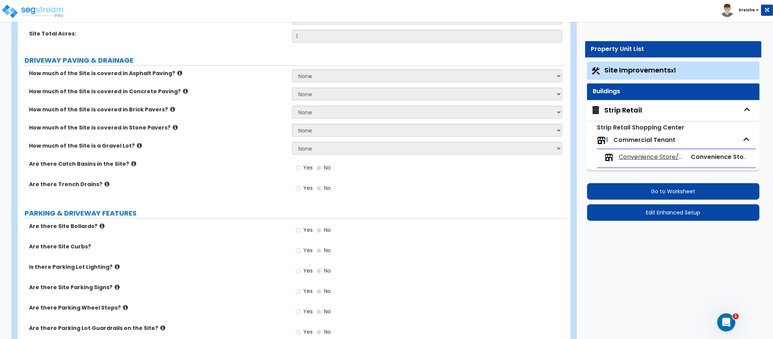
click at [633, 155] on span "Convenience Store/Pharmacy Tenant" at bounding box center [651, 157] width 65 height 9
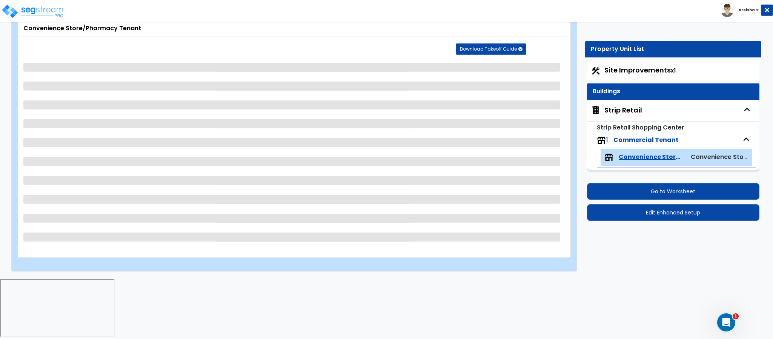
select select "2"
select select "3"
select select "1"
select select "2"
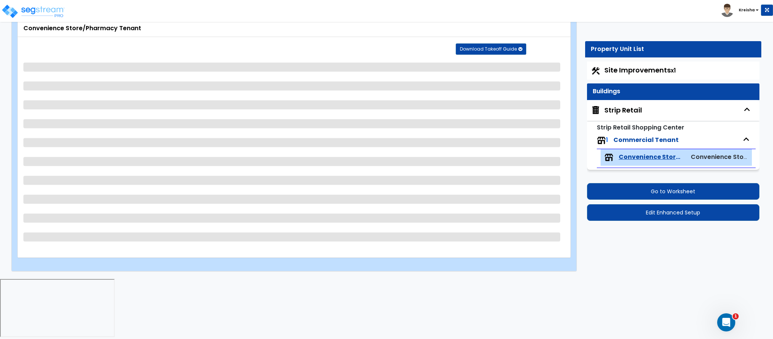
select select "3"
select select "4"
select select "3"
select select "2"
select select "4"
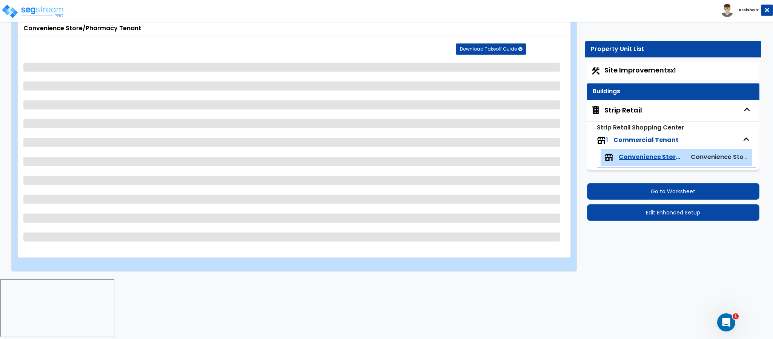
select select "1"
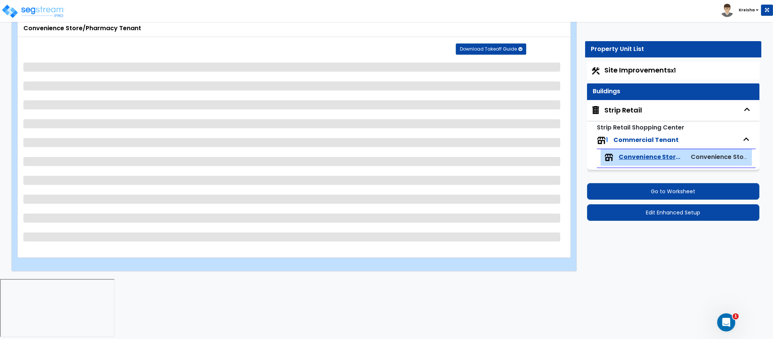
select select "2"
select select "3"
select select "1"
select select "2"
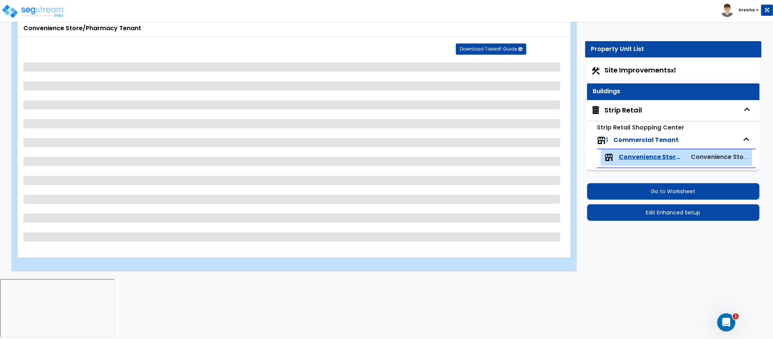
select select "1"
select select "2"
select select "1"
select select "3"
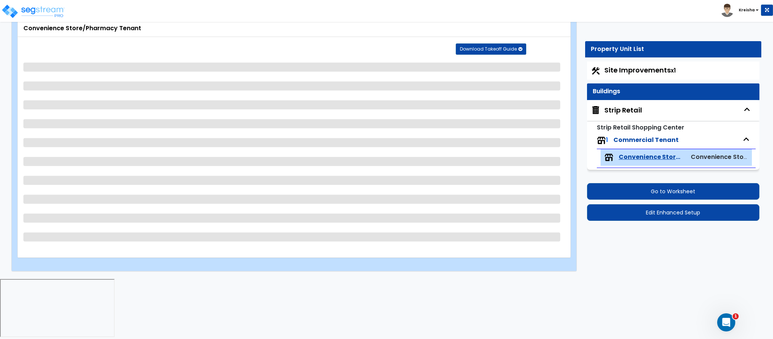
select select "1"
select select "2"
select select "1"
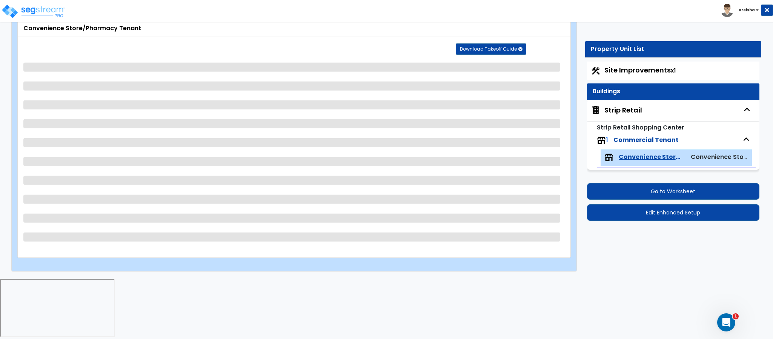
select select "4"
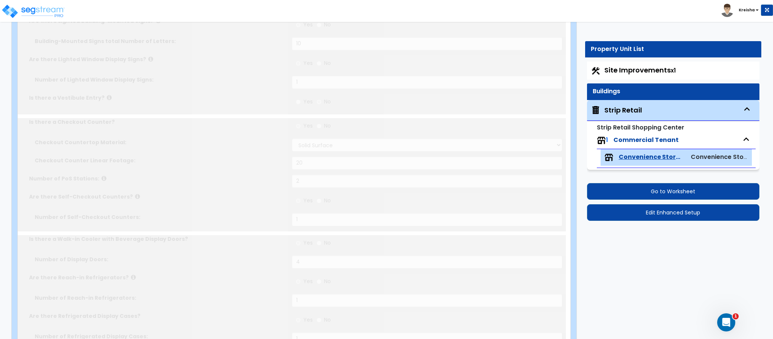
scroll to position [0, 0]
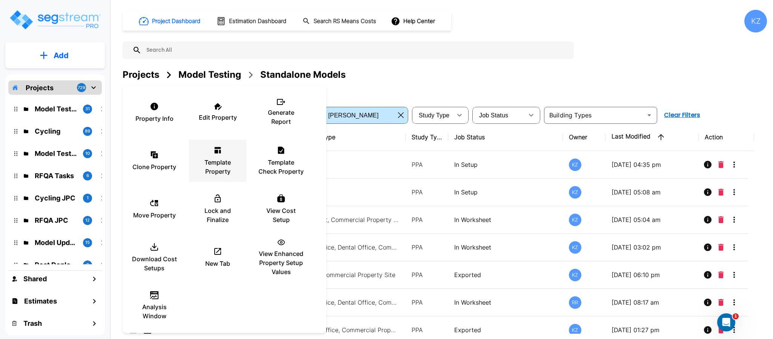
click at [222, 161] on p "Template Property" at bounding box center [217, 167] width 45 height 18
click at [433, 76] on div at bounding box center [386, 169] width 773 height 339
click at [675, 68] on div at bounding box center [386, 169] width 773 height 339
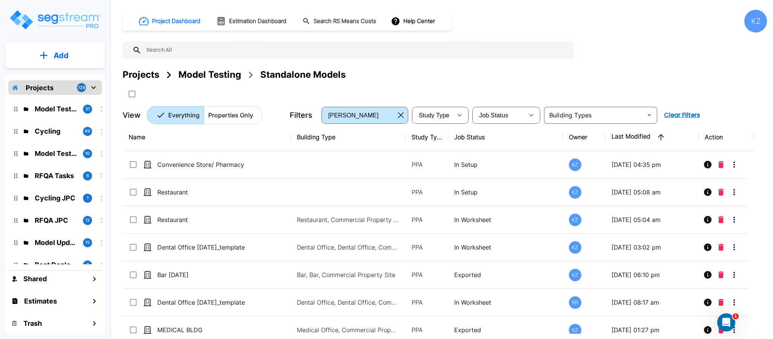
click at [55, 54] on p "Add" at bounding box center [61, 55] width 15 height 11
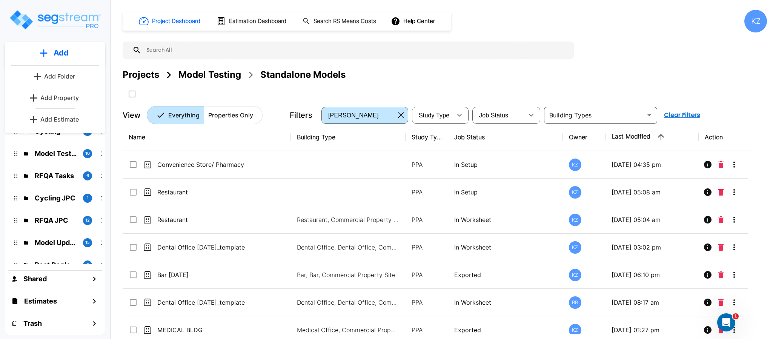
click at [62, 95] on p "Add Property" at bounding box center [59, 97] width 38 height 9
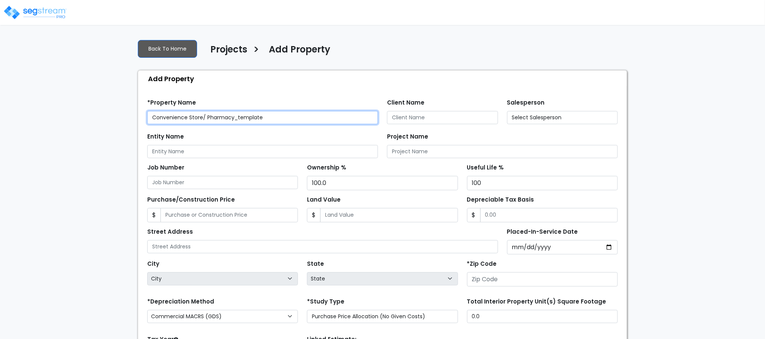
type input "80206"
select select "2019"
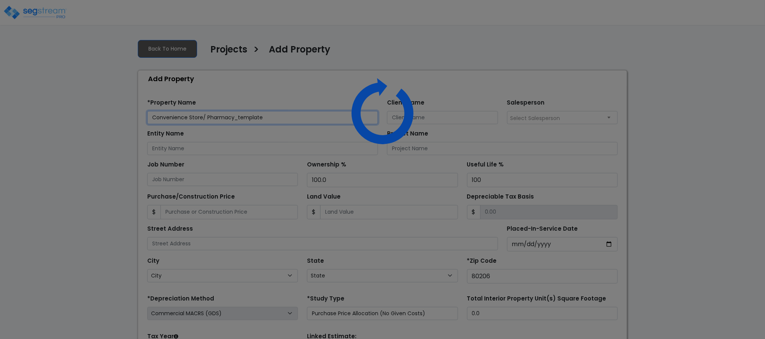
select select "CO"
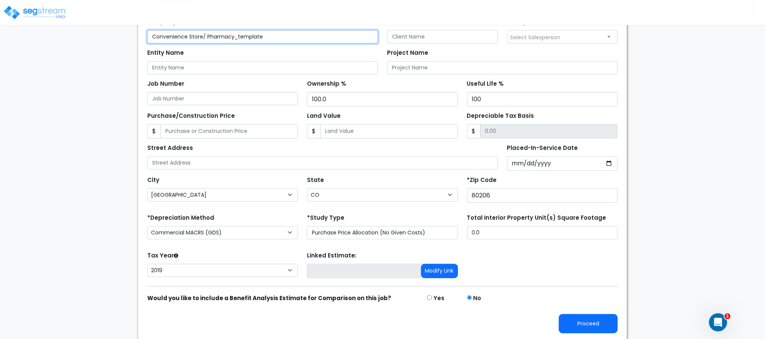
scroll to position [85, 0]
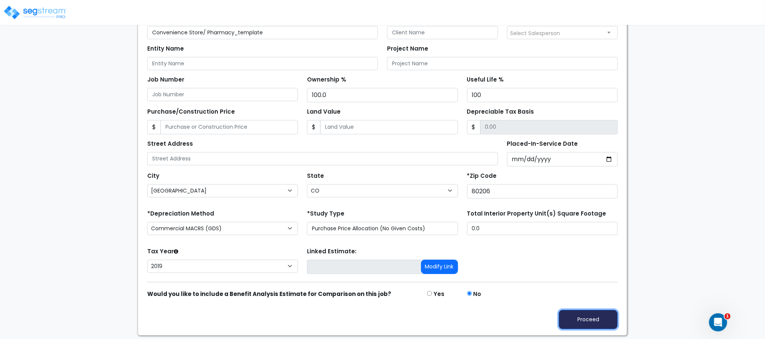
click at [591, 324] on button "Proceed" at bounding box center [588, 319] width 59 height 19
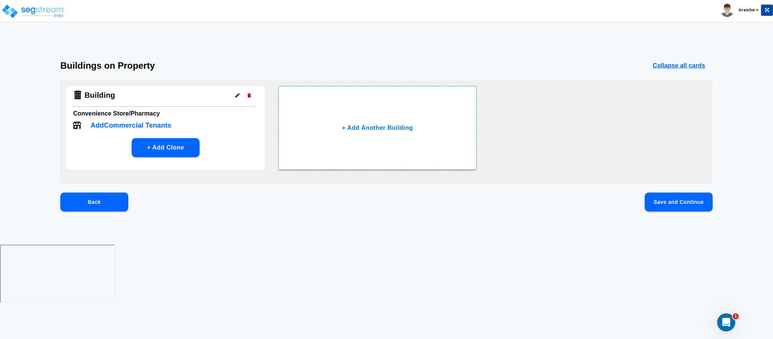
click at [685, 204] on button "Save and Continue" at bounding box center [679, 201] width 68 height 19
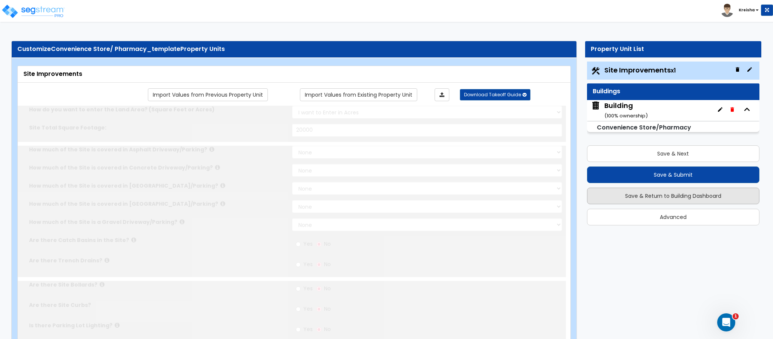
select select "2"
type input "20000"
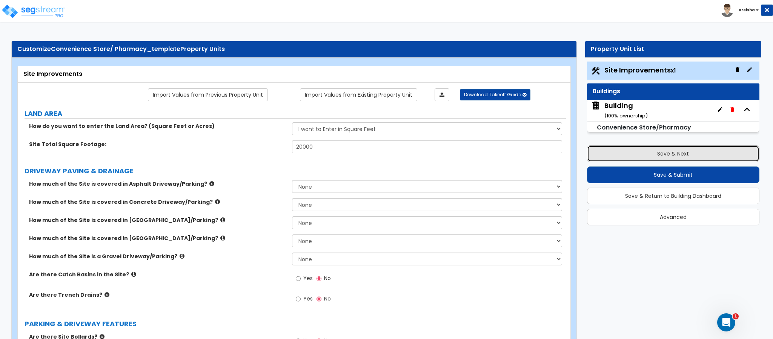
click at [645, 145] on button "Save & Next" at bounding box center [673, 153] width 172 height 17
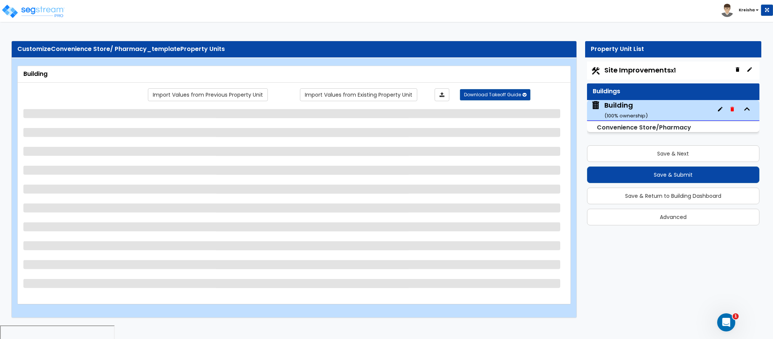
select select "2"
select select "5"
select select "1"
select select "2"
select select "1"
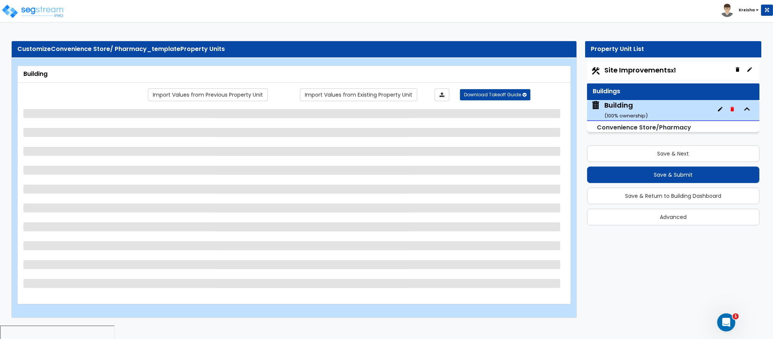
select select "5"
select select "3"
select select "2"
select select "1"
select select "2"
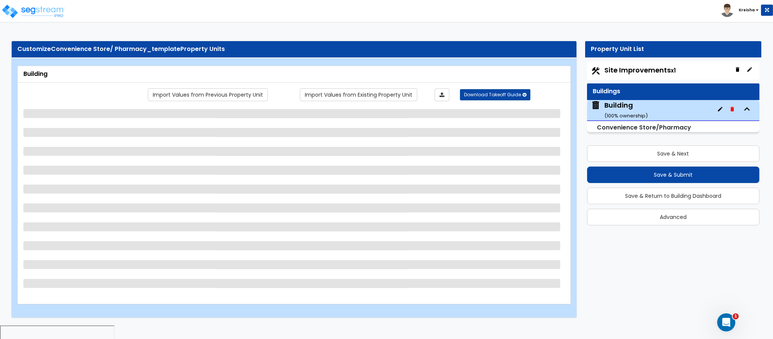
select select "2"
select select "1"
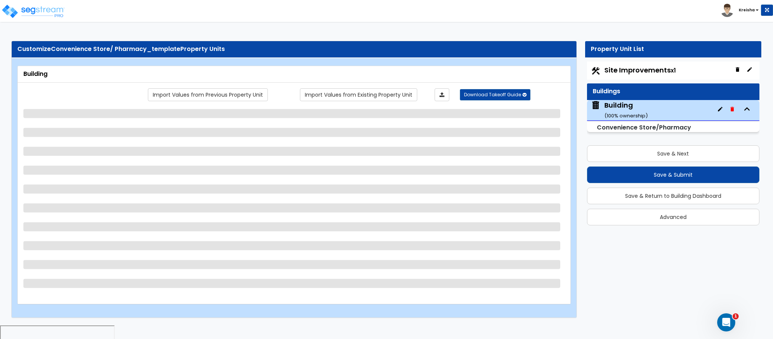
select select "2"
select select "3"
select select "1"
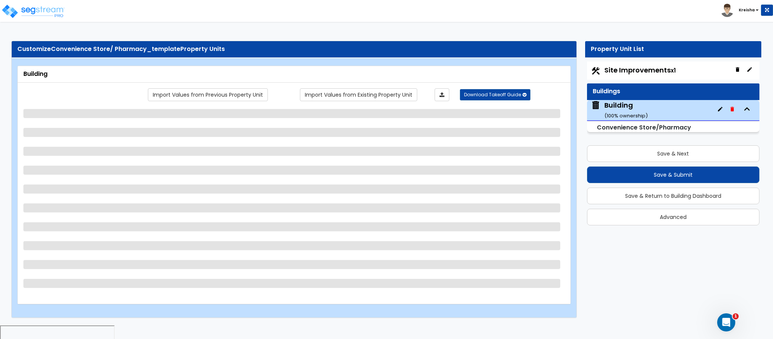
select select "3"
select select "2"
select select "1"
select select "2"
select select "1"
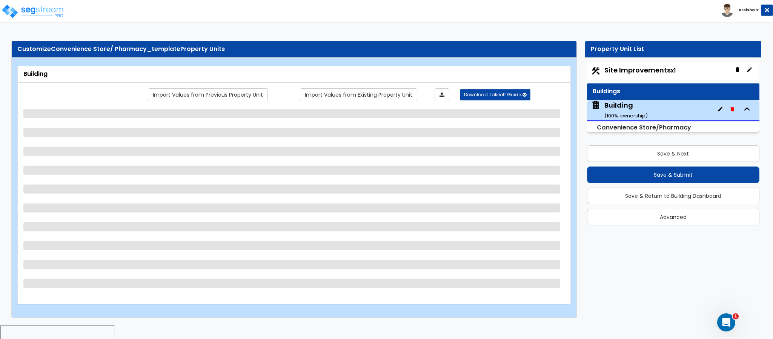
select select "1"
select select "4"
select select "1"
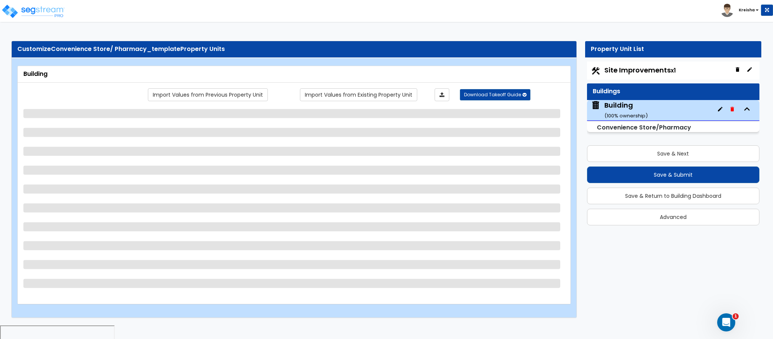
select select "1"
select select "2"
select select "1"
select select "3"
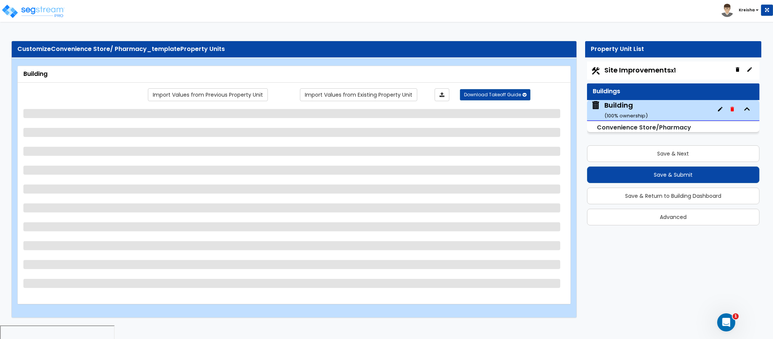
select select "2"
select select "1"
select select "3"
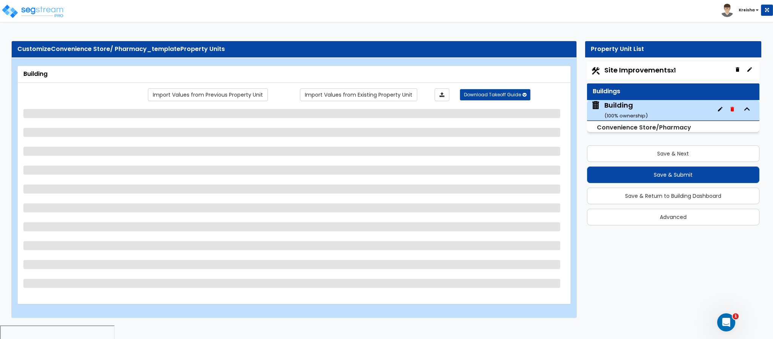
select select "4"
select select "1"
select select "2"
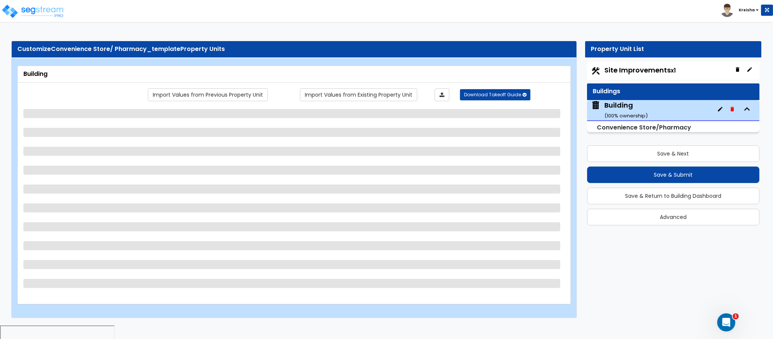
select select "2"
select select "1"
select select "2"
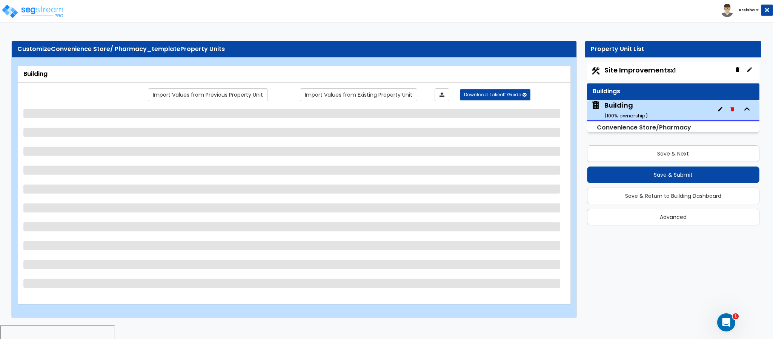
select select "2"
select select "3"
select select "2"
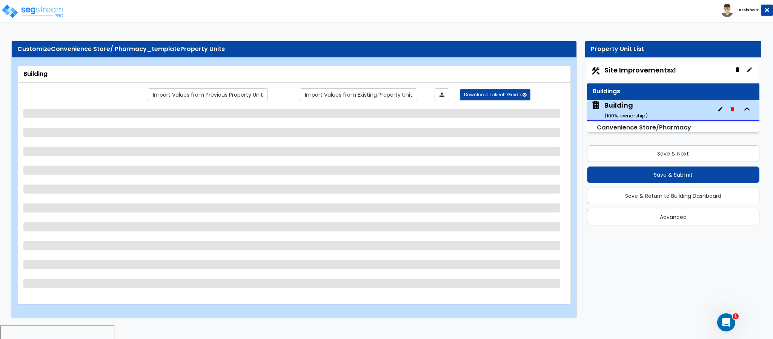
select select "2"
select select "1"
select select "5"
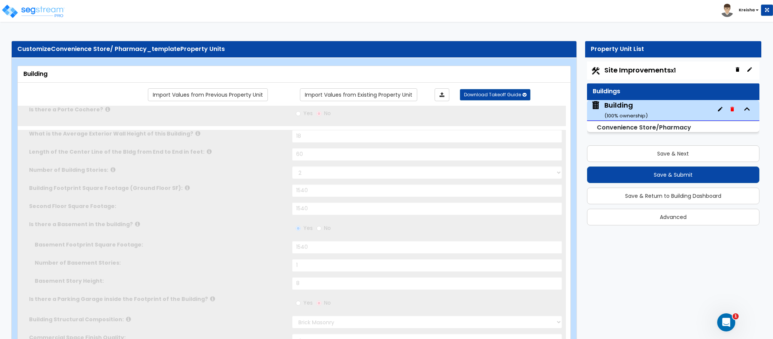
type input "1000"
select select "2"
radio input "true"
select select "1"
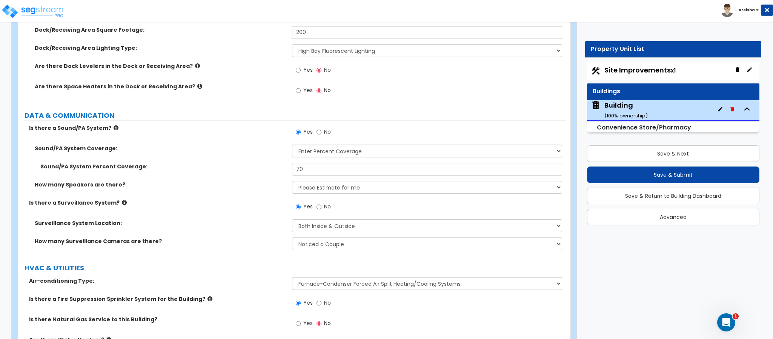
scroll to position [4497, 0]
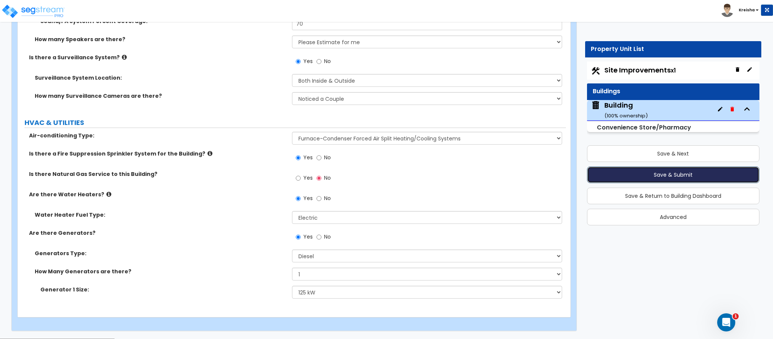
click at [633, 177] on button "Save & Submit" at bounding box center [673, 174] width 172 height 17
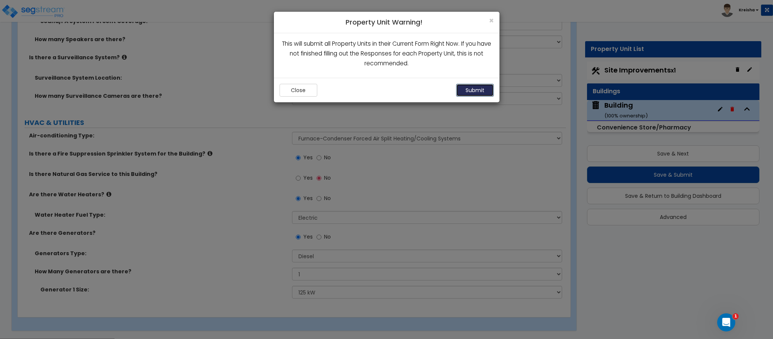
click at [465, 88] on button "Submit" at bounding box center [475, 90] width 38 height 13
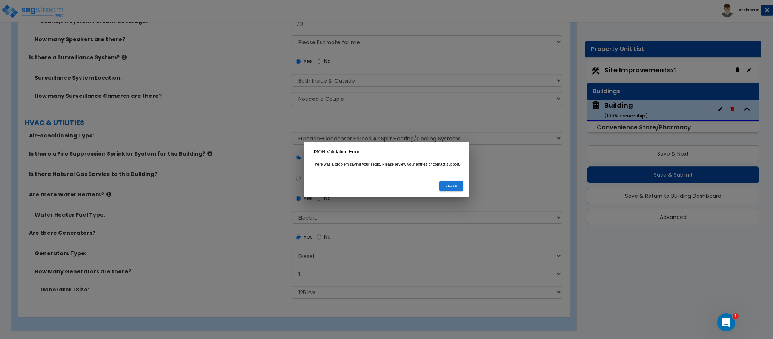
click at [452, 188] on button "Close" at bounding box center [451, 186] width 24 height 10
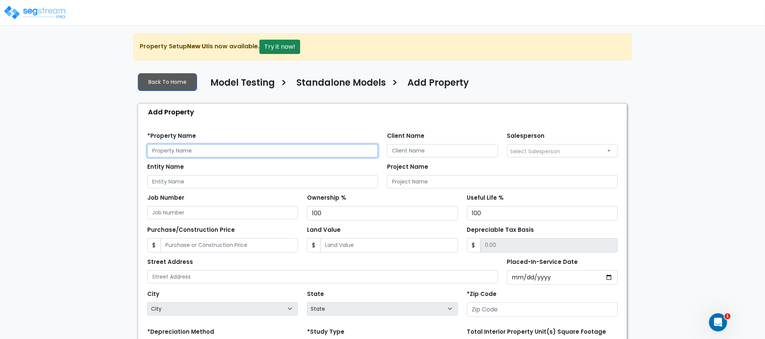
click at [212, 157] on input "text" at bounding box center [262, 150] width 231 height 13
click at [305, 151] on input "Convenience Store" at bounding box center [262, 150] width 231 height 13
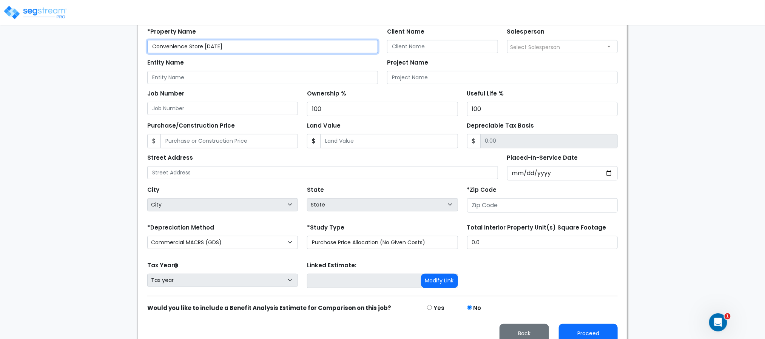
scroll to position [113, 0]
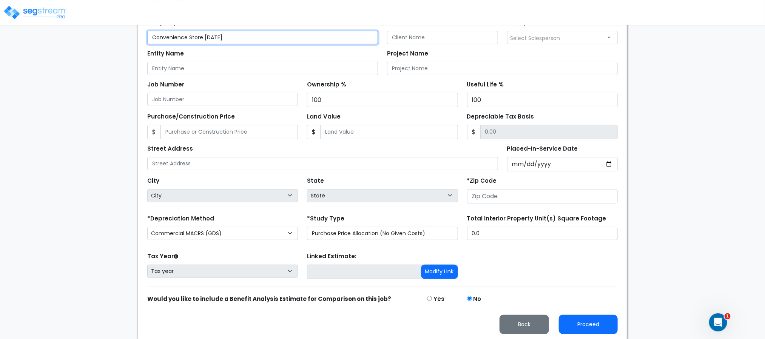
type input "Convenience Store [DATE]"
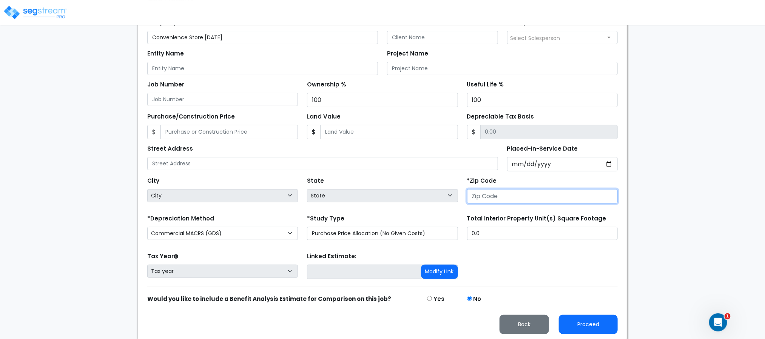
click at [616, 205] on div "*Zip Code" at bounding box center [542, 190] width 160 height 30
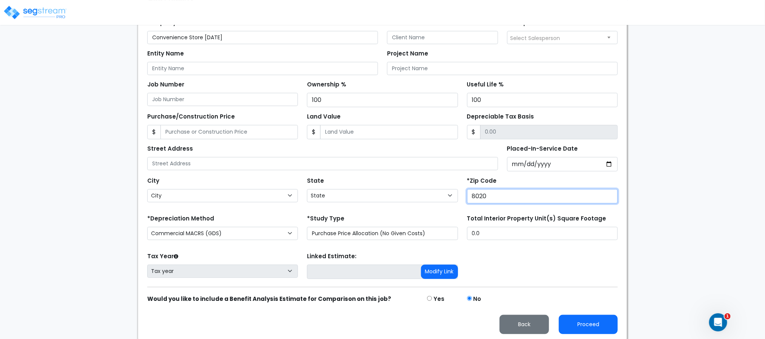
type input "80206"
select select "CO"
type input "80206"
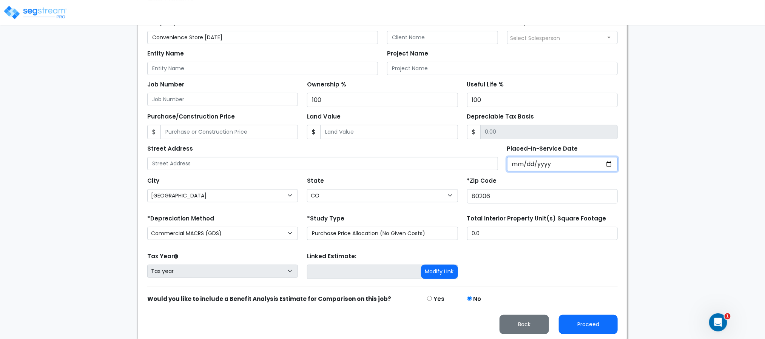
click at [516, 169] on input "Placed-In-Service Date" at bounding box center [562, 164] width 111 height 14
type input "0001-01-01"
select select "1"
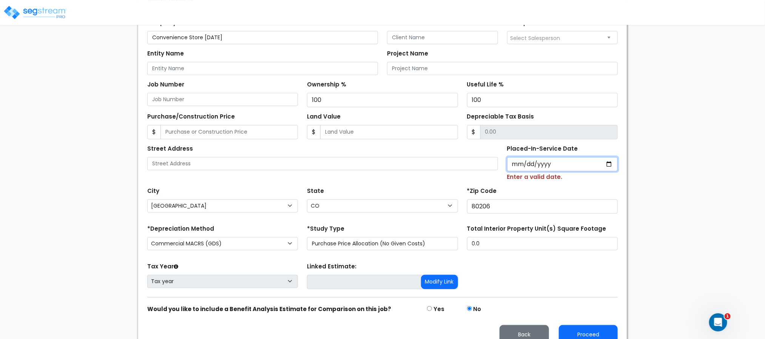
type input "0201-01-01"
select select "201"
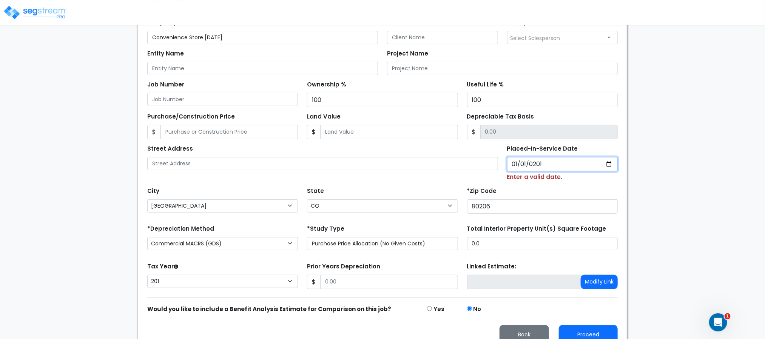
type input "0002-01-01"
select select "2"
type input "0202-01-01"
select select "202"
type input "2020-01-01"
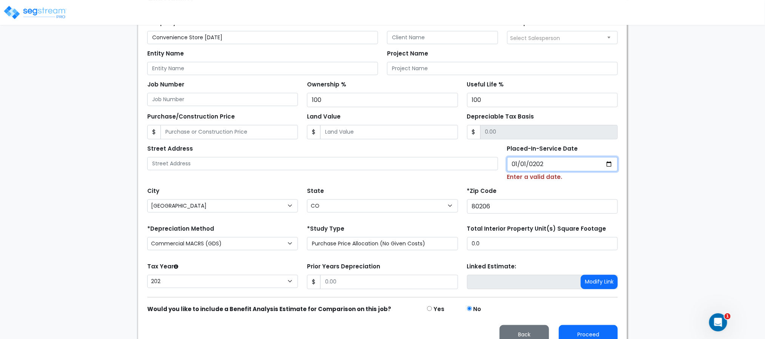
select select "2020"
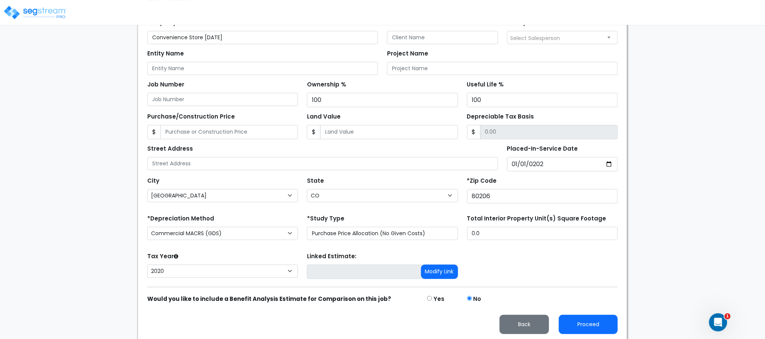
click at [639, 250] on div "We are Building your Property. So please grab a coffee and let us do the heavy …" at bounding box center [382, 130] width 765 height 420
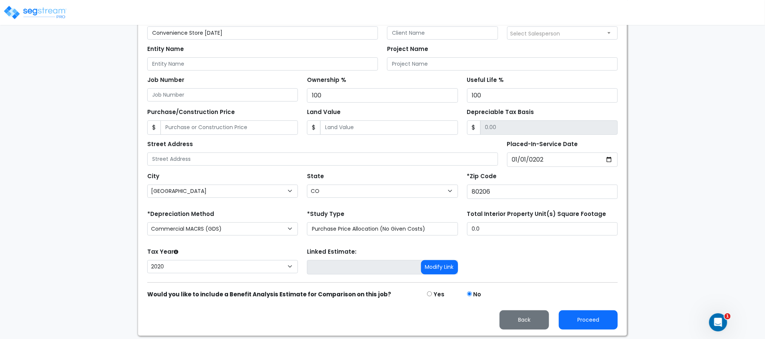
scroll to position [119, 0]
click at [583, 326] on button "Proceed" at bounding box center [588, 318] width 59 height 19
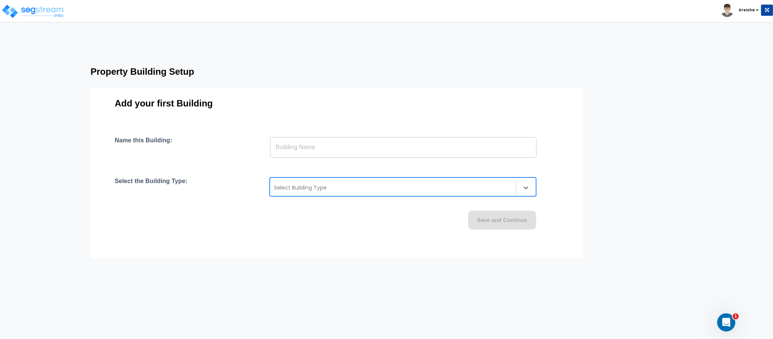
click at [365, 183] on div at bounding box center [393, 187] width 238 height 9
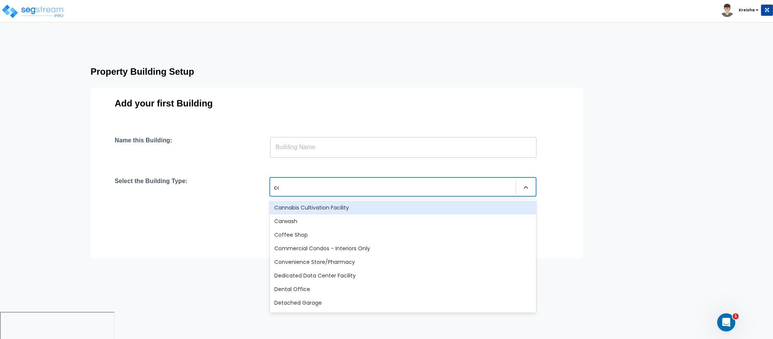
type input "con"
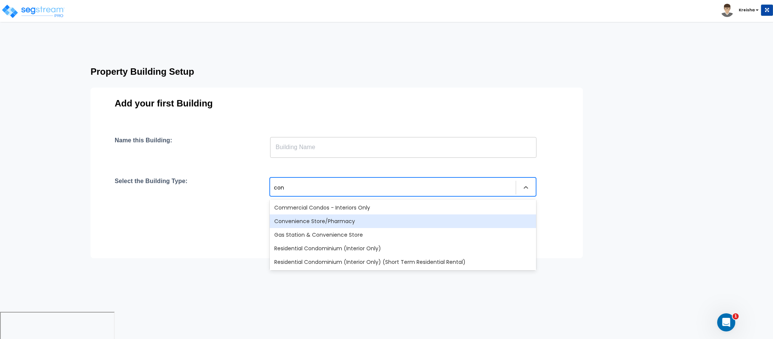
click at [332, 223] on div "Convenience Store/Pharmacy" at bounding box center [403, 221] width 266 height 14
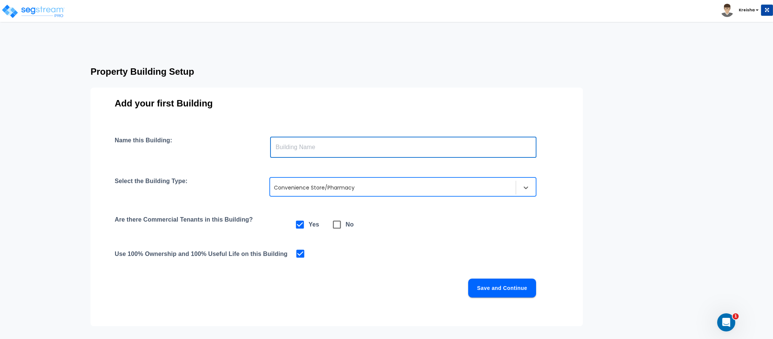
click at [321, 150] on input "text" at bounding box center [403, 147] width 266 height 21
type input "Building"
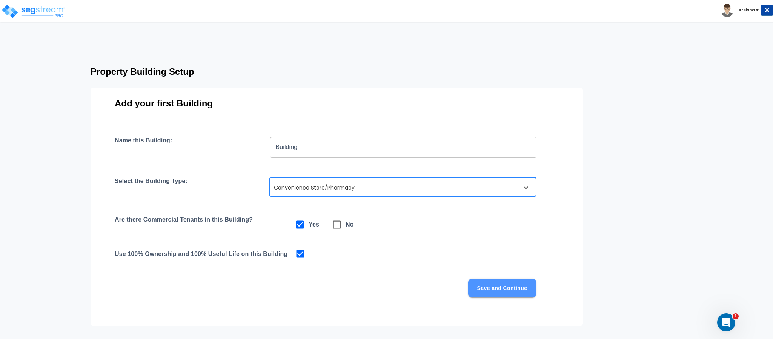
click at [485, 279] on button "Save and Continue" at bounding box center [502, 288] width 68 height 19
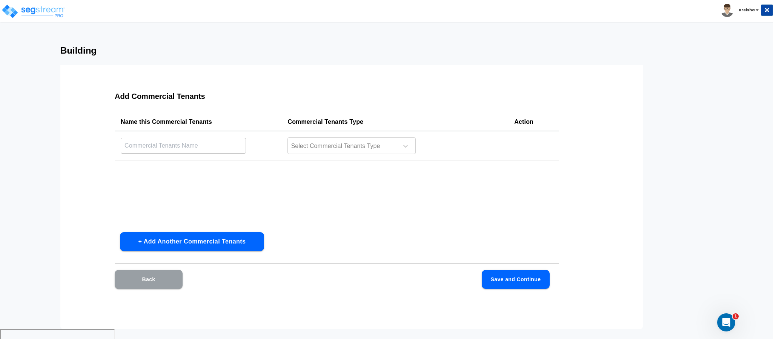
click at [171, 274] on button "Back" at bounding box center [149, 279] width 68 height 19
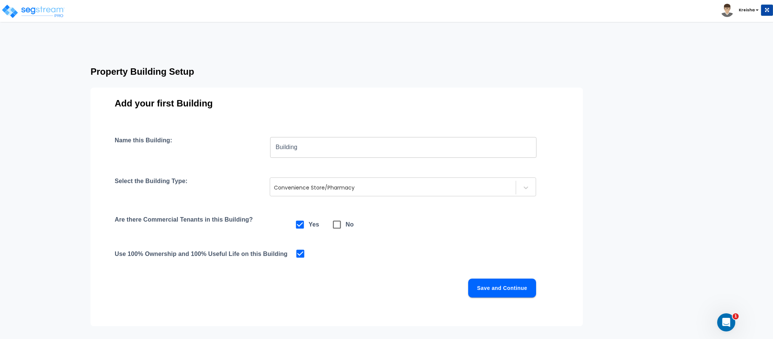
click at [340, 226] on icon at bounding box center [337, 225] width 8 height 8
checkbox input "false"
checkbox input "true"
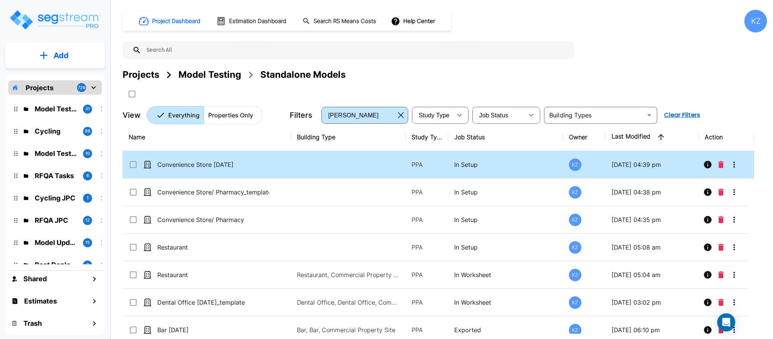
click at [722, 165] on icon "Delete" at bounding box center [721, 164] width 5 height 7
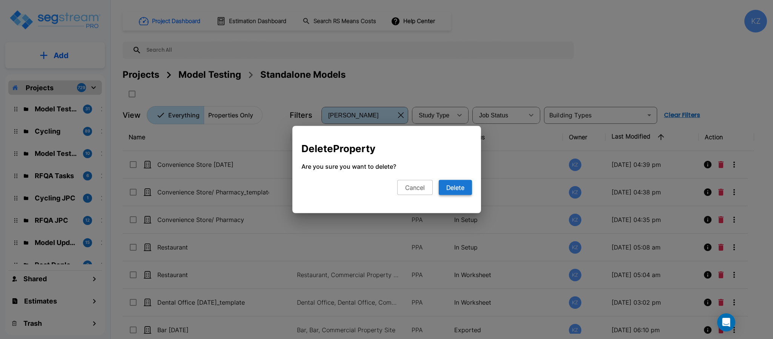
click at [459, 190] on button "Delete" at bounding box center [455, 187] width 33 height 15
click at [459, 189] on button "Delete" at bounding box center [455, 187] width 33 height 15
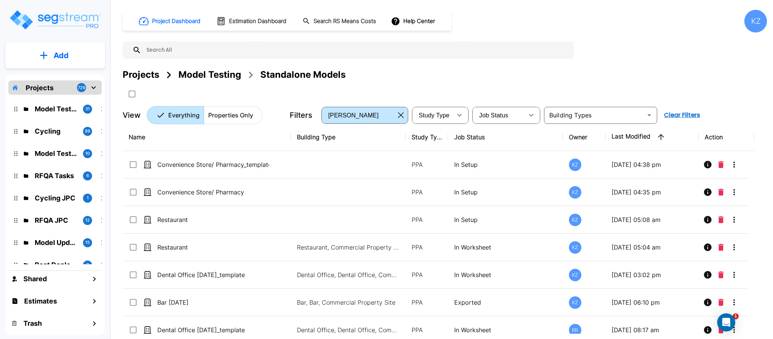
click at [65, 50] on p "Add" at bounding box center [61, 55] width 15 height 11
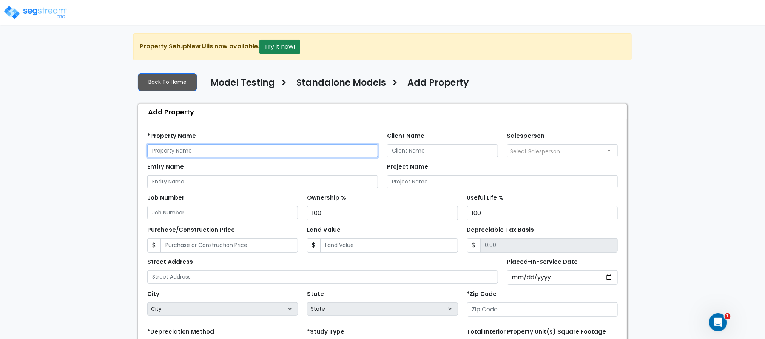
click at [170, 148] on input "text" at bounding box center [262, 150] width 231 height 13
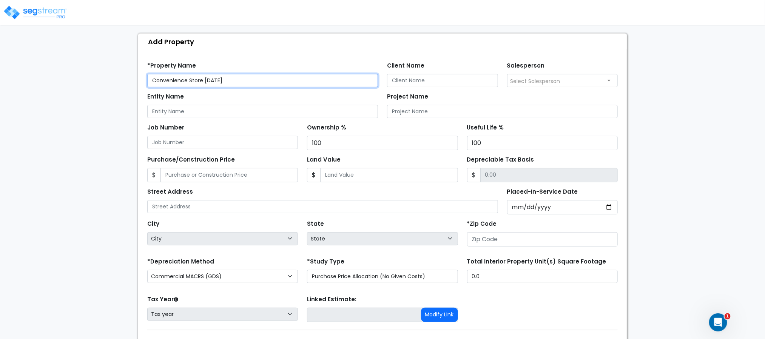
scroll to position [75, 0]
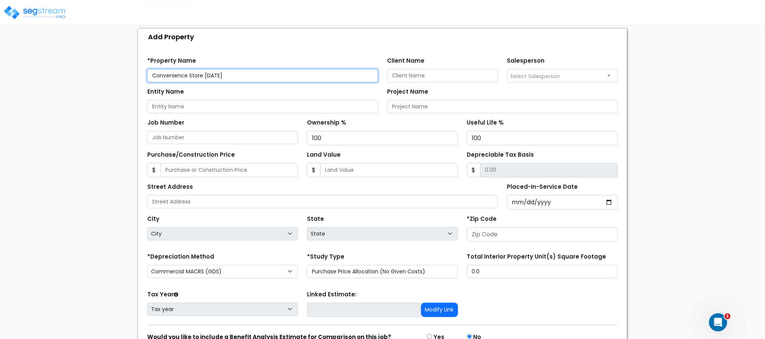
type input "Convenience Store [DATE]"
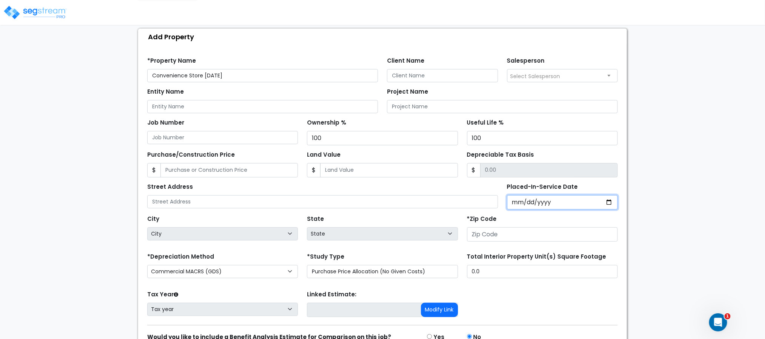
click at [514, 202] on input "Placed-In-Service Date" at bounding box center [562, 202] width 111 height 14
type input "[DATE]"
select select "2020"
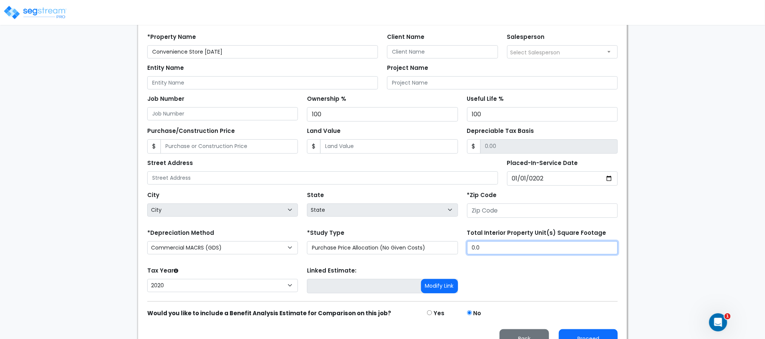
scroll to position [119, 0]
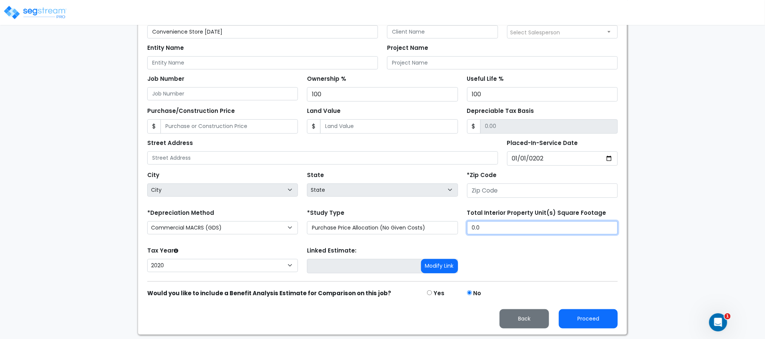
click at [556, 226] on input "0.0" at bounding box center [542, 227] width 151 height 13
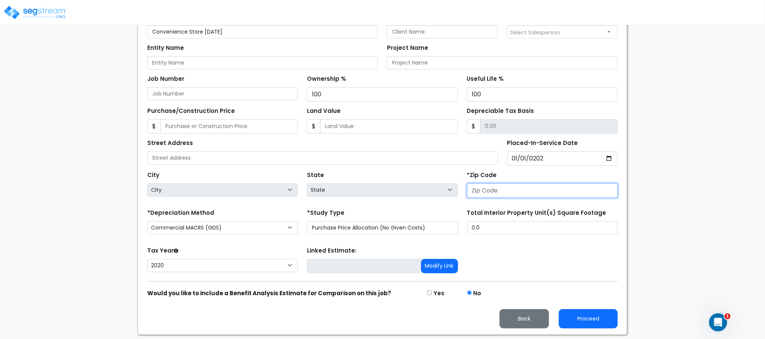
click at [524, 191] on input "number" at bounding box center [542, 190] width 151 height 14
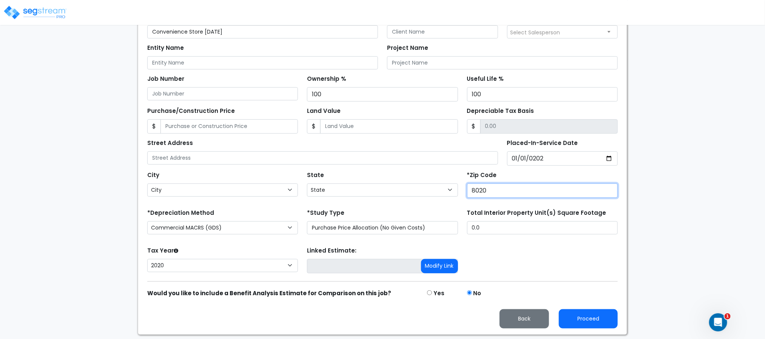
type input "80206"
select select "CO"
type input "80206"
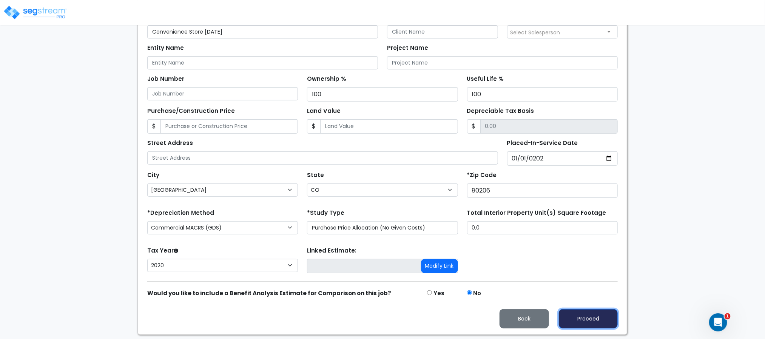
click at [573, 325] on button "Proceed" at bounding box center [588, 318] width 59 height 19
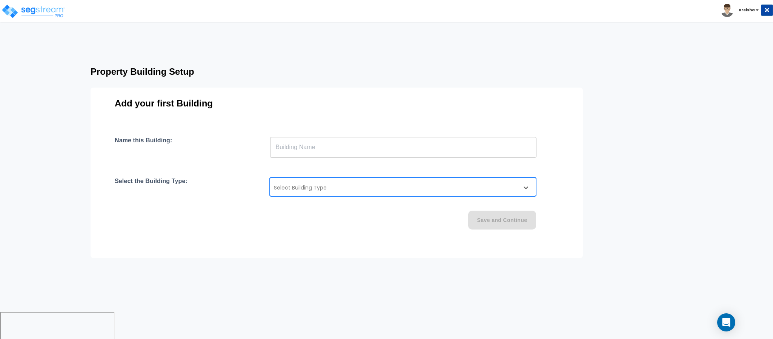
click at [336, 185] on div at bounding box center [393, 187] width 238 height 9
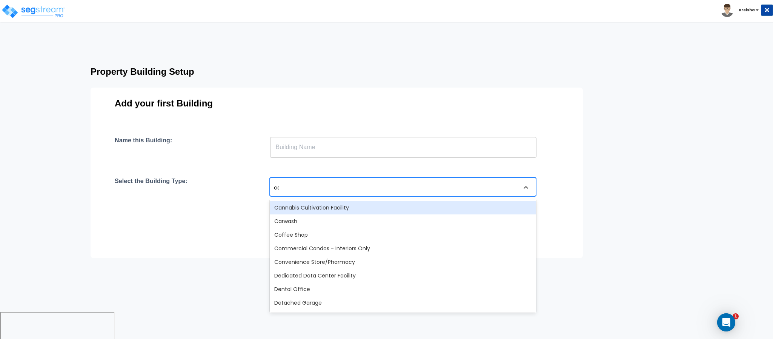
type input "con"
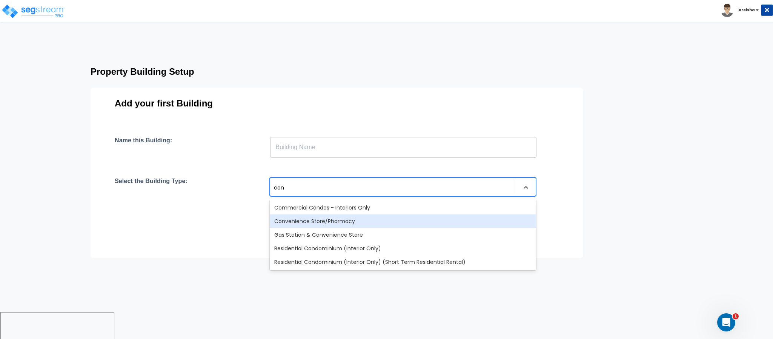
click at [321, 222] on div "Convenience Store/Pharmacy" at bounding box center [403, 221] width 266 height 14
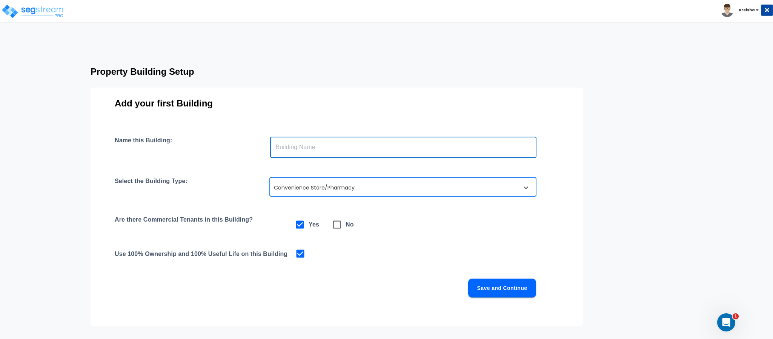
click at [331, 144] on input "text" at bounding box center [403, 147] width 266 height 21
type input "C"
type input "Building"
drag, startPoint x: 338, startPoint y: 217, endPoint x: 345, endPoint y: 228, distance: 13.3
click at [338, 217] on span at bounding box center [336, 224] width 17 height 17
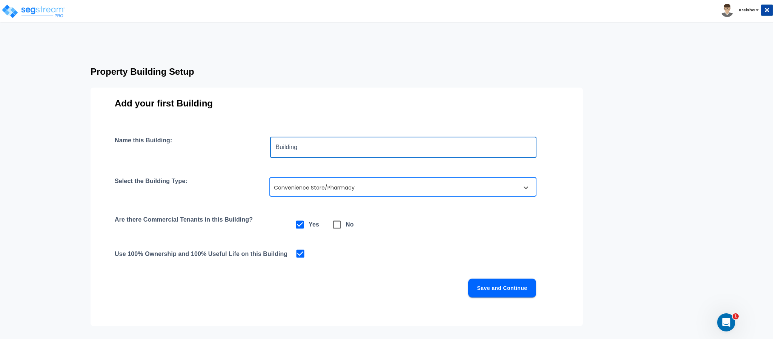
checkbox input "false"
checkbox input "true"
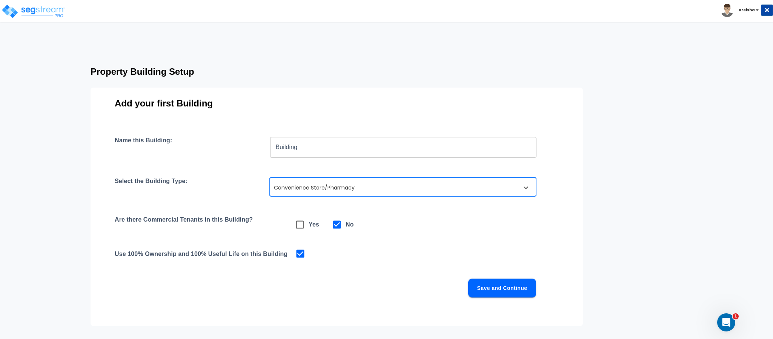
click at [509, 291] on button "Save and Continue" at bounding box center [502, 288] width 68 height 19
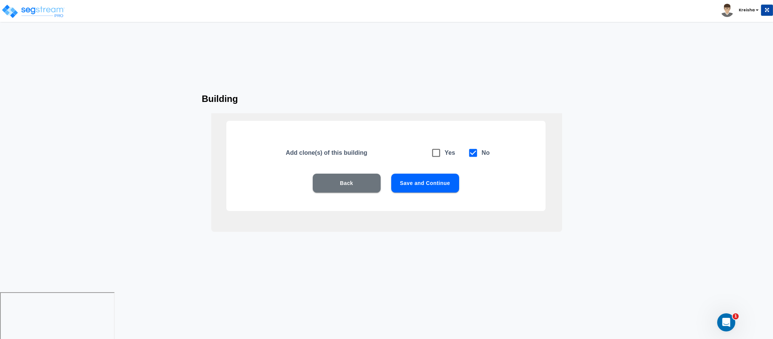
click at [410, 183] on button "Save and Continue" at bounding box center [425, 183] width 68 height 19
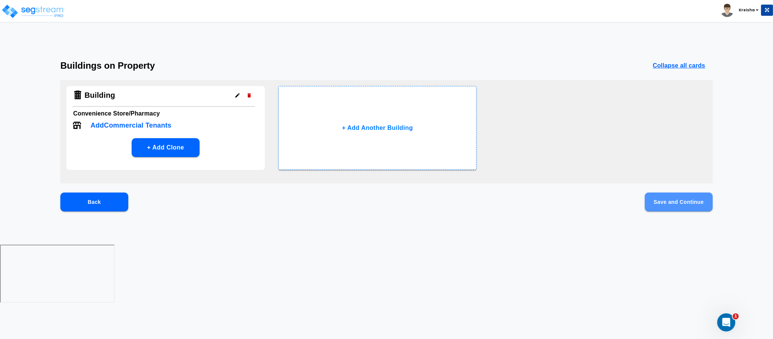
click at [689, 194] on button "Save and Continue" at bounding box center [679, 201] width 68 height 19
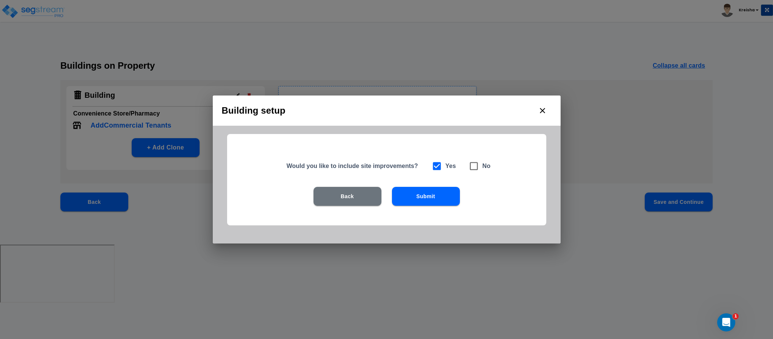
click at [434, 195] on button "Submit" at bounding box center [426, 196] width 68 height 19
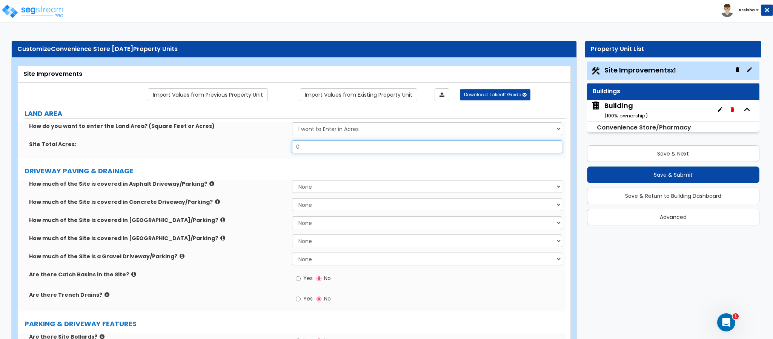
click at [324, 146] on input "0" at bounding box center [427, 146] width 271 height 13
click at [324, 145] on input "0" at bounding box center [427, 146] width 271 height 13
type input "0"
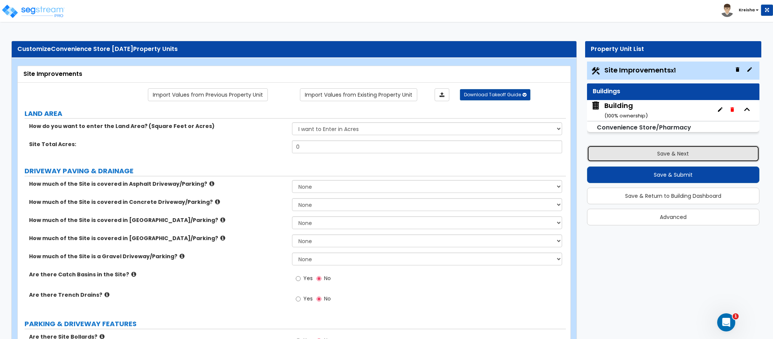
click at [634, 151] on button "Save & Next" at bounding box center [673, 153] width 172 height 17
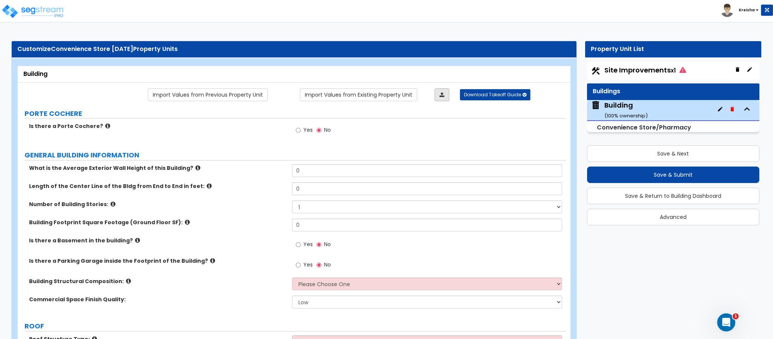
click at [442, 96] on icon at bounding box center [442, 94] width 5 height 5
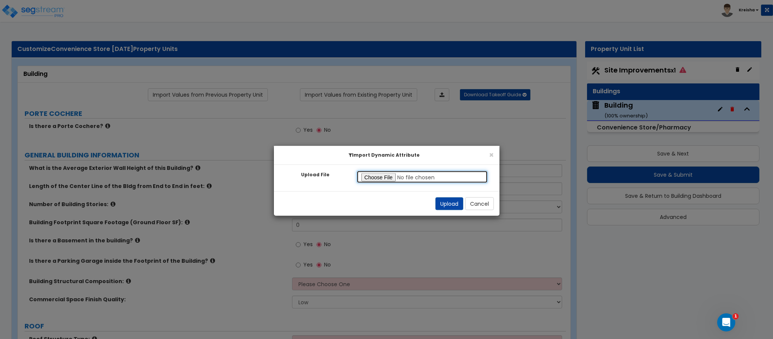
click at [373, 172] on input "Upload File" at bounding box center [423, 177] width 132 height 13
type input "C:\fakepath\SegStream Takeoff Guide - Convenience Store_ Pharmacy - Building - …"
click at [445, 202] on button "Upload" at bounding box center [450, 203] width 28 height 13
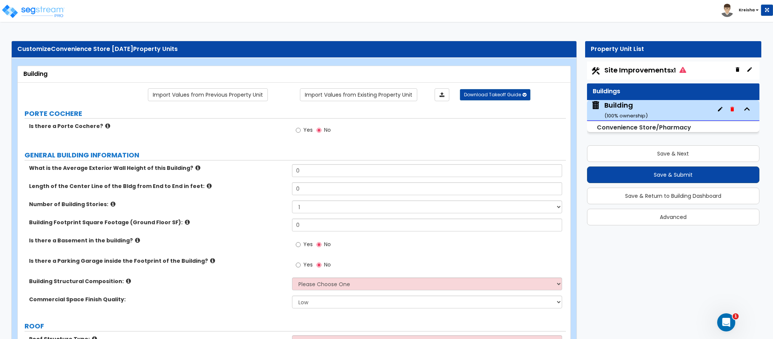
type input "18"
type input "60"
select select "2"
type input "1540"
radio input "true"
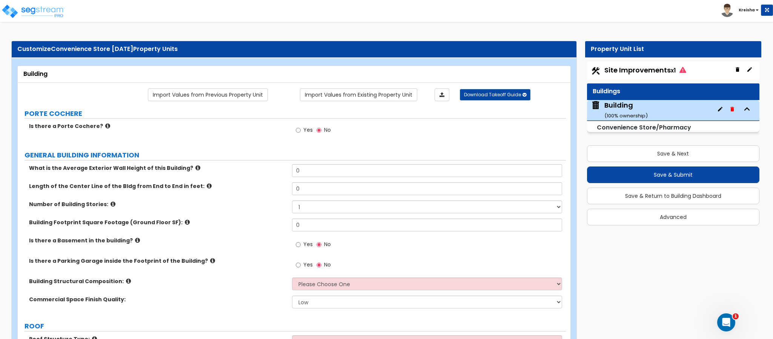
select select "5"
select select "1"
select select "3"
radio input "true"
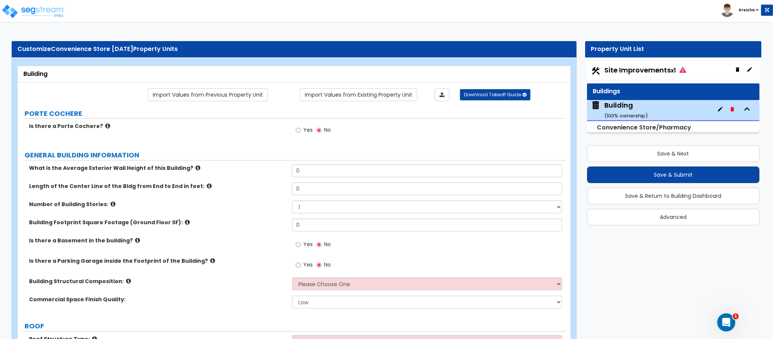
radio input "true"
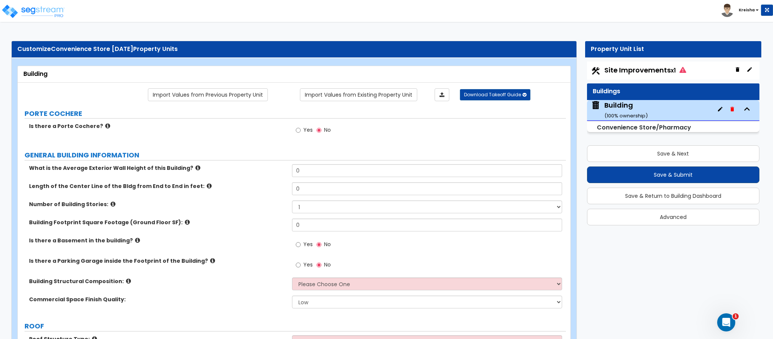
radio input "true"
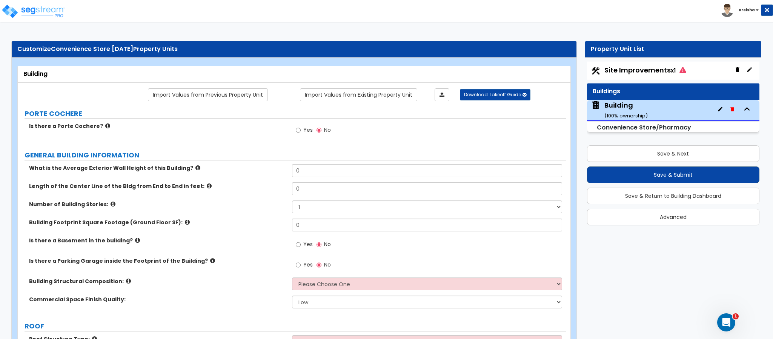
radio input "true"
type input "2"
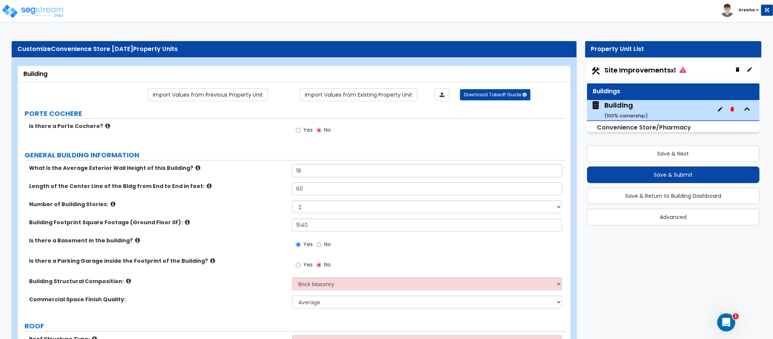
radio input "true"
select select "1"
radio input "true"
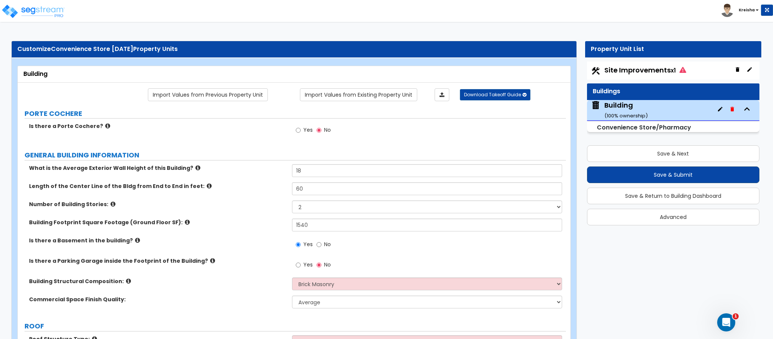
radio input "true"
select select "2"
radio input "true"
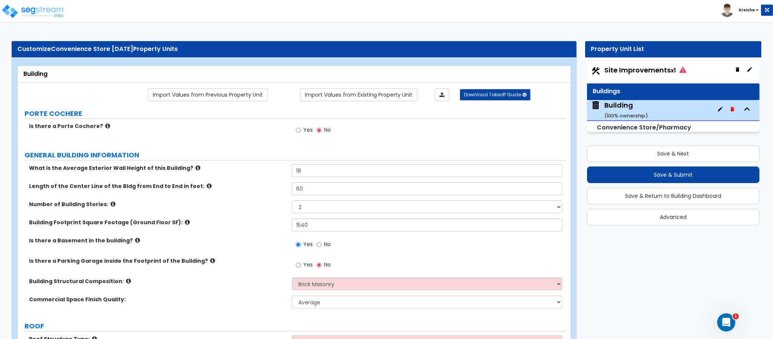
select select "1"
radio input "true"
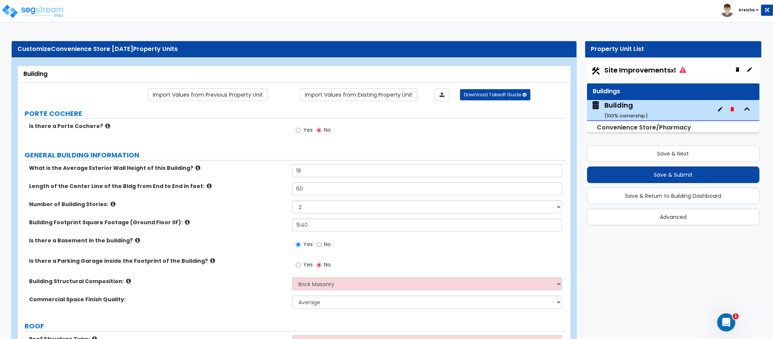
radio input "true"
type input "1"
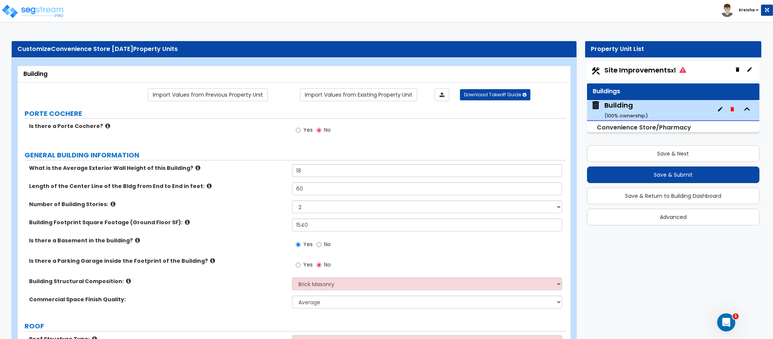
type input "1"
radio input "true"
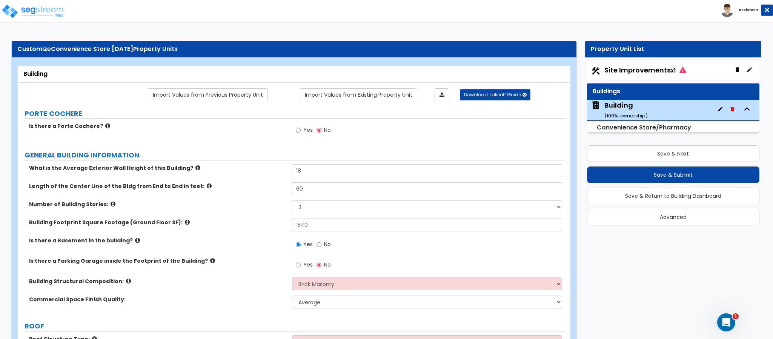
radio input "true"
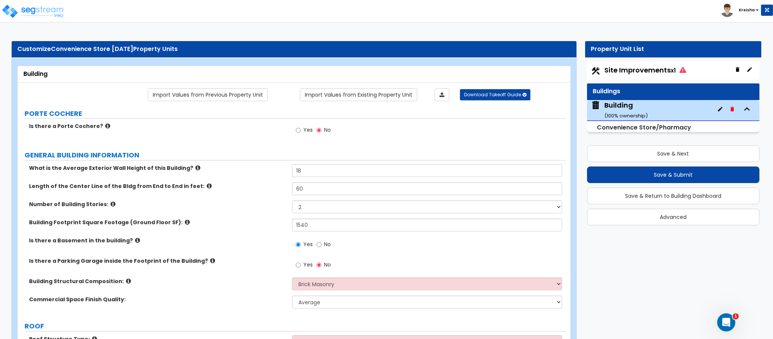
radio input "true"
select select "2"
radio input "true"
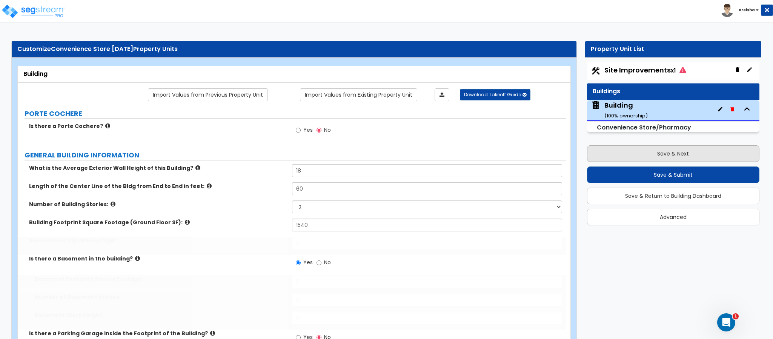
type input "1540"
type input "1"
type input "8"
select select "2"
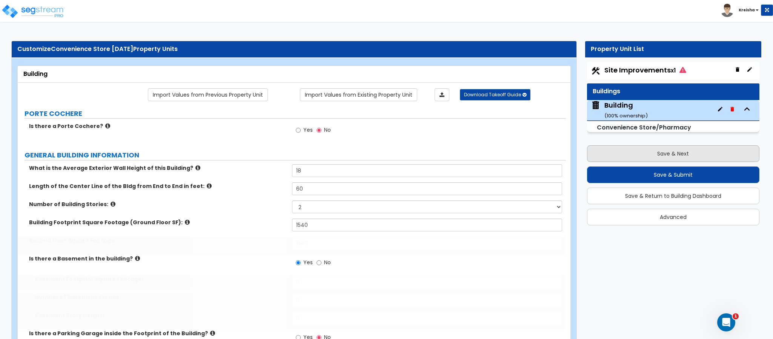
select select "1"
type input "70"
select select "5"
select select "2"
select select "1"
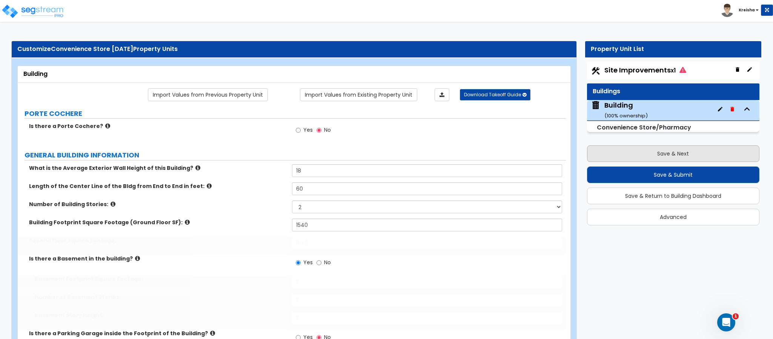
select select "2"
type input "1000"
select select "2"
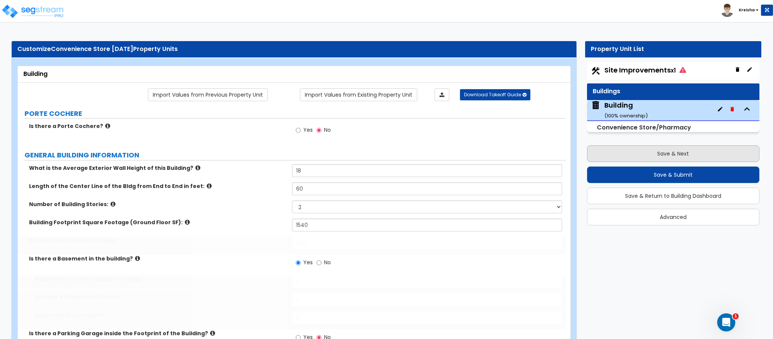
type input "80"
select select "2"
type input "1"
radio input "true"
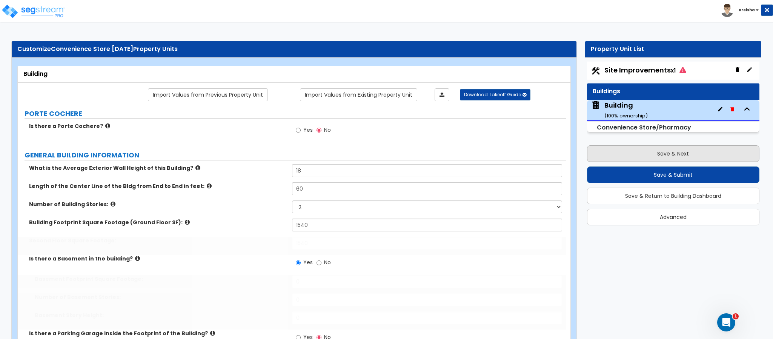
select select "1"
type input "45"
type input "35"
select select "1"
type input "1"
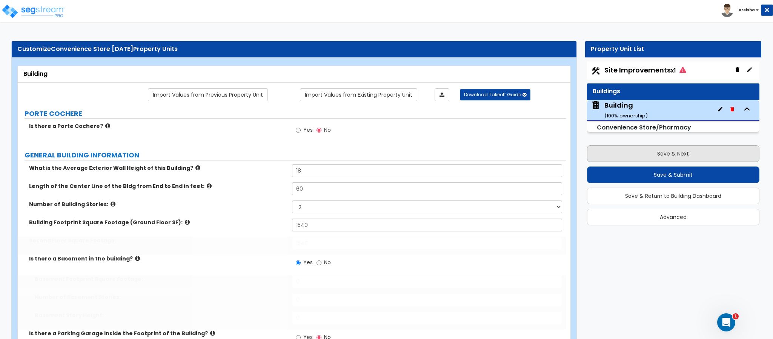
type input "2"
type input "1"
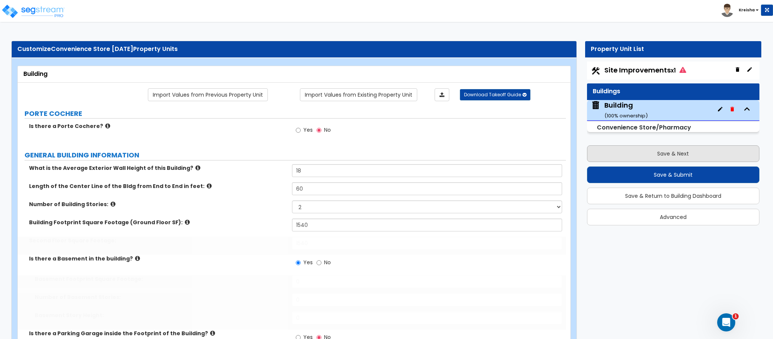
type input "1"
type input "5"
type input "1"
type input "80"
select select "2"
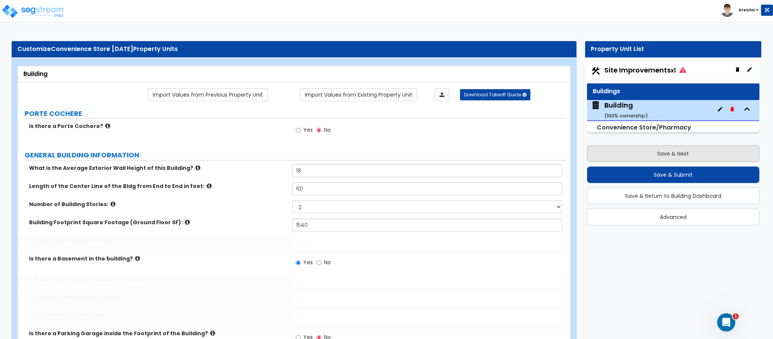
select select "1"
select select "2"
select select "3"
type input "1"
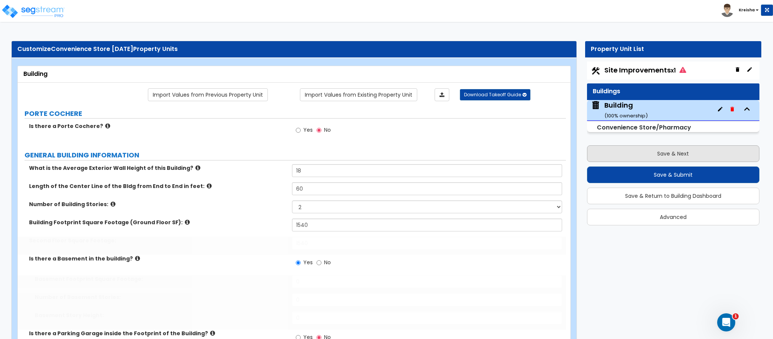
type input "1"
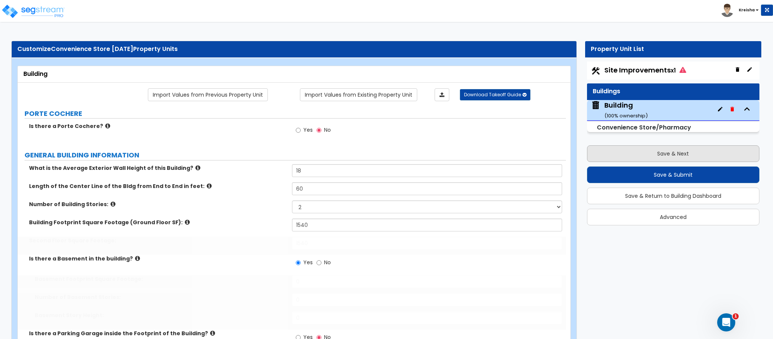
type input "1"
select select "1"
select select "3"
type input "1"
select select "2"
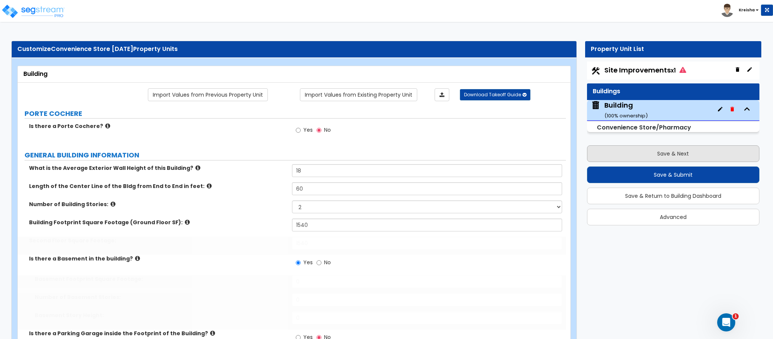
select select "1"
select select "2"
type input "2"
type input "1"
radio input "true"
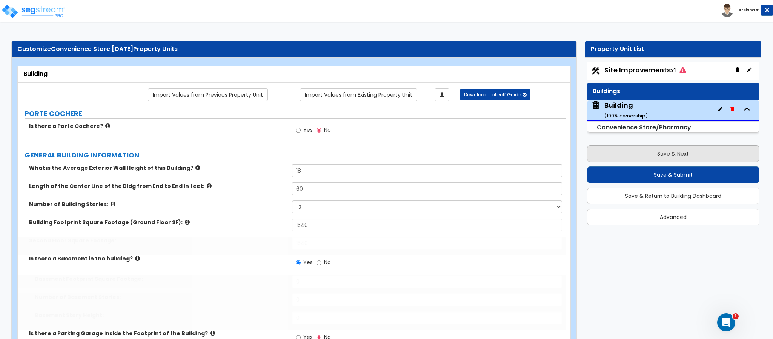
select select "1"
type input "1"
select select "4"
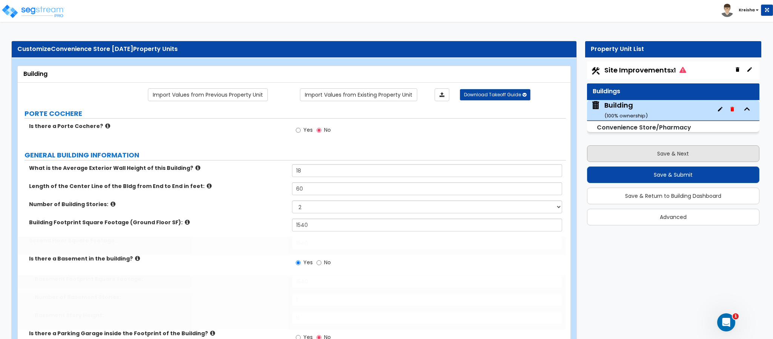
type input "15"
type input "1"
select select "1"
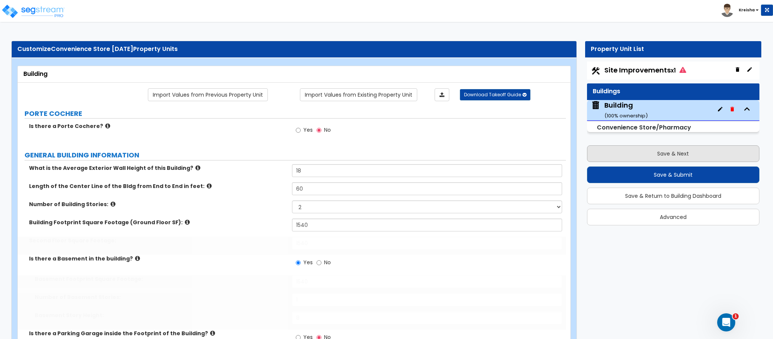
select select "2"
radio input "true"
select select "1"
type input "32"
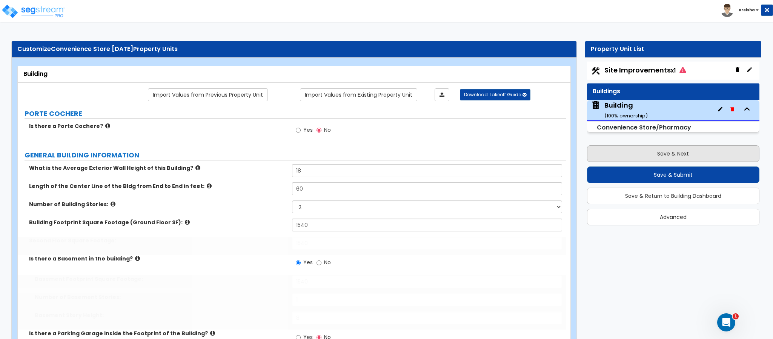
radio input "true"
type input "80"
select select "3"
type input "50"
select select "1"
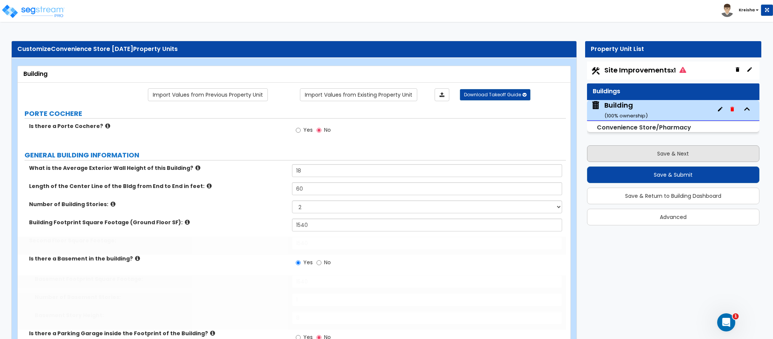
type input "80"
select select "1"
type input "100"
type input "40"
select select "3"
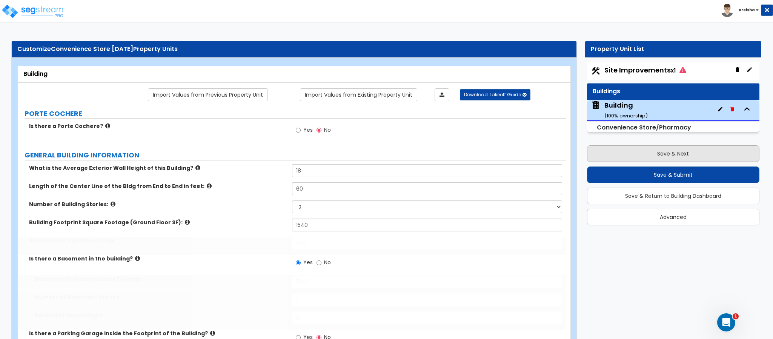
type input "3"
type input "1"
type input "2"
type input "3"
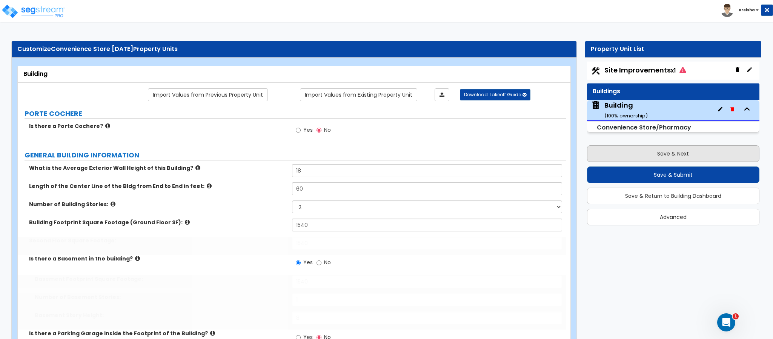
type input "1"
type input "15"
select select "4"
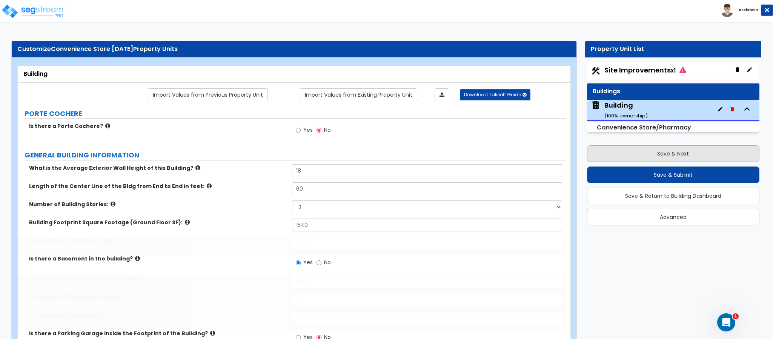
type input "6"
radio input "true"
select select "1"
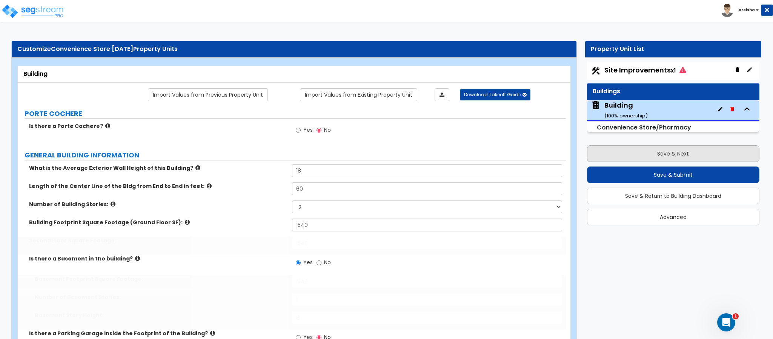
type input "9"
type input "1"
radio input "true"
select select "1"
type input "1"
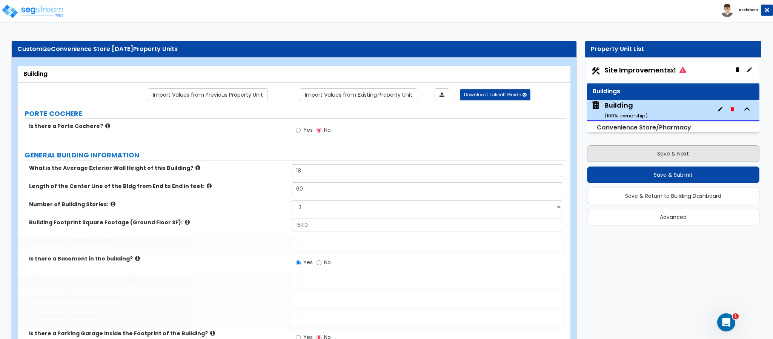
select select "1"
radio input "true"
type input "1"
select select "2"
type input "1"
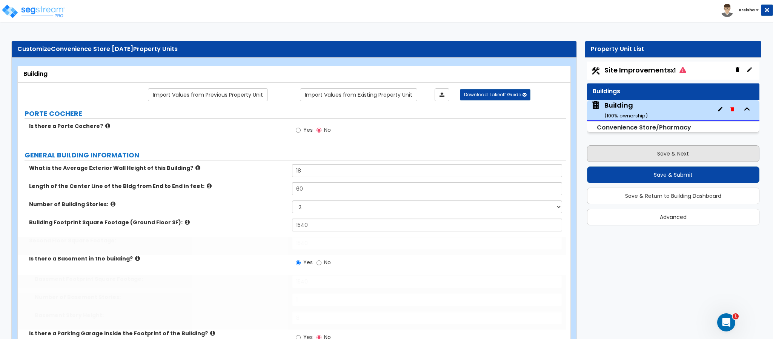
type input "1"
type input "120"
select select "2"
type input "5"
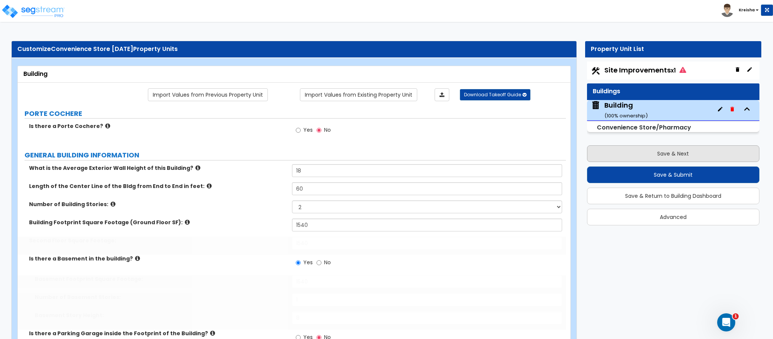
type input "5"
type input "1"
select select "1"
select select "2"
type input "1"
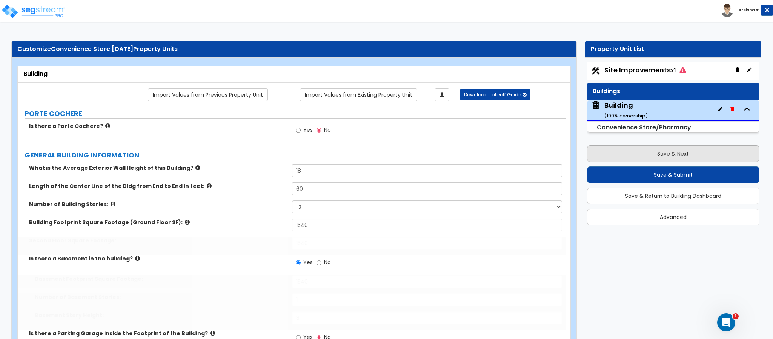
type input "100"
radio input "true"
select select "2"
type input "4"
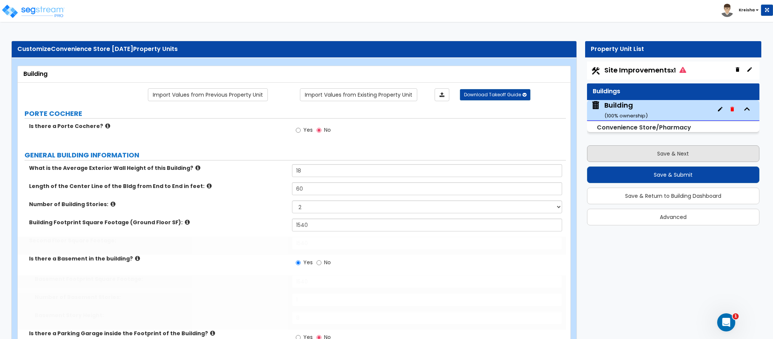
type input "7"
type input "4"
type input "200"
select select "2"
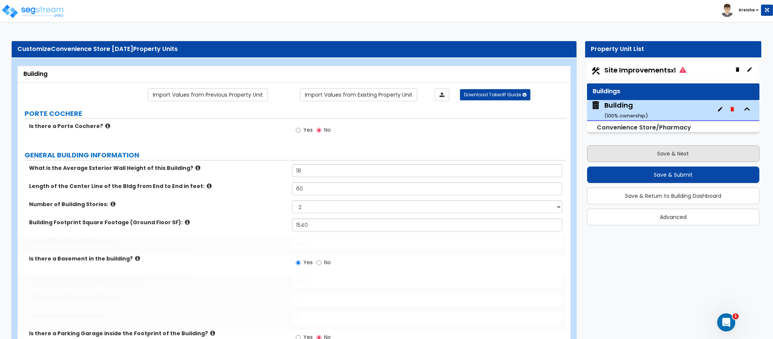
select select "2"
type input "70"
select select "3"
select select "2"
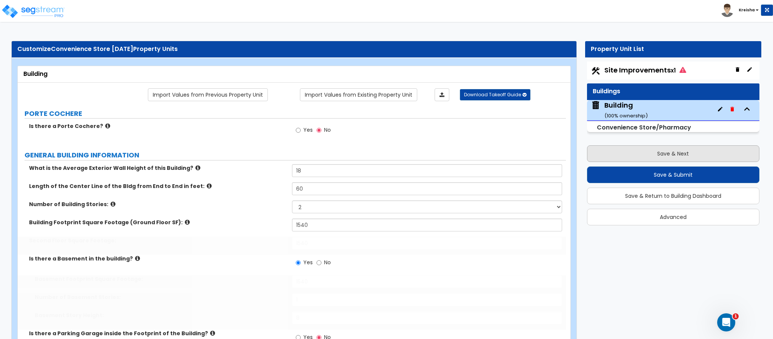
select select "2"
select select "1"
select select "5"
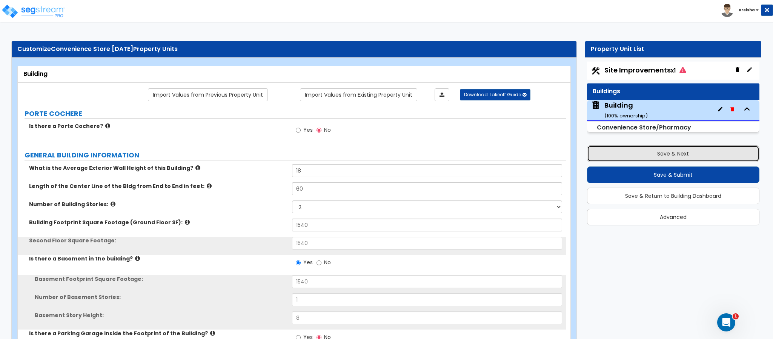
click at [605, 146] on button "Save & Next" at bounding box center [673, 153] width 172 height 17
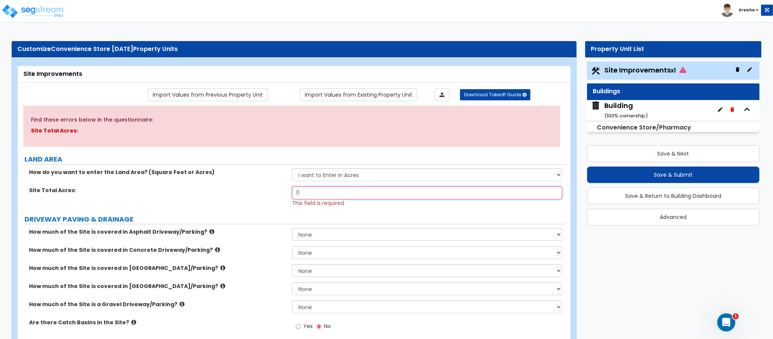
click at [309, 195] on input "0" at bounding box center [427, 192] width 271 height 13
click at [325, 195] on input "1" at bounding box center [427, 192] width 271 height 13
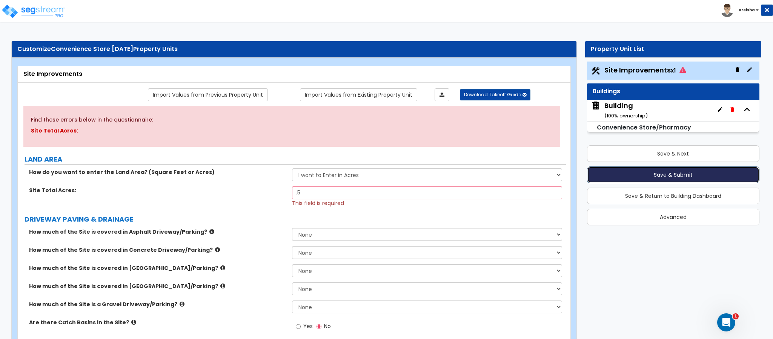
click at [625, 171] on button "Save & Submit" at bounding box center [673, 174] width 172 height 17
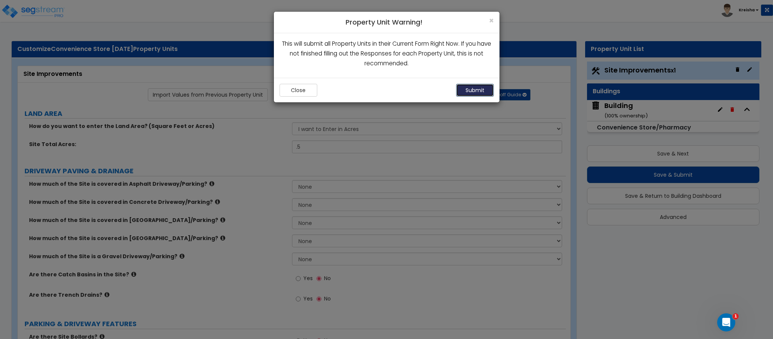
click at [466, 92] on button "Submit" at bounding box center [475, 90] width 38 height 13
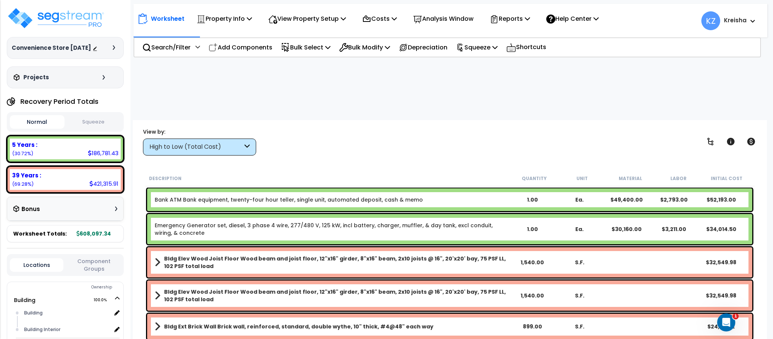
click at [213, 143] on div "High to Low (Total Cost)" at bounding box center [195, 147] width 93 height 9
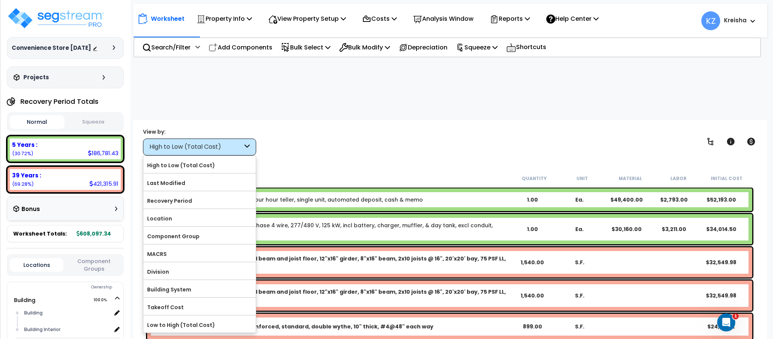
click at [184, 231] on label "Component Group" at bounding box center [199, 236] width 112 height 11
click at [0, 0] on input "Component Group" at bounding box center [0, 0] width 0 height 0
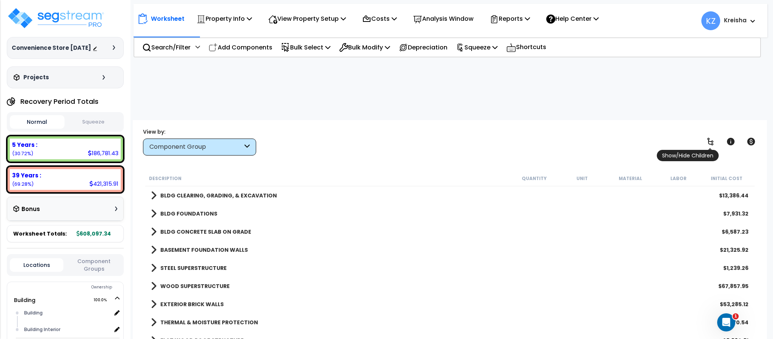
click at [713, 138] on icon at bounding box center [711, 142] width 6 height 8
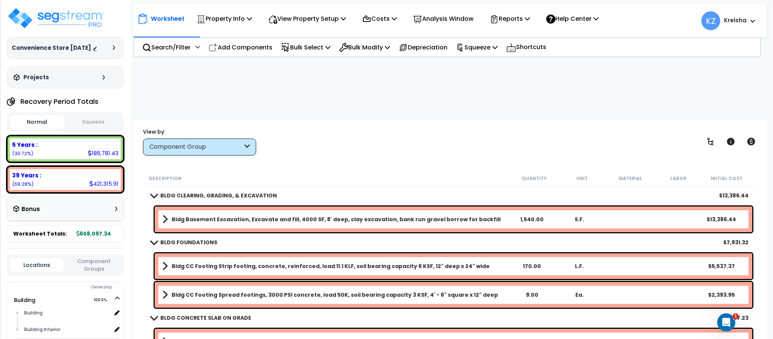
click at [443, 128] on div "View by: Component Group High to Low (Total Cost)" at bounding box center [449, 142] width 619 height 28
click at [297, 20] on p "View Property Setup" at bounding box center [307, 19] width 78 height 10
click at [295, 50] on link "View Questionnaire" at bounding box center [302, 51] width 75 height 15
click at [365, 128] on div "View by: Component Group High to Low (Total Cost)" at bounding box center [449, 142] width 619 height 28
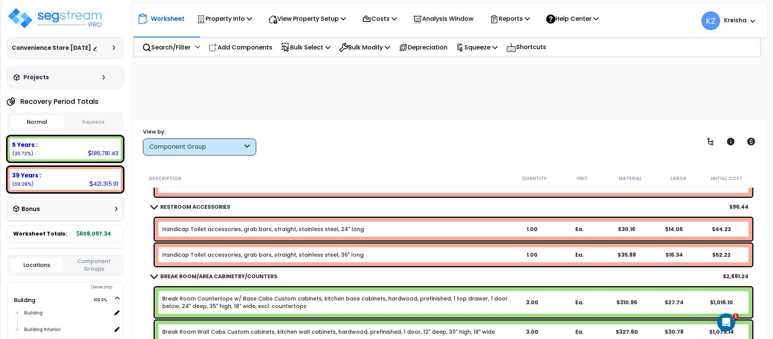
scroll to position [2113, 0]
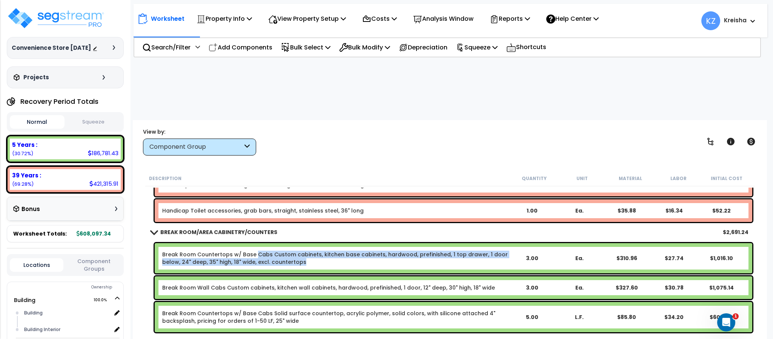
drag, startPoint x: 253, startPoint y: 194, endPoint x: 333, endPoint y: 206, distance: 80.9
click at [333, 251] on link "Break Room Countertops w/ Base Cabs Custom cabinets, kitchen base cabinets, har…" at bounding box center [335, 258] width 346 height 15
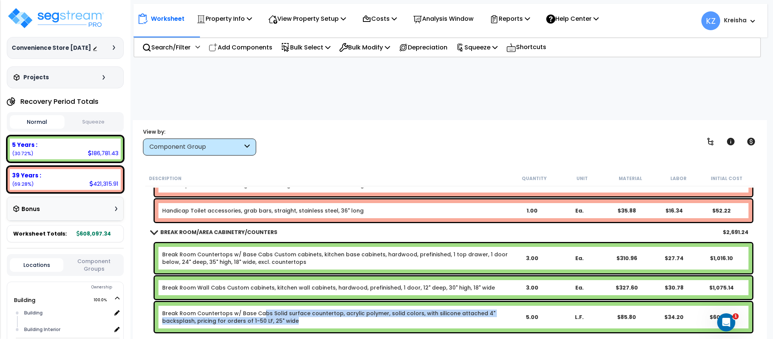
drag, startPoint x: 259, startPoint y: 251, endPoint x: 330, endPoint y: 269, distance: 72.7
click at [330, 302] on div "Break Room Countertops w/ Base Cabs Solid surface countertop, acrylic polymer, …" at bounding box center [454, 317] width 598 height 30
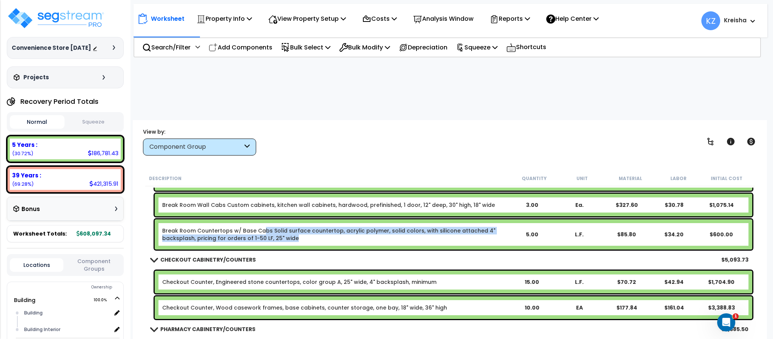
scroll to position [2226, 0]
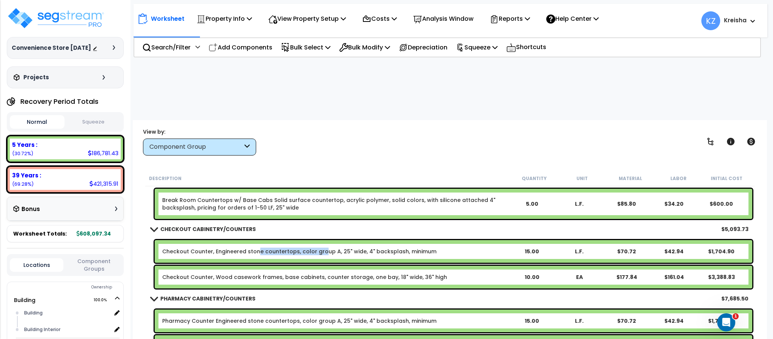
drag, startPoint x: 257, startPoint y: 192, endPoint x: 318, endPoint y: 193, distance: 61.1
click at [318, 248] on link "Checkout Counter, Engineered stone countertops, color group A, 25" wide, 4" bac…" at bounding box center [299, 252] width 274 height 8
drag, startPoint x: 204, startPoint y: 222, endPoint x: 355, endPoint y: 221, distance: 151.0
click at [355, 273] on link "Checkout Counter, Wood casework frames, base cabinets, counter storage, one bay…" at bounding box center [304, 277] width 285 height 8
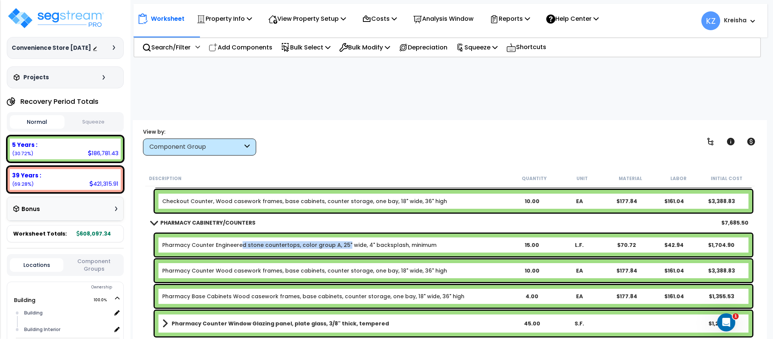
drag, startPoint x: 241, startPoint y: 188, endPoint x: 342, endPoint y: 188, distance: 101.1
click at [342, 241] on link "Pharmacy Counter Engineered stone countertops, color group A, 25" wide, 4" back…" at bounding box center [299, 245] width 274 height 8
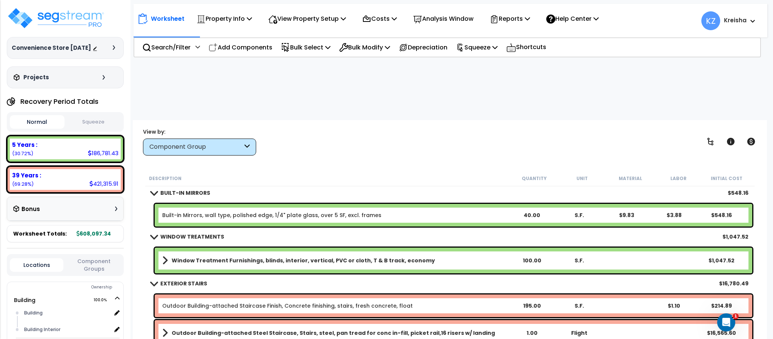
scroll to position [2642, 0]
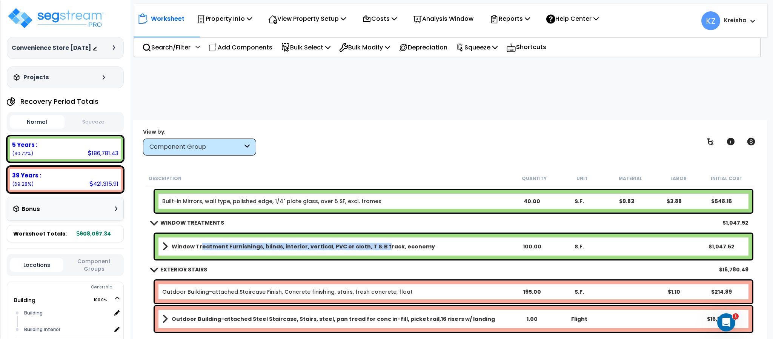
drag, startPoint x: 199, startPoint y: 188, endPoint x: 376, endPoint y: 188, distance: 177.0
click at [376, 243] on b "Window Treatment Furnishings, blinds, interior, vertical, PVC or cloth, T & B t…" at bounding box center [303, 247] width 263 height 8
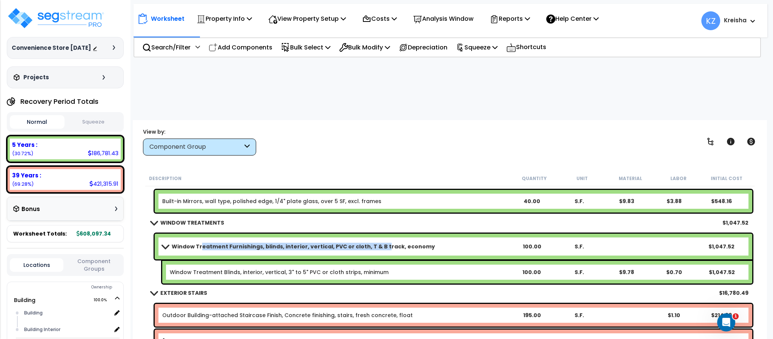
click at [372, 243] on b "Window Treatment Furnishings, blinds, interior, vertical, PVC or cloth, T & B t…" at bounding box center [303, 247] width 263 height 8
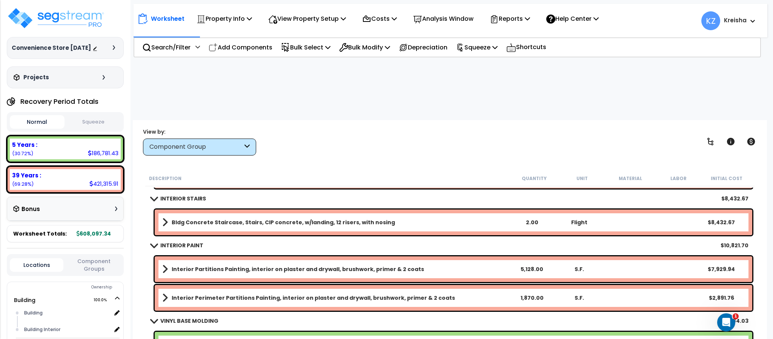
scroll to position [2792, 0]
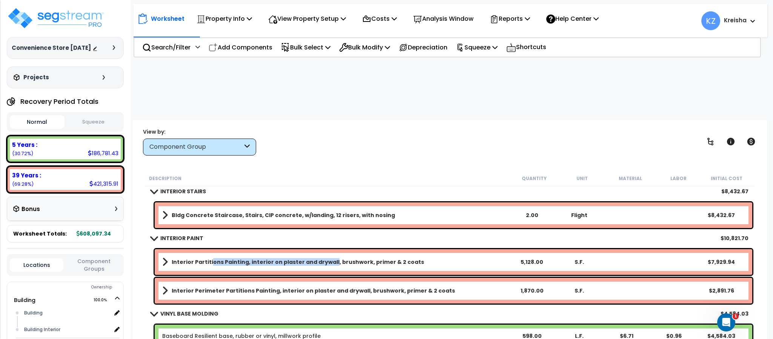
drag, startPoint x: 229, startPoint y: 207, endPoint x: 329, endPoint y: 206, distance: 100.4
click at [329, 257] on link "Interior Partitions Painting, interior on plaster and drywall, brushwork, prime…" at bounding box center [335, 262] width 346 height 11
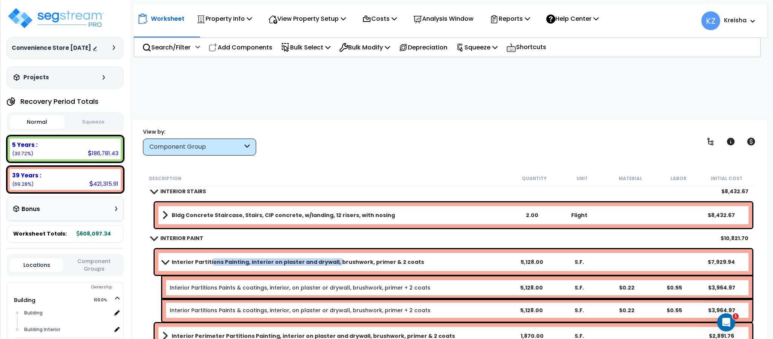
click at [302, 257] on link "Interior Partitions Painting, interior on plaster and drywall, brushwork, prime…" at bounding box center [335, 262] width 346 height 11
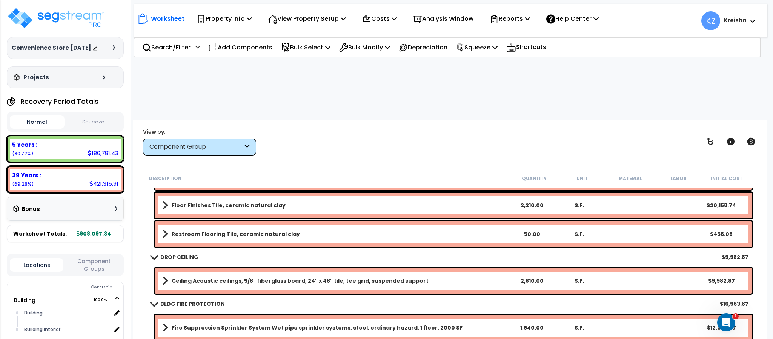
scroll to position [3095, 0]
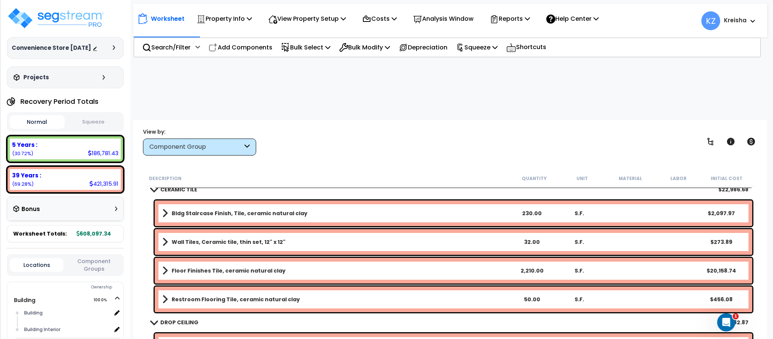
click at [350, 120] on div "Worksheet Property Info Property Setup Add Property Unit Template property Clon…" at bounding box center [450, 289] width 634 height 339
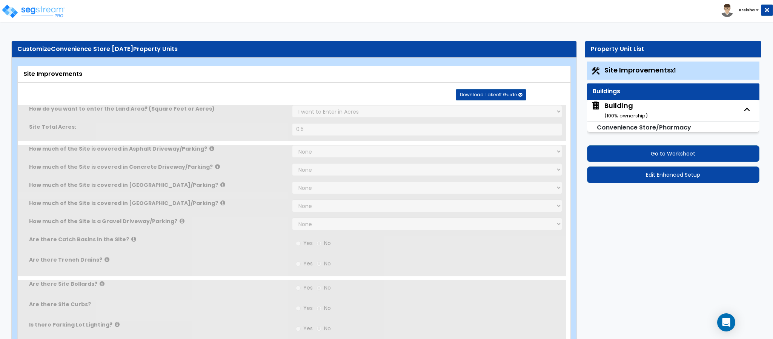
click at [610, 111] on div "Building ( 100 % ownership)" at bounding box center [626, 110] width 43 height 19
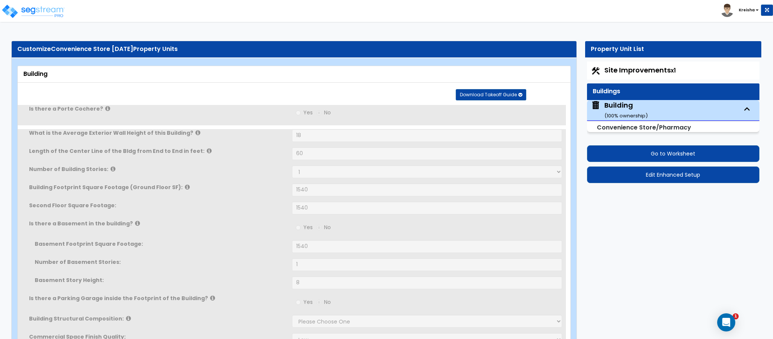
type input "18"
type input "60"
select select "2"
type input "1540"
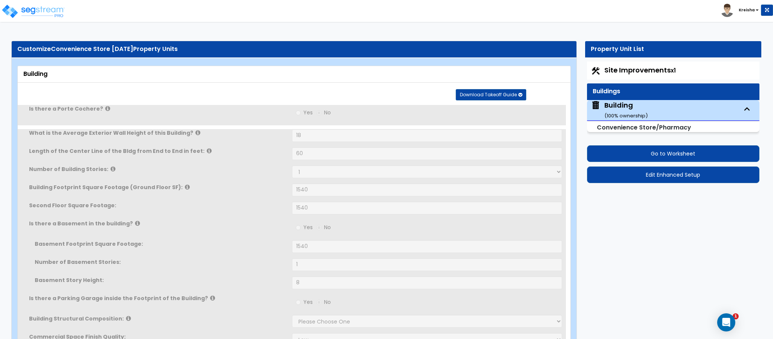
radio input "true"
type input "1540"
type input "1"
type input "8"
select select "5"
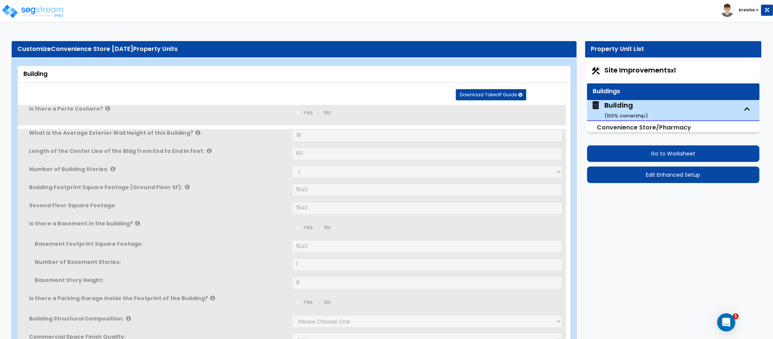
select select "1"
select select "2"
select select "1"
type input "70"
select select "5"
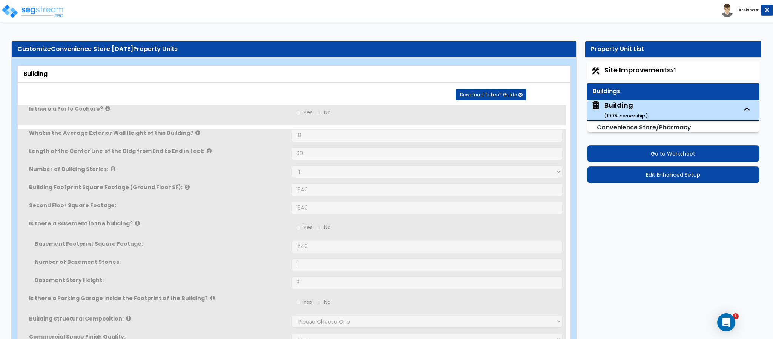
select select "3"
select select "2"
select select "1"
select select "2"
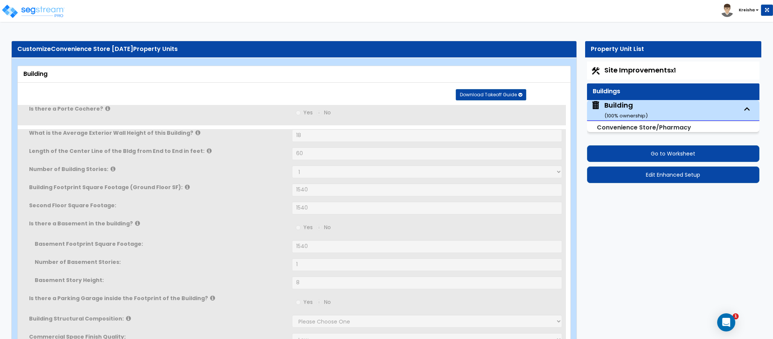
radio input "true"
select select "2"
type input "80"
radio input "true"
select select "2"
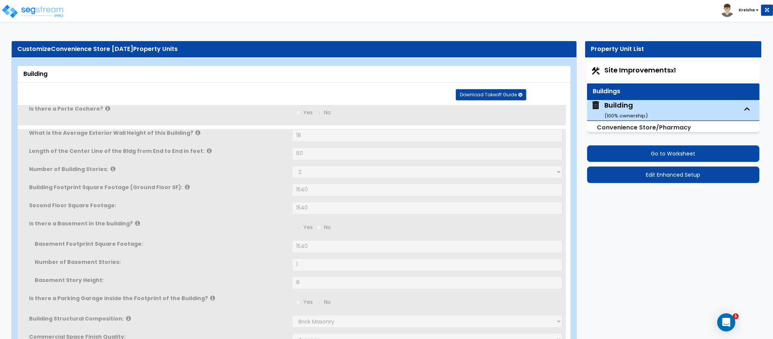
type input "1"
radio input "true"
select select "1"
type input "45"
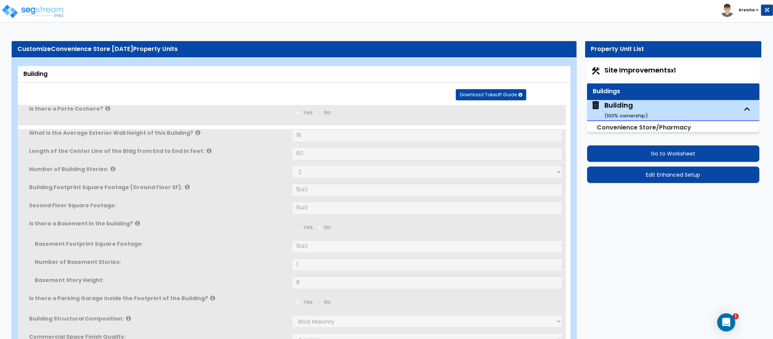
radio input "true"
type input "35"
radio input "true"
select select "1"
type input "1"
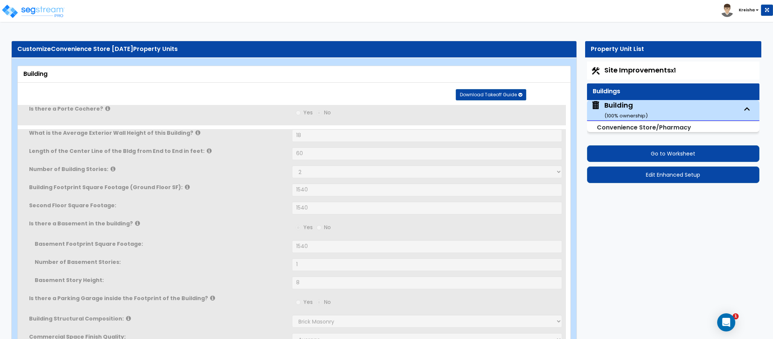
radio input "true"
type input "2"
type input "1"
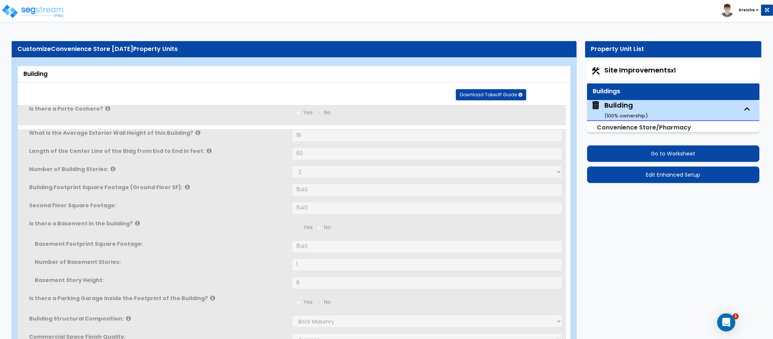
type input "1"
radio input "true"
type input "1"
radio input "true"
type input "5"
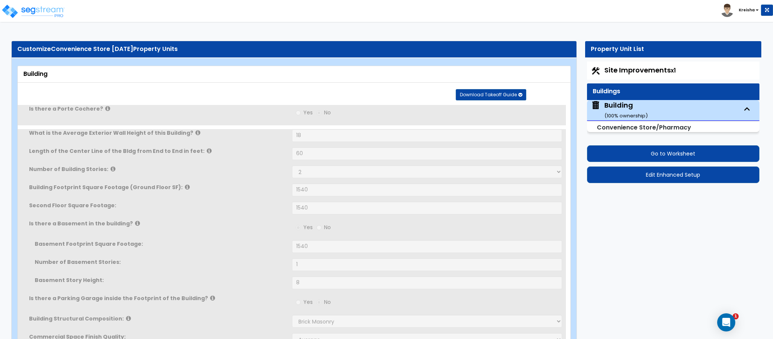
radio input "true"
type input "1"
radio input "true"
type input "80"
select select "2"
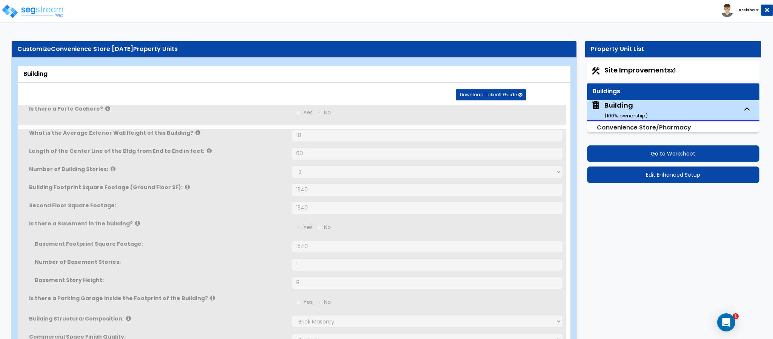
select select "2"
type input "1"
select select "3"
type input "1"
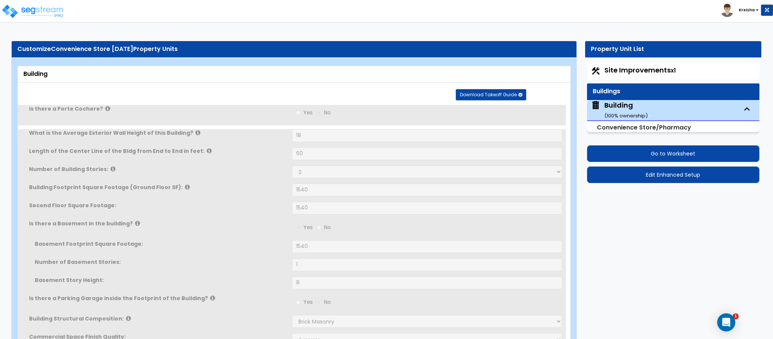
radio input "true"
type input "1"
radio input "true"
type input "1"
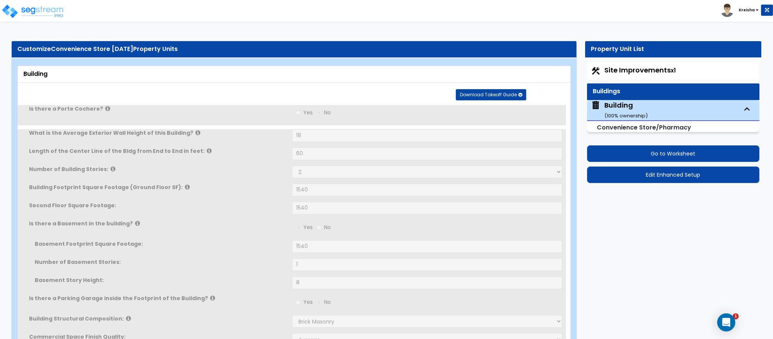
type input "1"
radio input "true"
type input "1"
radio input "true"
select select "1"
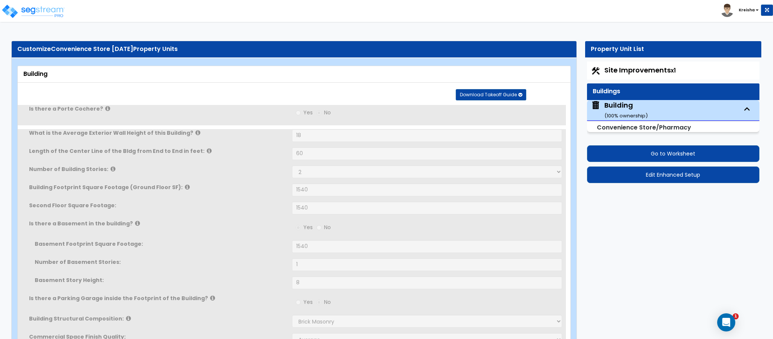
select select "3"
type input "1"
select select "2"
radio input "true"
select select "1"
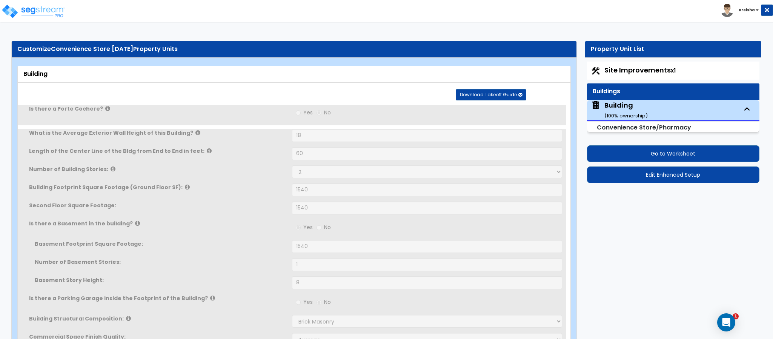
select select "2"
type input "2"
type input "1"
select select "1"
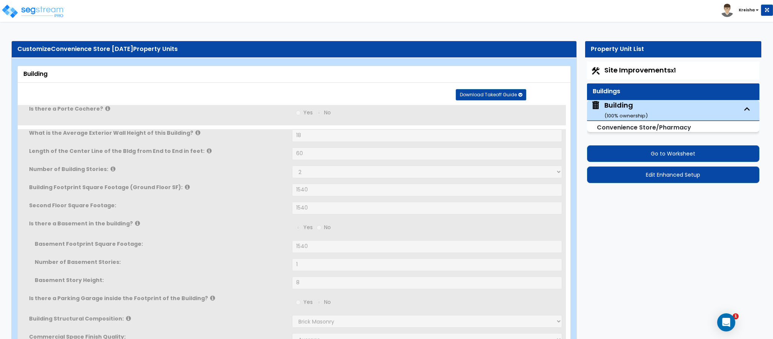
radio input "true"
type input "1"
select select "4"
radio input "true"
select select "4"
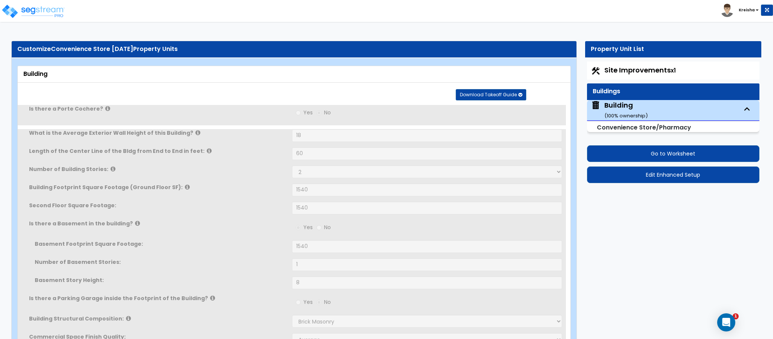
type input "15"
type input "2"
radio input "true"
type input "1"
radio input "true"
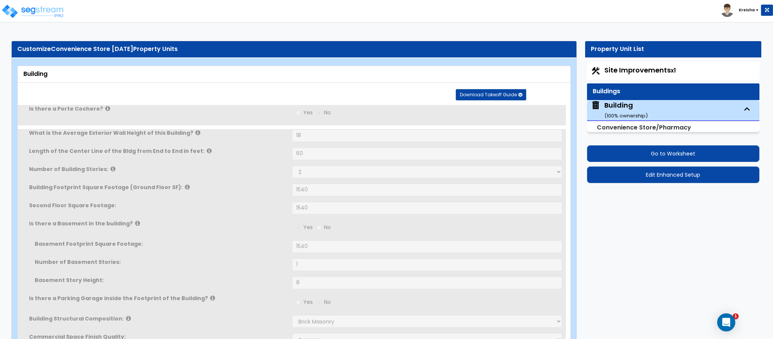
select select "1"
radio input "true"
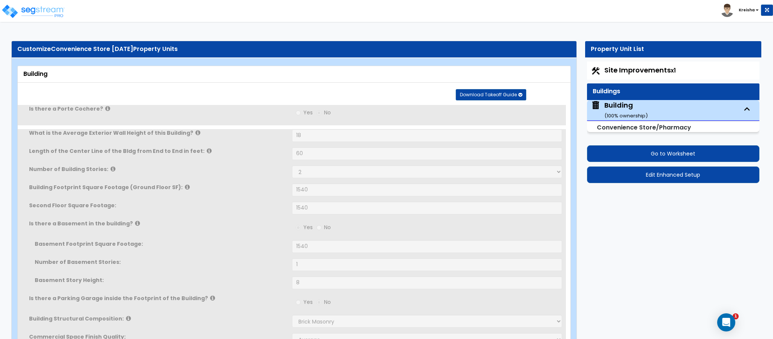
select select "2"
radio input "true"
select select "1"
radio input "true"
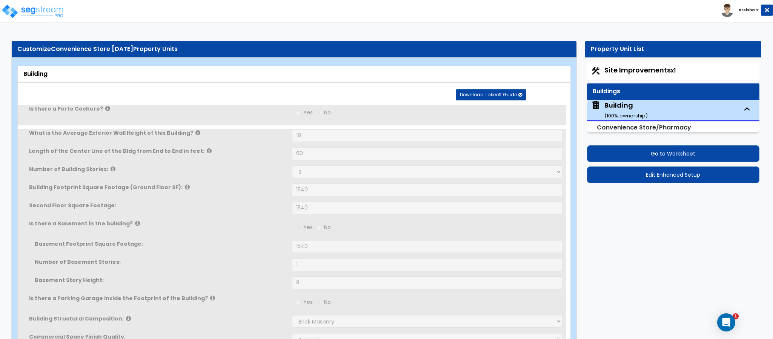
type input "32"
radio input "true"
type input "80"
radio input "true"
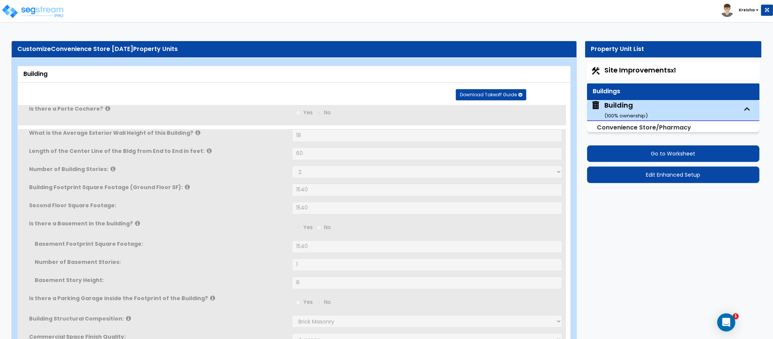
select select "3"
type input "50"
select select "2"
select select "1"
type input "80"
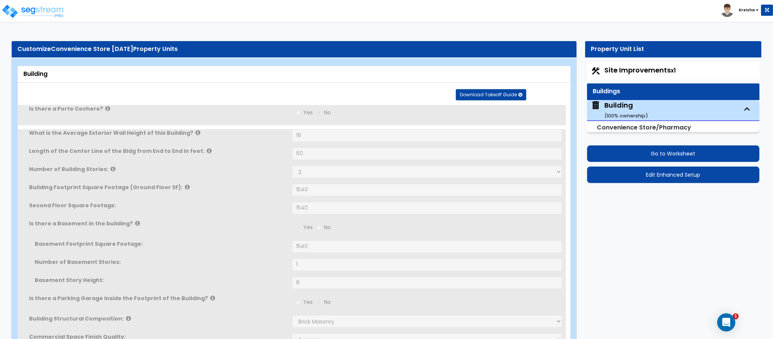
radio input "true"
select select "1"
type input "100"
radio input "true"
type input "40"
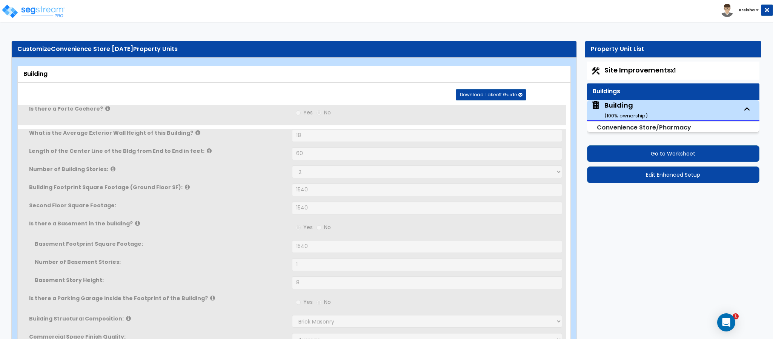
select select "1"
select select "3"
radio input "true"
type input "3"
type input "1"
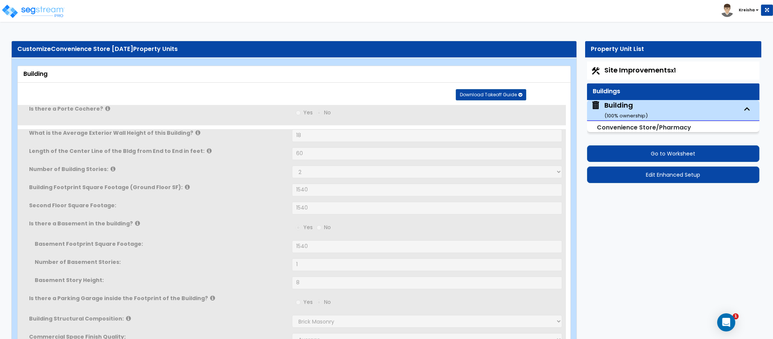
radio input "true"
type input "2"
radio input "true"
type input "2"
radio input "true"
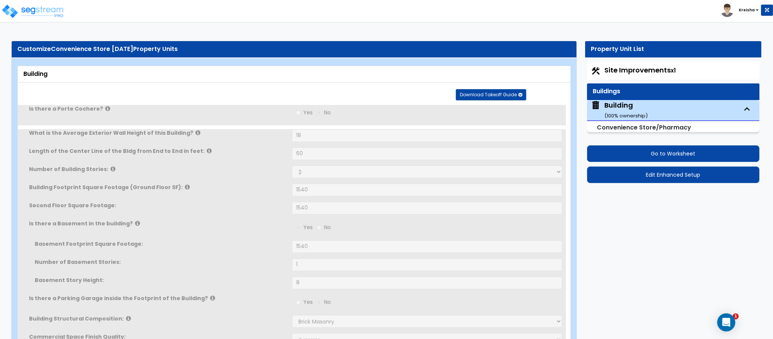
type input "3"
radio input "true"
type input "1"
radio input "true"
type input "1"
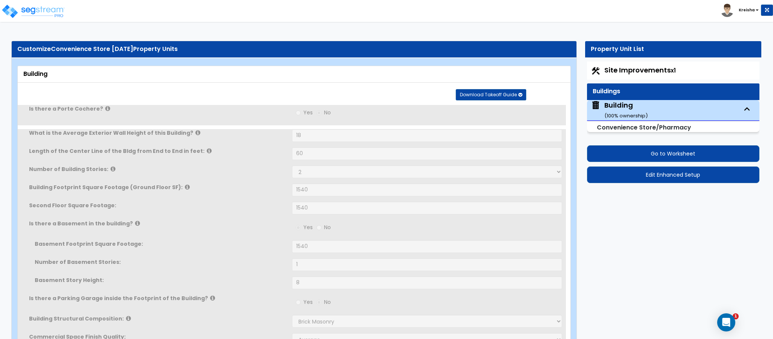
type input "1"
radio input "true"
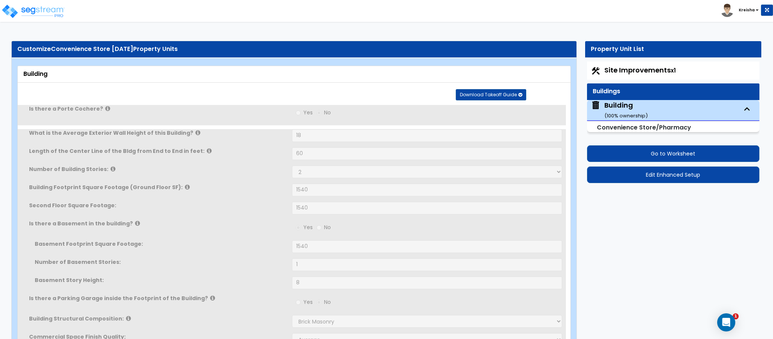
type input "1"
radio input "true"
type input "15"
select select "4"
type input "6"
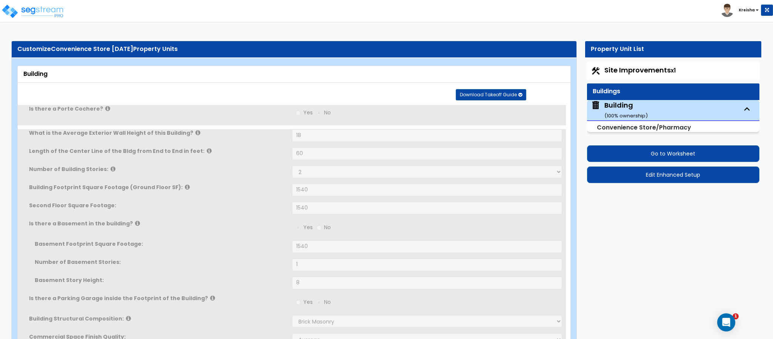
radio input "true"
select select "1"
radio input "true"
type input "9"
radio input "true"
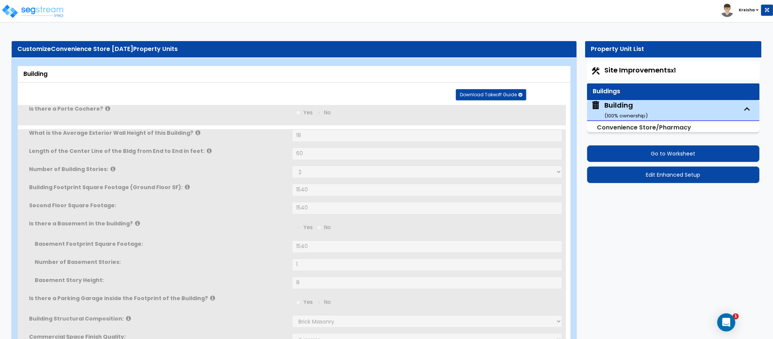
type input "1"
radio input "true"
type input "1"
select select "1"
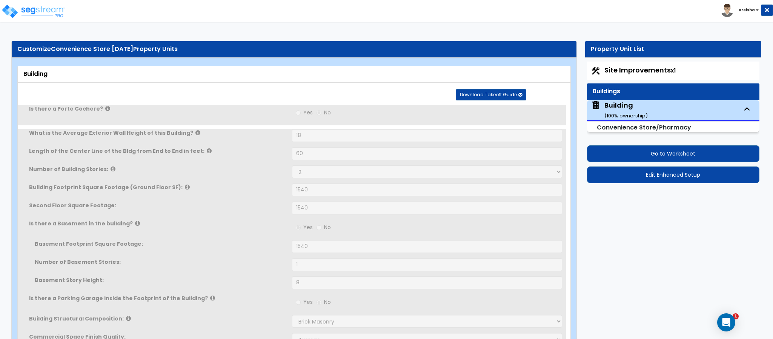
radio input "true"
type input "1"
select select "1"
radio input "true"
select select "2"
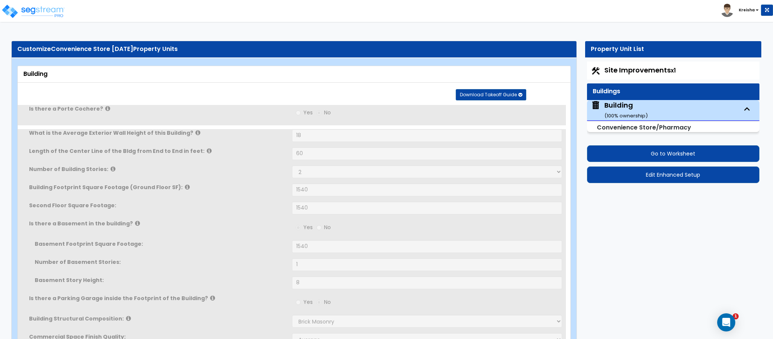
type input "1"
radio input "true"
type input "1"
radio input "true"
type input "1"
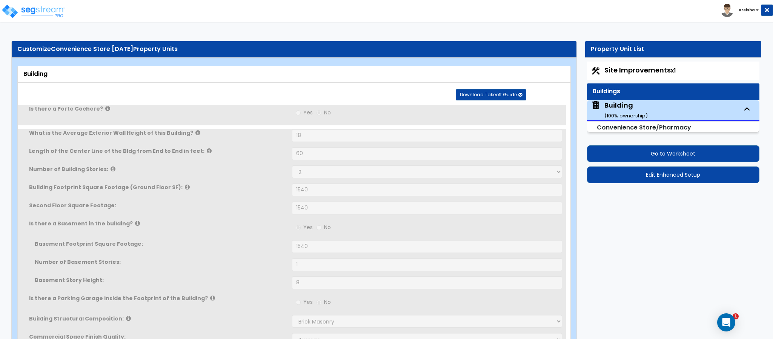
type input "120"
select select "2"
type input "5"
type input "1"
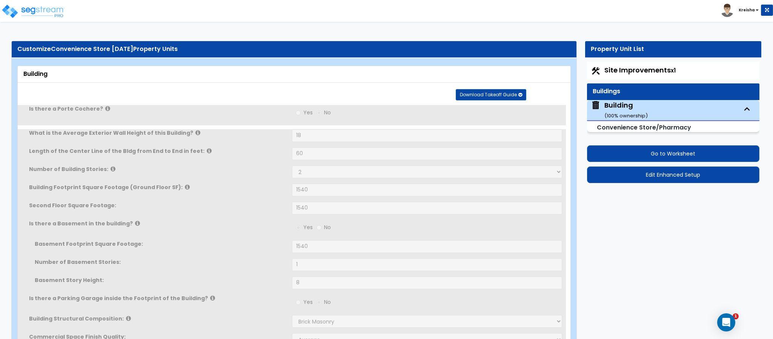
select select "1"
select select "2"
radio input "true"
type input "1"
type input "100"
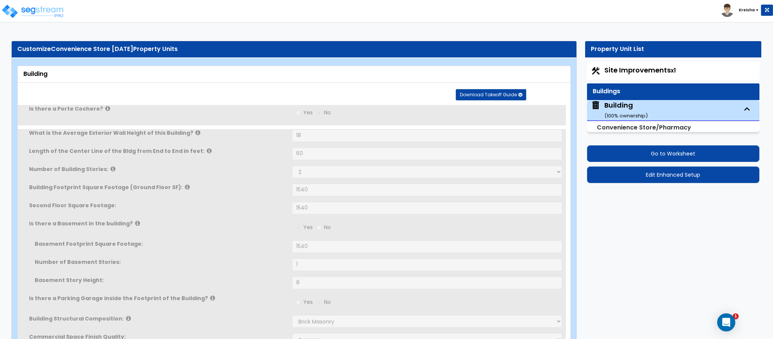
radio input "true"
select select "2"
type input "4"
type input "7"
radio input "true"
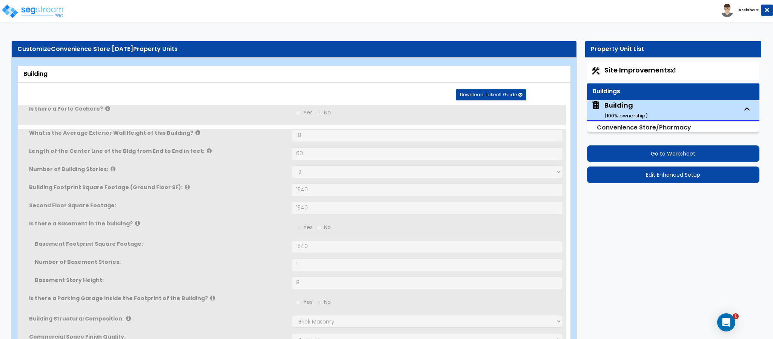
type input "4"
radio input "true"
type input "200"
select select "2"
radio input "true"
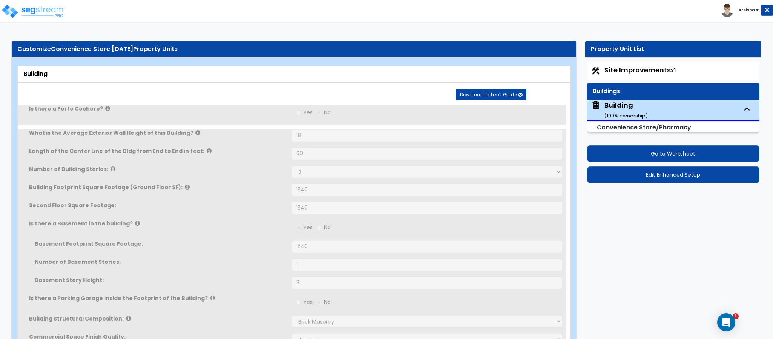
select select "2"
type input "70"
select select "2"
radio input "true"
select select "3"
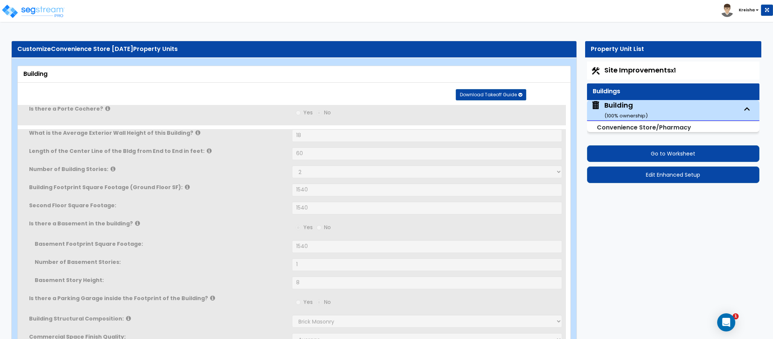
select select "2"
radio input "true"
select select "2"
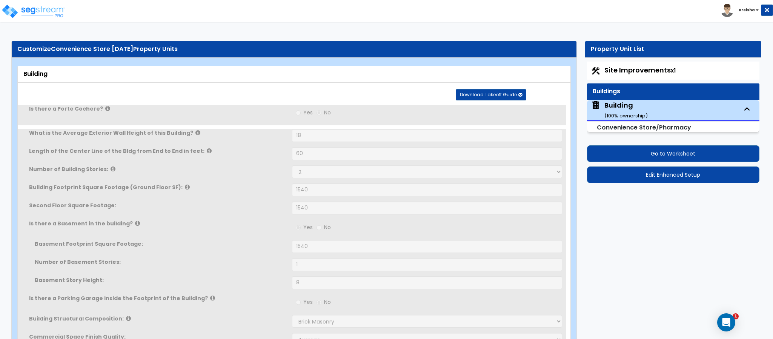
radio input "true"
select select "2"
select select "1"
select select "5"
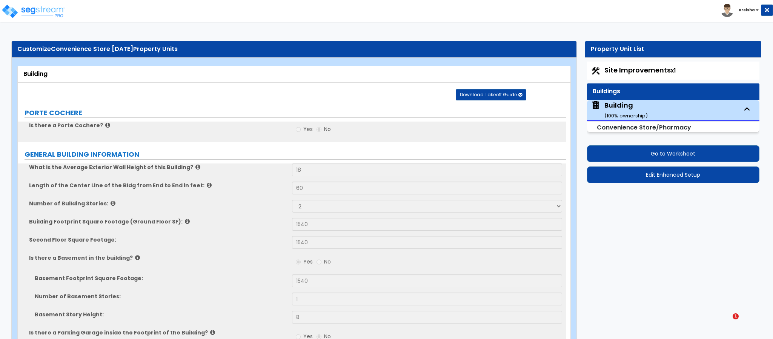
type input "1000"
select select "2"
radio input "true"
select select "1"
